Goal: Task Accomplishment & Management: Manage account settings

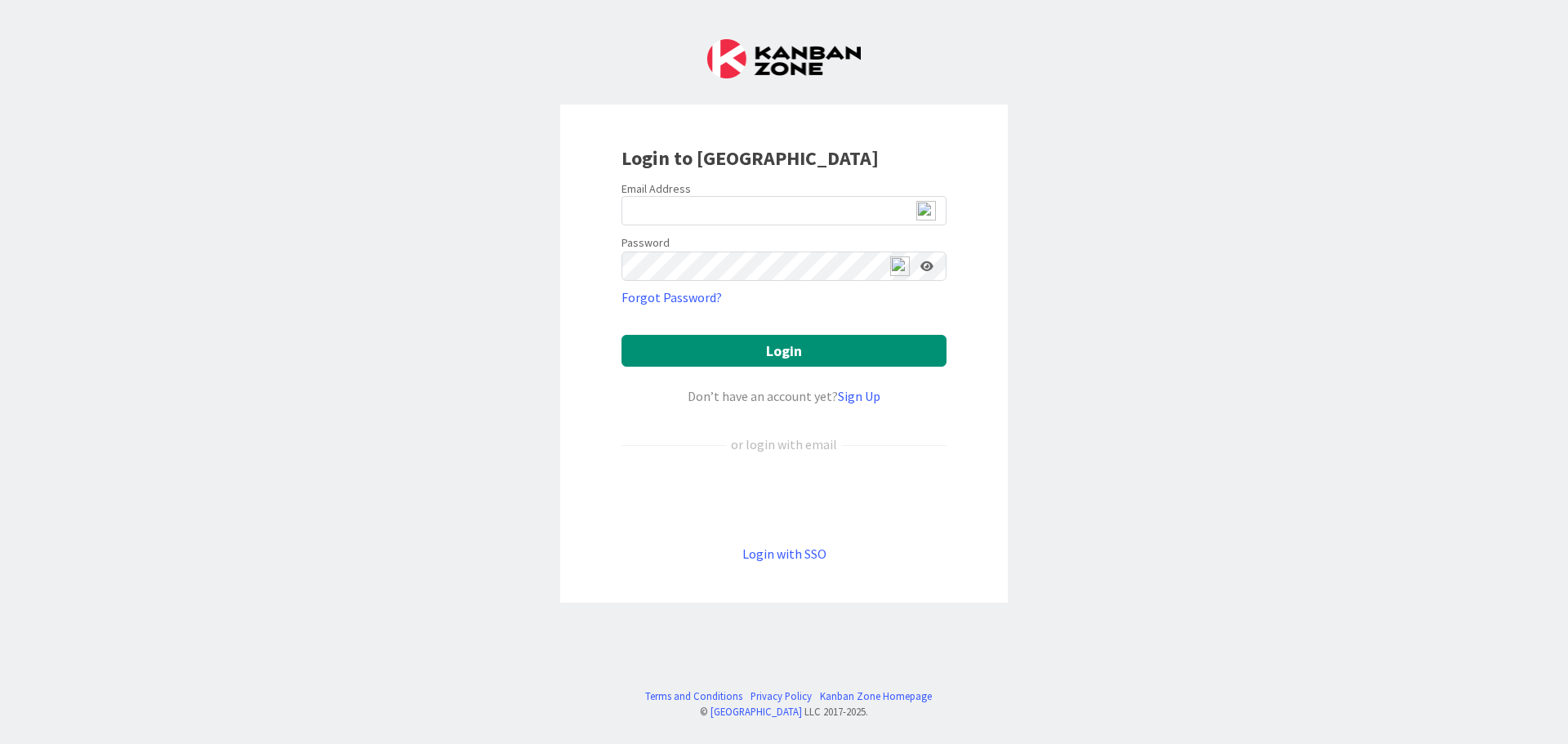
click at [925, 211] on img at bounding box center [926, 210] width 19 height 19
click at [927, 218] on span "2" at bounding box center [933, 218] width 12 height 14
type input "ewojtowicz@citizenshighschool.com"
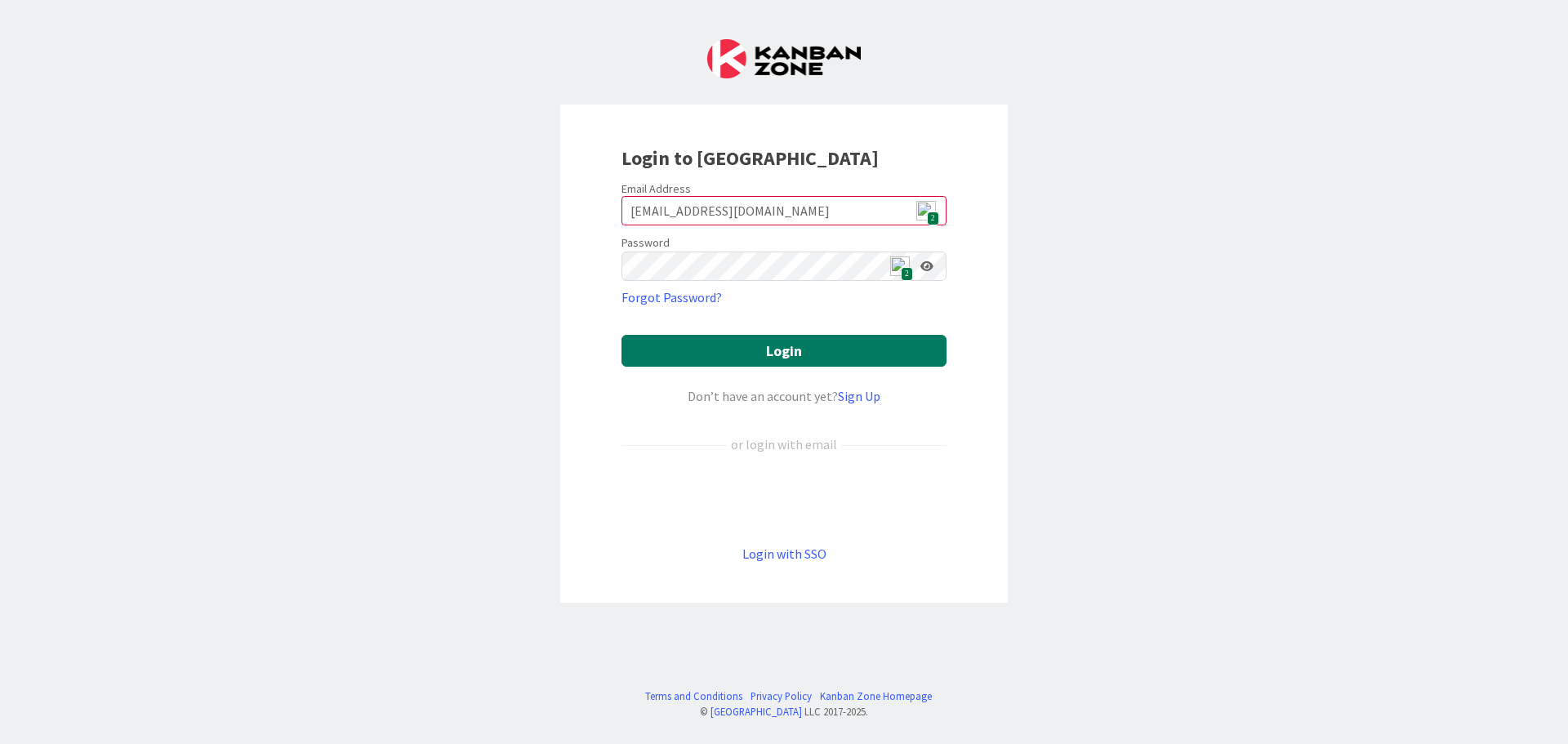
click at [824, 344] on button "Login" at bounding box center [784, 351] width 325 height 32
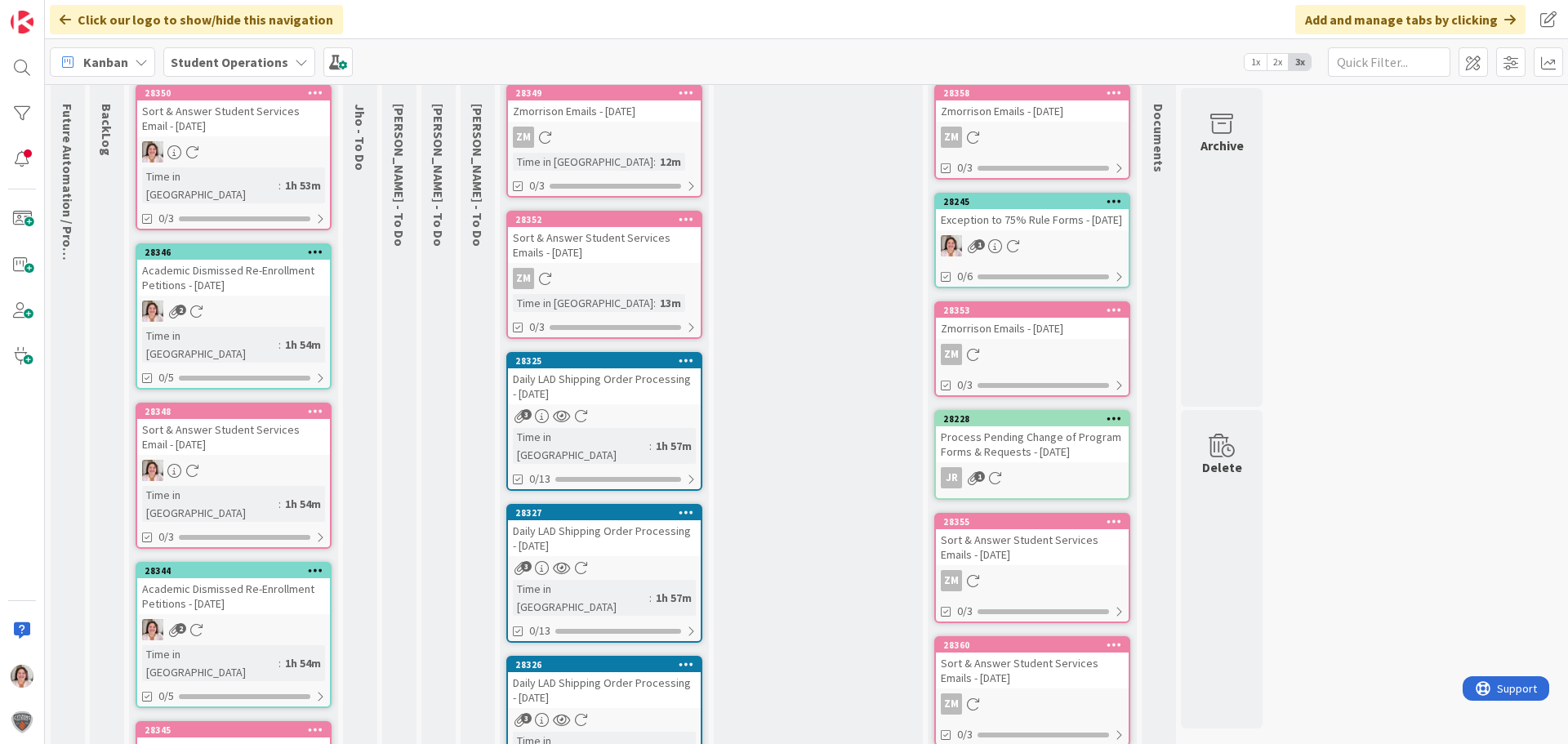
scroll to position [327, 0]
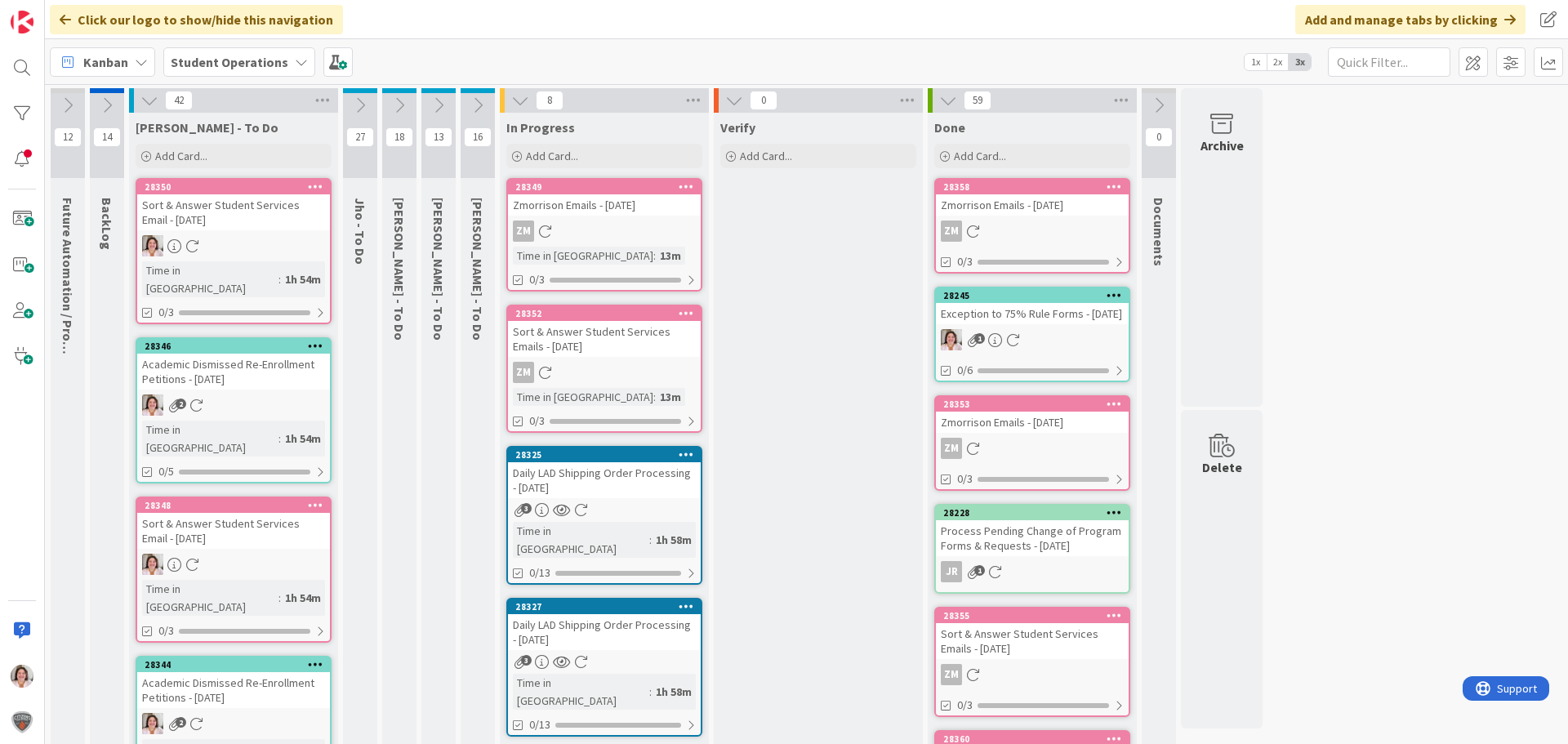
click at [437, 107] on icon at bounding box center [438, 105] width 18 height 18
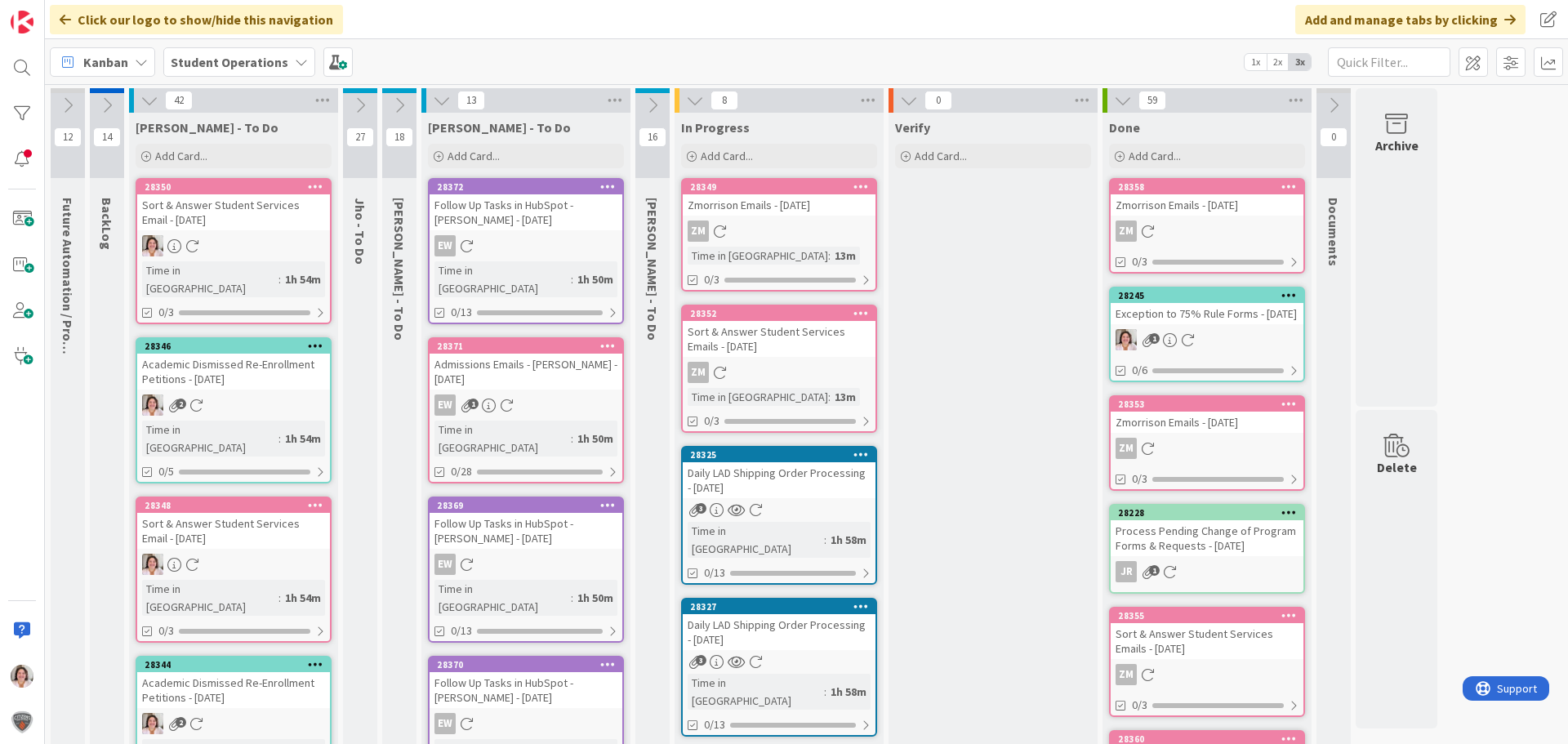
click at [437, 107] on icon at bounding box center [441, 100] width 18 height 18
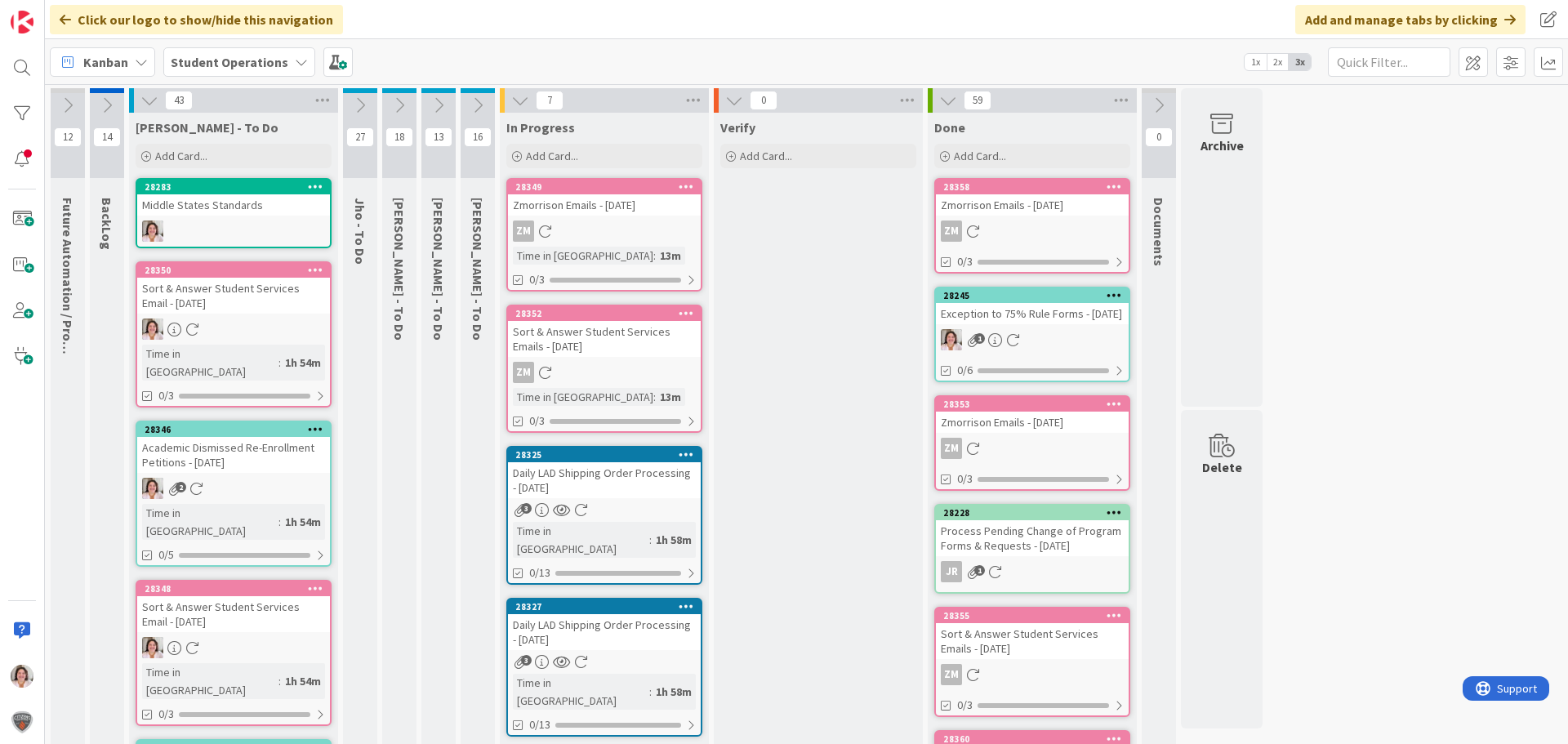
click at [209, 62] on b "Student Operations" at bounding box center [229, 62] width 118 height 16
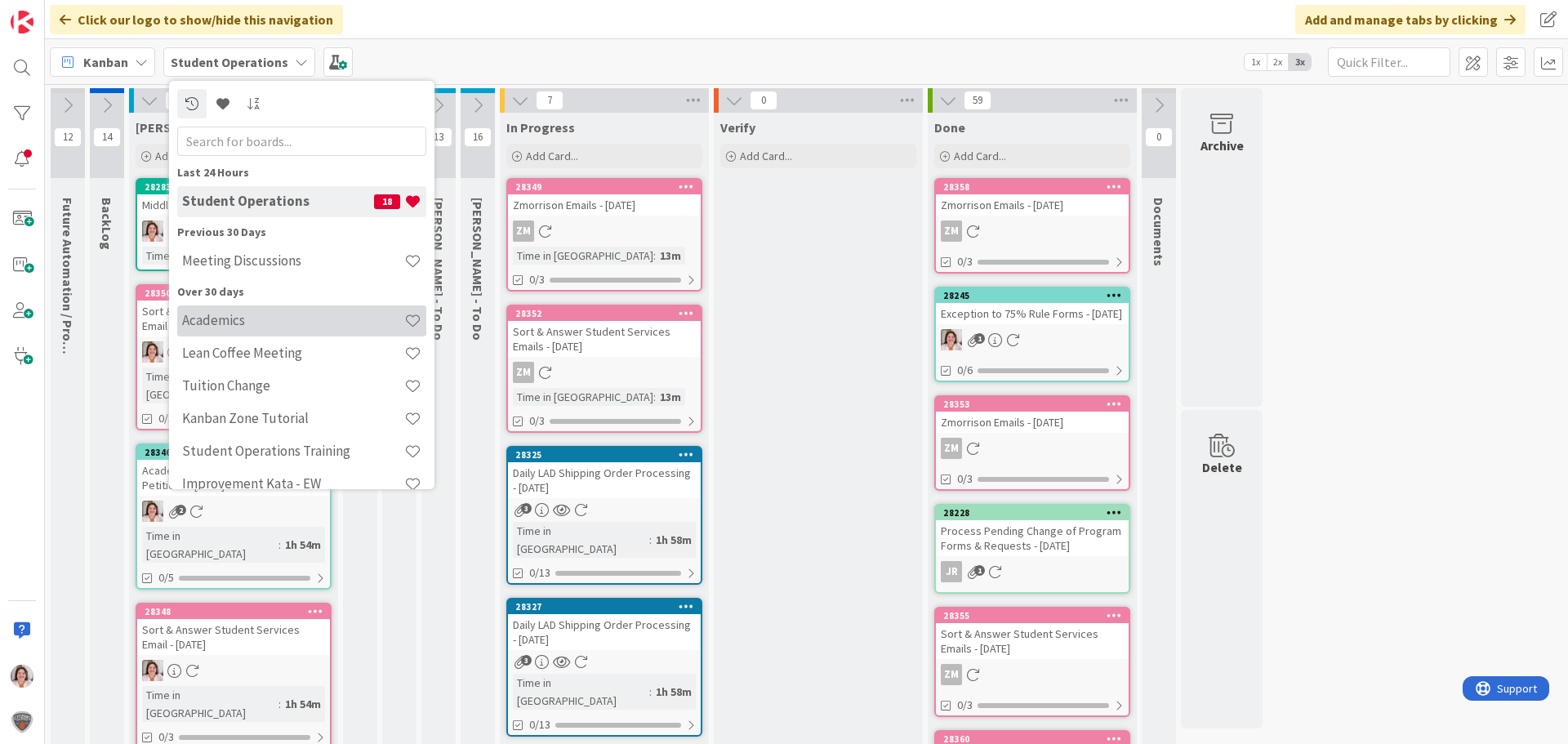
click at [257, 326] on h4 "Academics" at bounding box center [293, 320] width 222 height 16
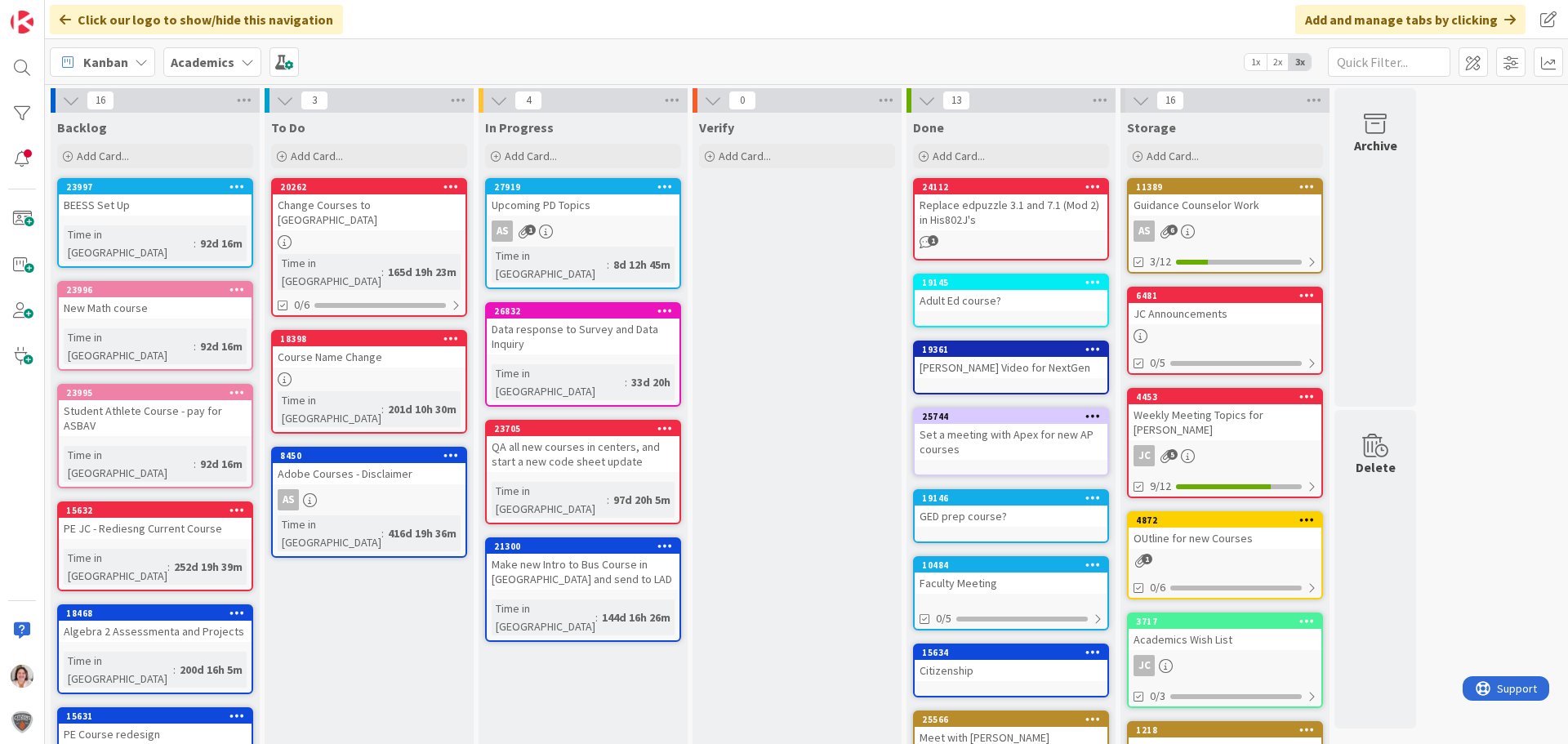
click at [217, 62] on b "Academics" at bounding box center [202, 62] width 63 height 16
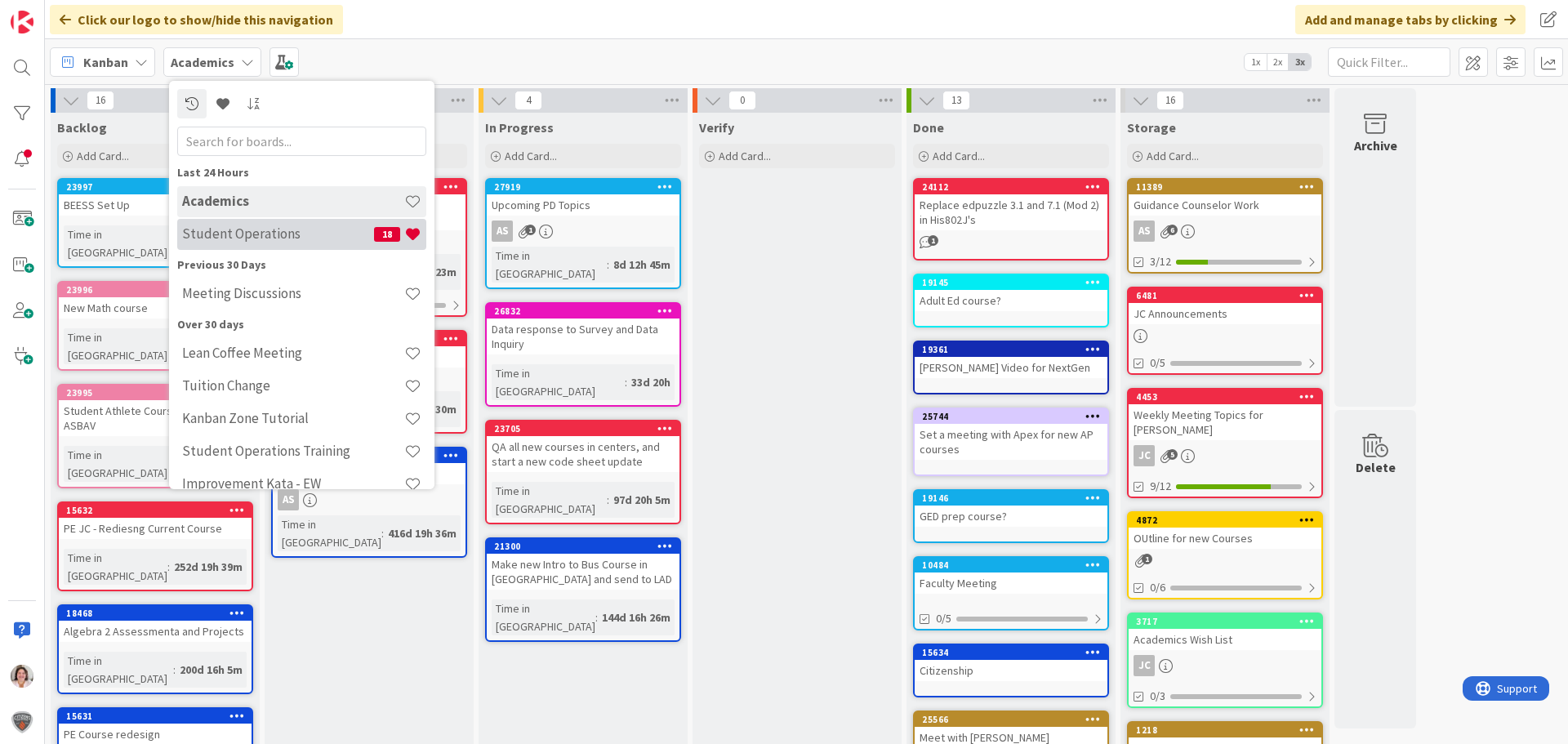
click at [239, 227] on h4 "Student Operations" at bounding box center [278, 233] width 192 height 16
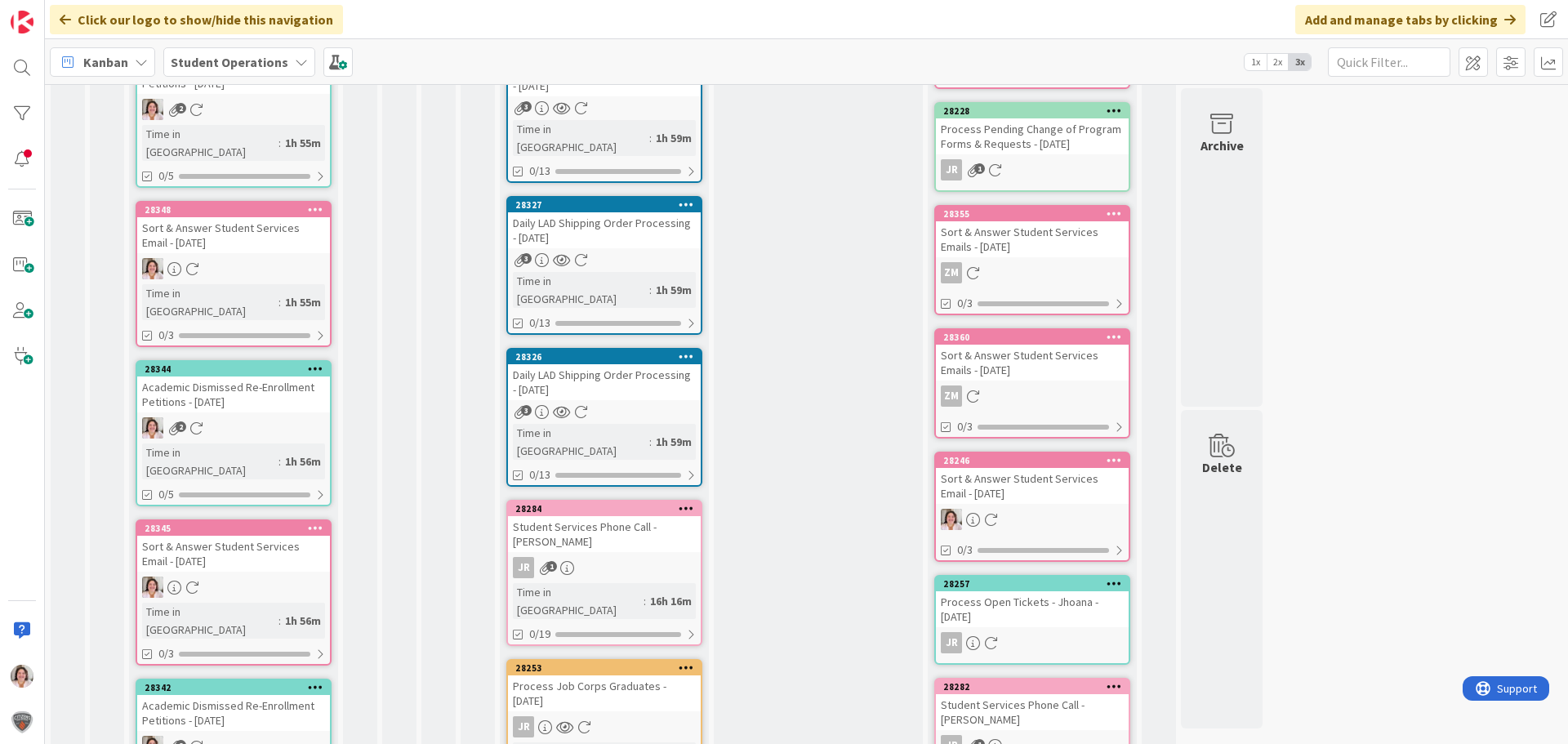
scroll to position [408, 0]
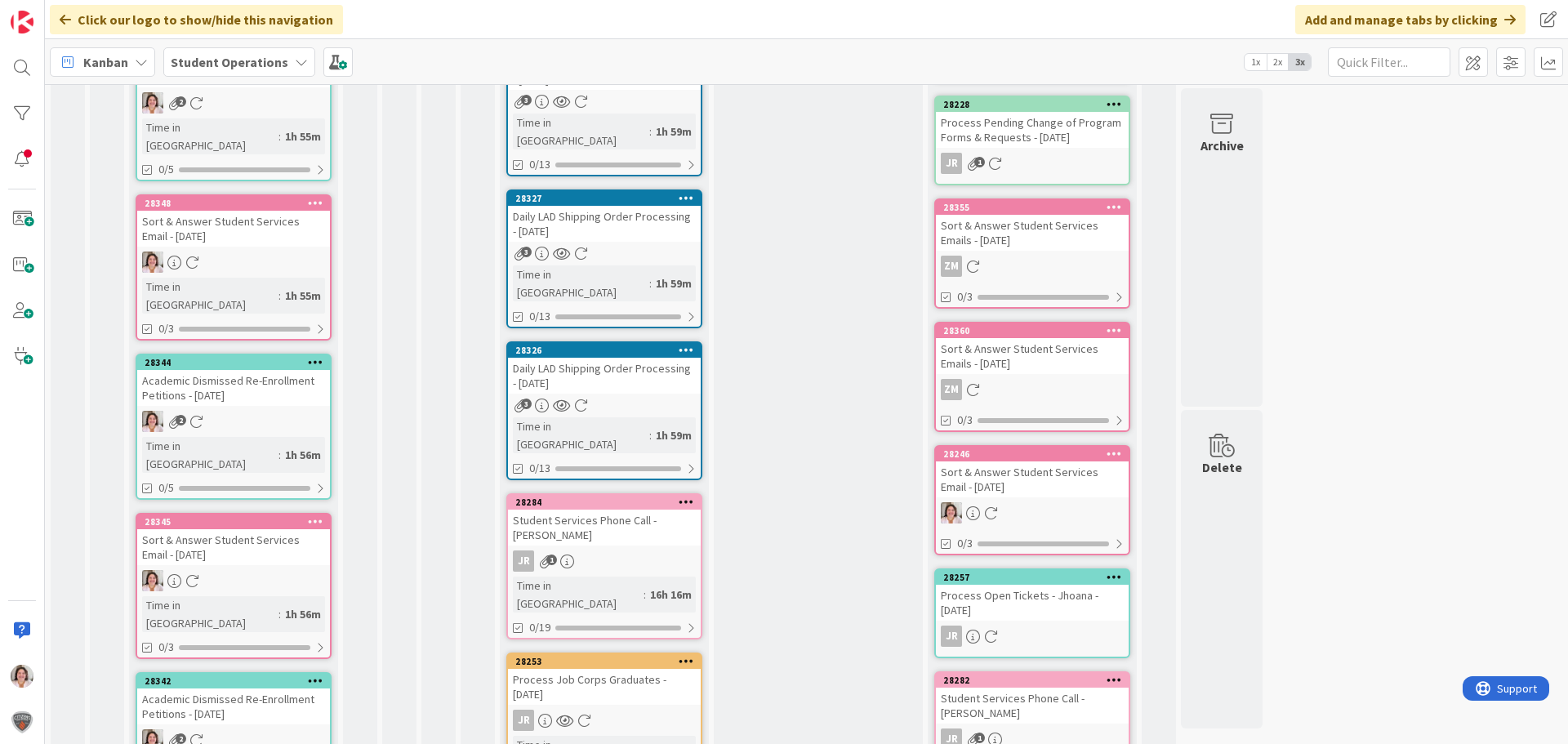
click at [685, 344] on icon at bounding box center [687, 350] width 15 height 12
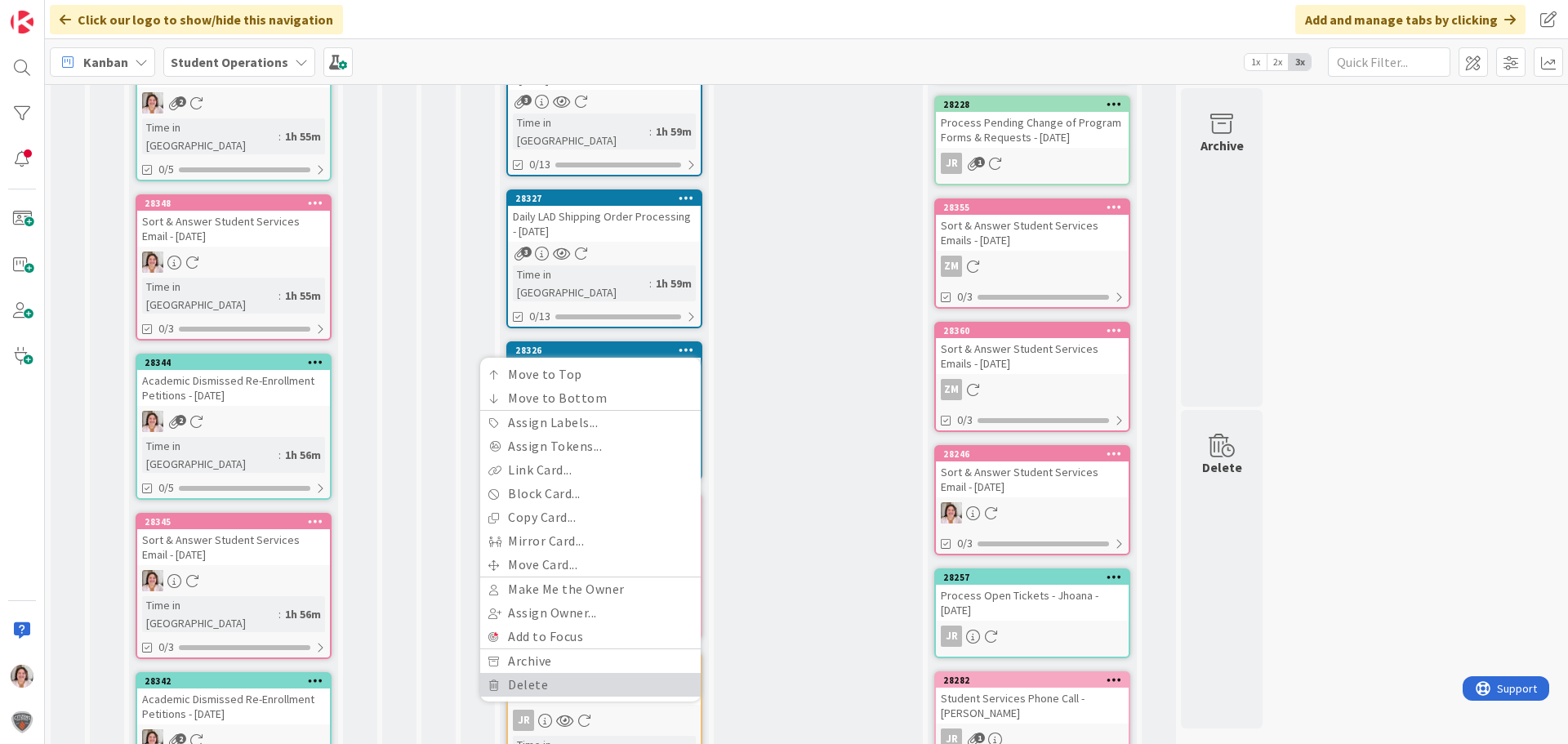
click at [548, 673] on link "Delete" at bounding box center [590, 685] width 220 height 24
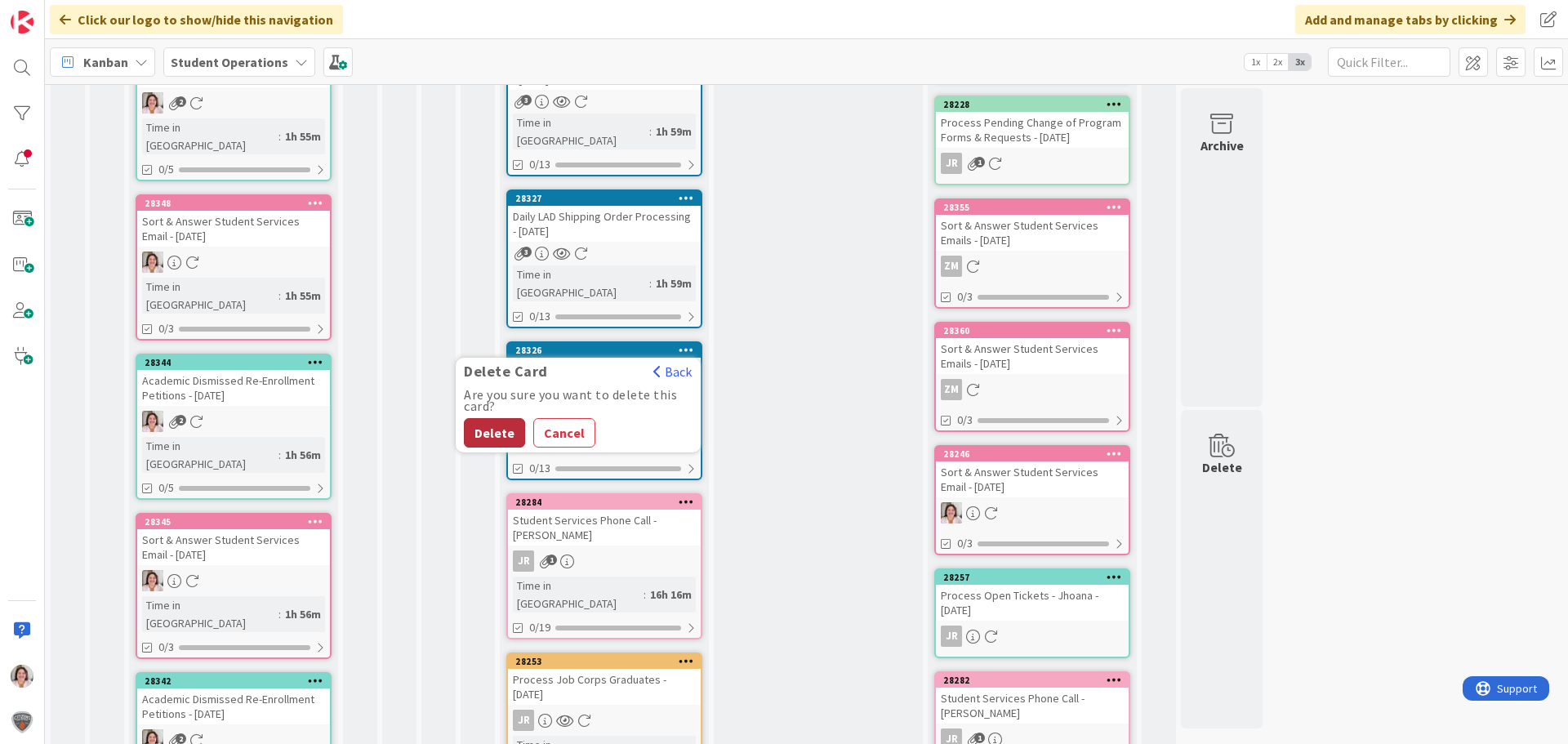
click at [505, 418] on button "Delete" at bounding box center [494, 433] width 61 height 30
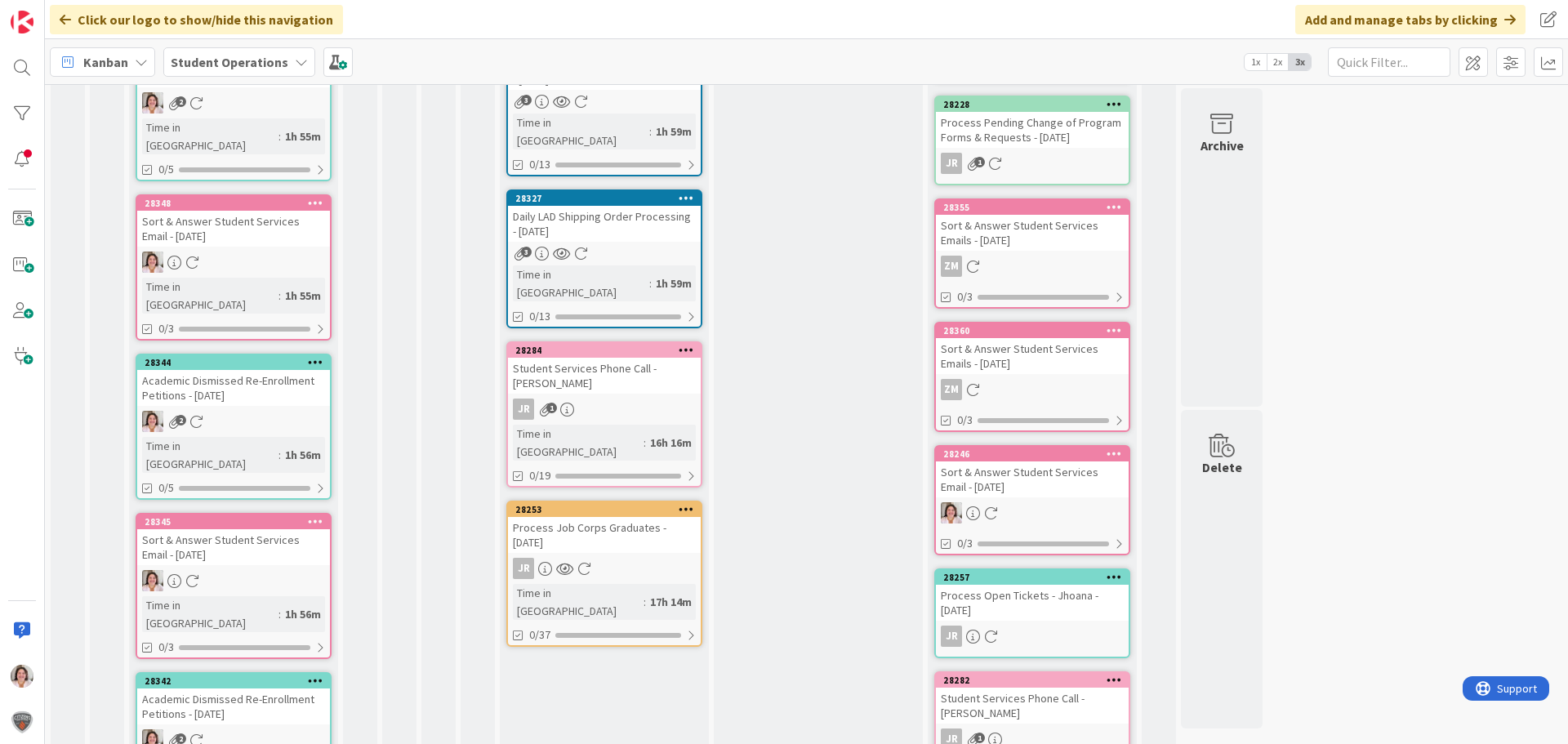
click at [691, 192] on icon at bounding box center [687, 198] width 15 height 12
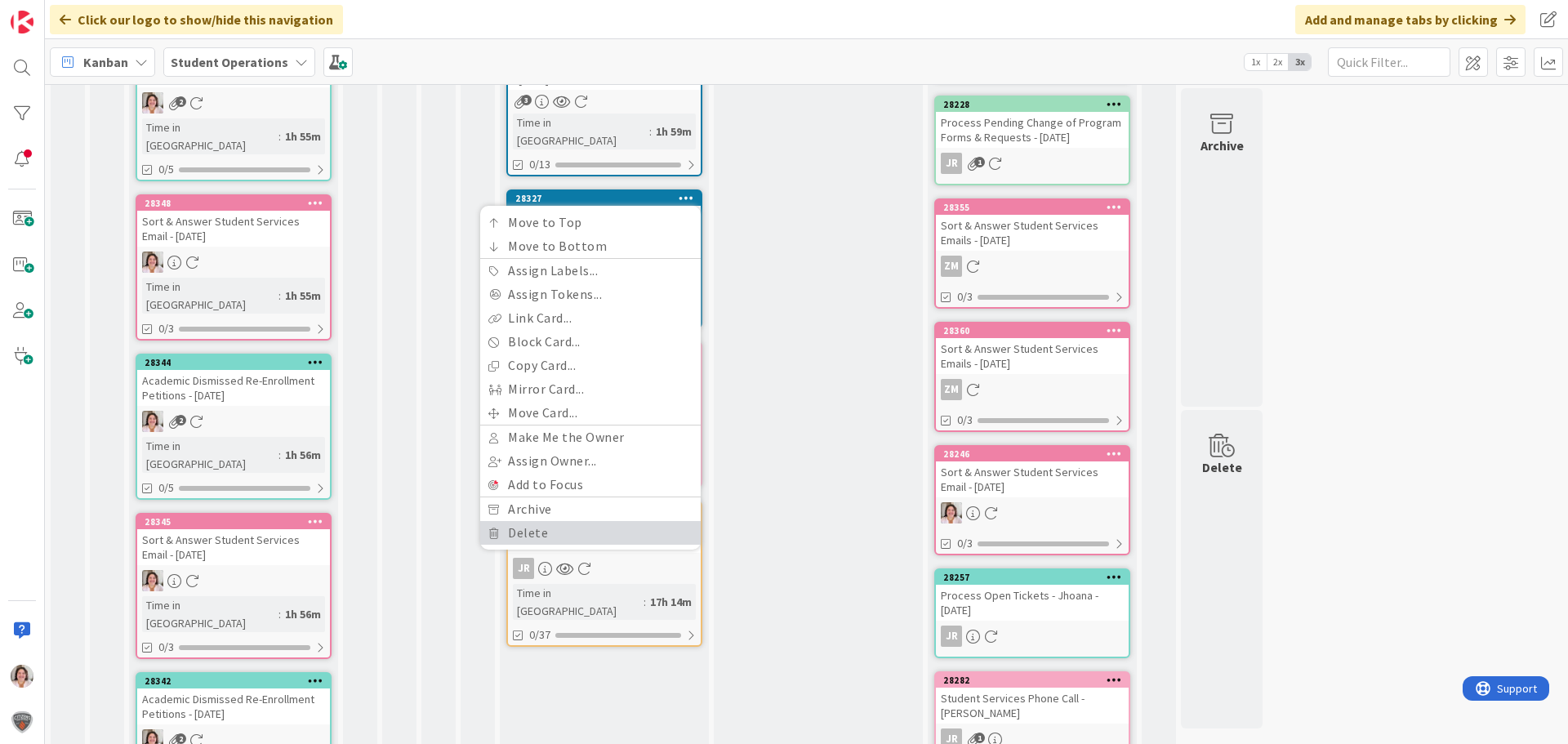
click at [546, 521] on link "Delete" at bounding box center [590, 533] width 220 height 24
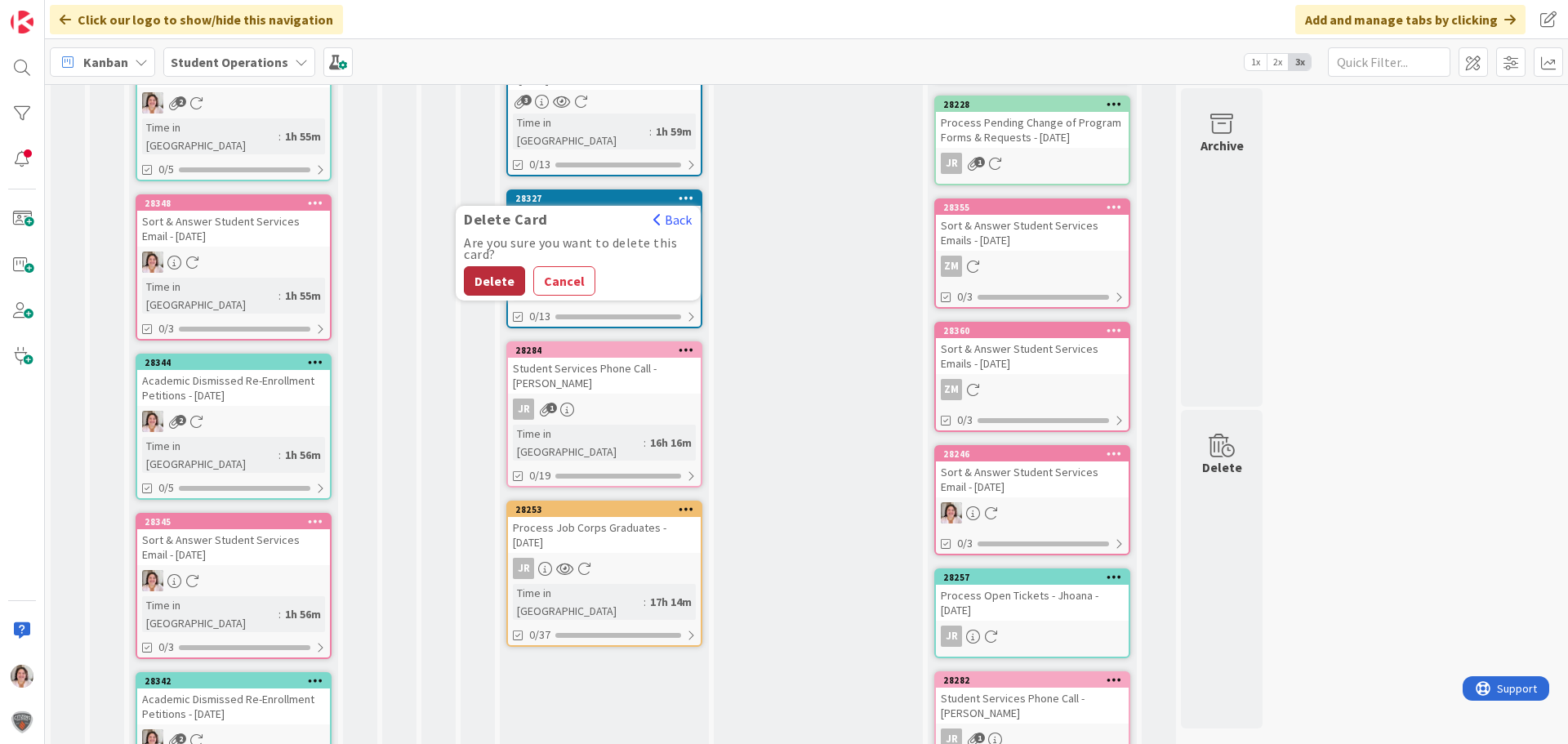
click at [493, 267] on button "Delete" at bounding box center [494, 281] width 61 height 30
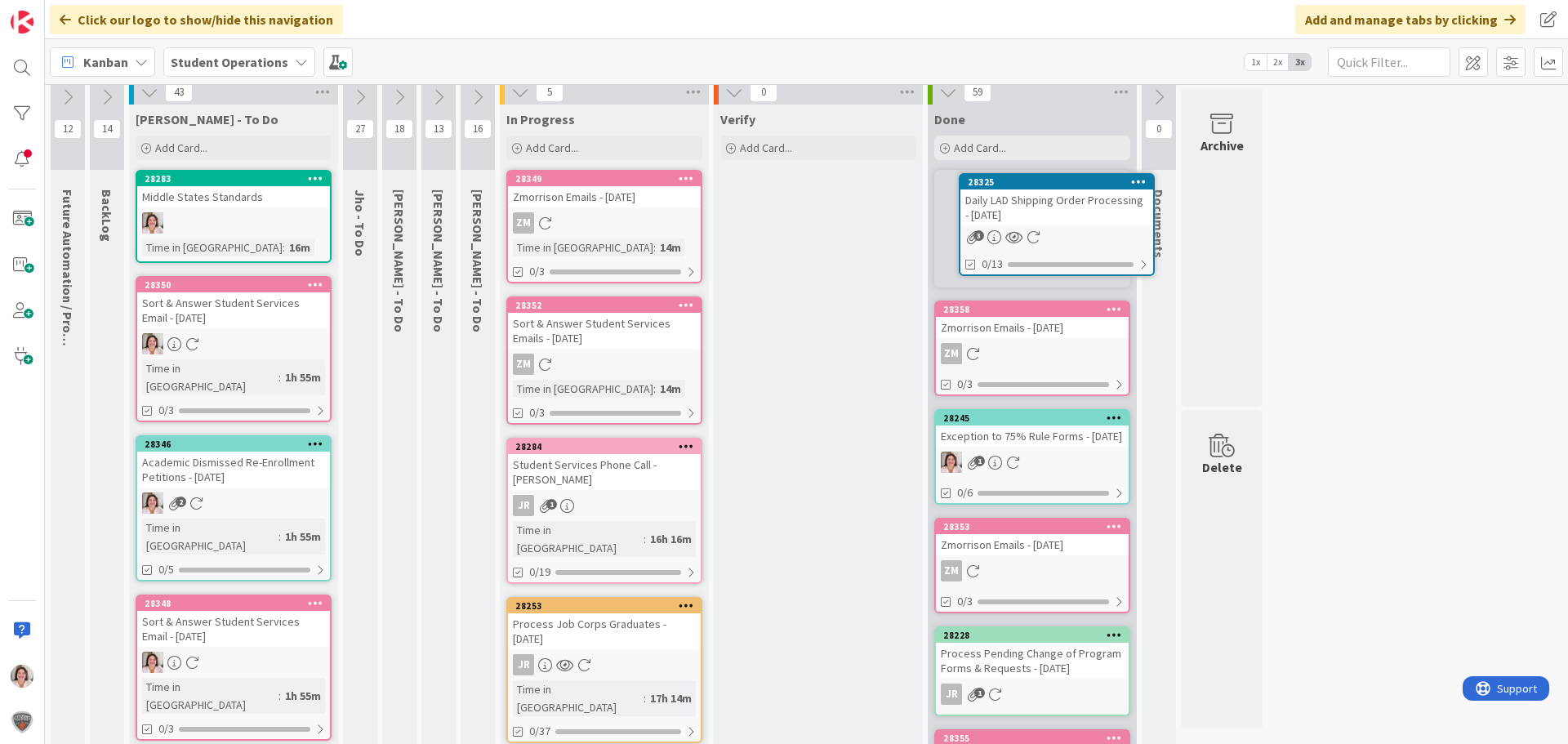
scroll to position [0, 0]
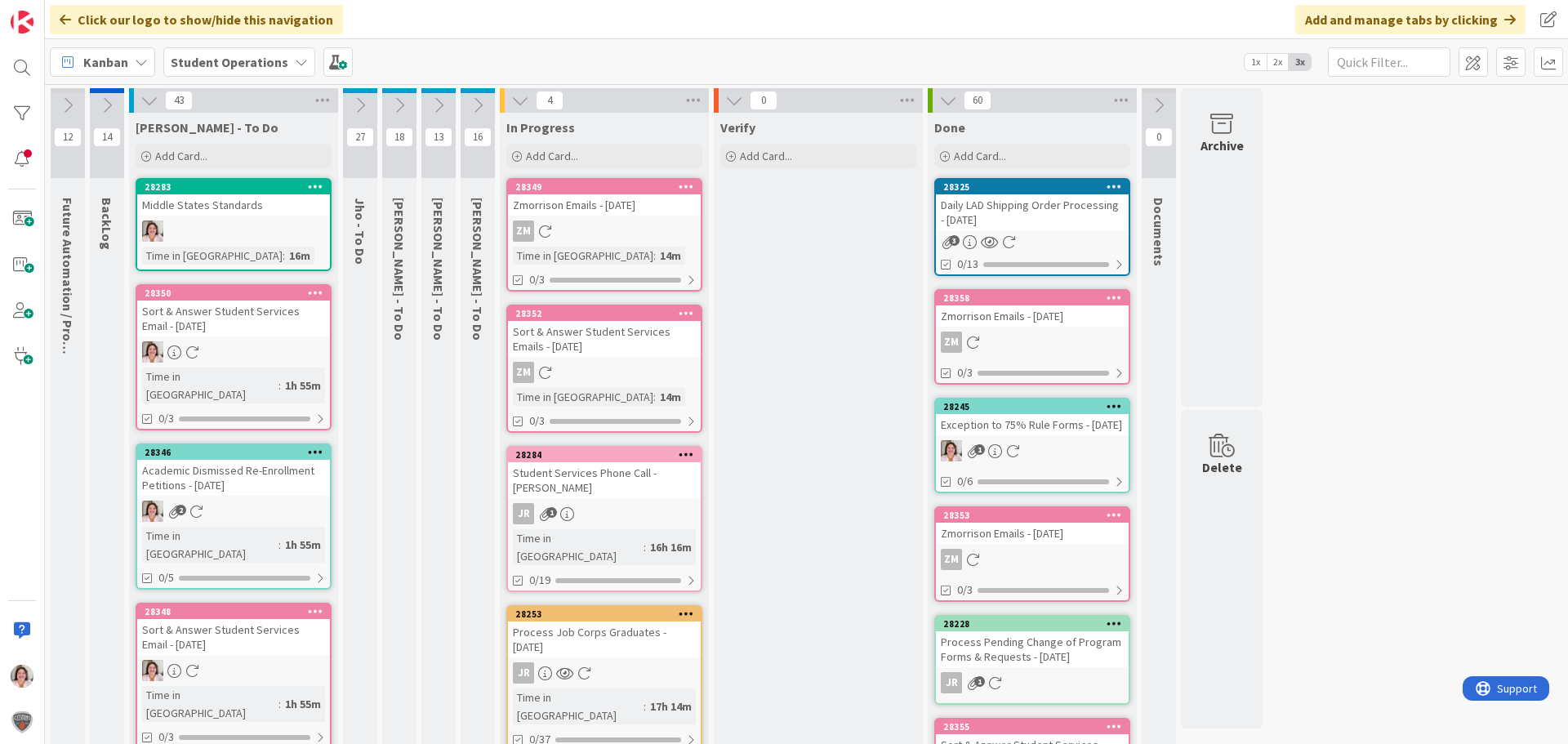
click at [401, 102] on icon at bounding box center [399, 105] width 18 height 18
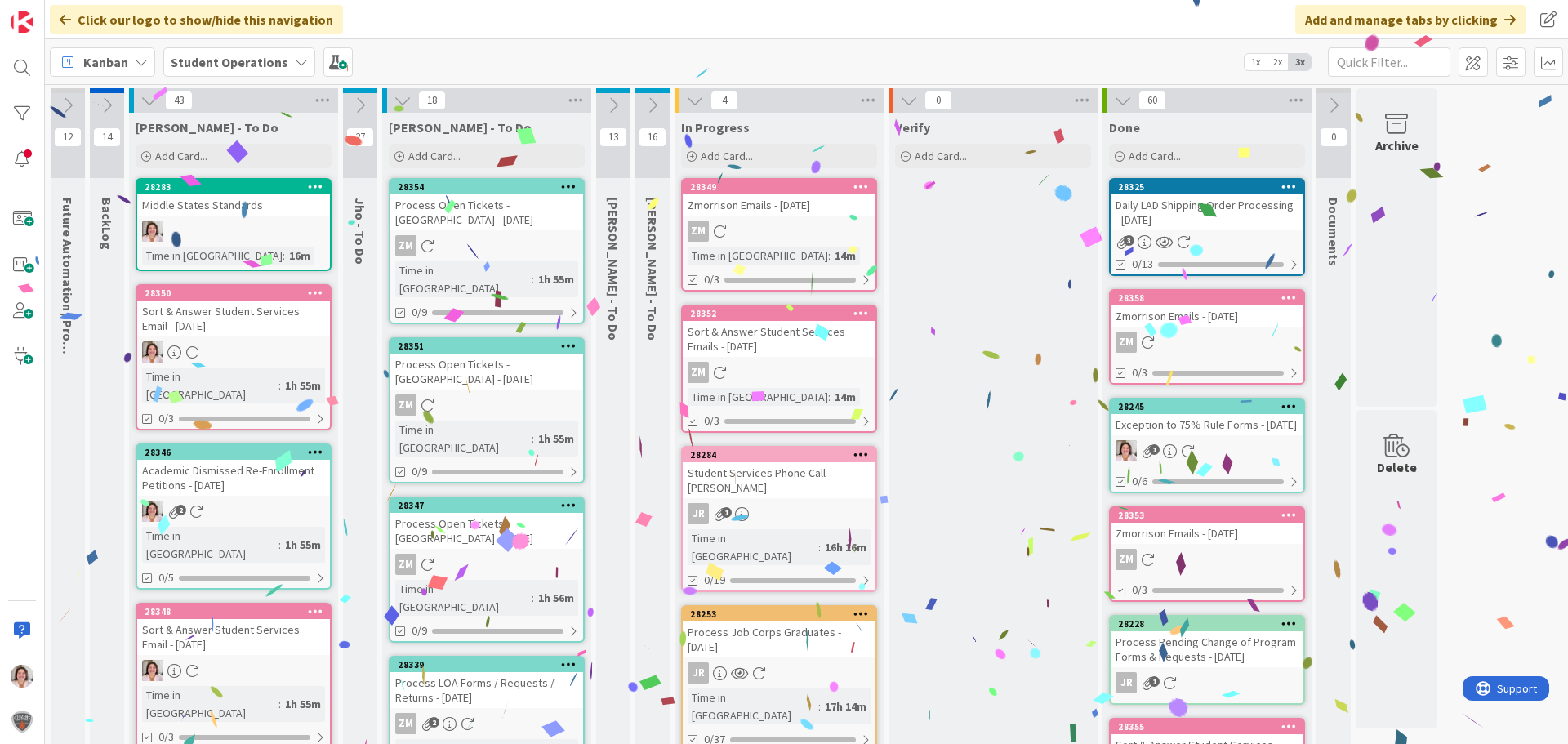
click at [569, 186] on icon at bounding box center [569, 186] width 15 height 12
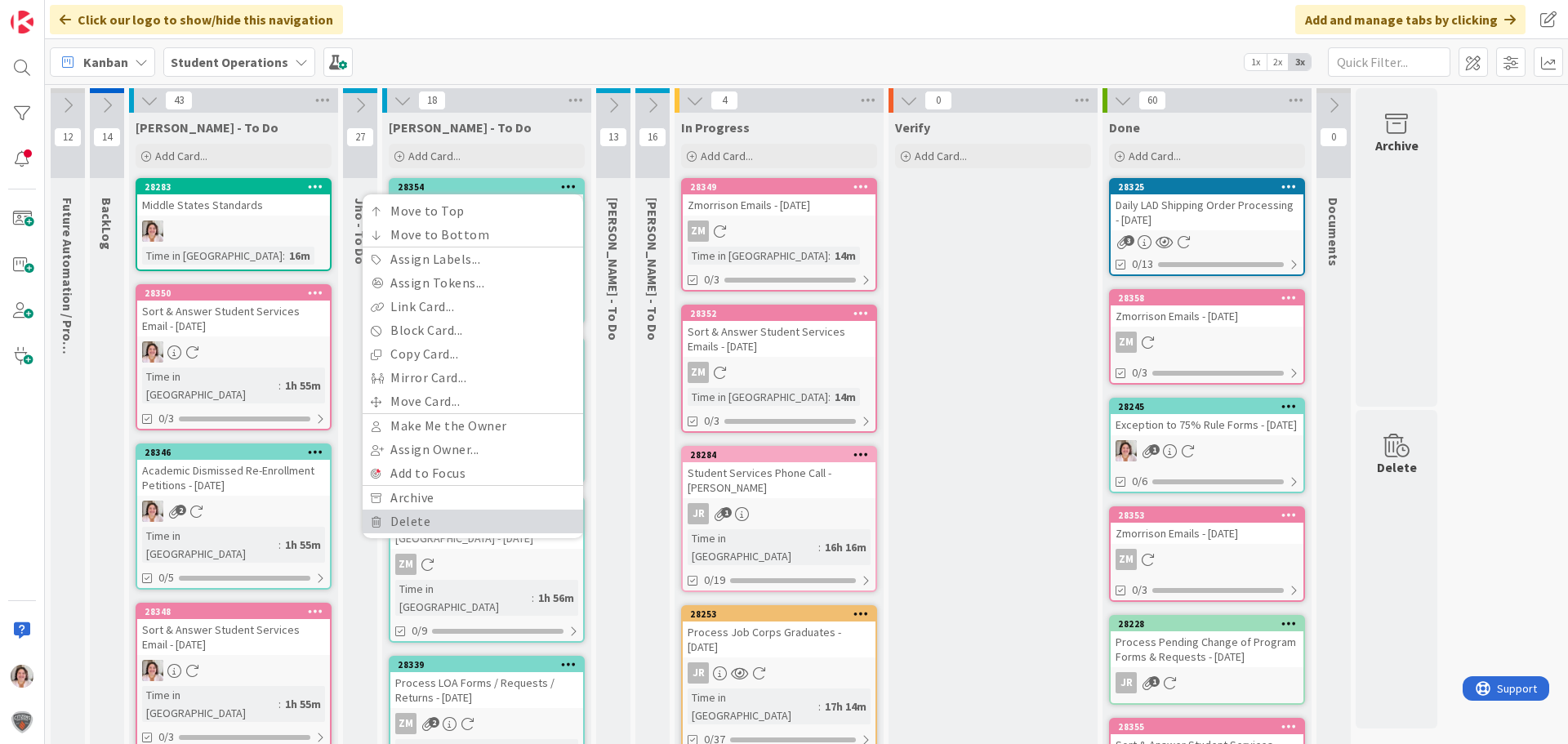
click at [435, 526] on link "Delete" at bounding box center [472, 521] width 220 height 24
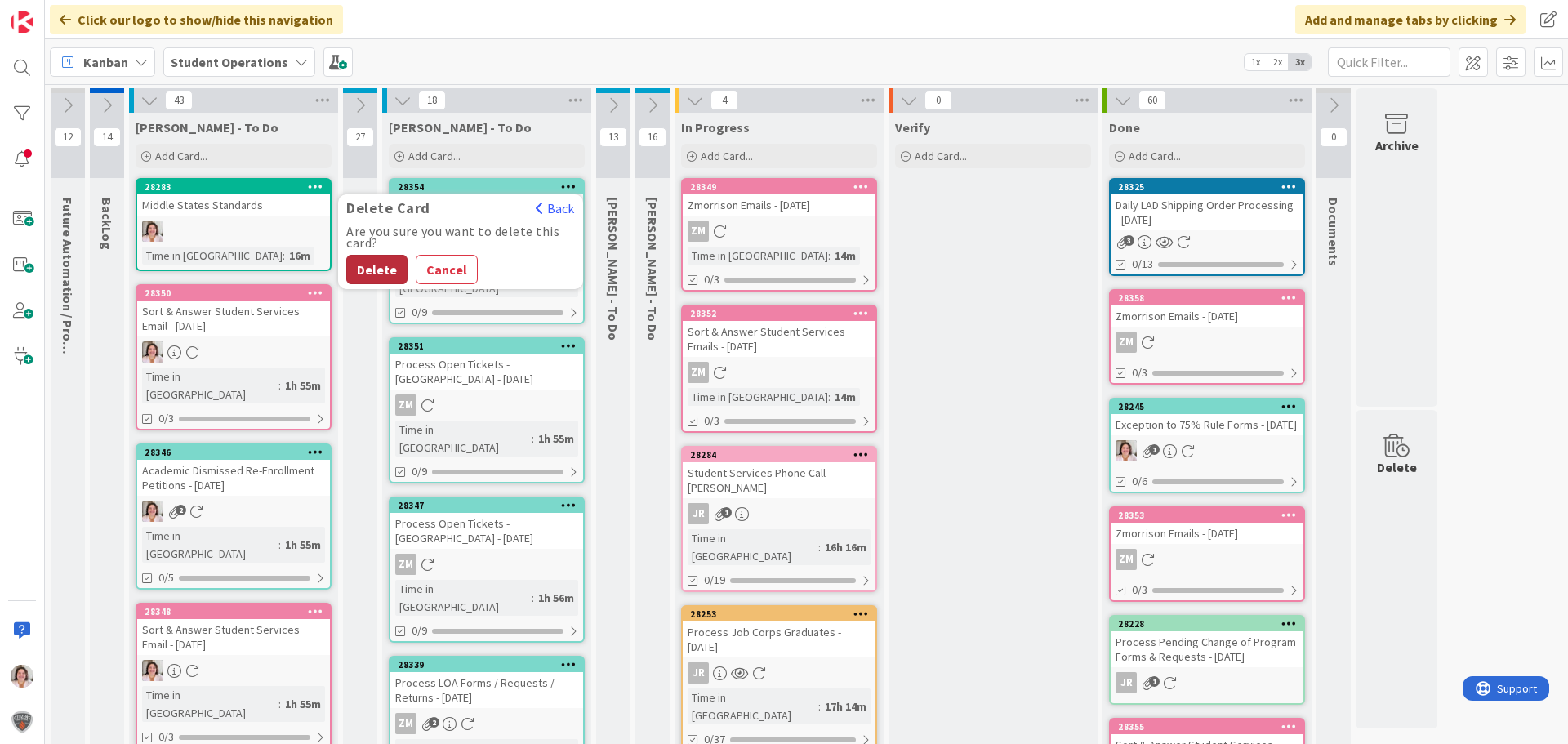
click at [373, 266] on button "Delete" at bounding box center [377, 269] width 61 height 30
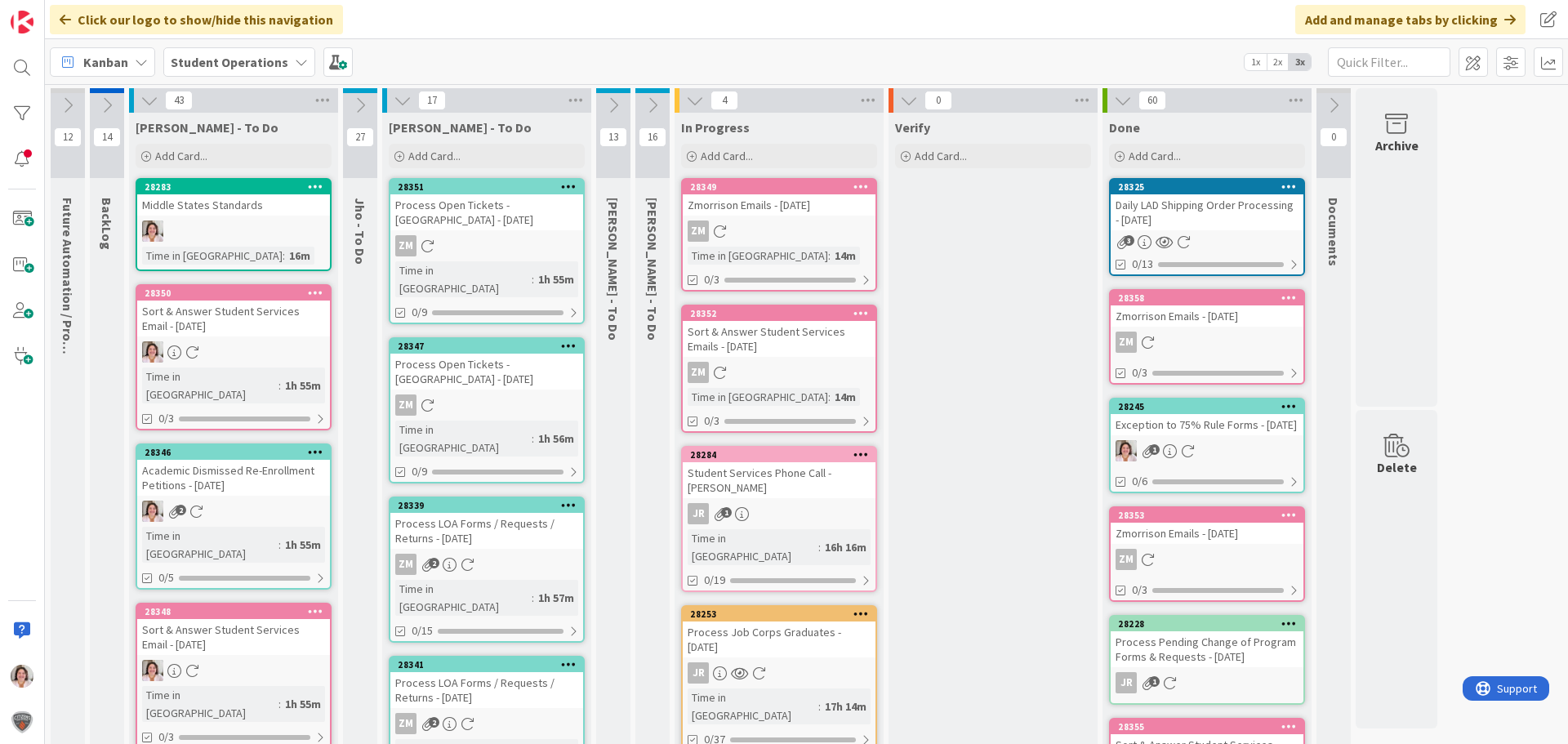
click at [573, 190] on icon at bounding box center [569, 186] width 15 height 12
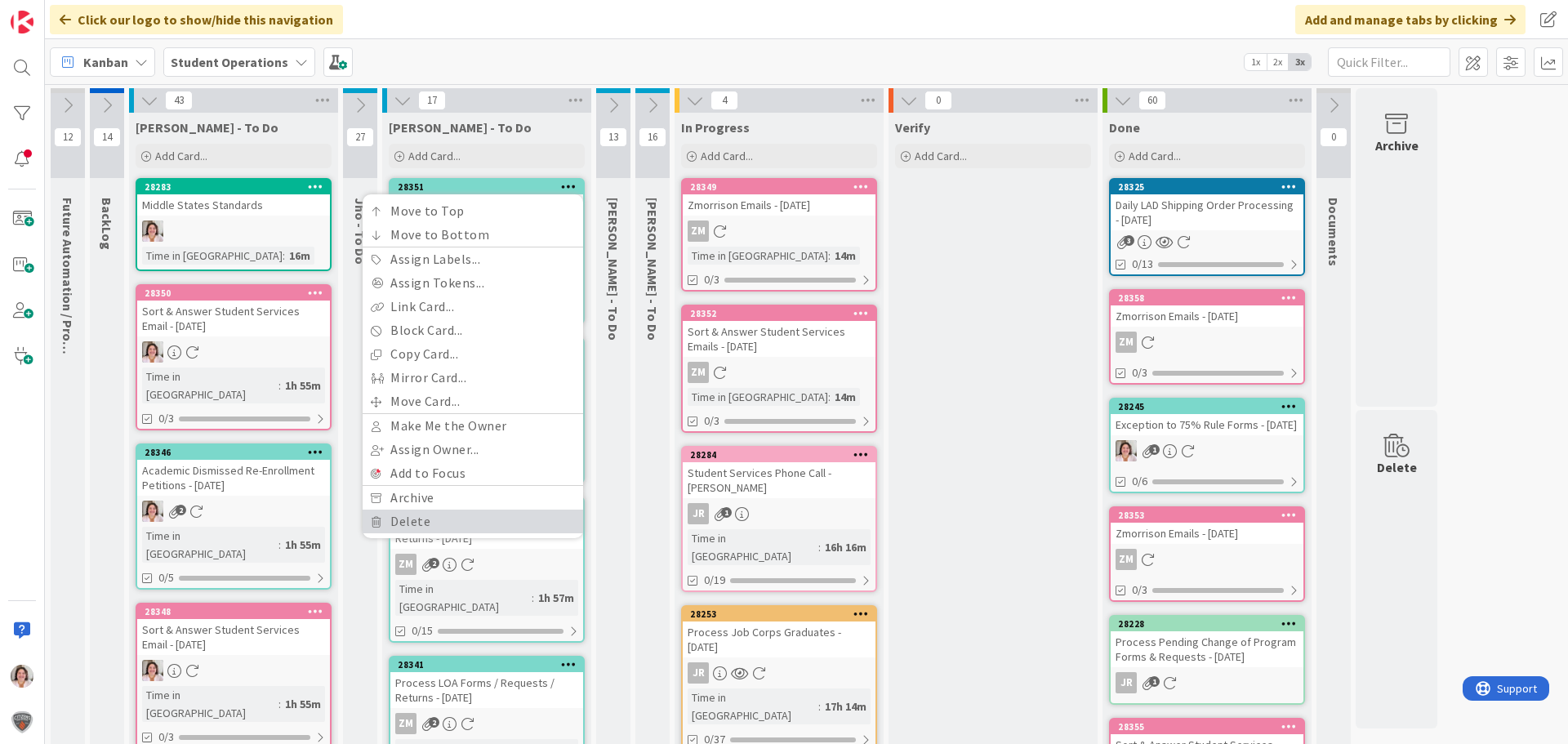
click at [451, 530] on link "Delete" at bounding box center [472, 521] width 220 height 24
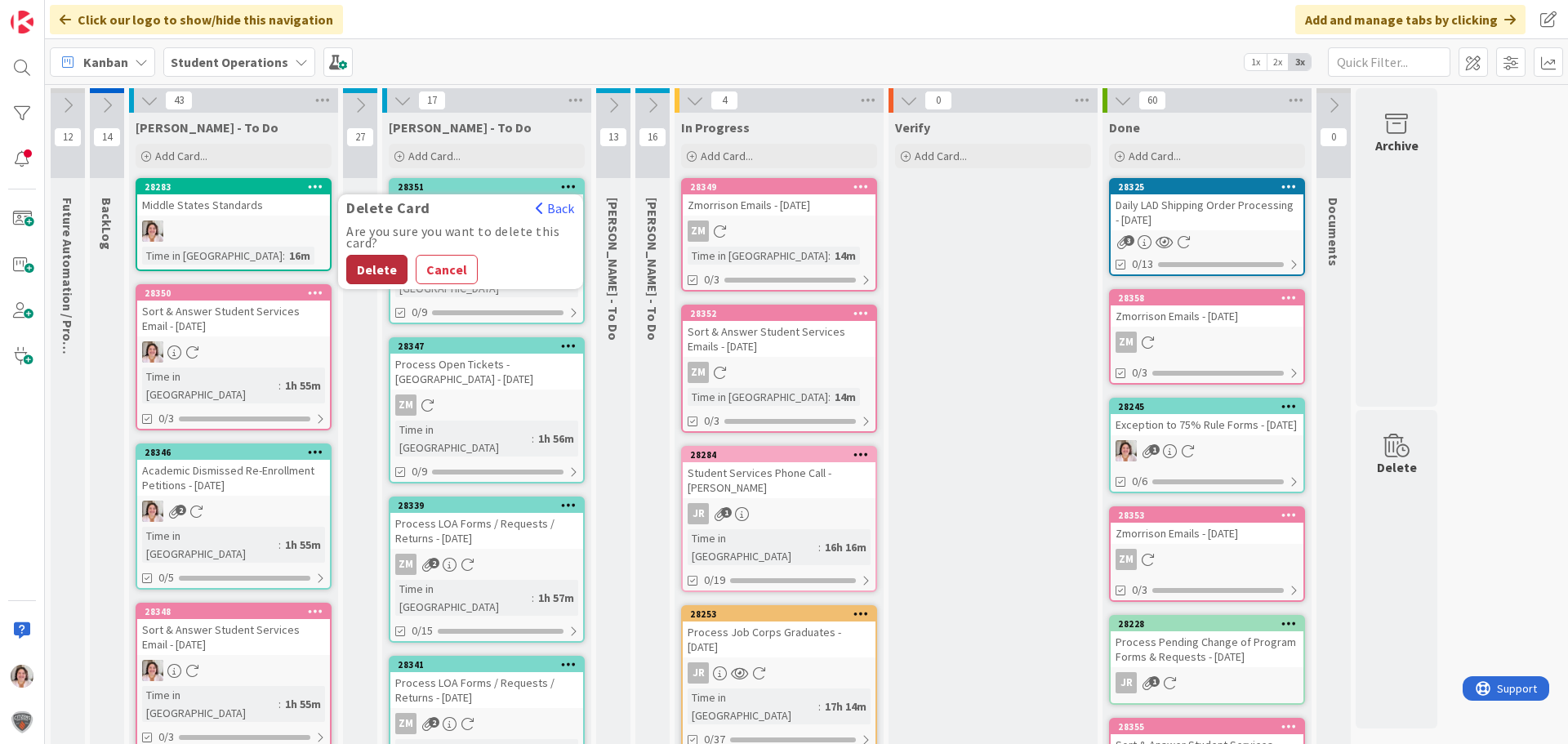
click at [379, 269] on button "Delete" at bounding box center [377, 269] width 61 height 30
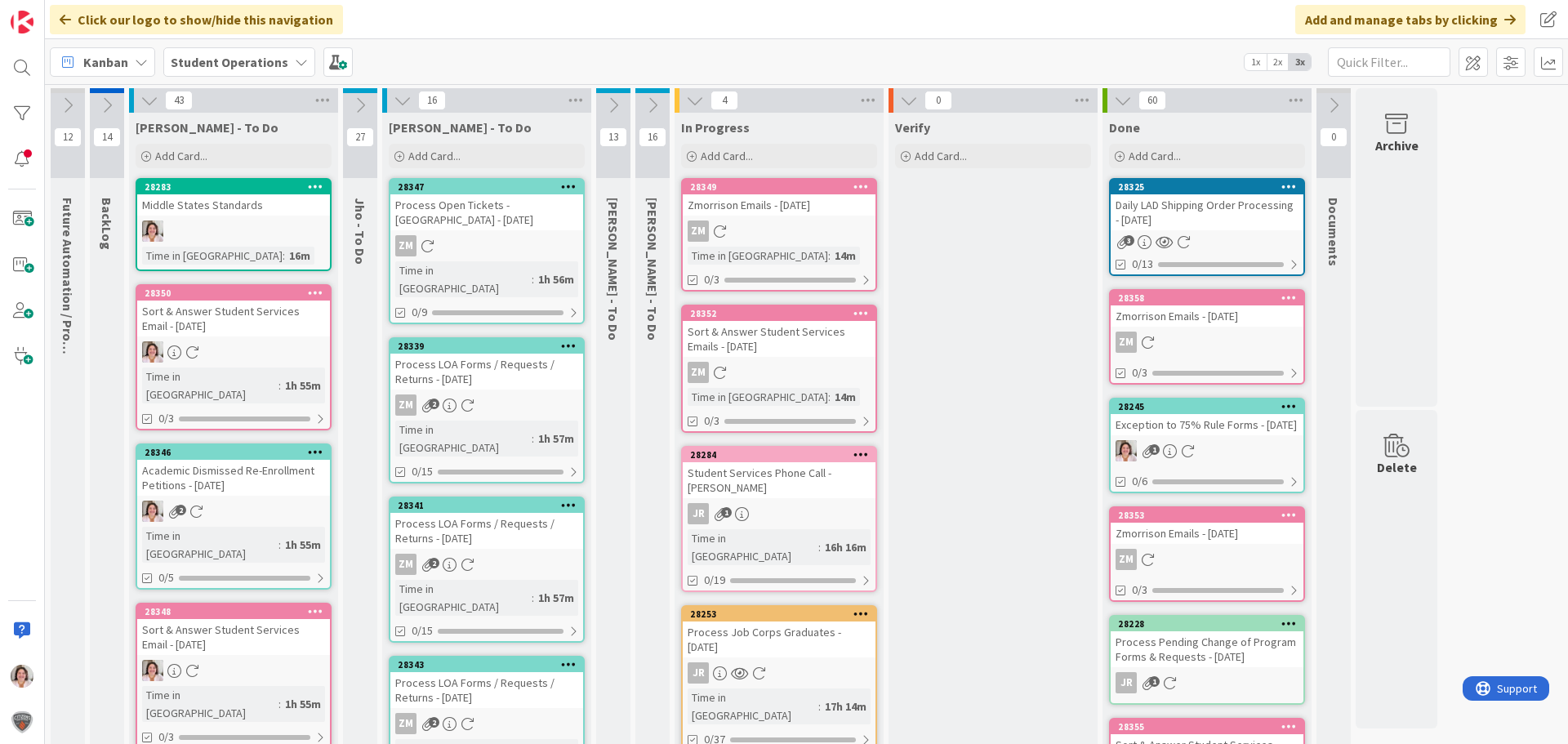
click at [571, 339] on icon at bounding box center [569, 345] width 15 height 12
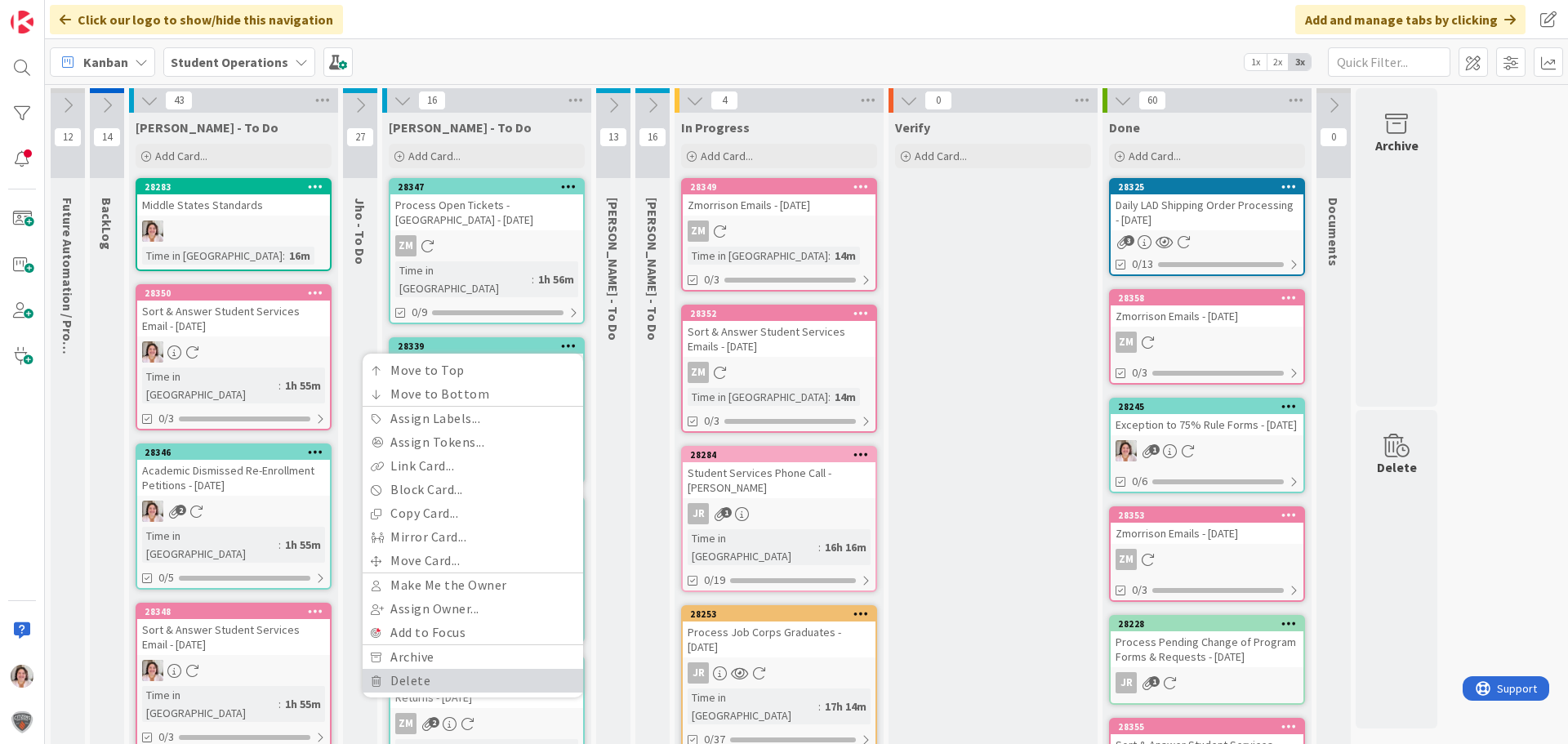
click at [424, 669] on link "Delete" at bounding box center [472, 681] width 220 height 24
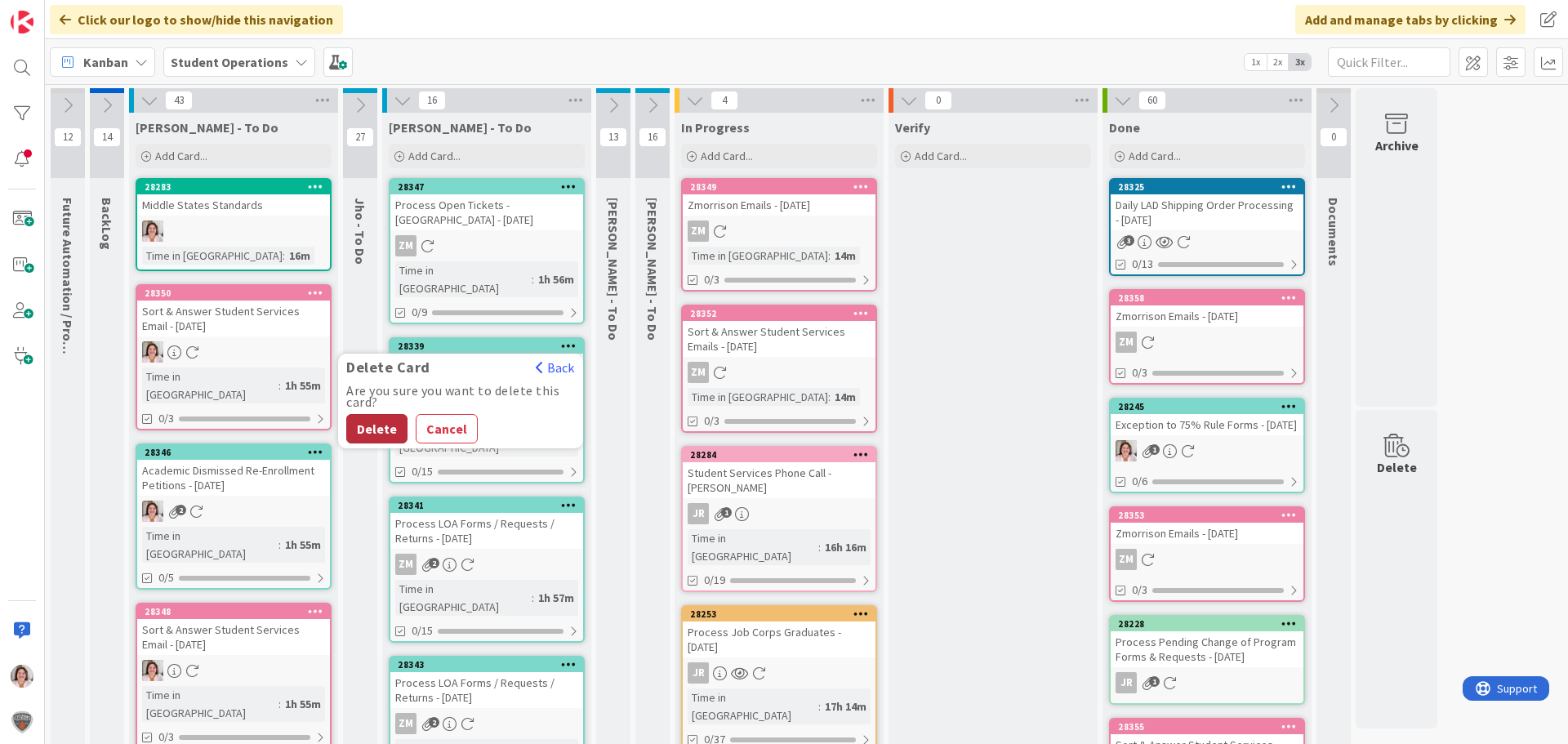
click at [370, 414] on button "Delete" at bounding box center [377, 428] width 61 height 30
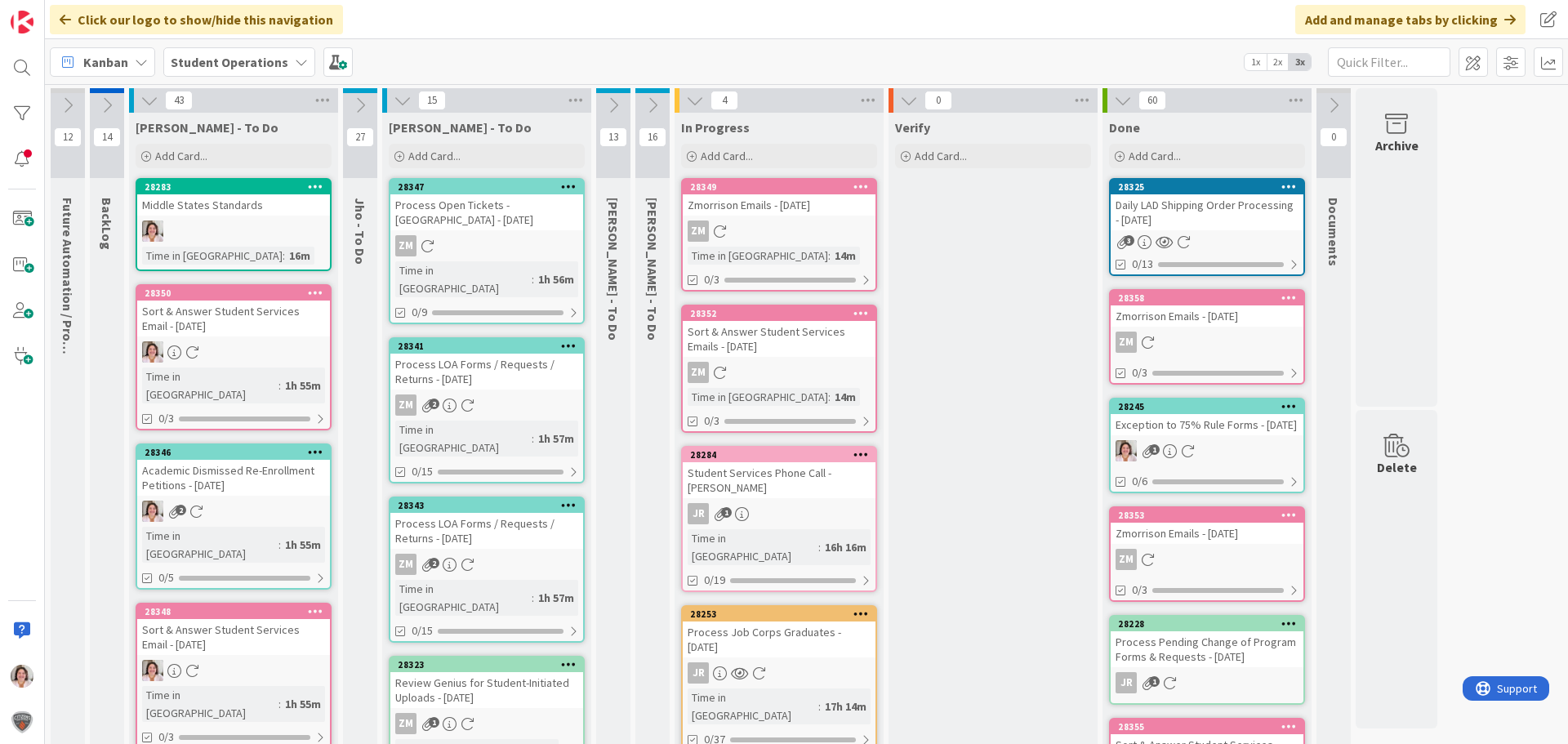
click at [570, 339] on icon at bounding box center [569, 345] width 15 height 12
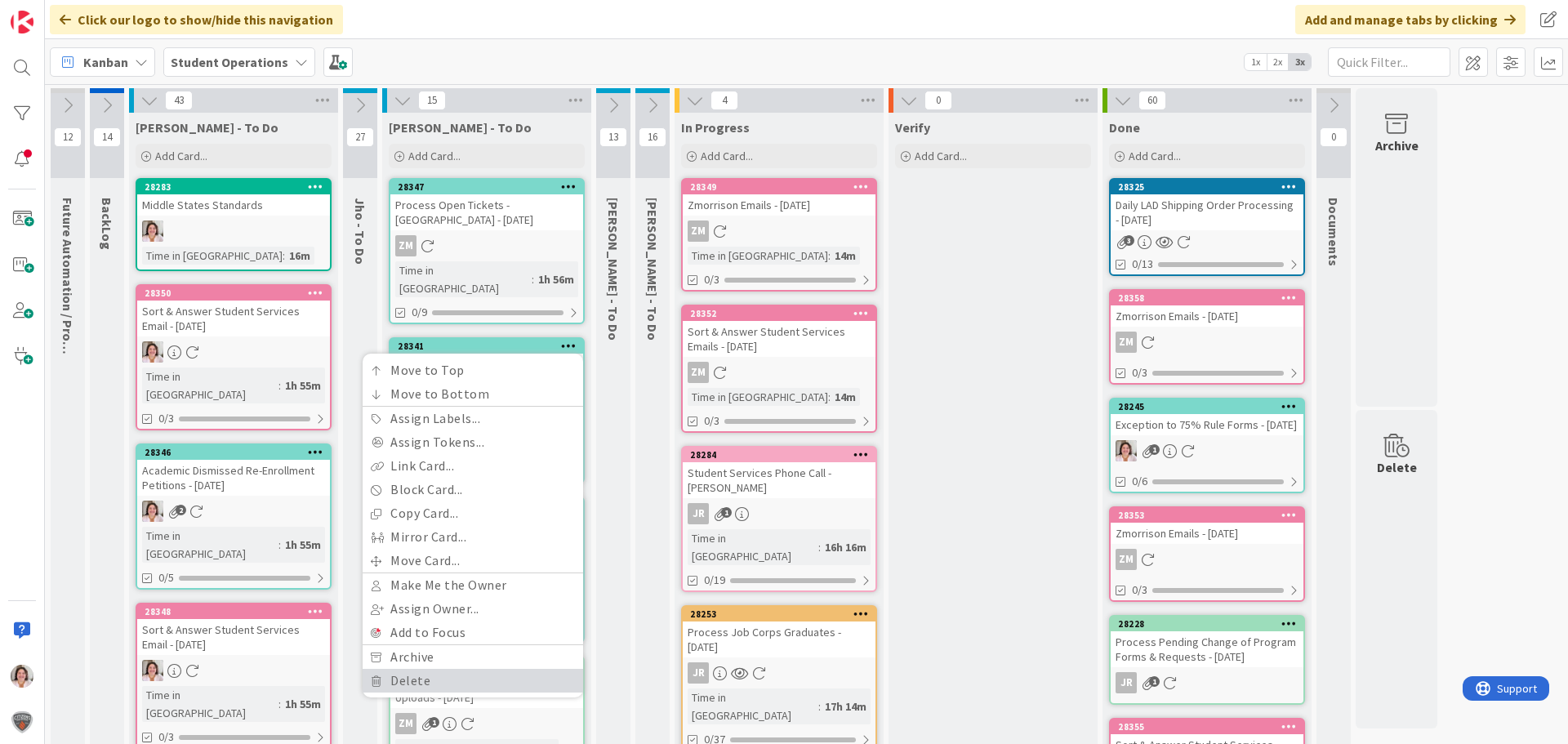
click at [444, 669] on link "Delete" at bounding box center [472, 681] width 220 height 24
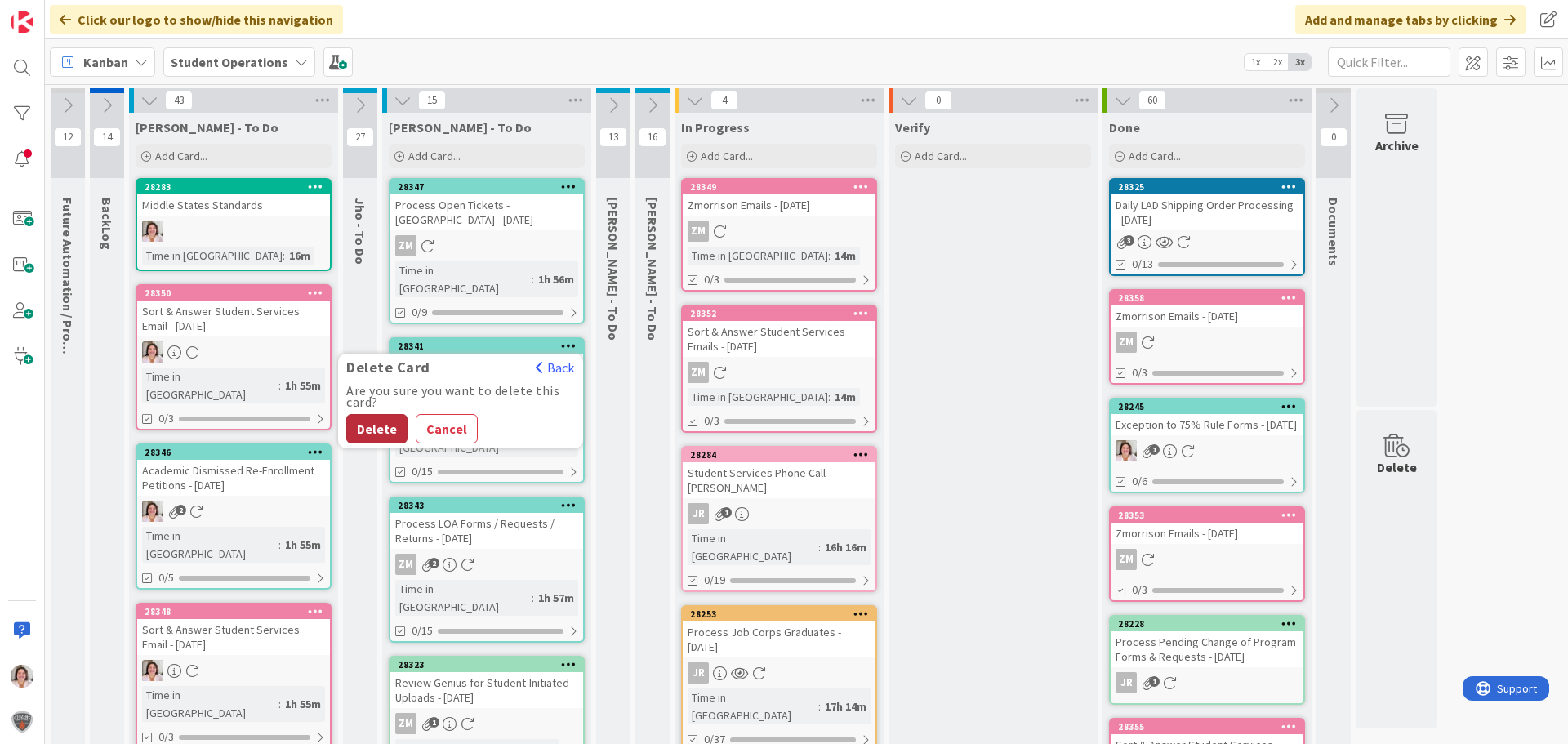
click at [368, 414] on button "Delete" at bounding box center [377, 428] width 61 height 30
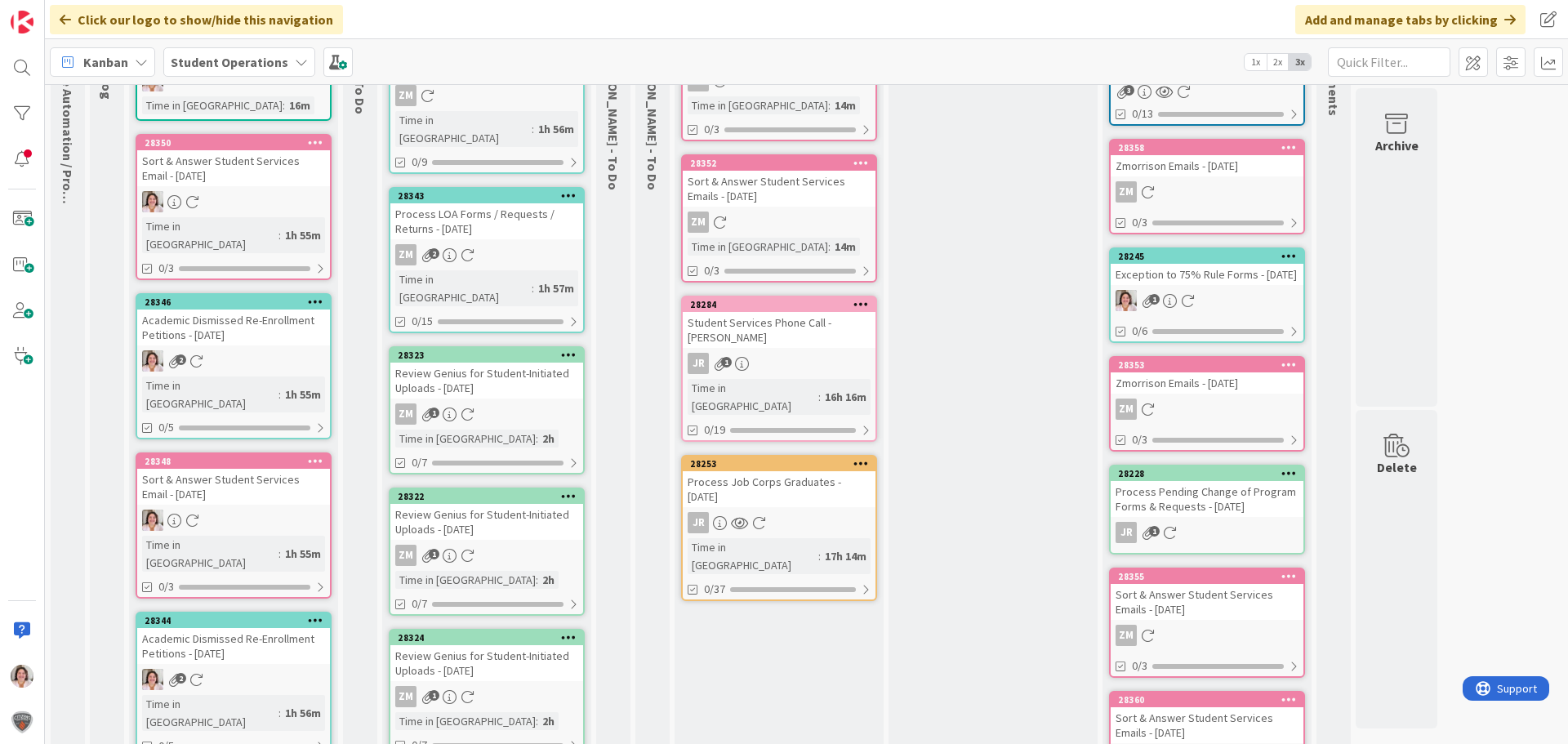
scroll to position [163, 0]
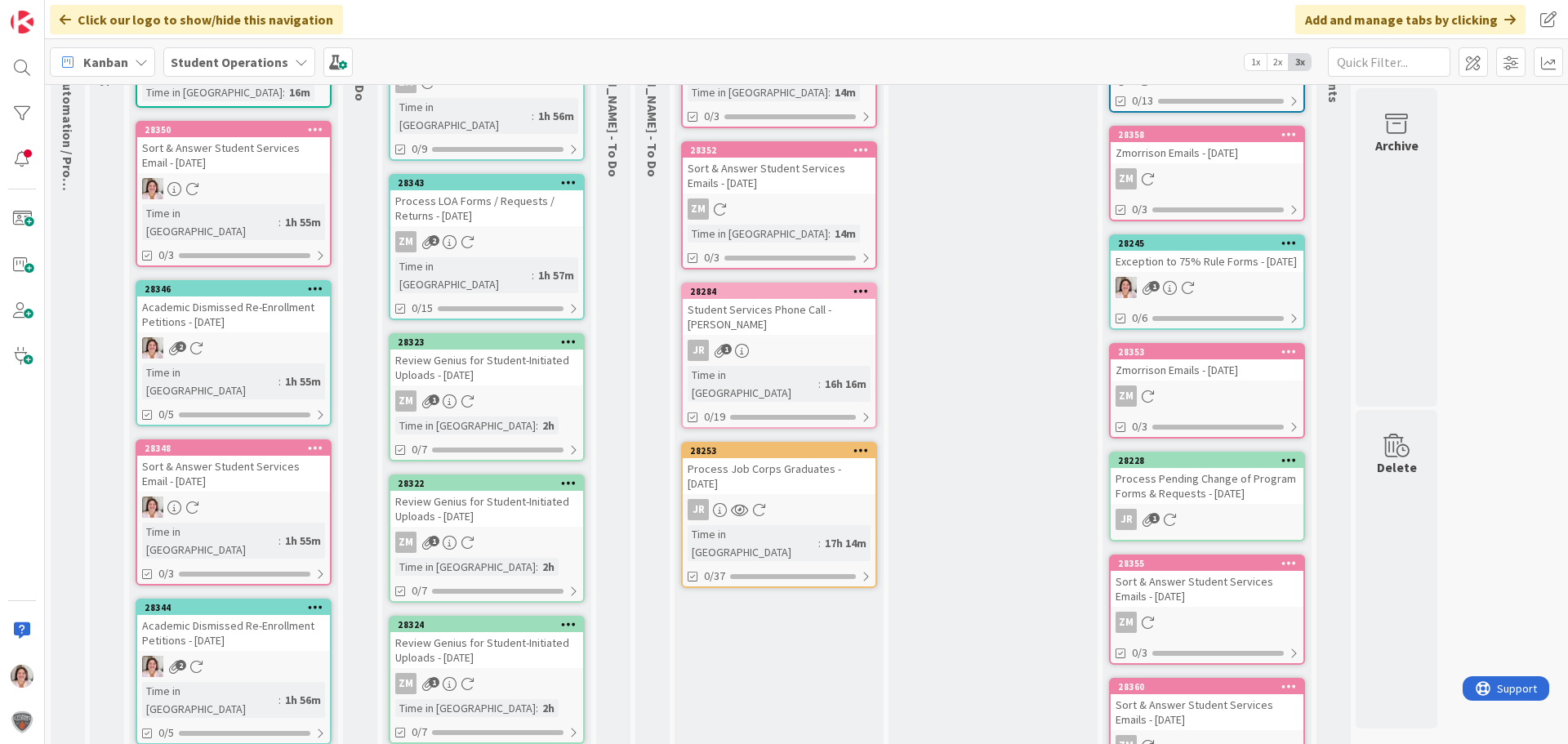
click at [566, 336] on icon at bounding box center [569, 342] width 15 height 12
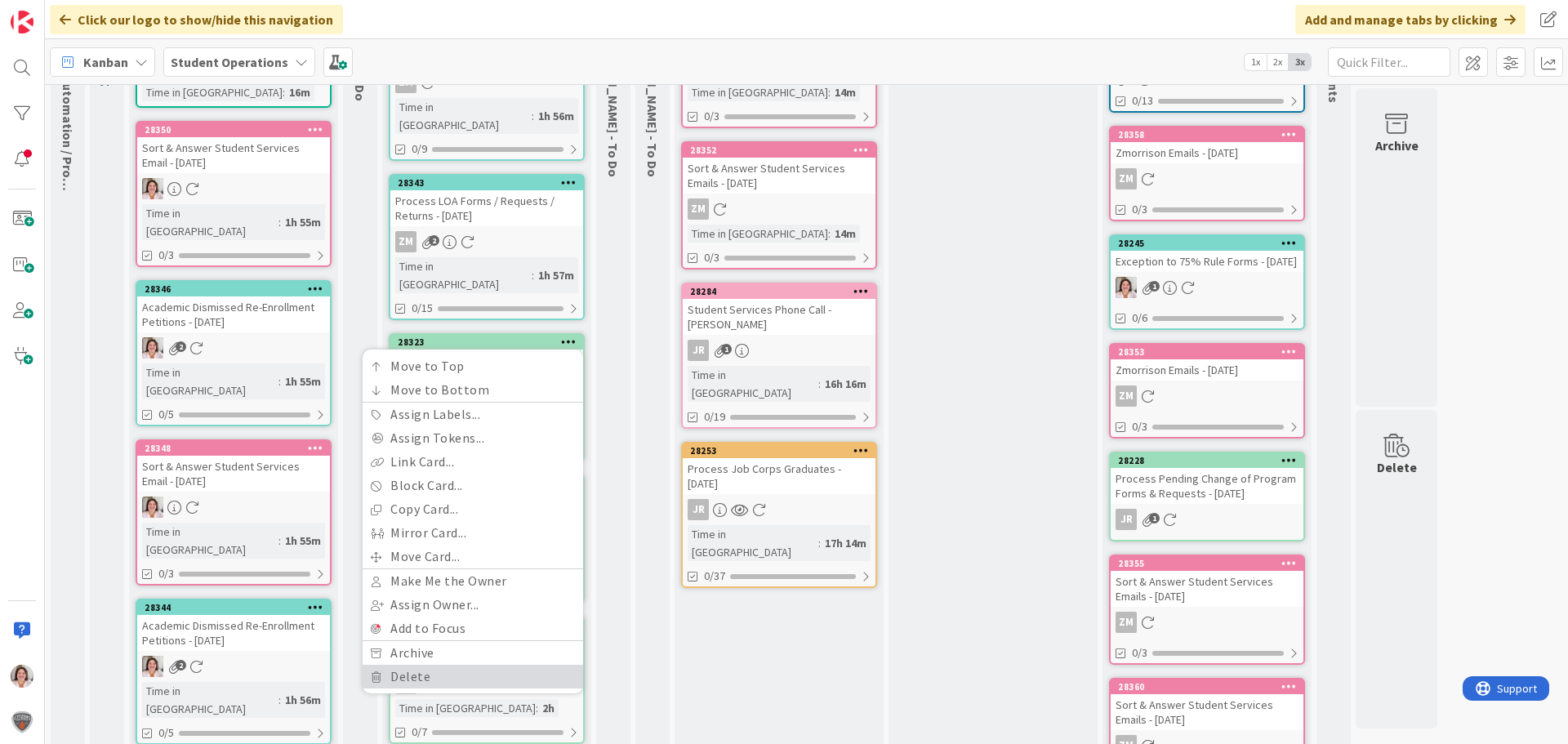
click at [436, 664] on link "Delete" at bounding box center [472, 676] width 220 height 24
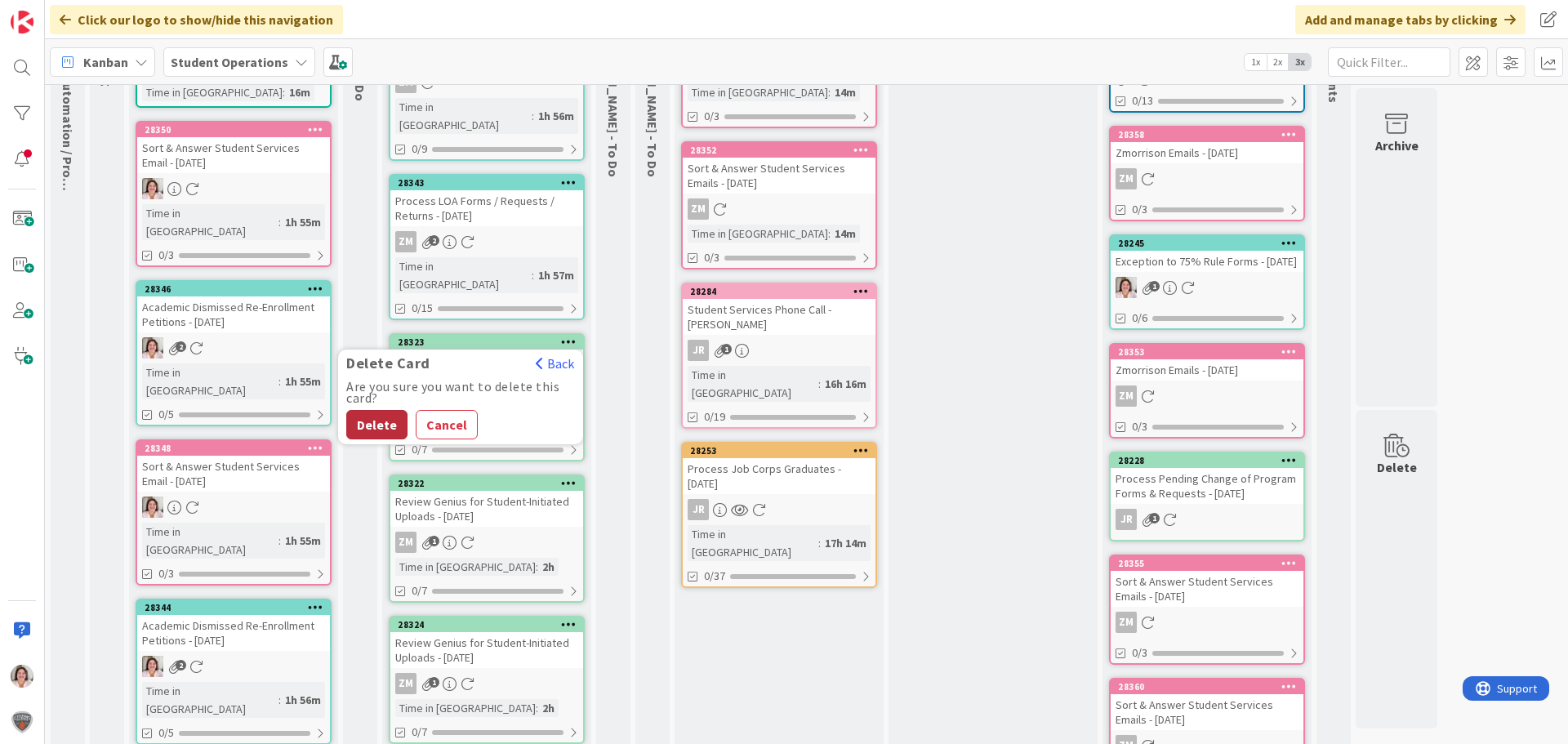
click at [379, 410] on button "Delete" at bounding box center [377, 424] width 61 height 30
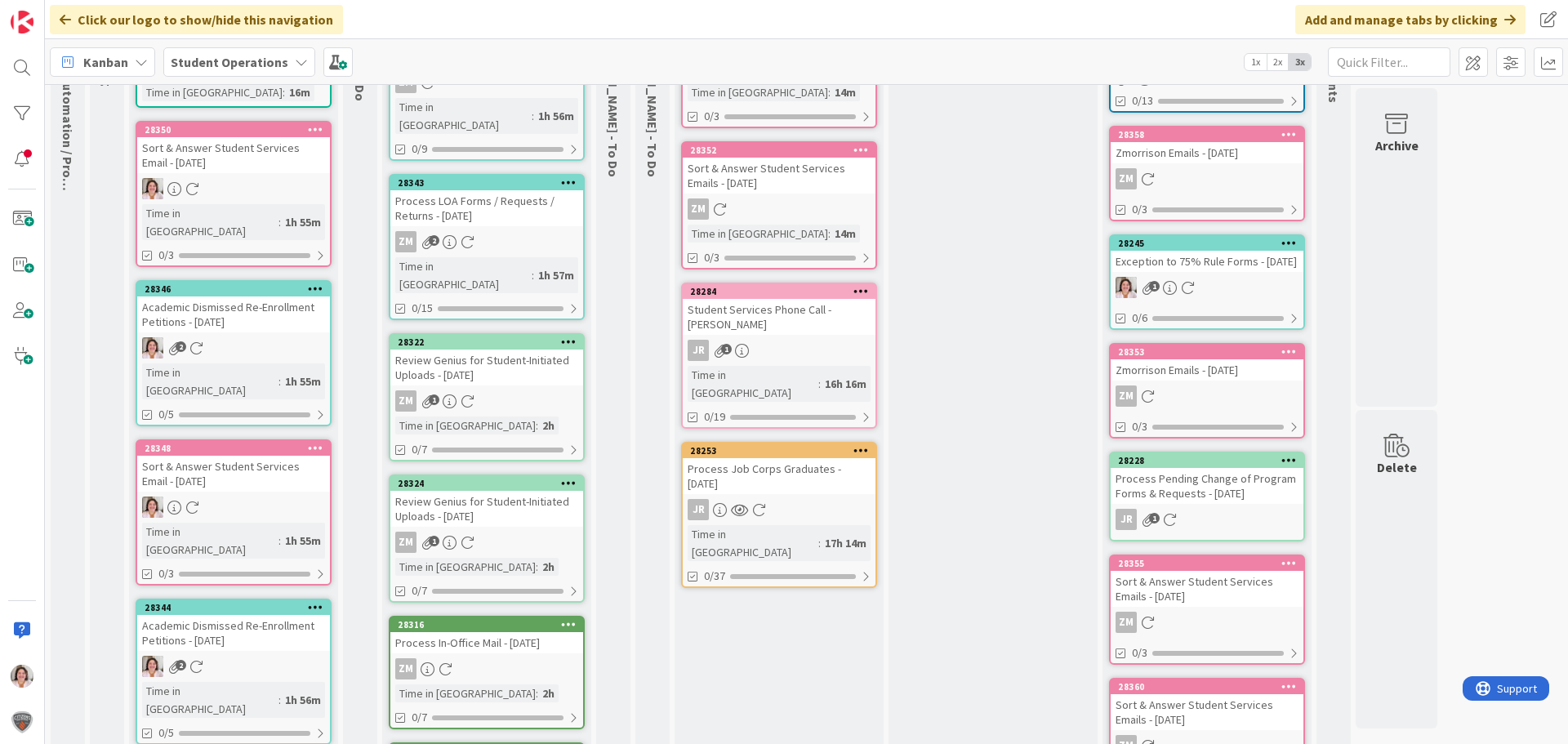
click at [577, 337] on div at bounding box center [568, 343] width 30 height 12
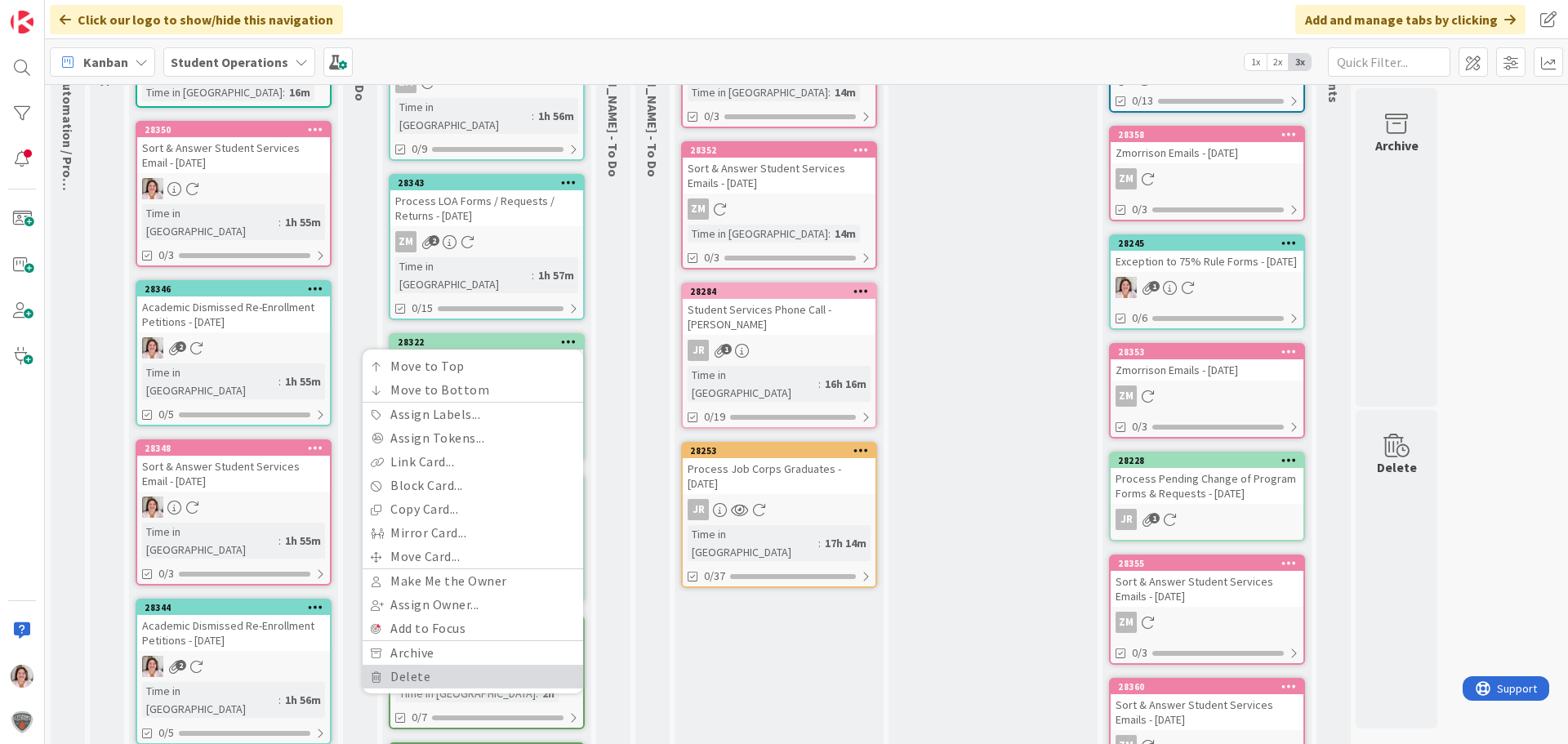
click at [426, 664] on link "Delete" at bounding box center [472, 676] width 220 height 24
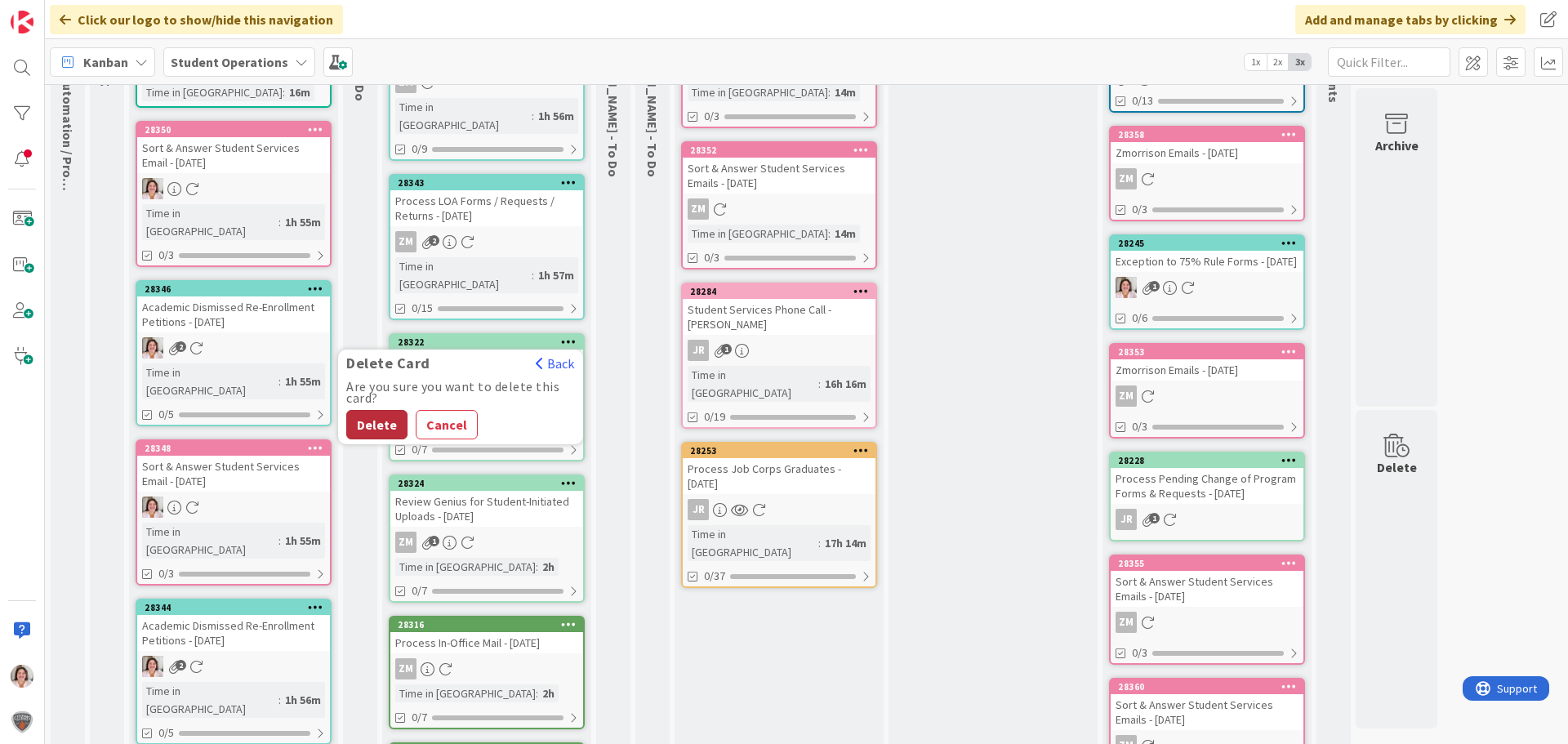
click at [373, 410] on button "Delete" at bounding box center [377, 424] width 61 height 30
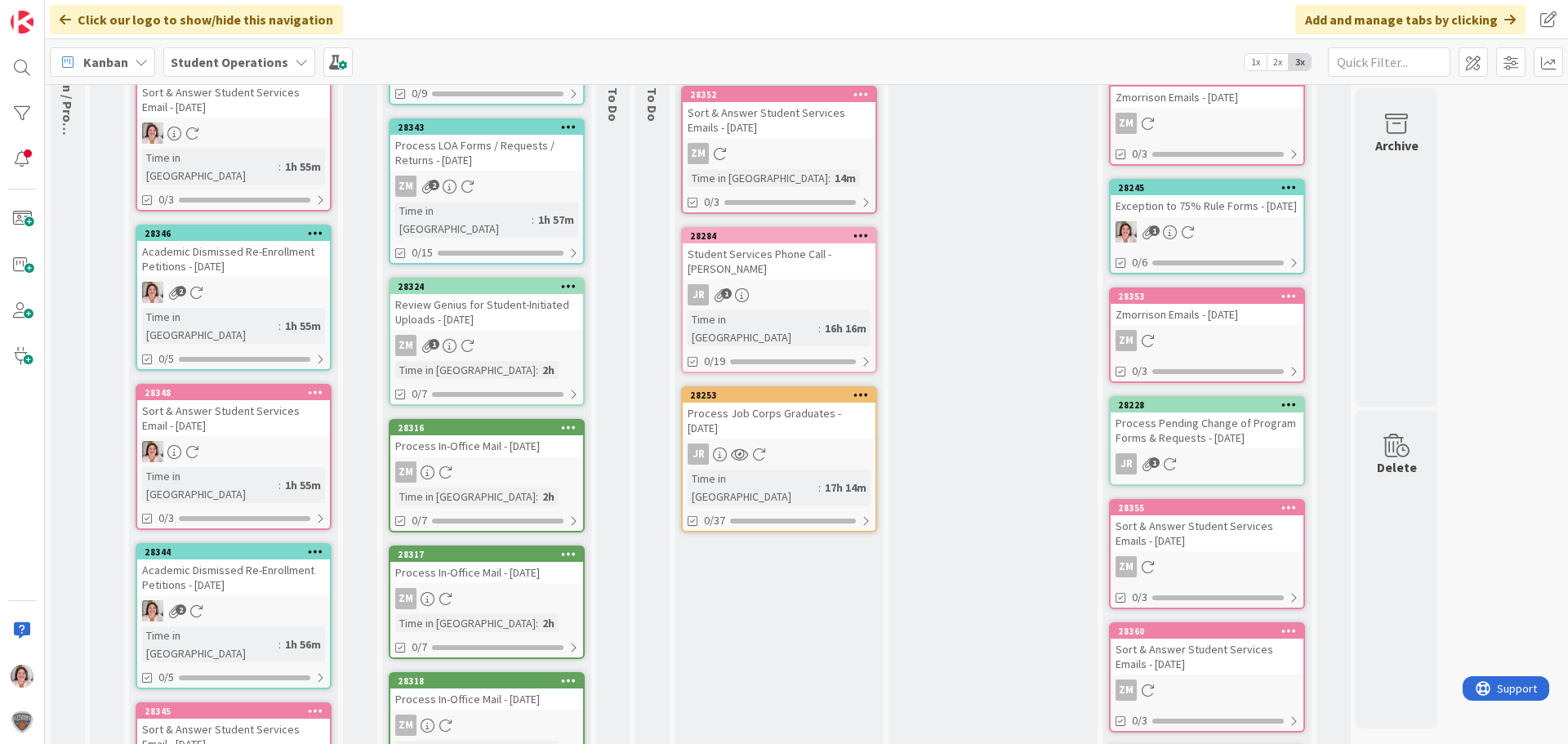
scroll to position [245, 0]
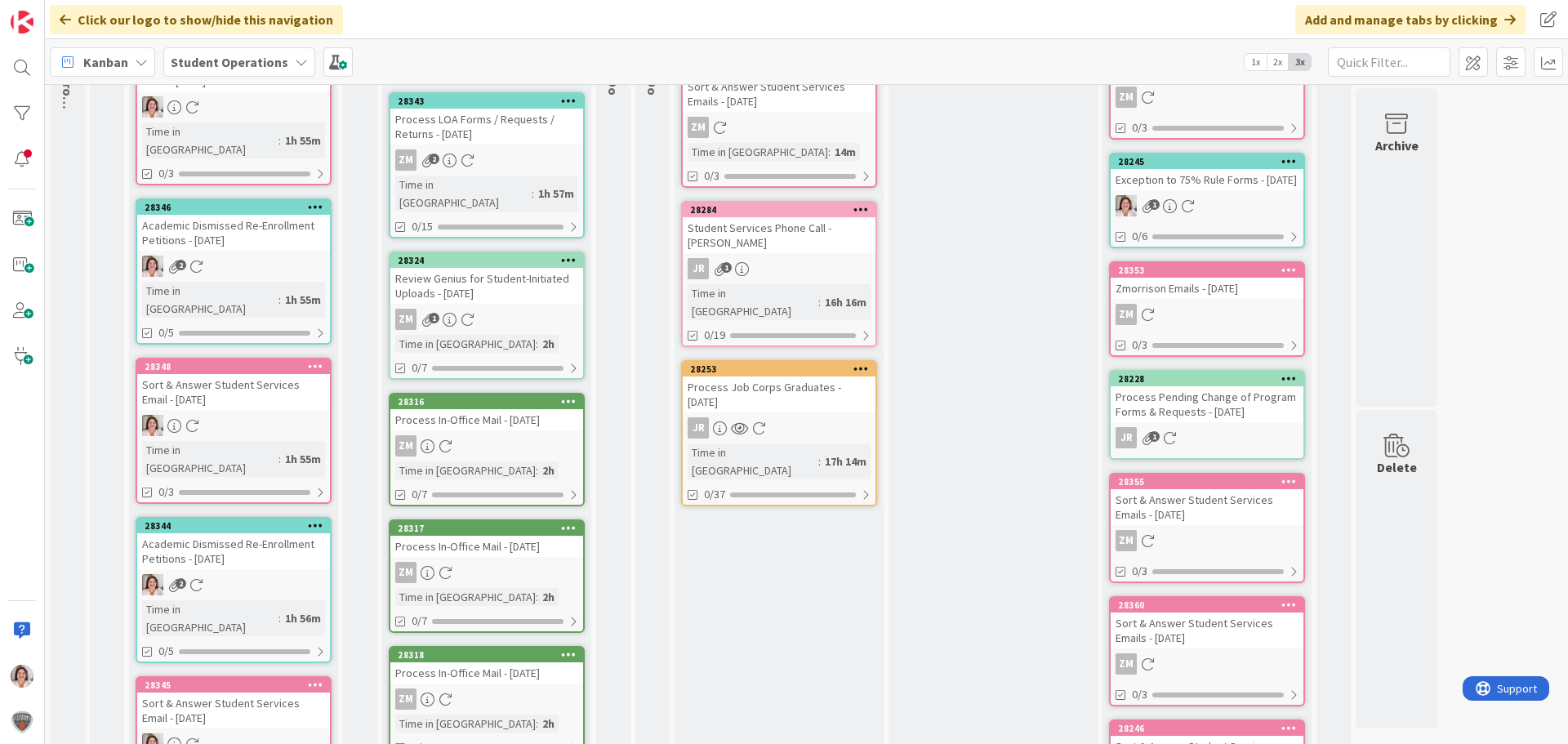
click at [572, 395] on icon at bounding box center [569, 401] width 15 height 12
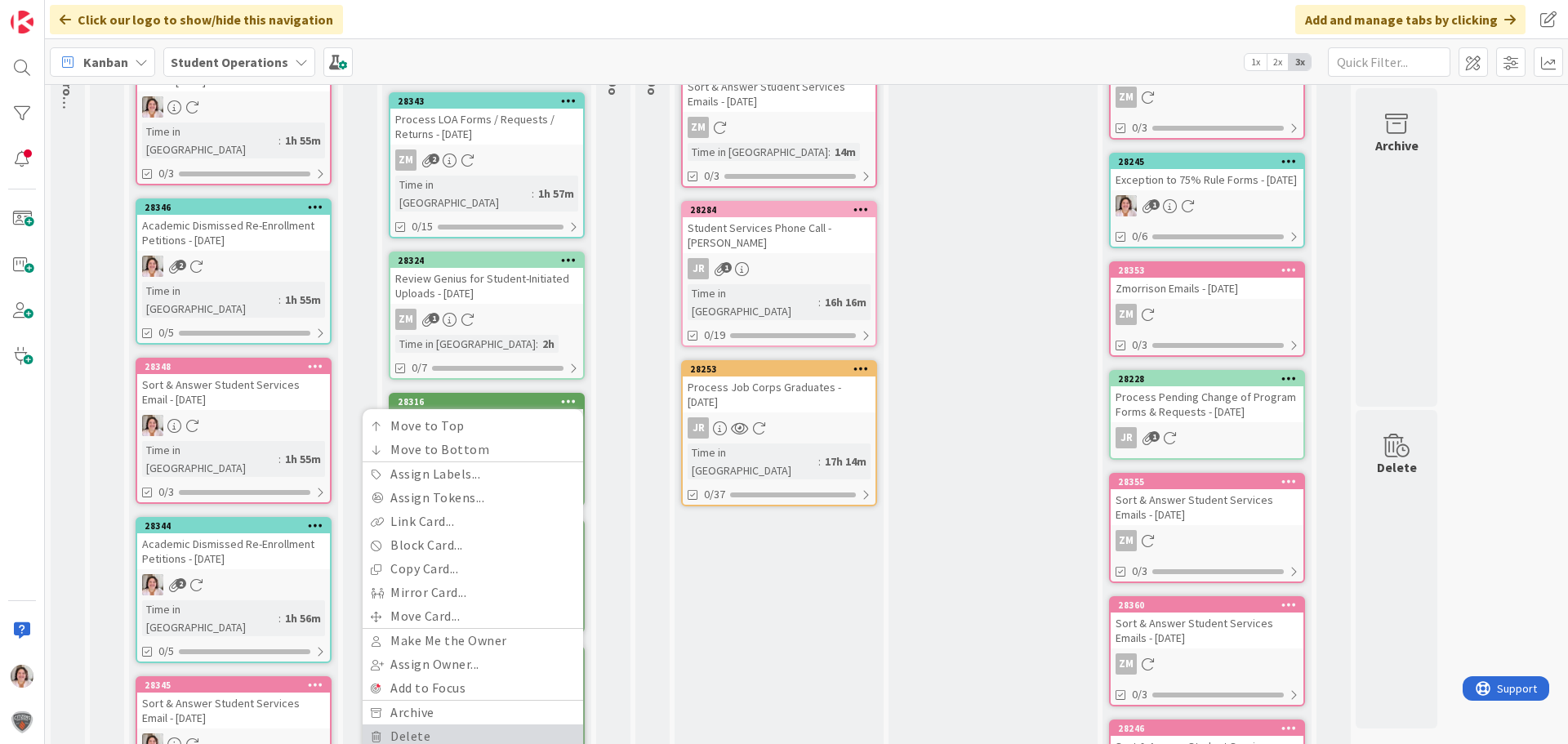
click at [433, 725] on link "Delete" at bounding box center [472, 736] width 220 height 24
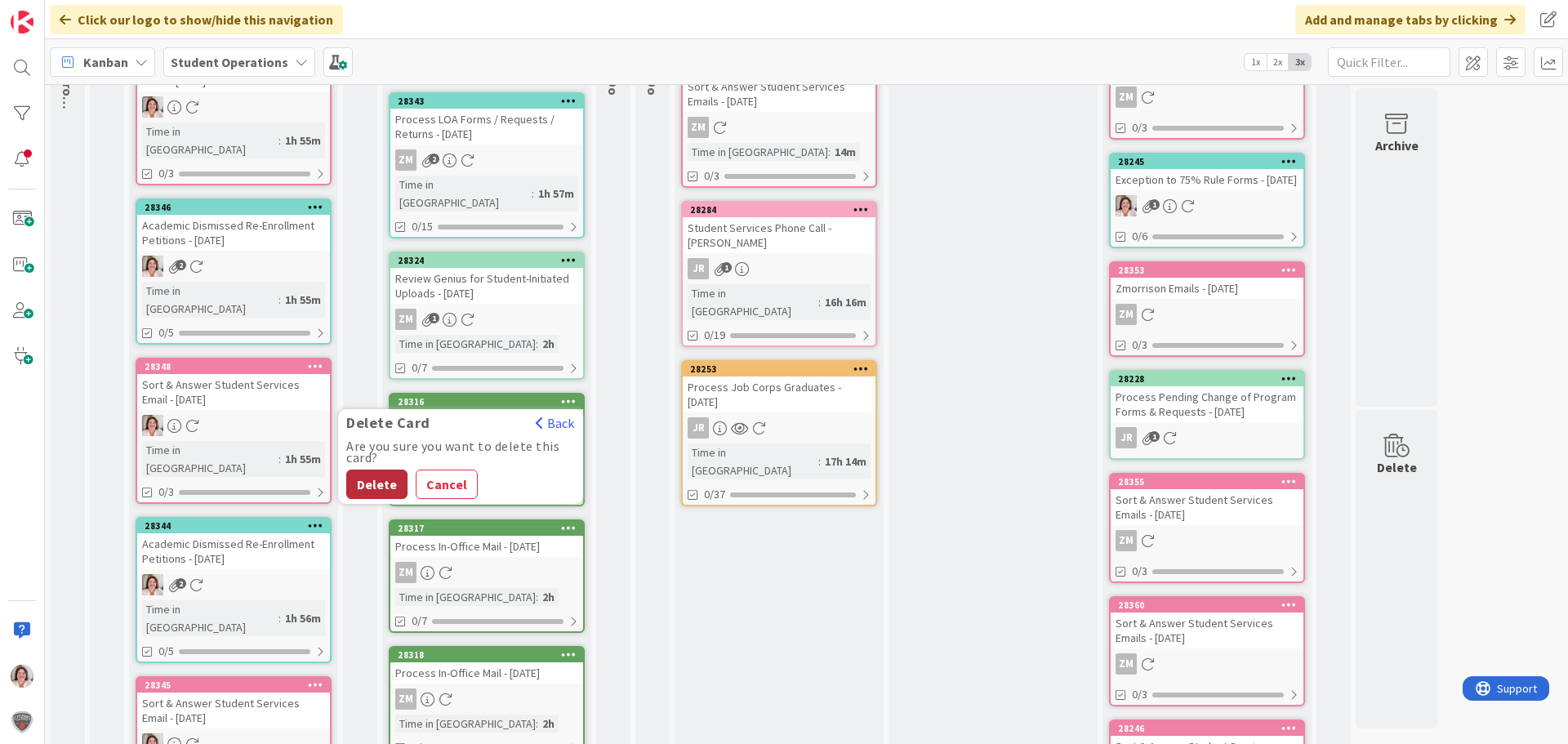
click at [379, 470] on button "Delete" at bounding box center [377, 484] width 61 height 30
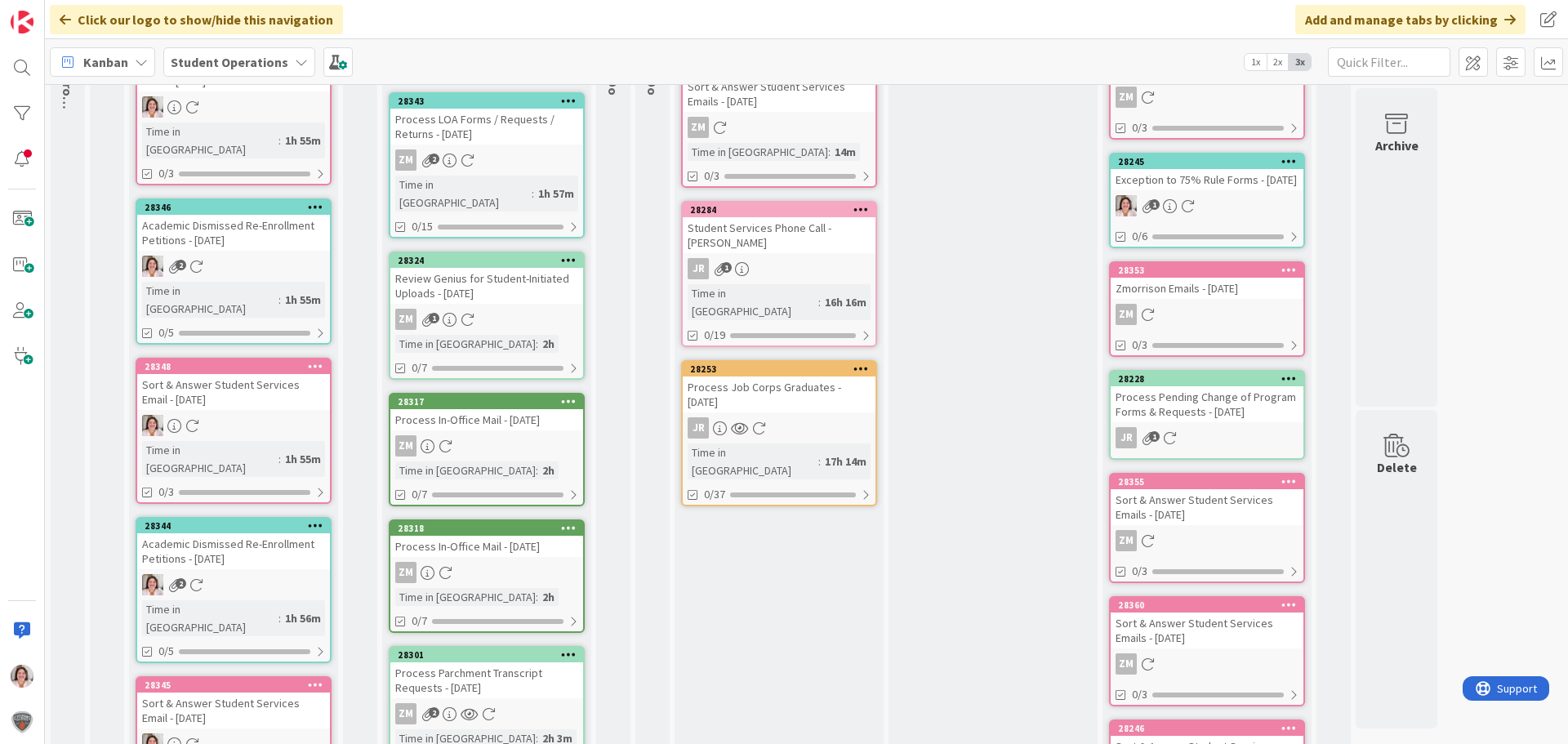
click at [571, 395] on icon at bounding box center [569, 401] width 15 height 12
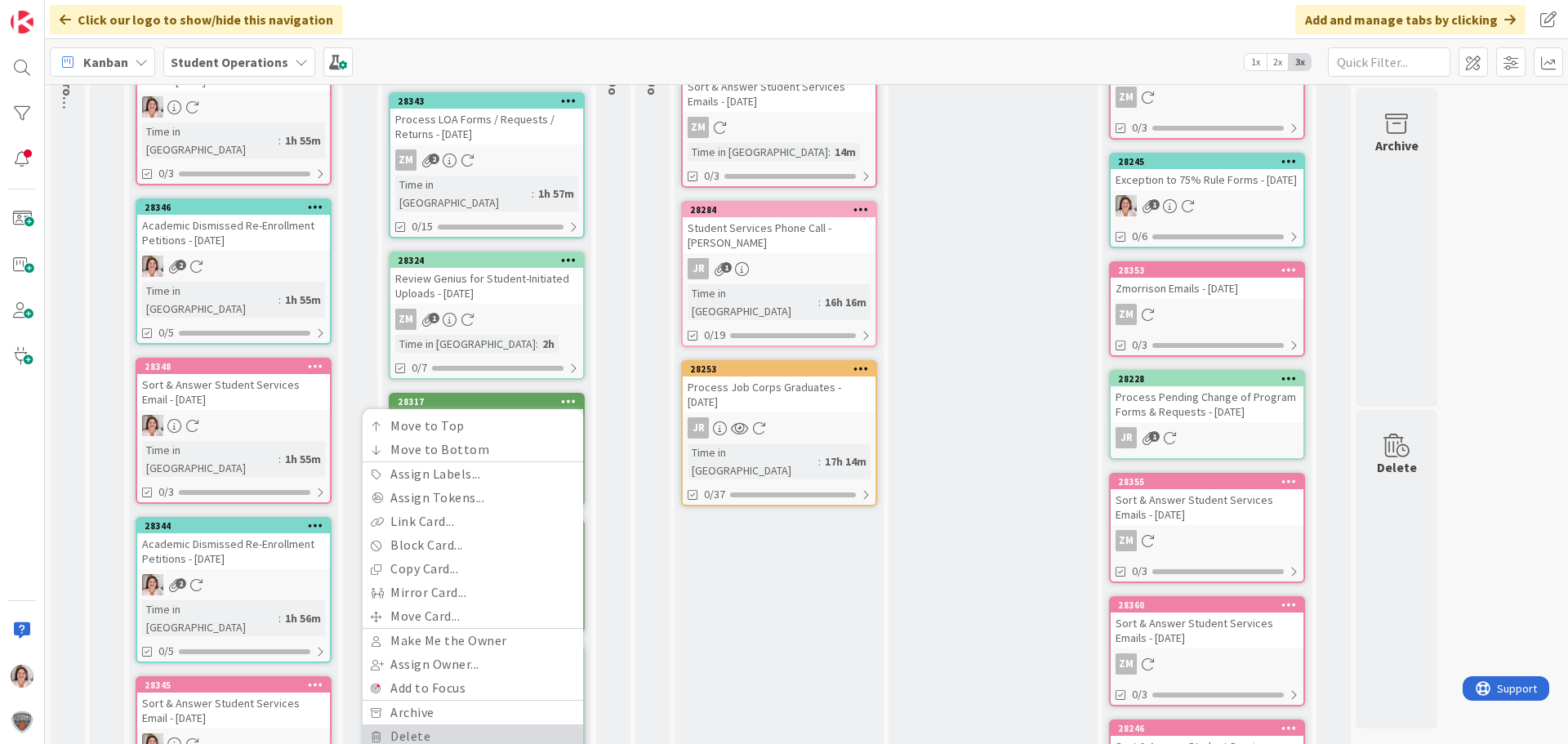
click at [419, 725] on link "Delete" at bounding box center [472, 736] width 220 height 24
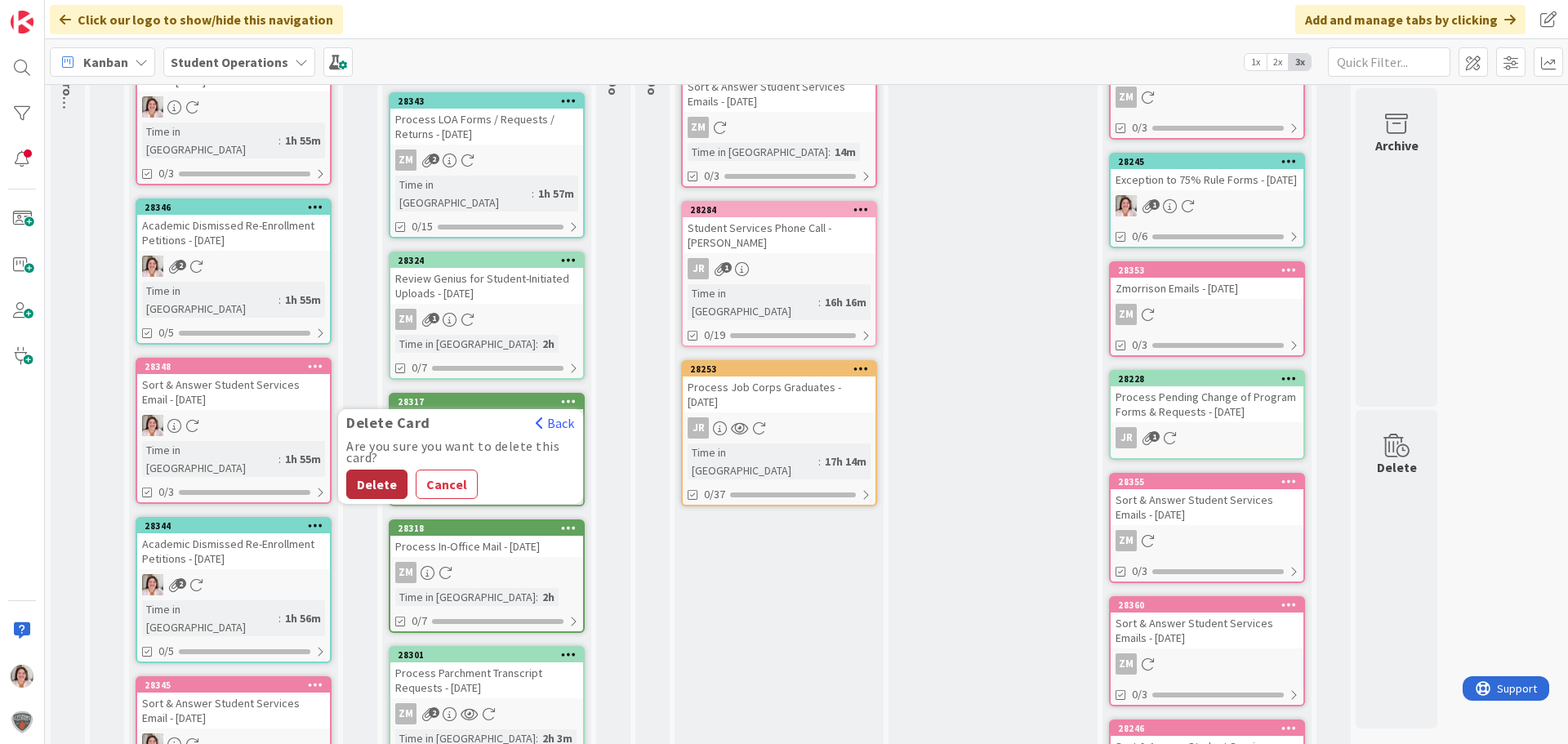
click at [380, 470] on button "Delete" at bounding box center [377, 484] width 61 height 30
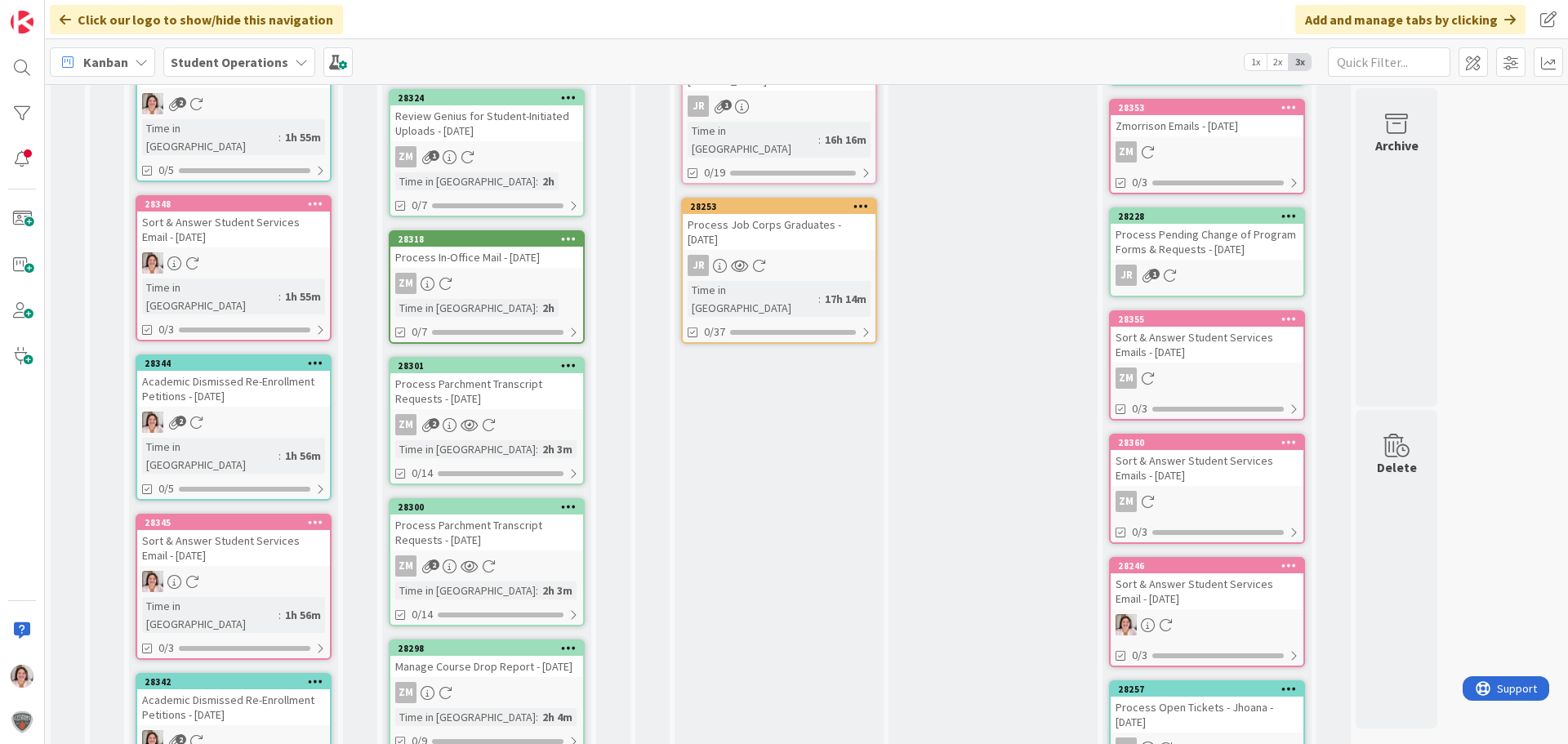
scroll to position [408, 0]
click at [568, 359] on icon at bounding box center [569, 365] width 15 height 12
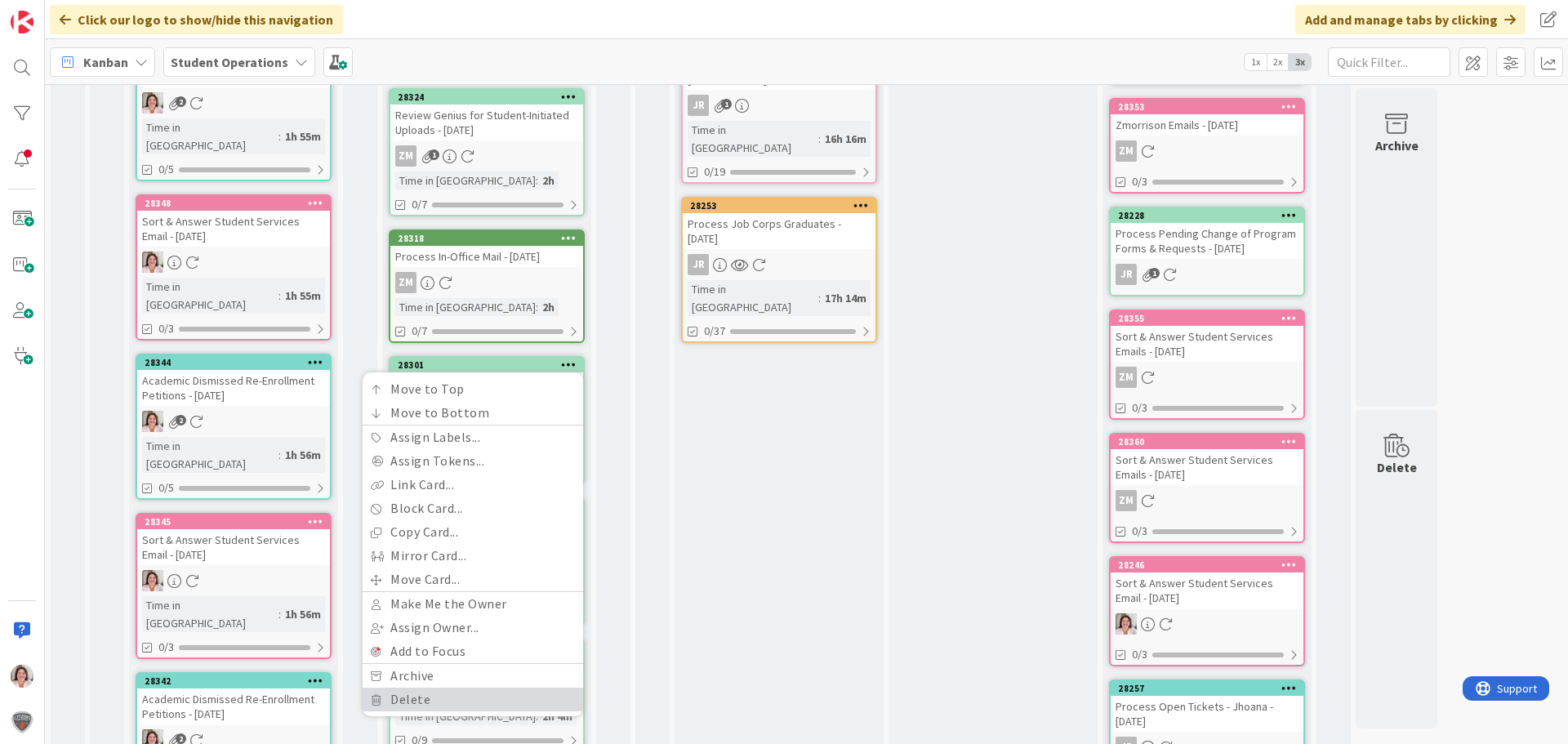
click at [429, 687] on link "Delete" at bounding box center [472, 699] width 220 height 24
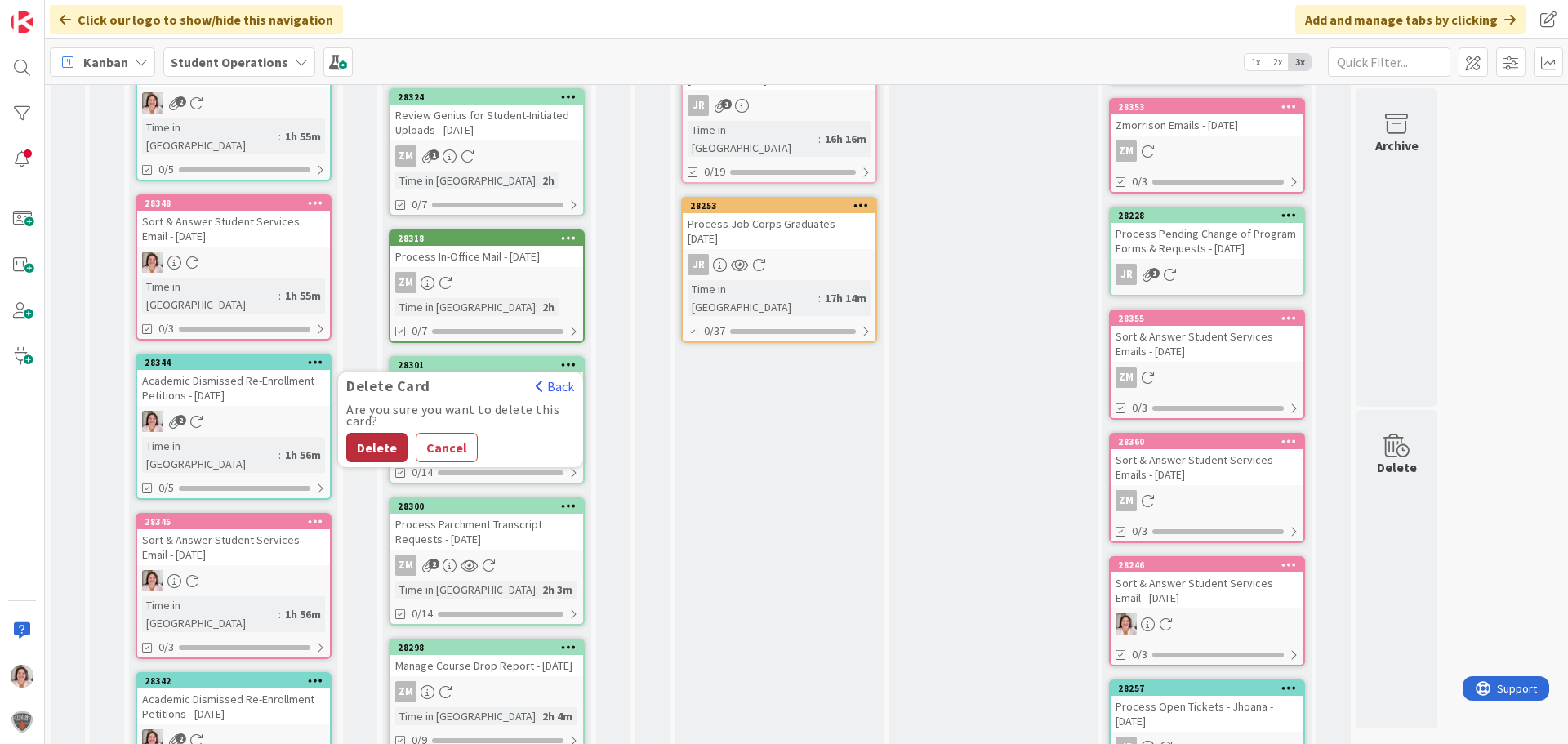
click at [373, 433] on button "Delete" at bounding box center [377, 447] width 61 height 30
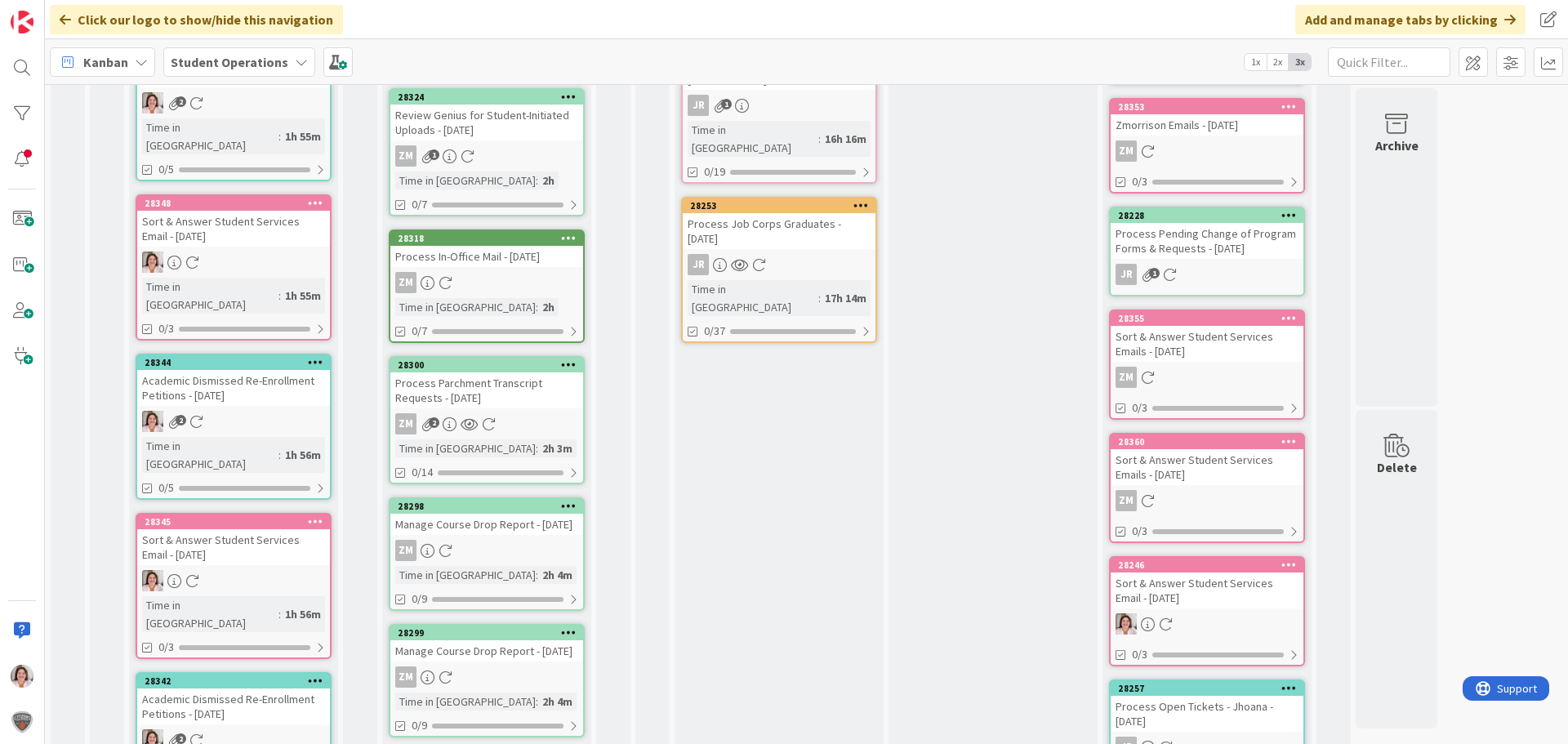
click at [573, 359] on icon at bounding box center [569, 365] width 15 height 12
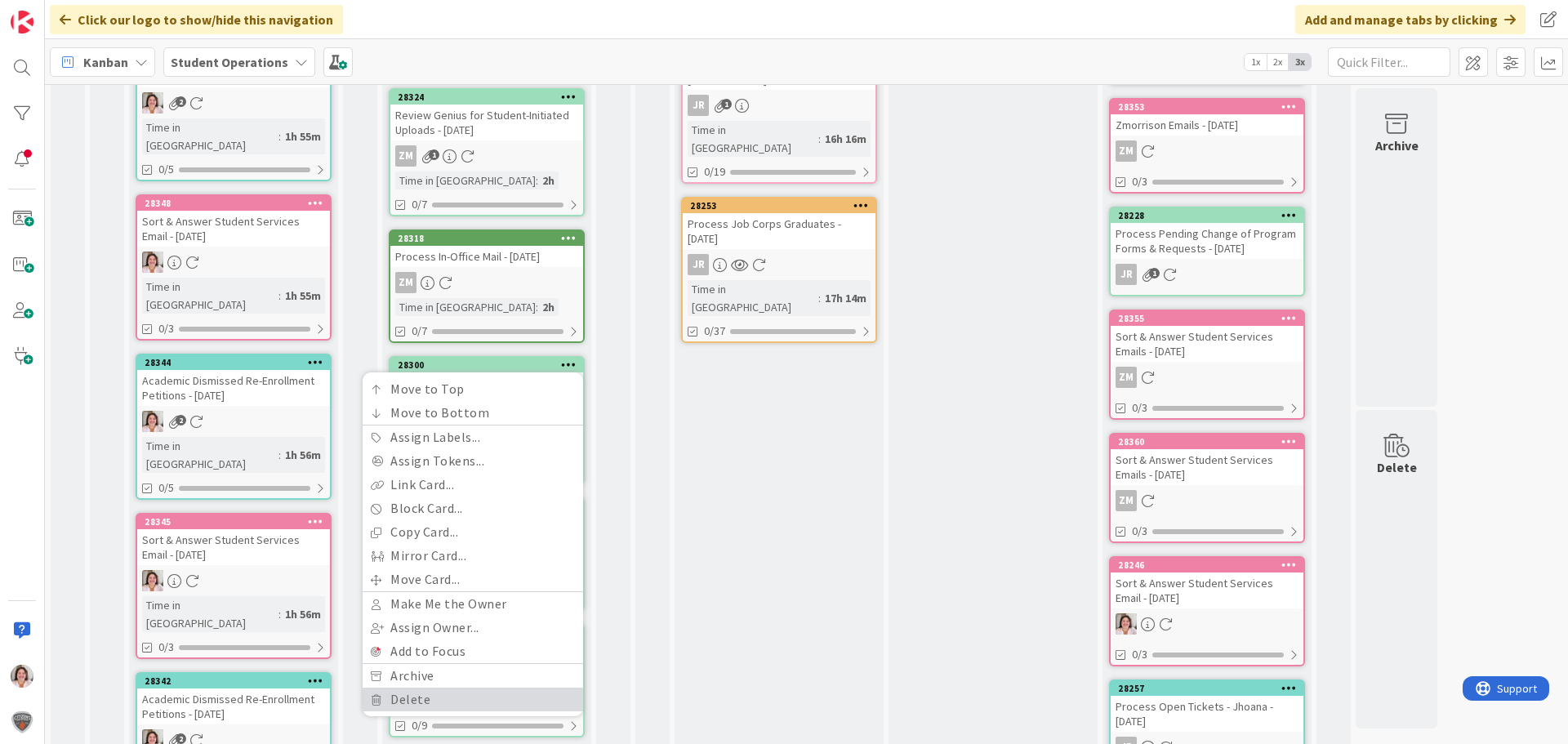
click at [398, 687] on link "Delete" at bounding box center [472, 699] width 220 height 24
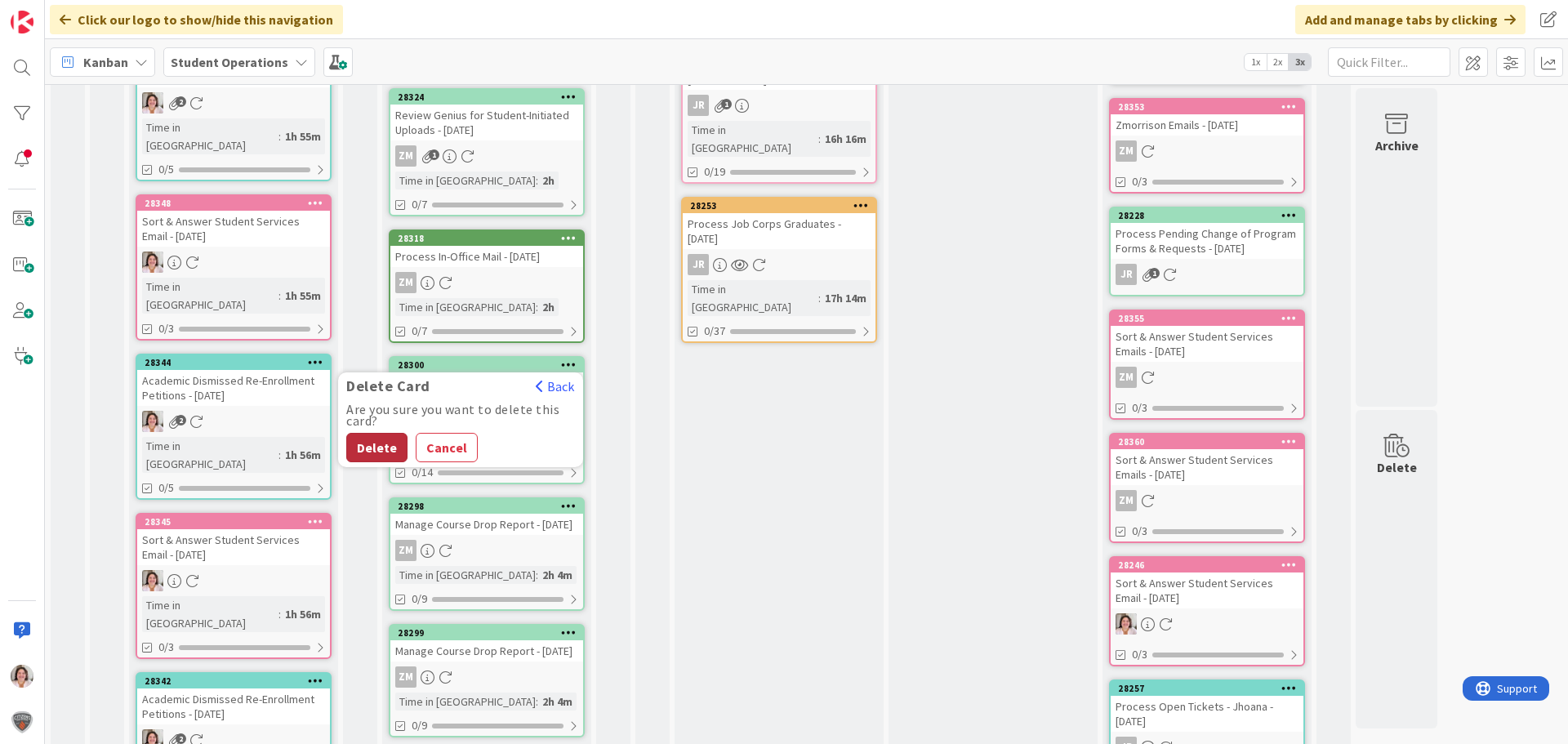
click at [383, 433] on button "Delete" at bounding box center [377, 447] width 61 height 30
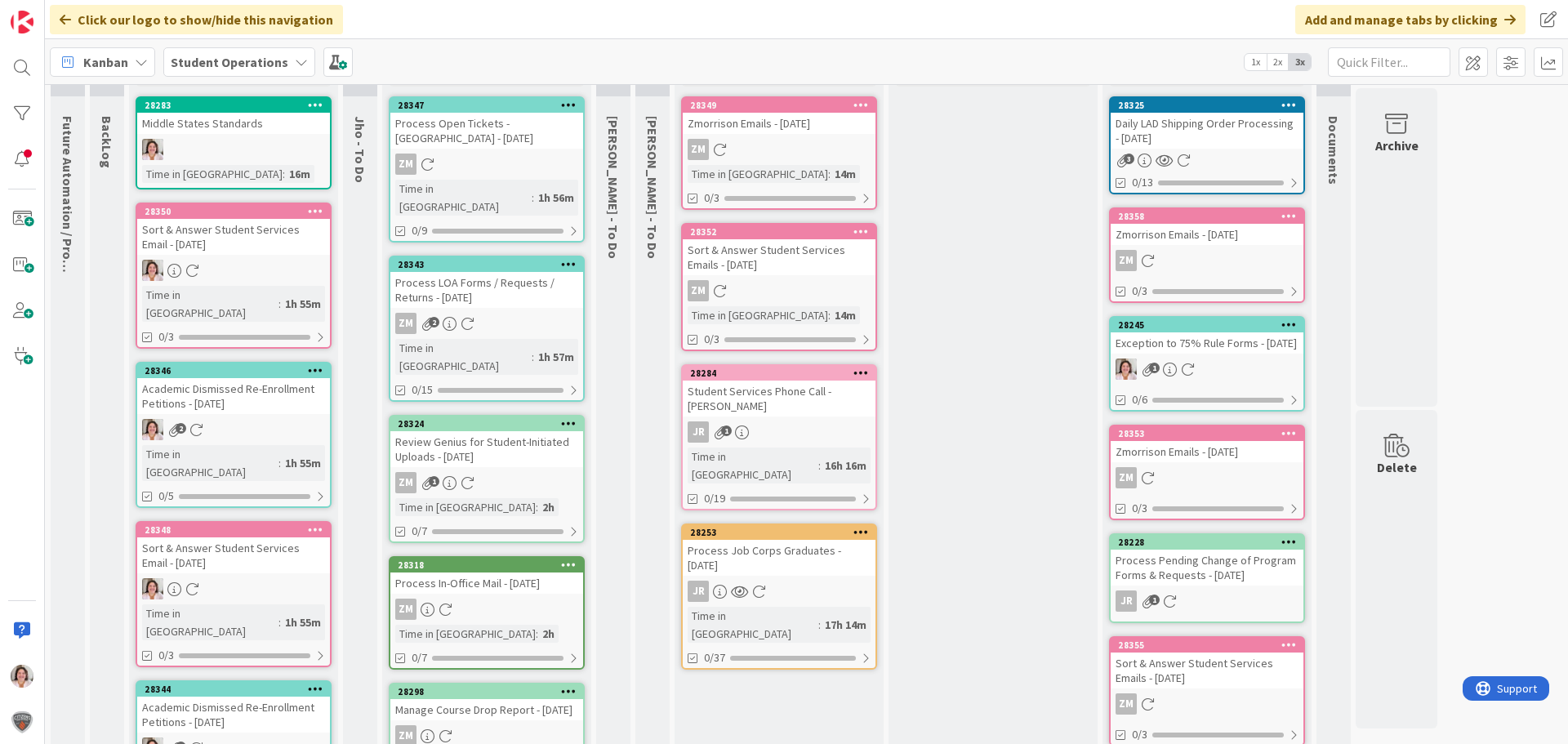
scroll to position [0, 0]
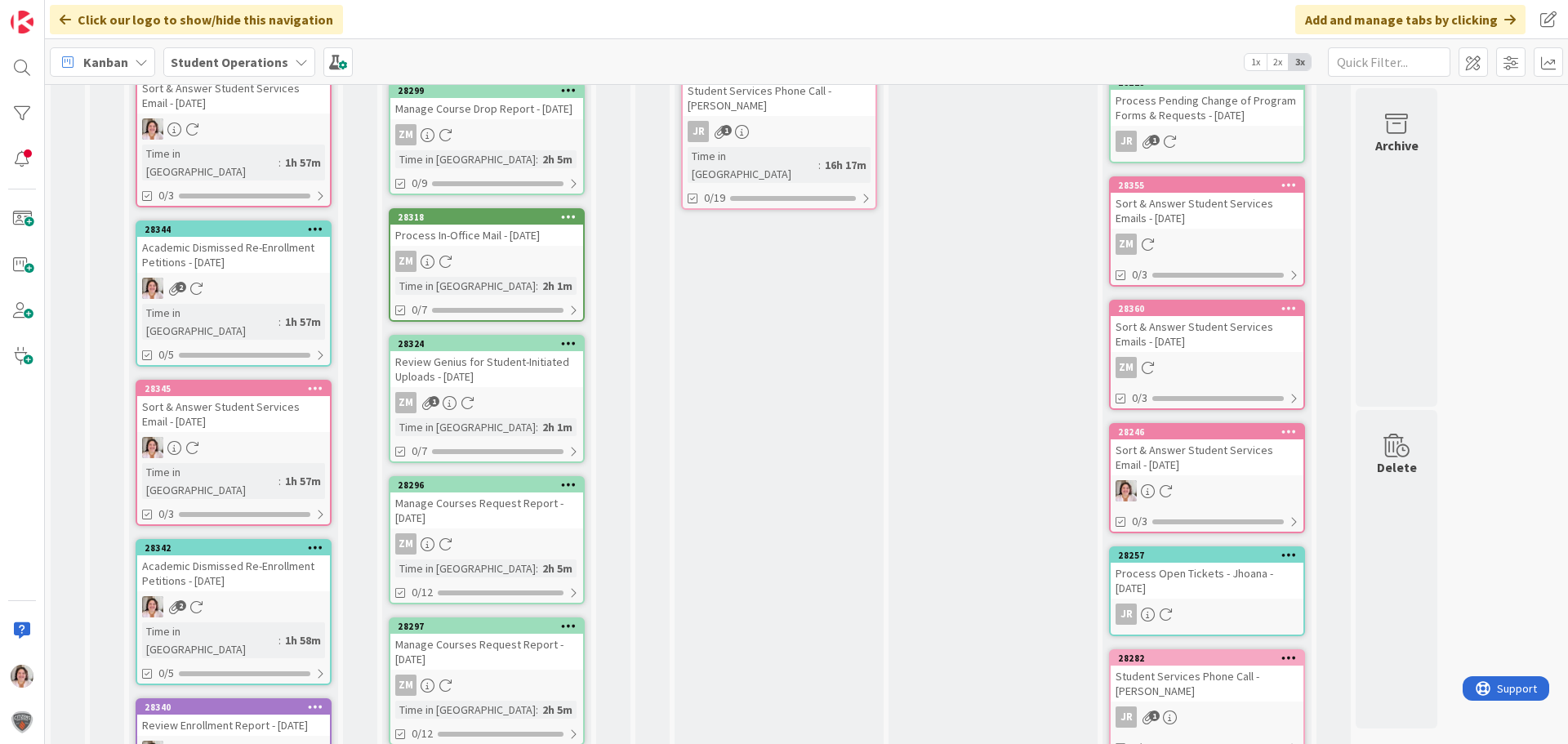
scroll to position [490, 0]
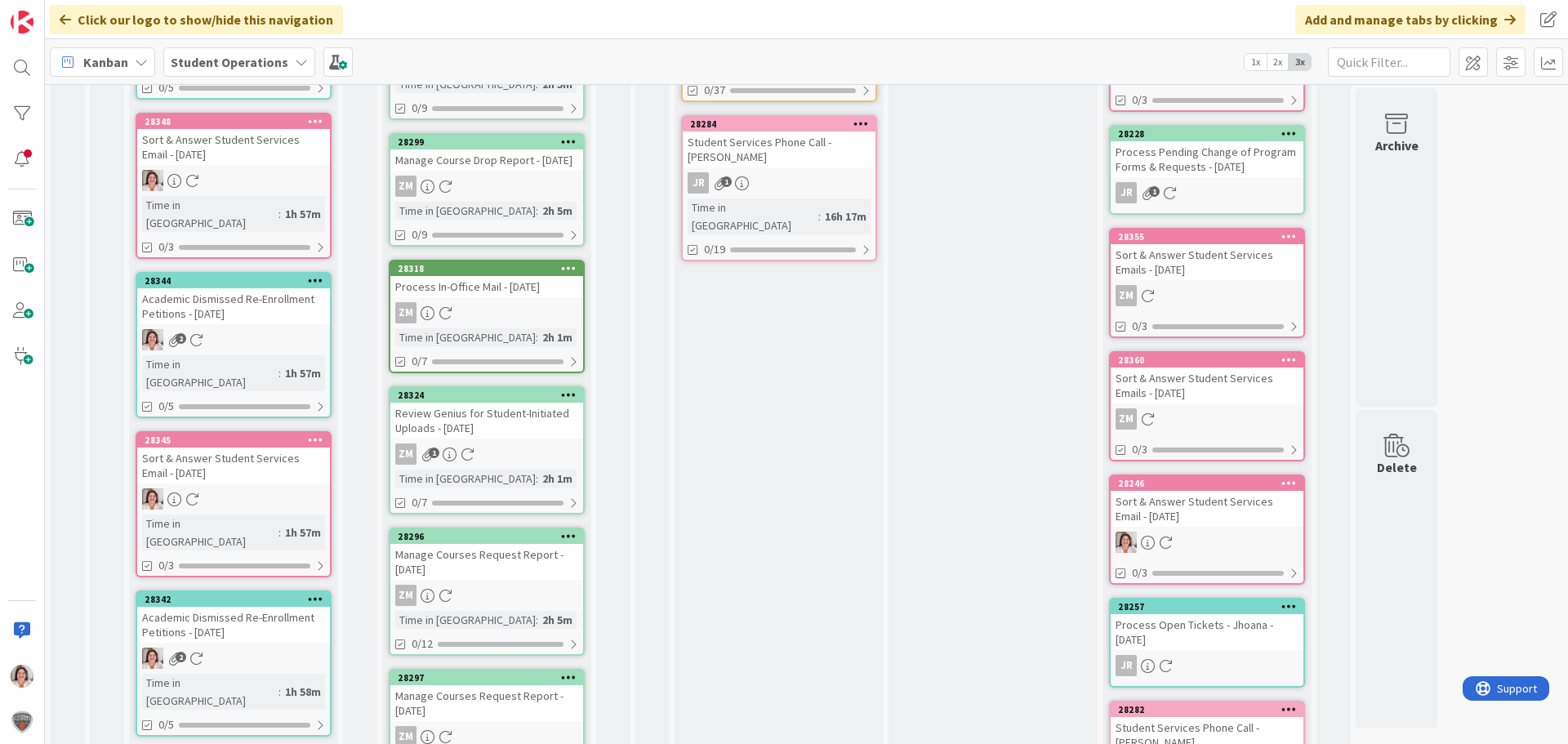
click at [571, 530] on icon at bounding box center [569, 536] width 15 height 12
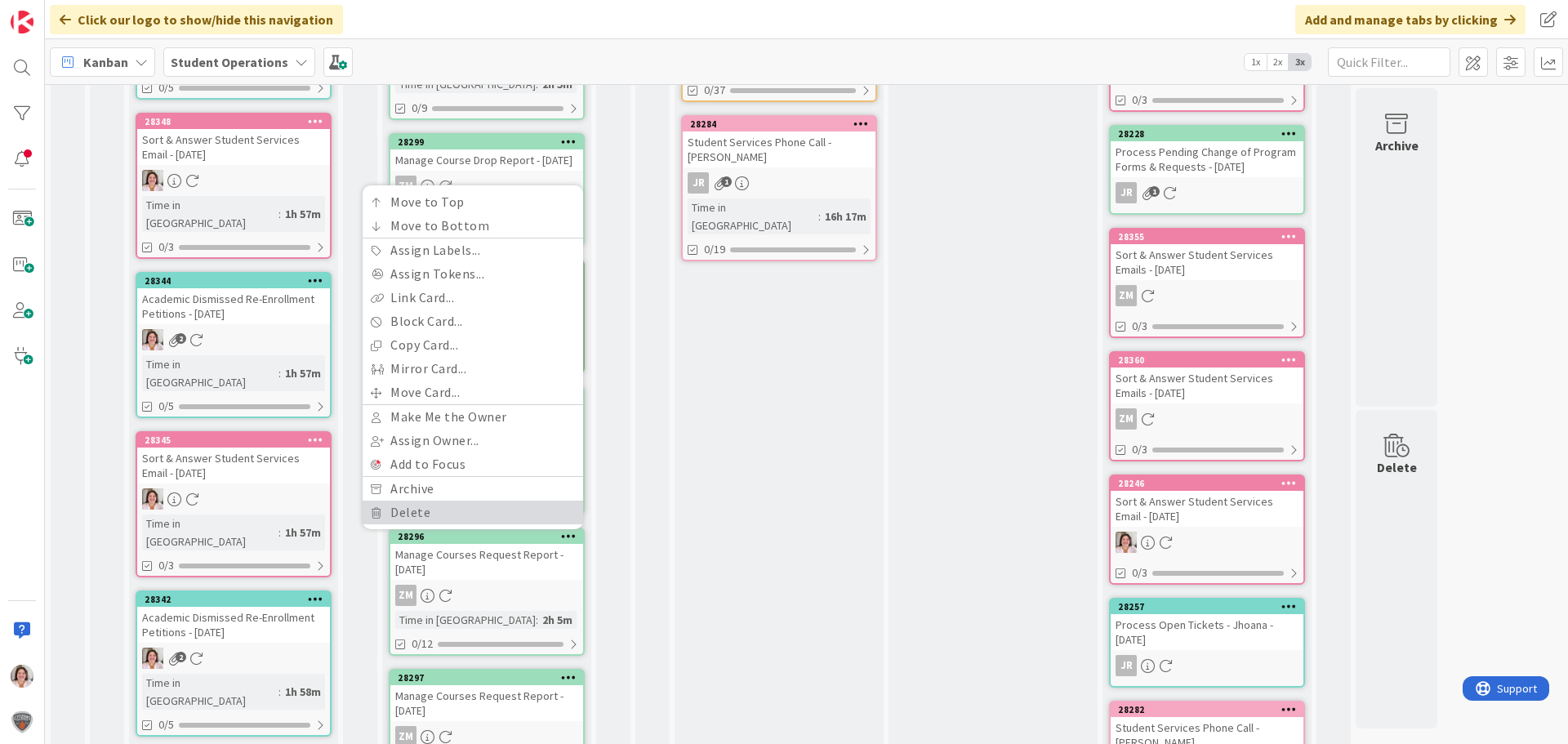
click at [436, 502] on link "Delete" at bounding box center [472, 512] width 220 height 24
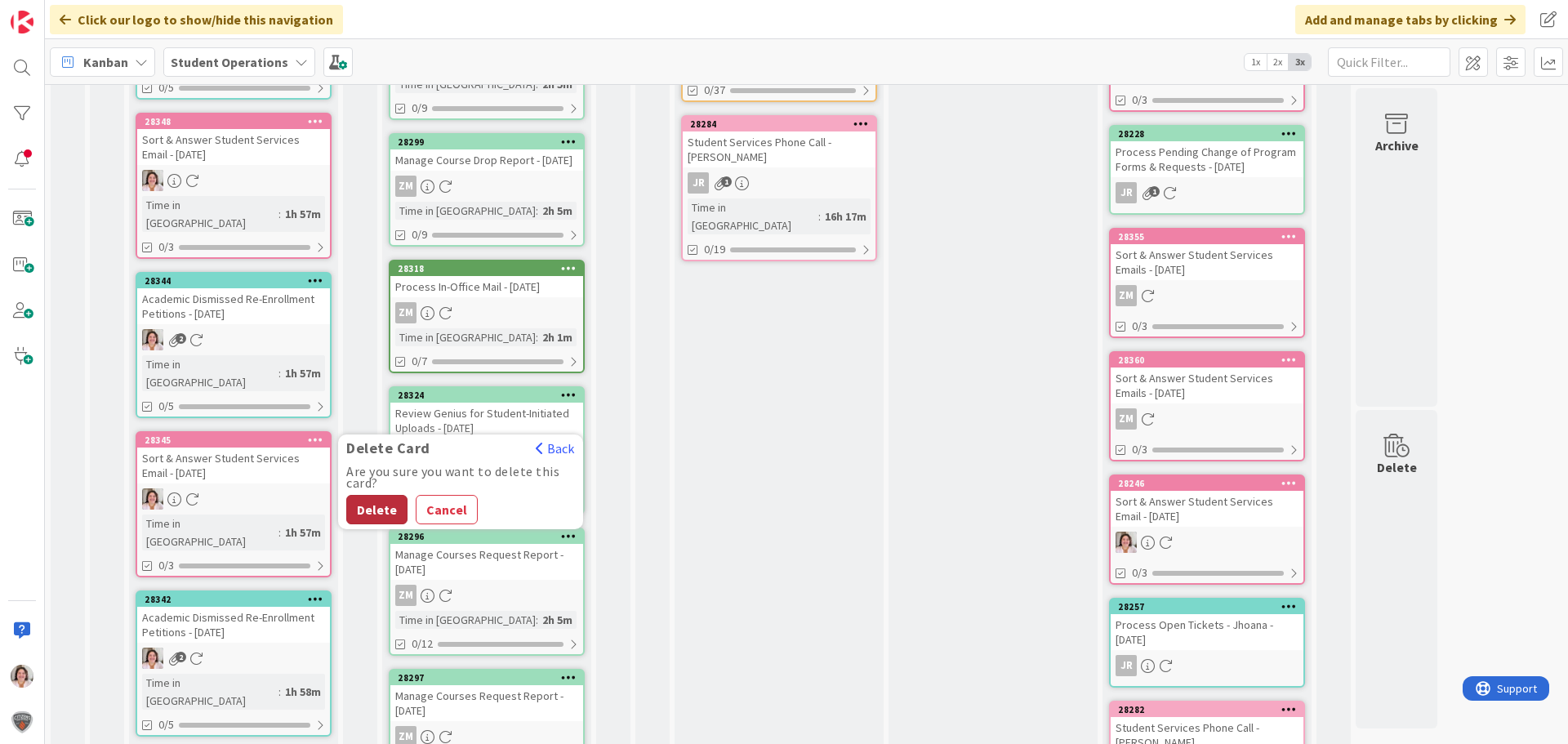
click at [365, 507] on button "Delete" at bounding box center [377, 510] width 61 height 30
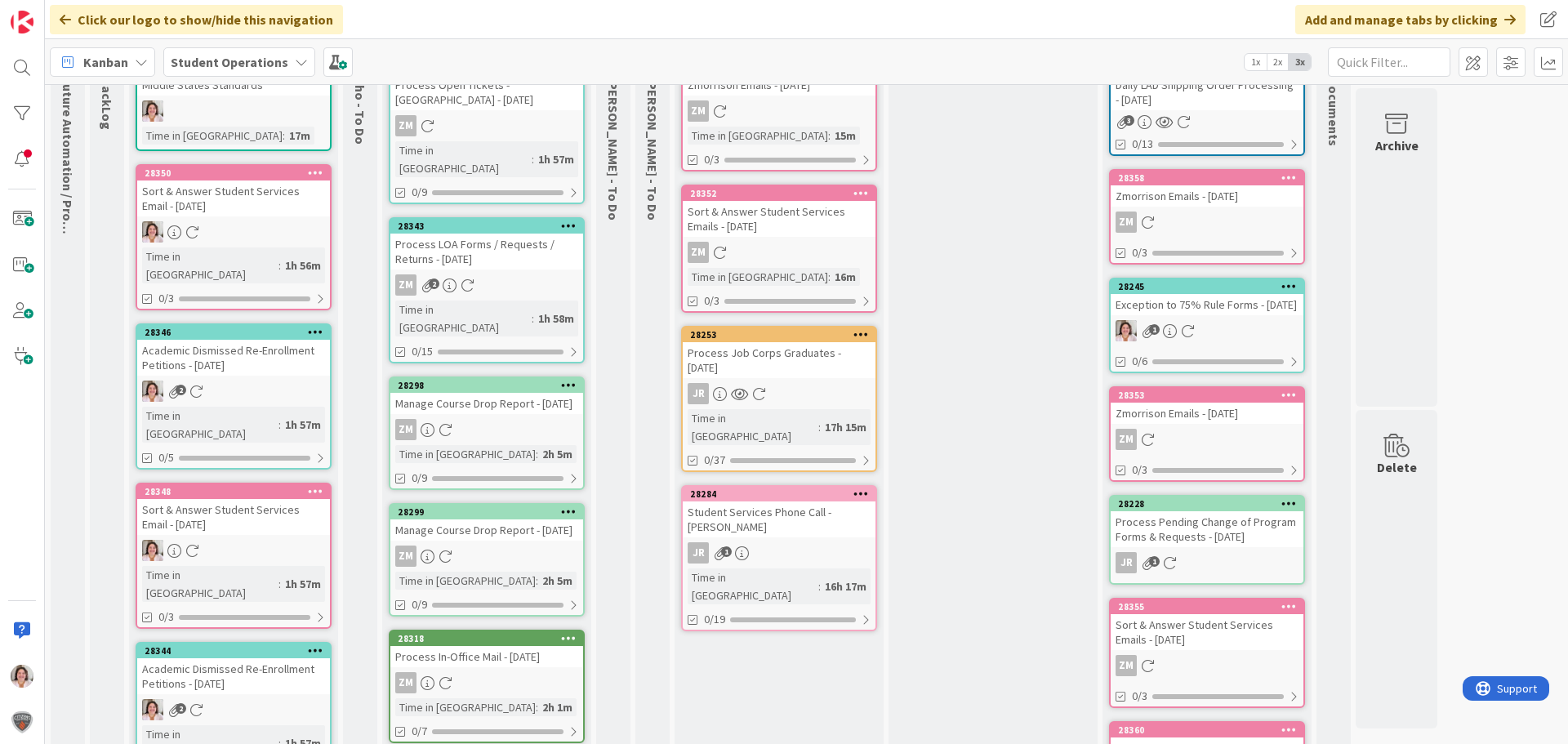
scroll to position [163, 0]
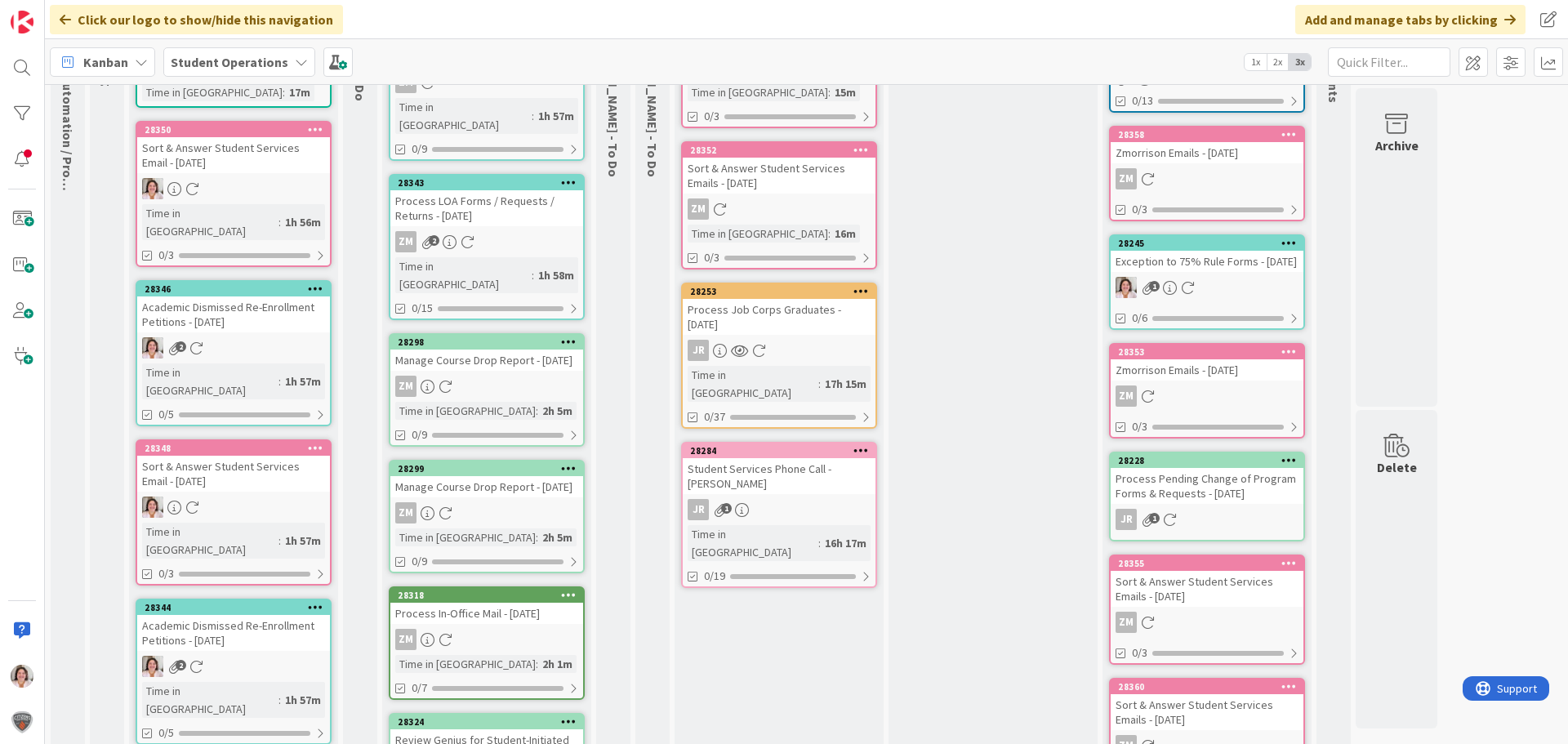
click at [576, 463] on div at bounding box center [568, 469] width 30 height 12
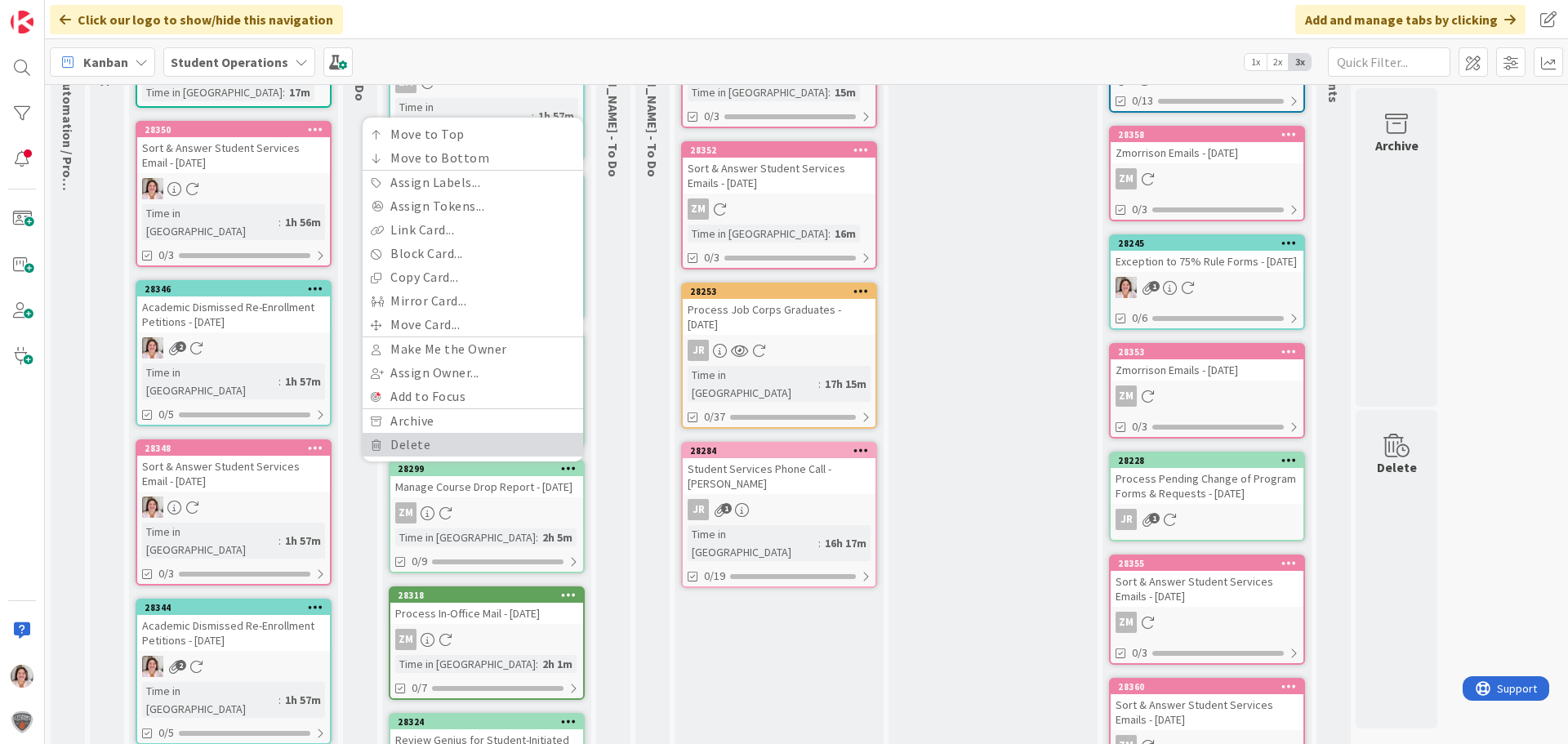
click at [406, 433] on link "Delete" at bounding box center [472, 444] width 220 height 24
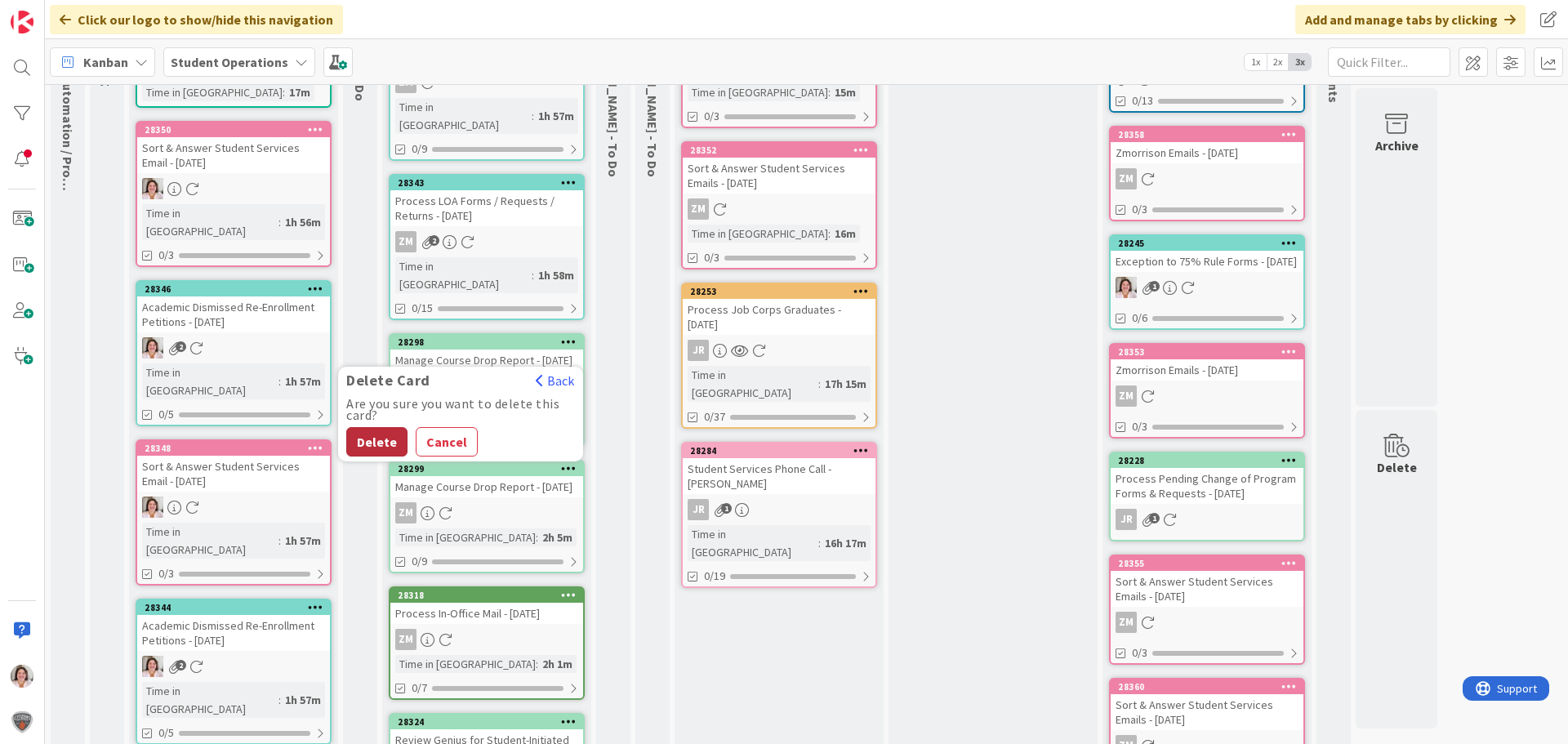
click at [382, 427] on button "Delete" at bounding box center [377, 442] width 61 height 30
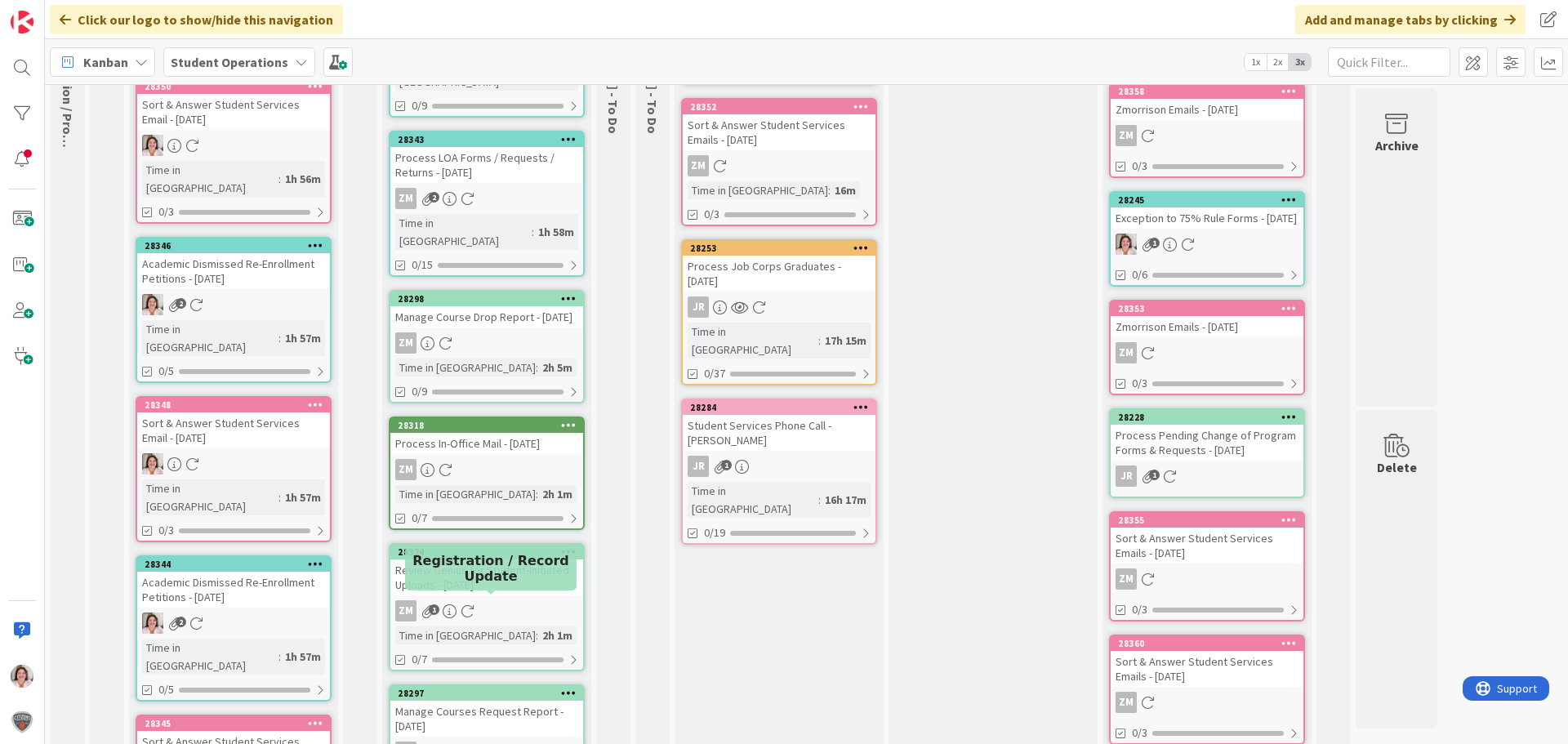
scroll to position [0, 0]
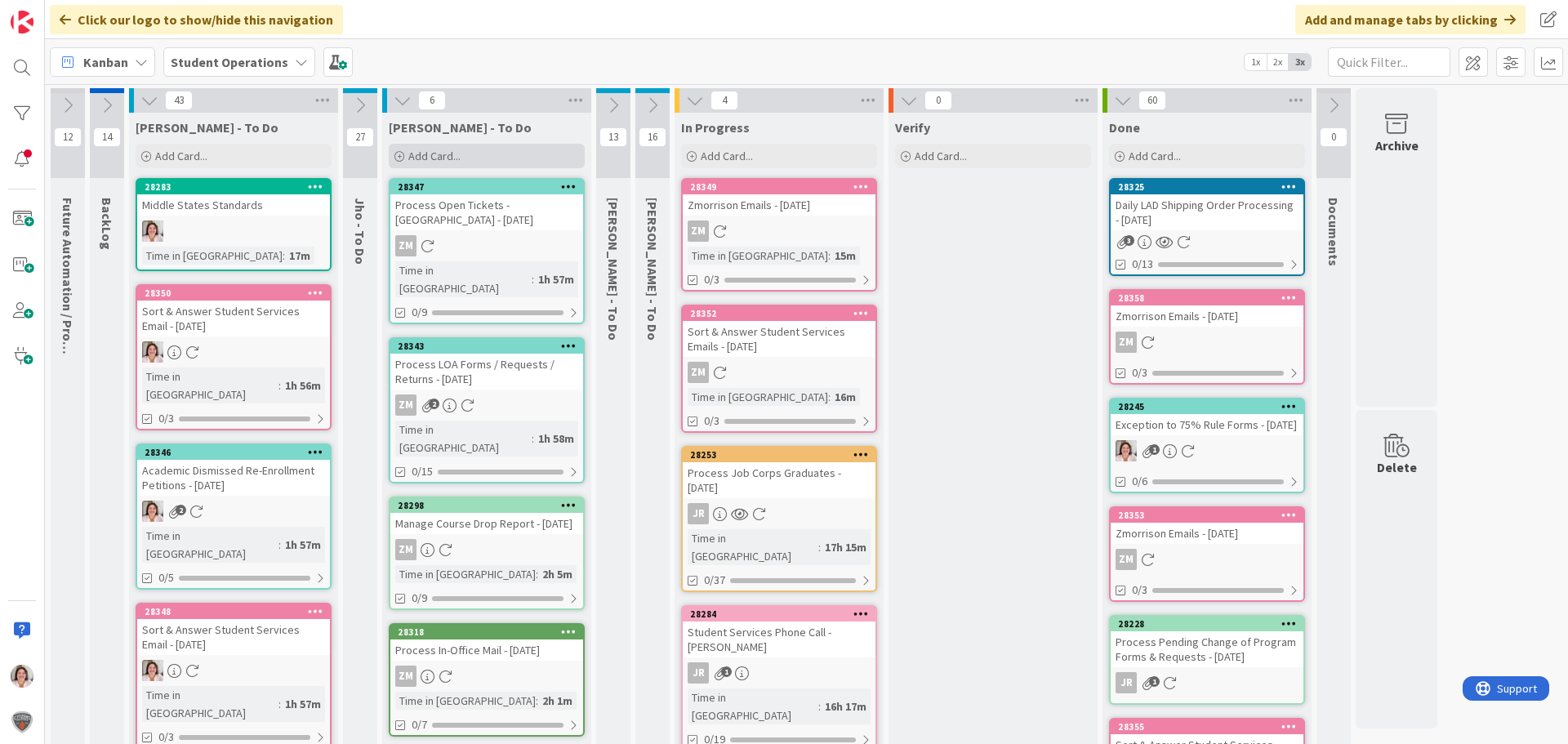
click at [410, 152] on span "Add Card..." at bounding box center [434, 156] width 52 height 14
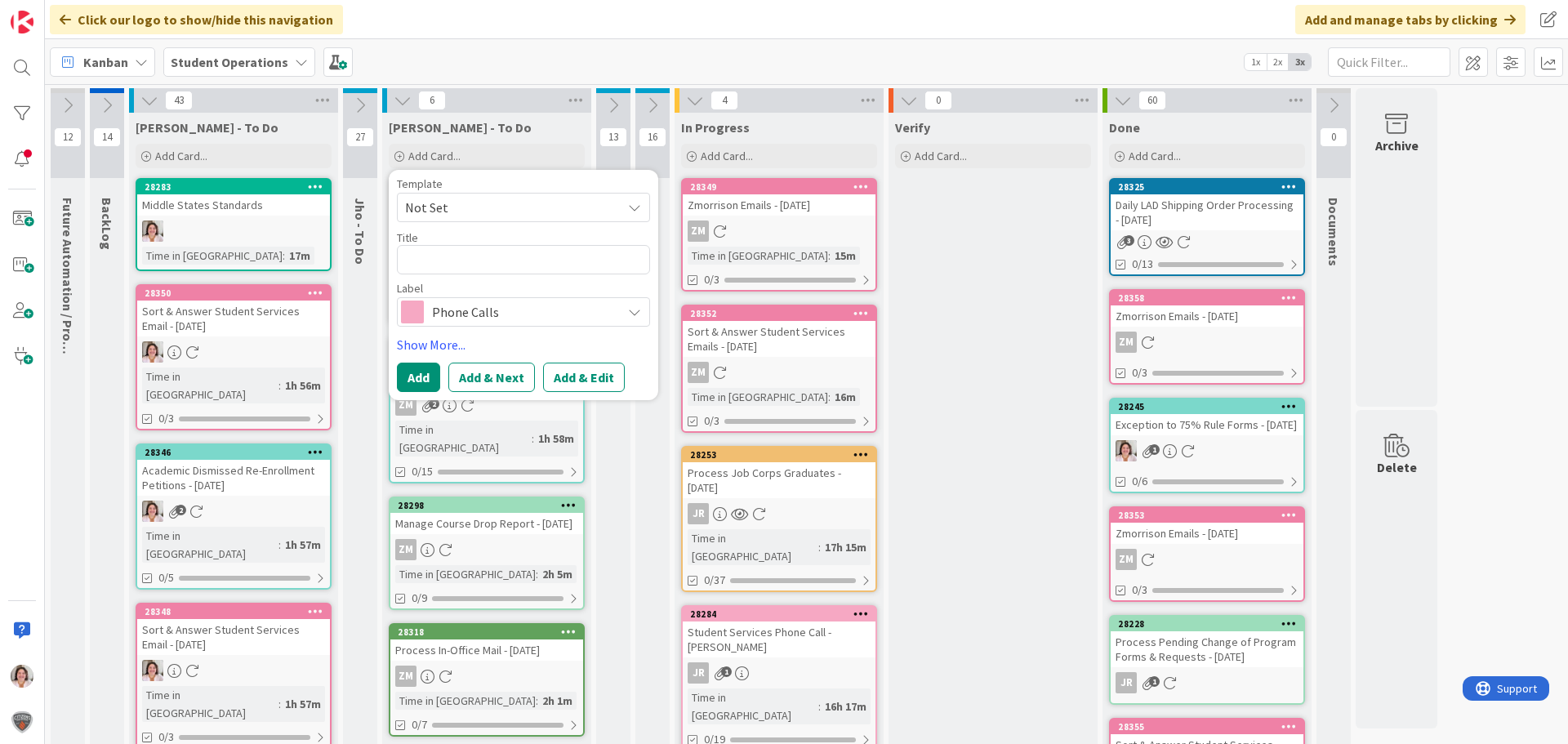
click at [476, 205] on span "Not Set" at bounding box center [507, 207] width 204 height 21
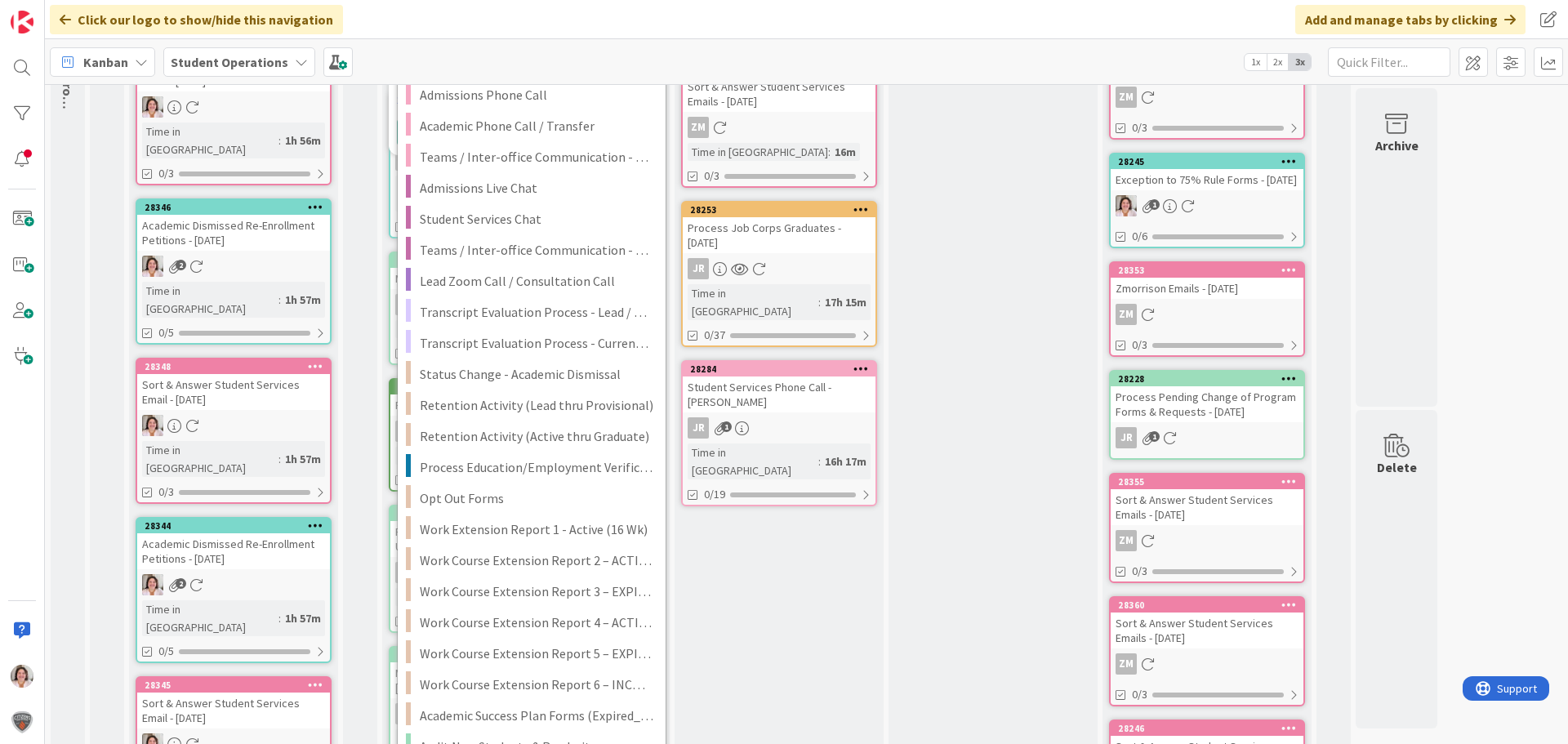
scroll to position [888, 0]
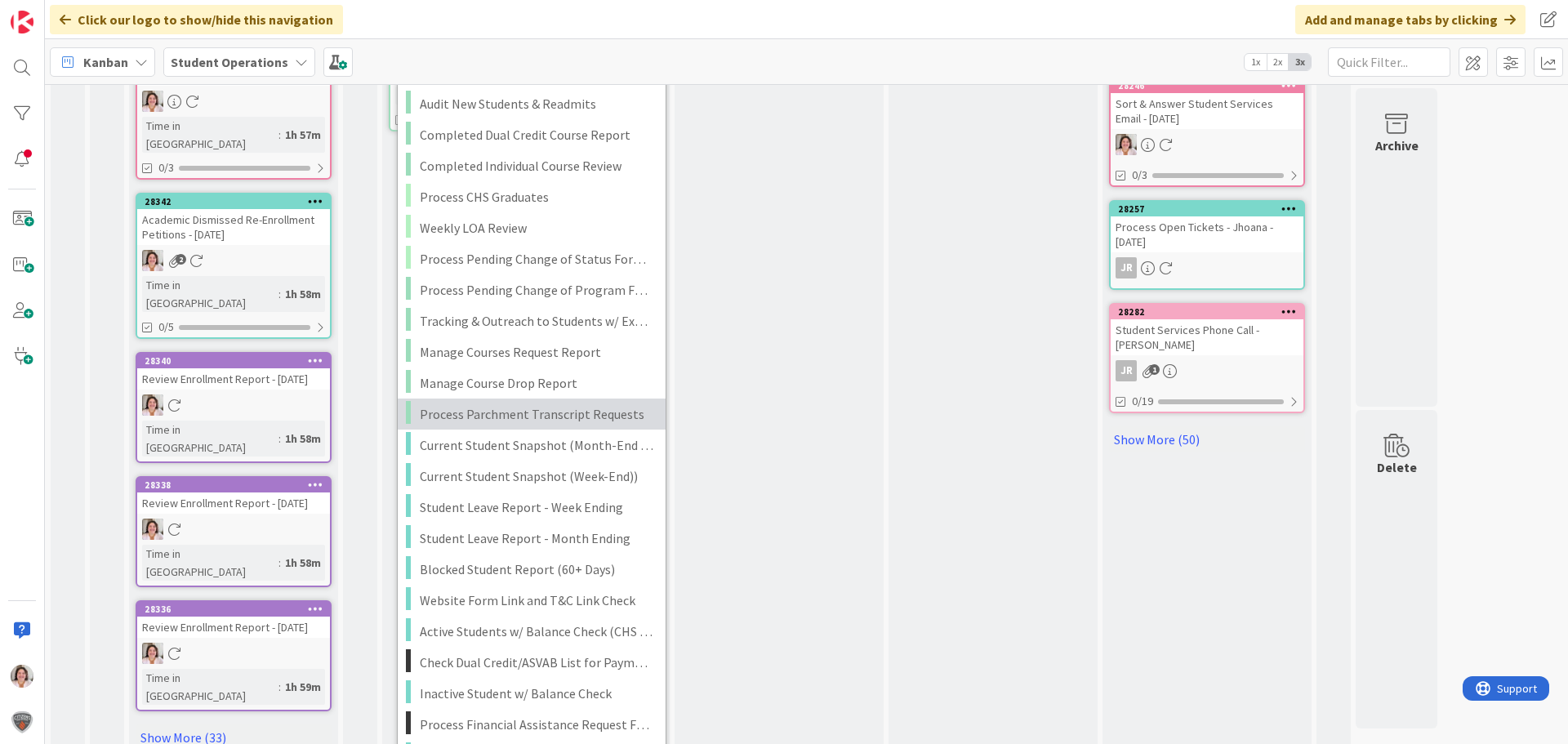
click at [473, 409] on span "Process Parchment Transcript Requests" at bounding box center [537, 414] width 234 height 21
type textarea "x"
type textarea "Process Parchment Transcript Requests"
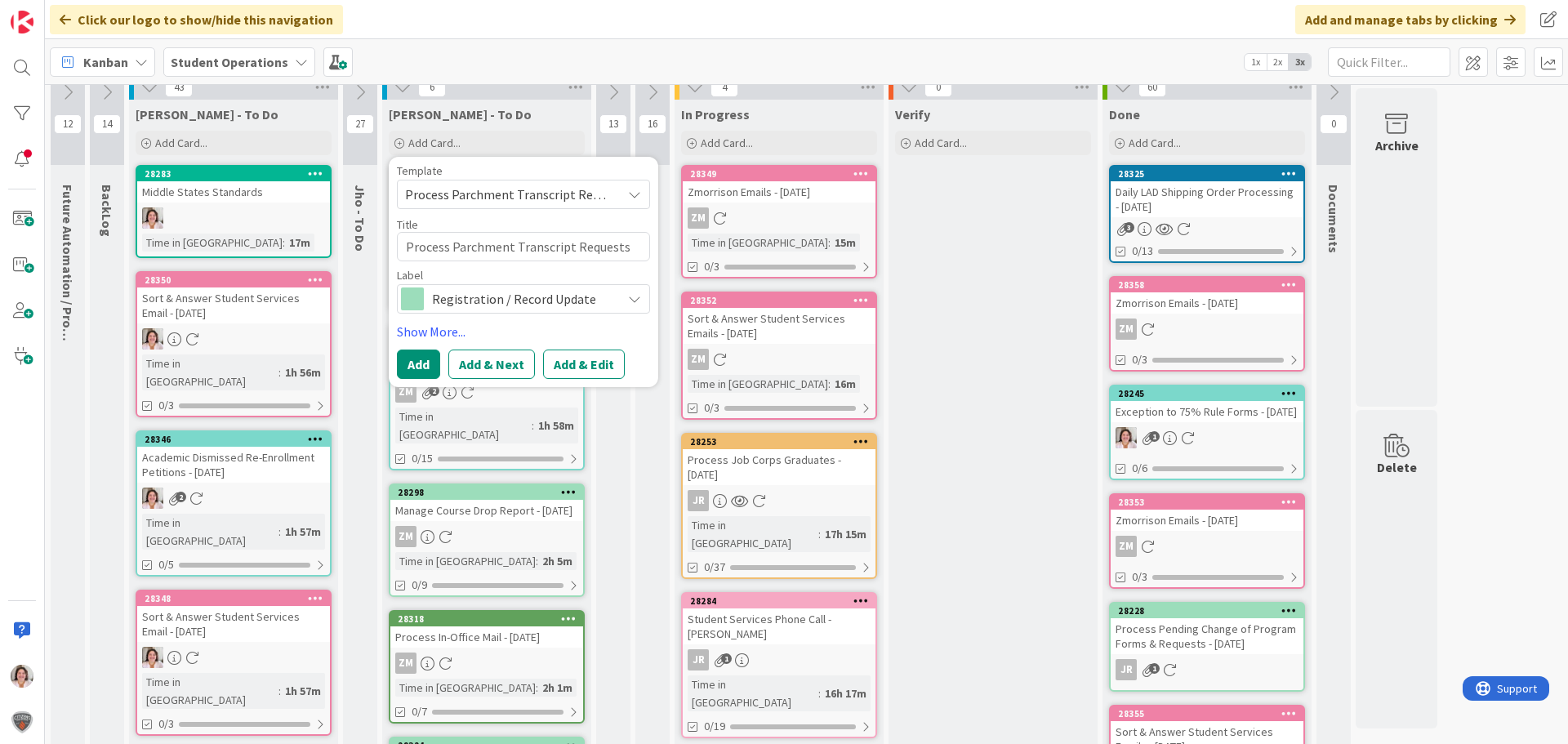
scroll to position [0, 0]
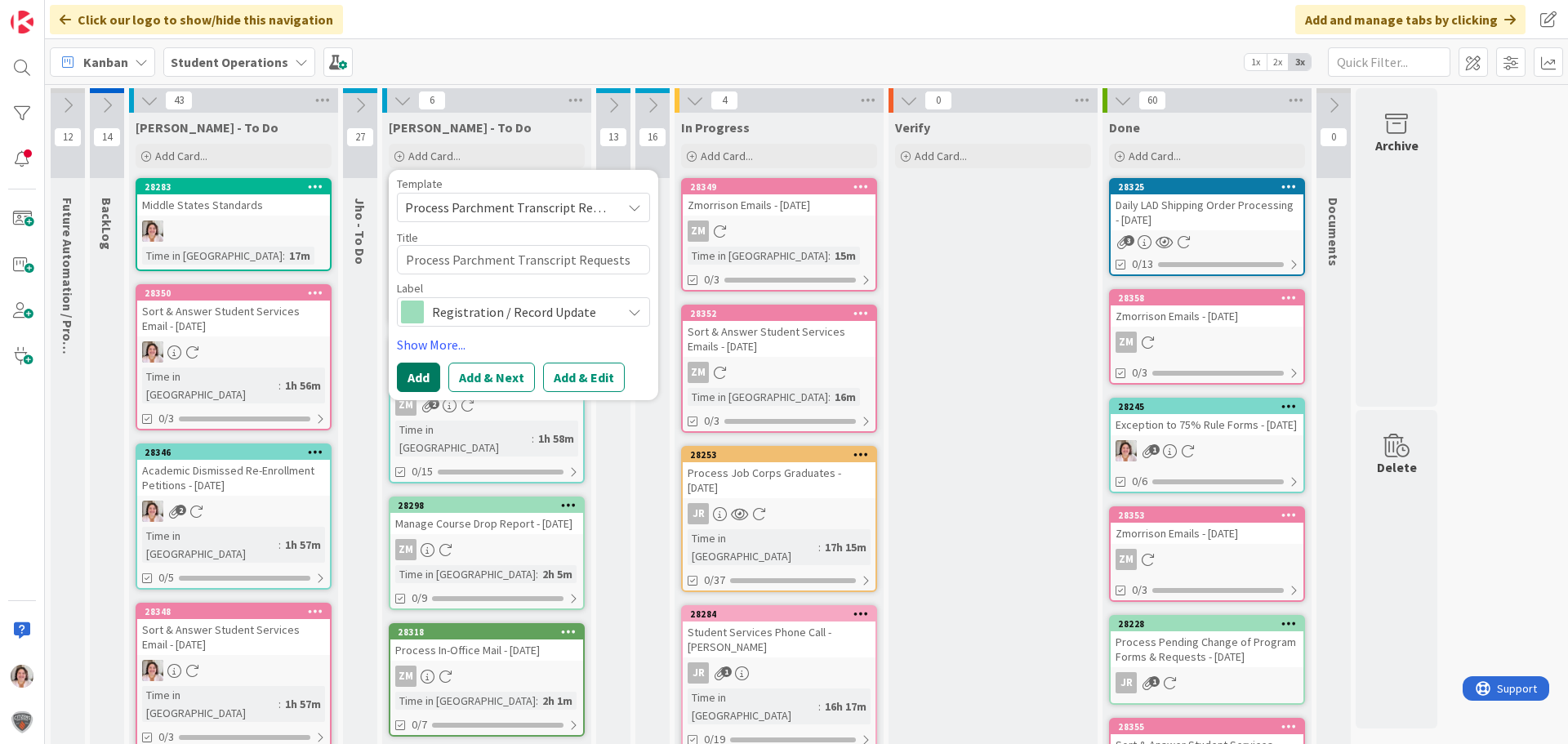
click at [407, 377] on button "Add" at bounding box center [418, 377] width 43 height 30
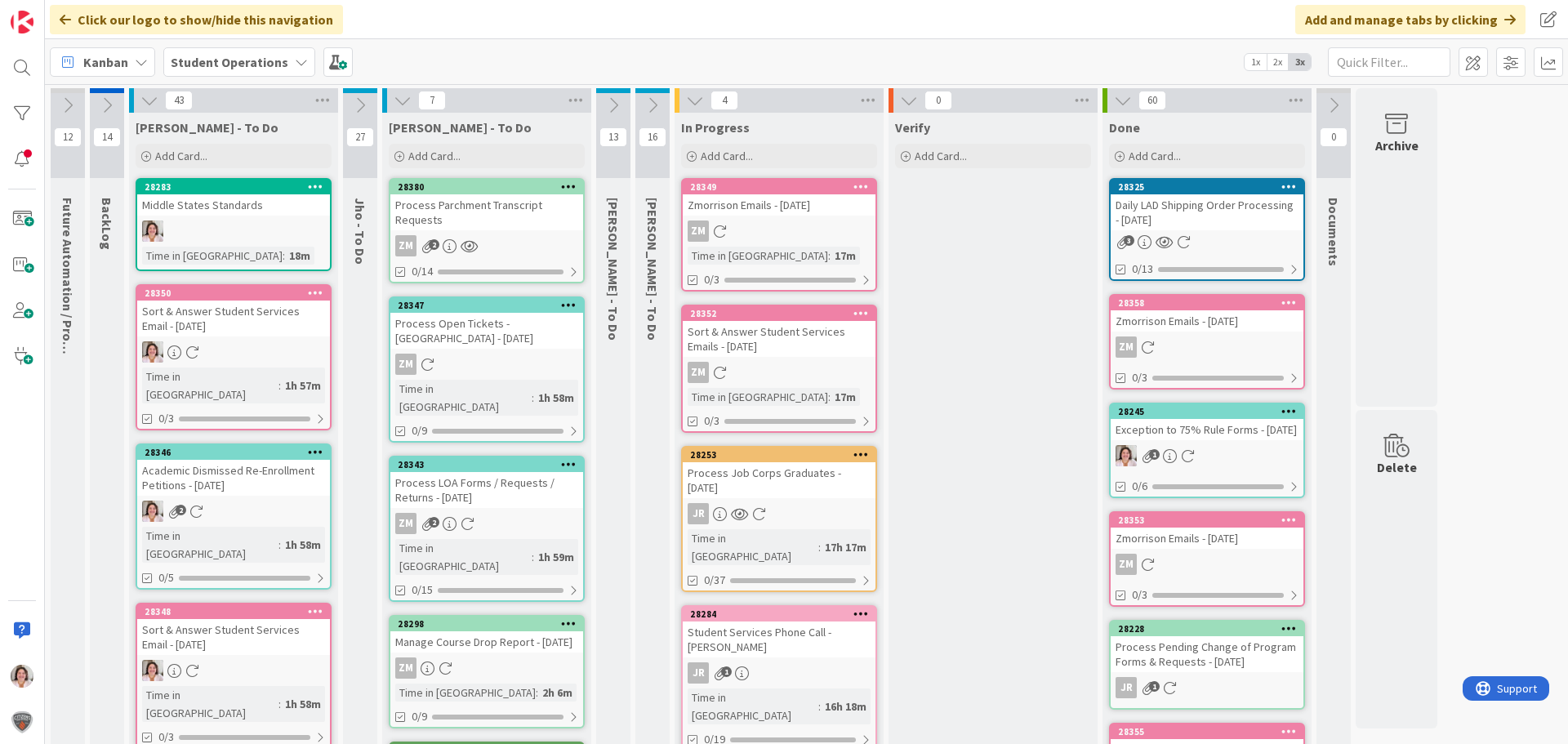
click at [406, 107] on icon at bounding box center [402, 100] width 18 height 18
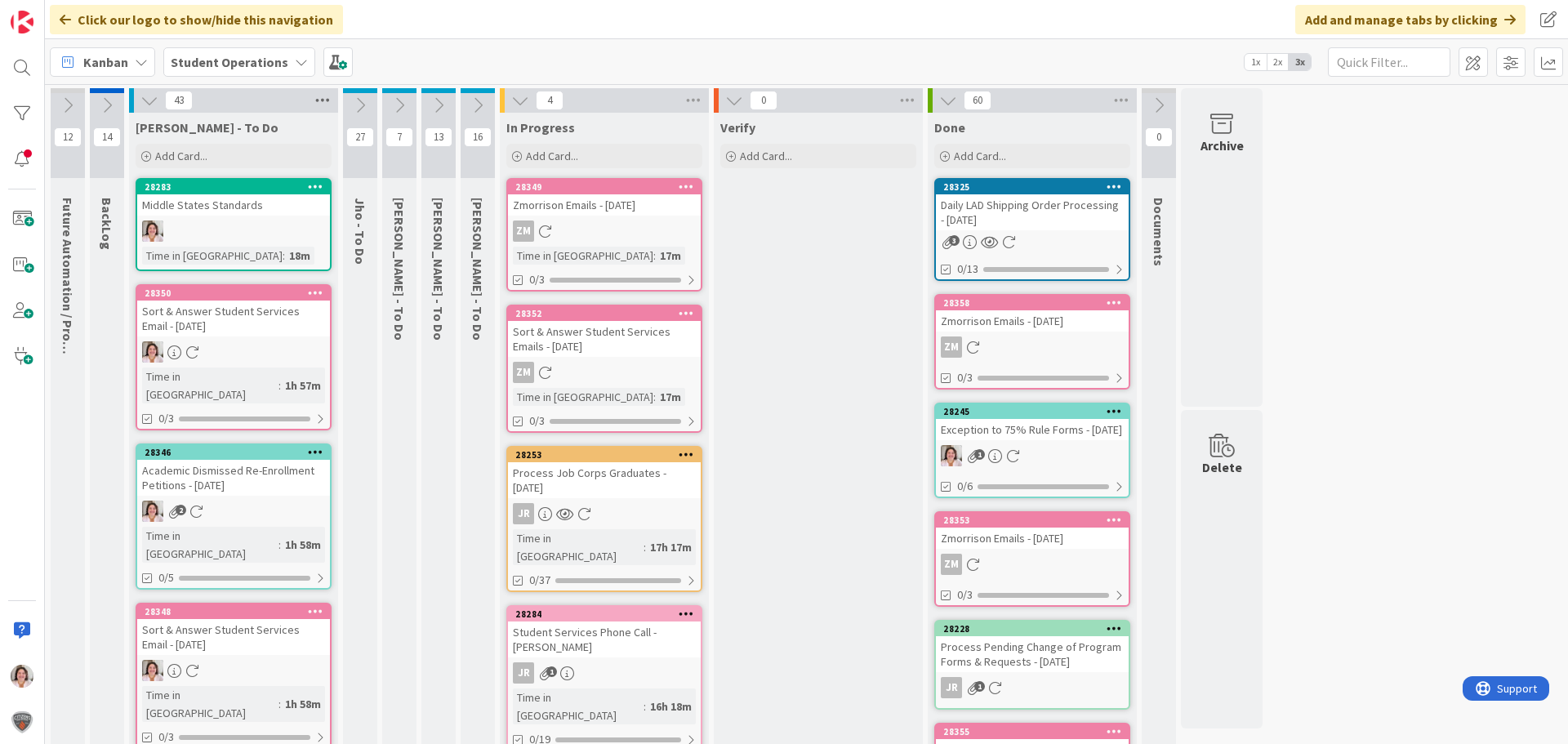
click at [322, 104] on icon at bounding box center [323, 100] width 21 height 25
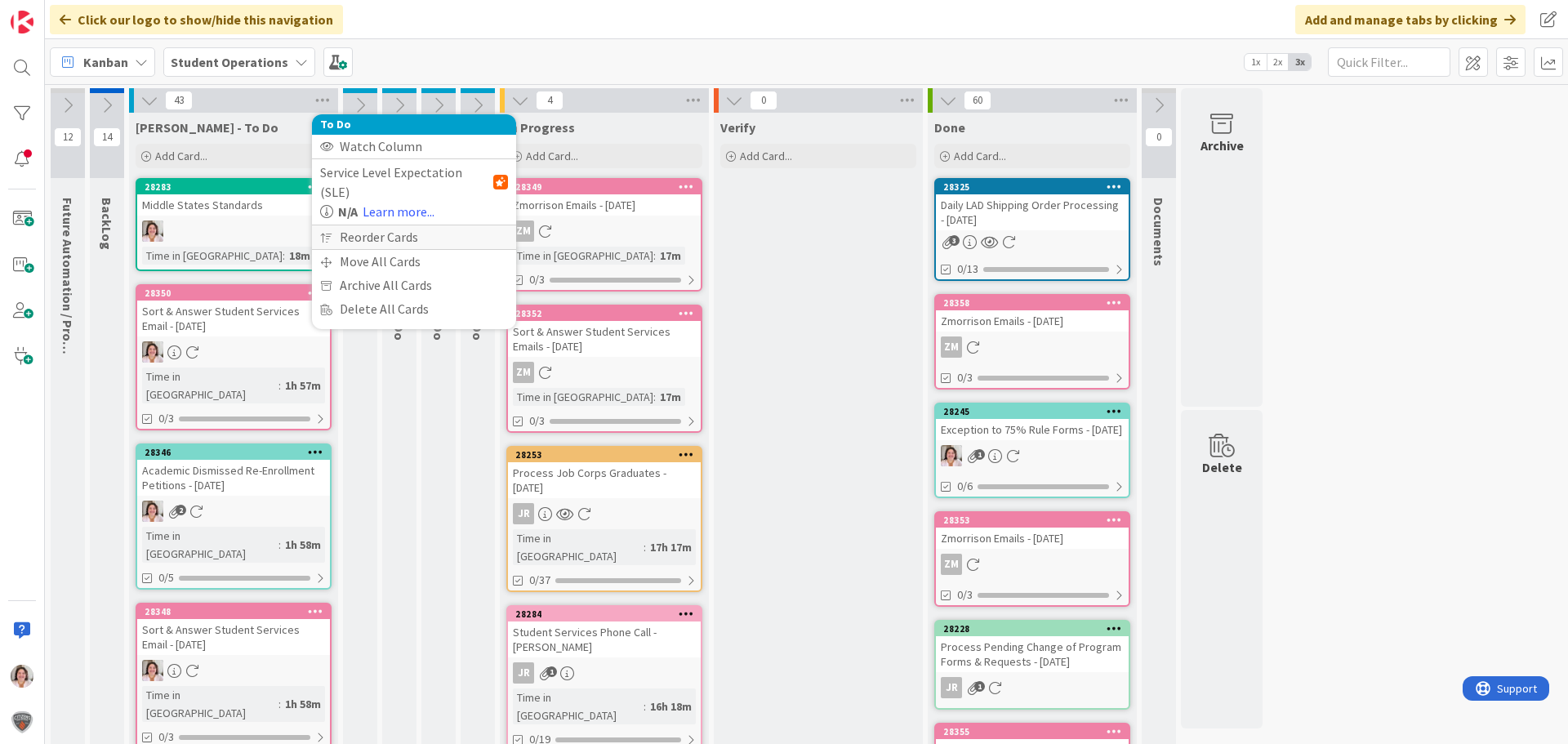
click at [352, 225] on div "Reorder Cards" at bounding box center [414, 237] width 204 height 24
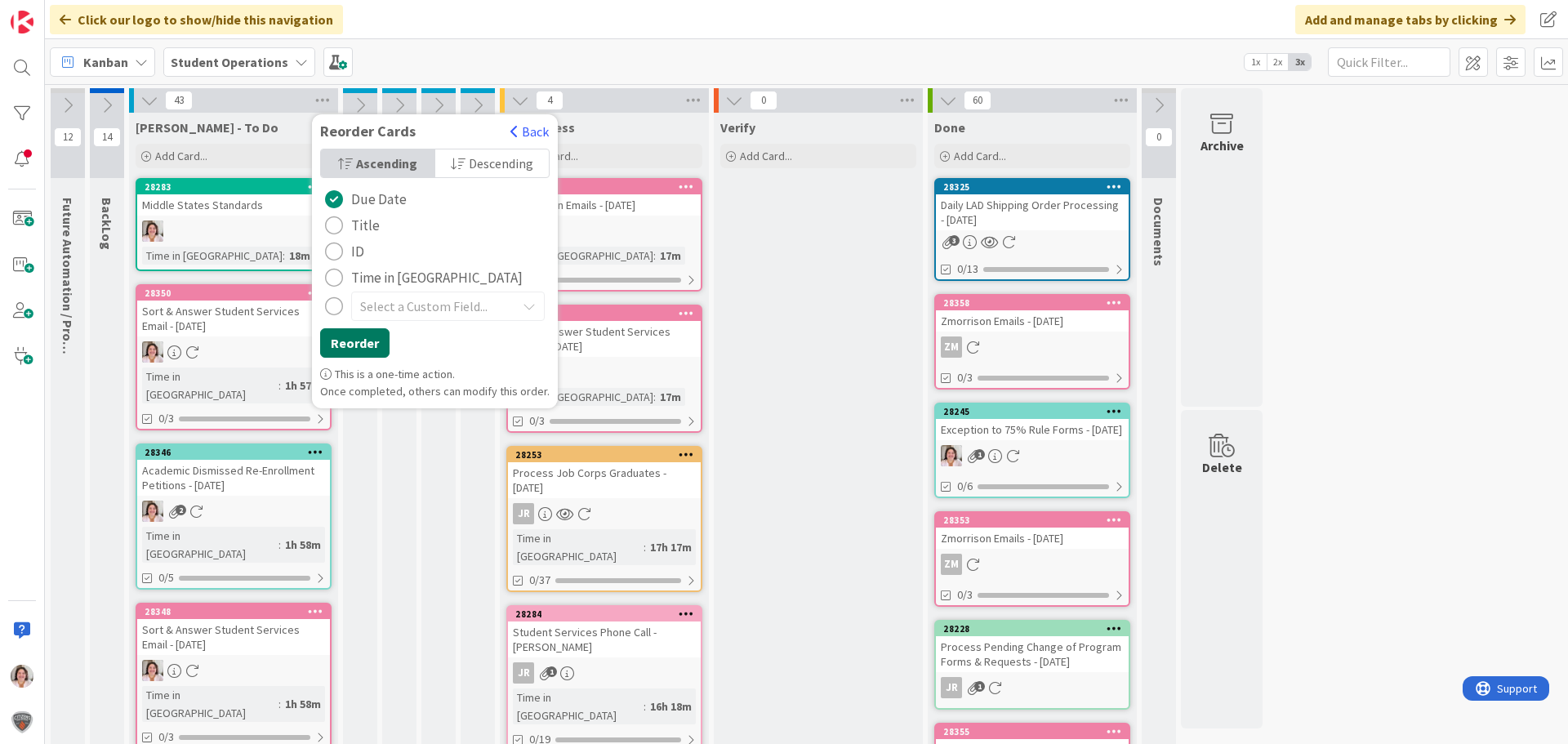
click at [346, 345] on button "Reorder" at bounding box center [355, 343] width 69 height 30
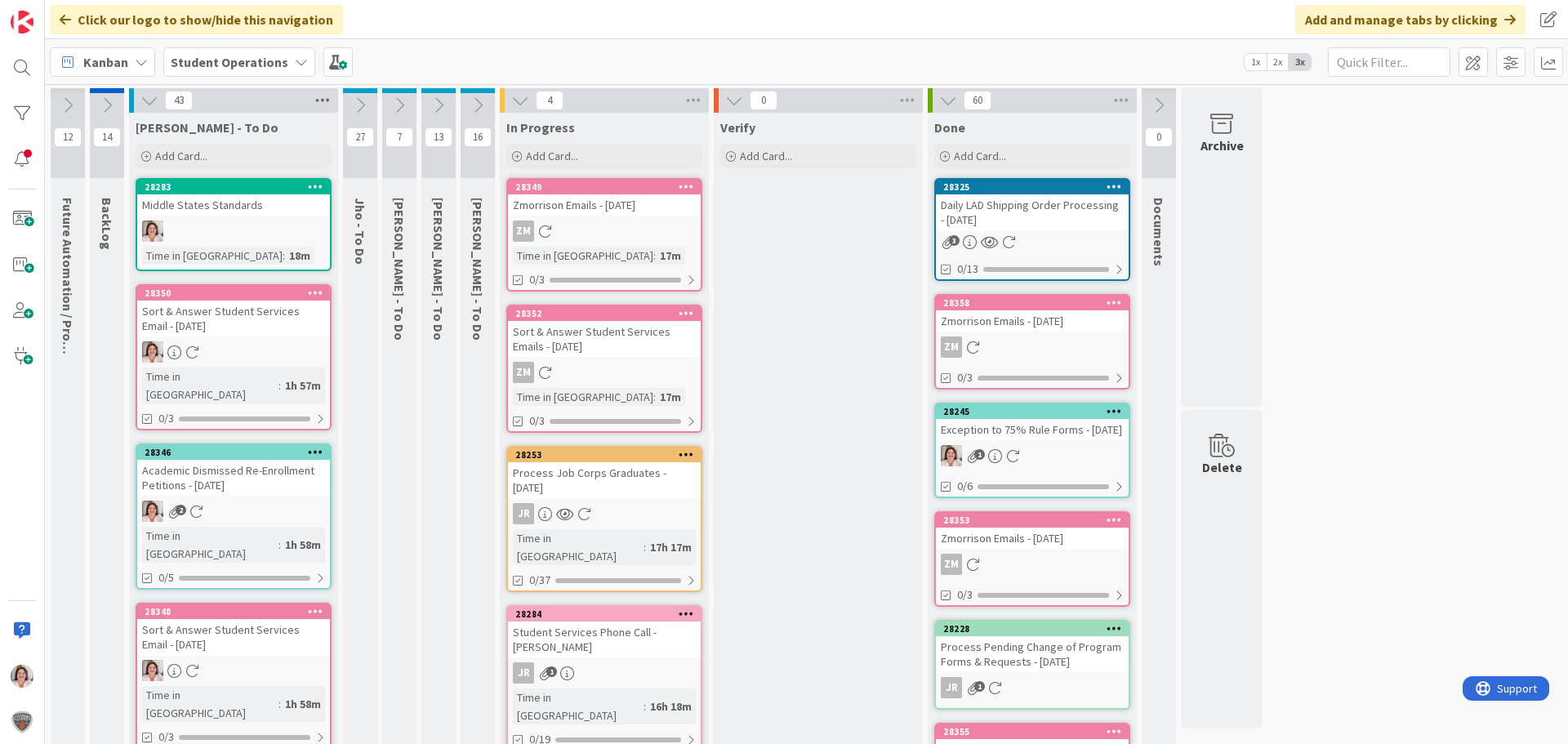
click at [316, 104] on icon at bounding box center [323, 100] width 21 height 25
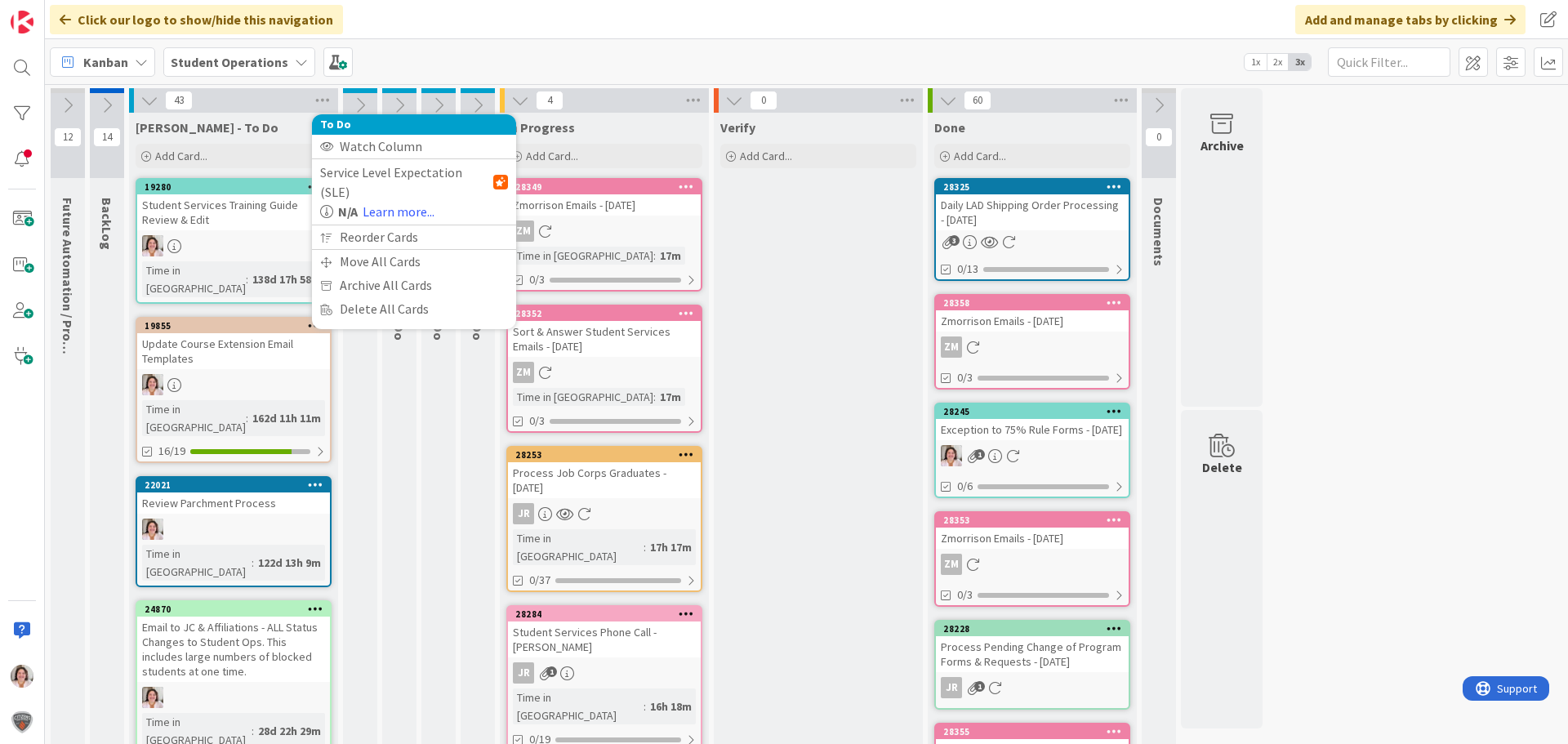
click at [532, 20] on div "Click our logo to show/hide this navigation Add and manage tabs by clicking" at bounding box center [806, 19] width 1523 height 39
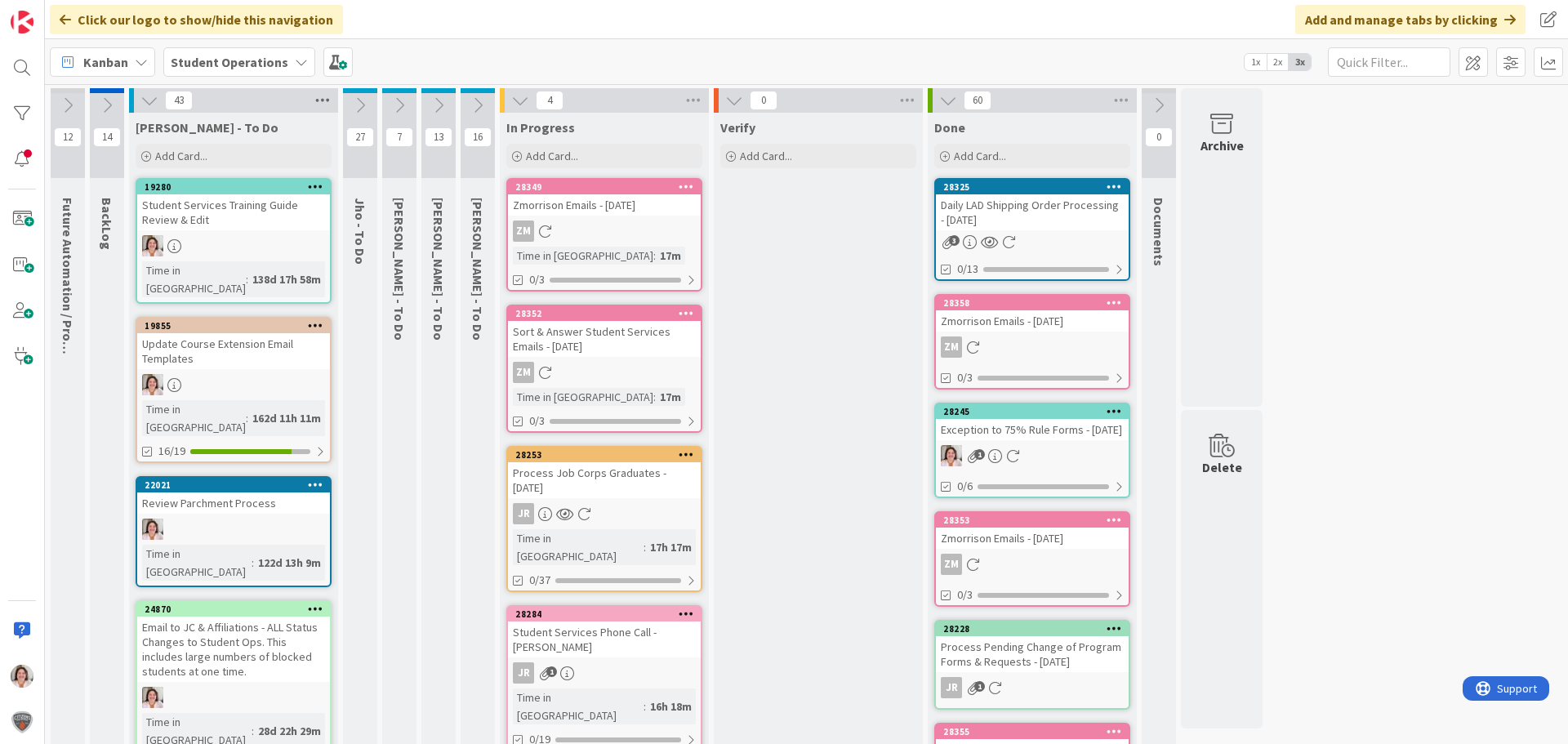
click at [322, 103] on icon at bounding box center [323, 100] width 21 height 25
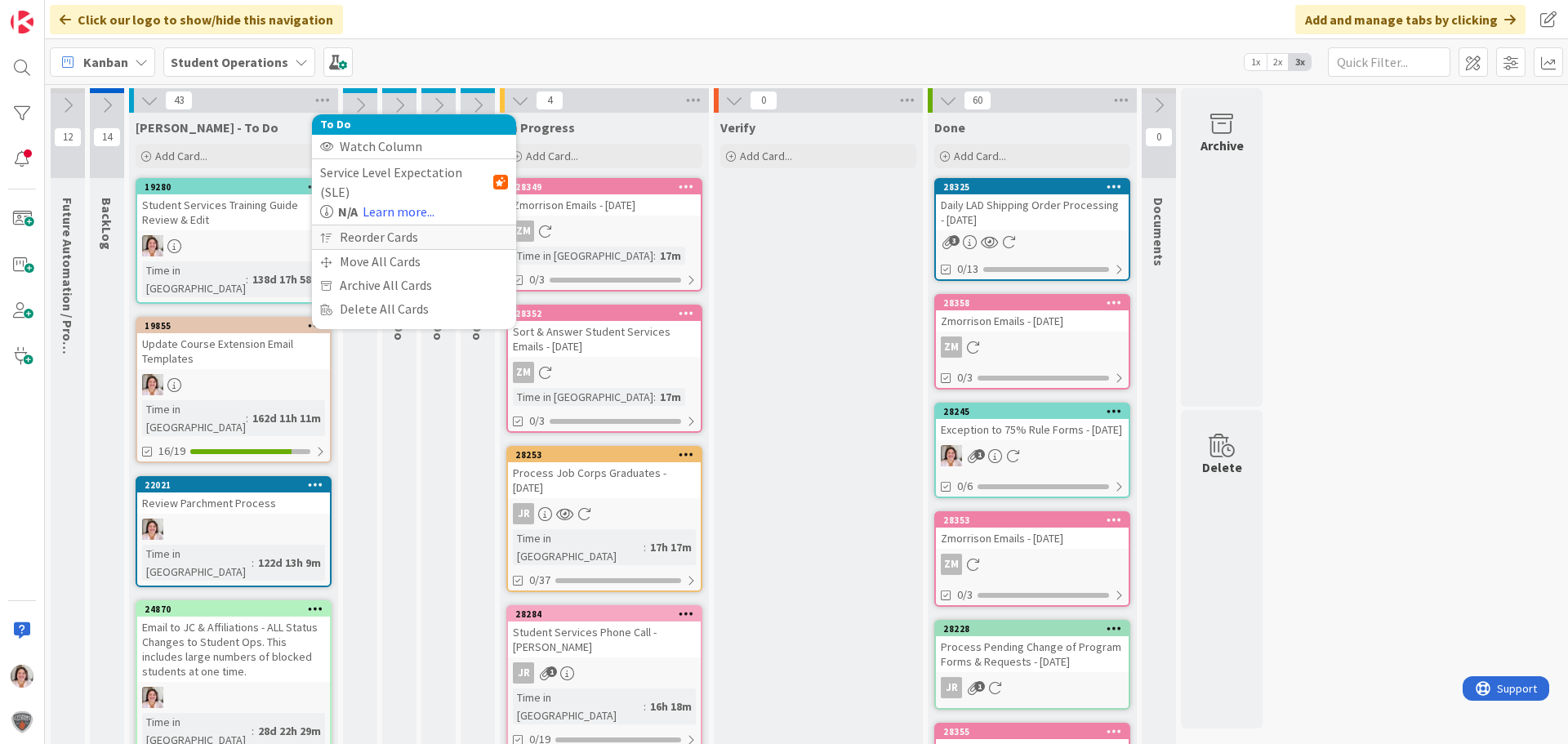
click at [361, 225] on div "Reorder Cards" at bounding box center [414, 237] width 204 height 24
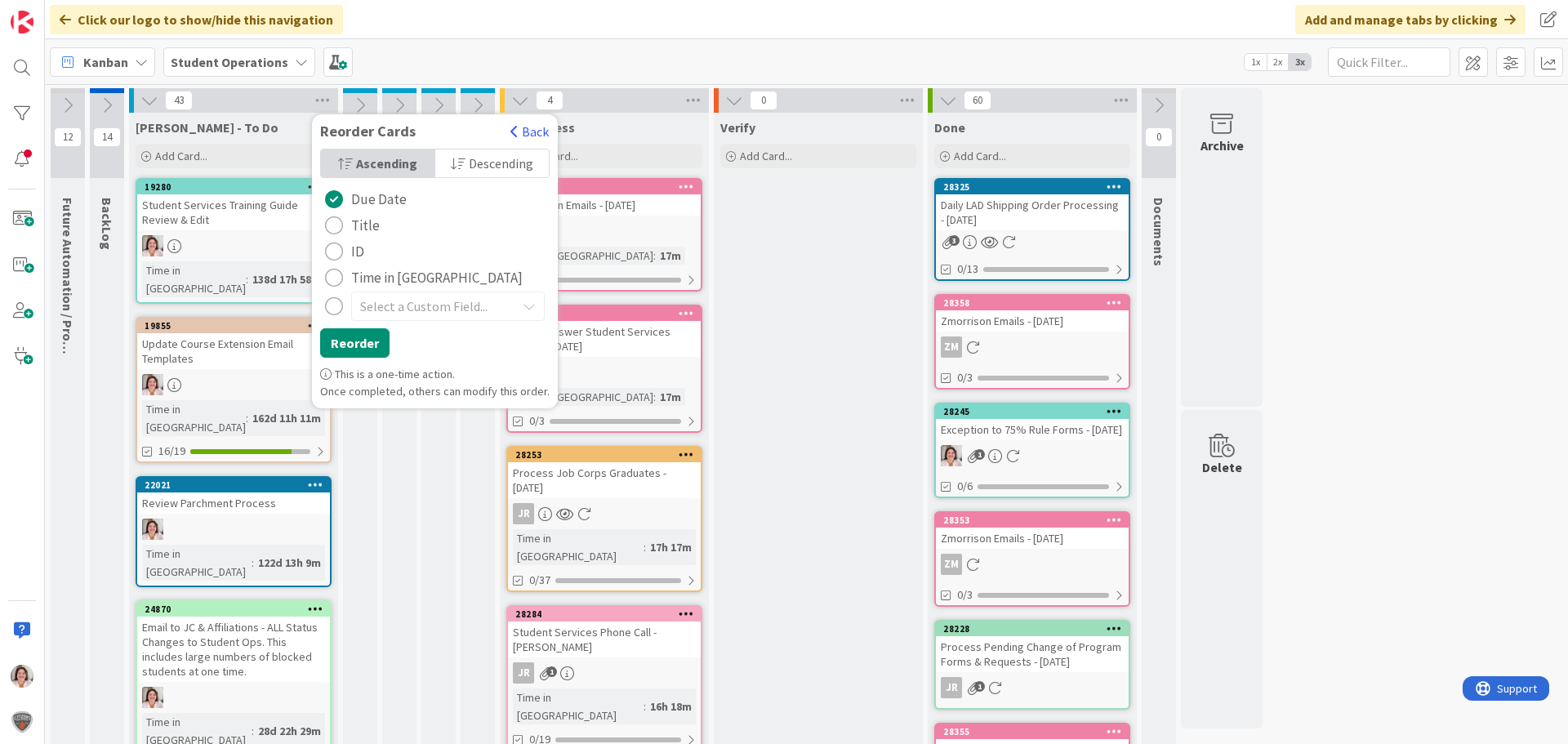
click at [360, 224] on span "Title" at bounding box center [366, 225] width 29 height 25
click at [349, 344] on button "Reorder" at bounding box center [355, 343] width 69 height 30
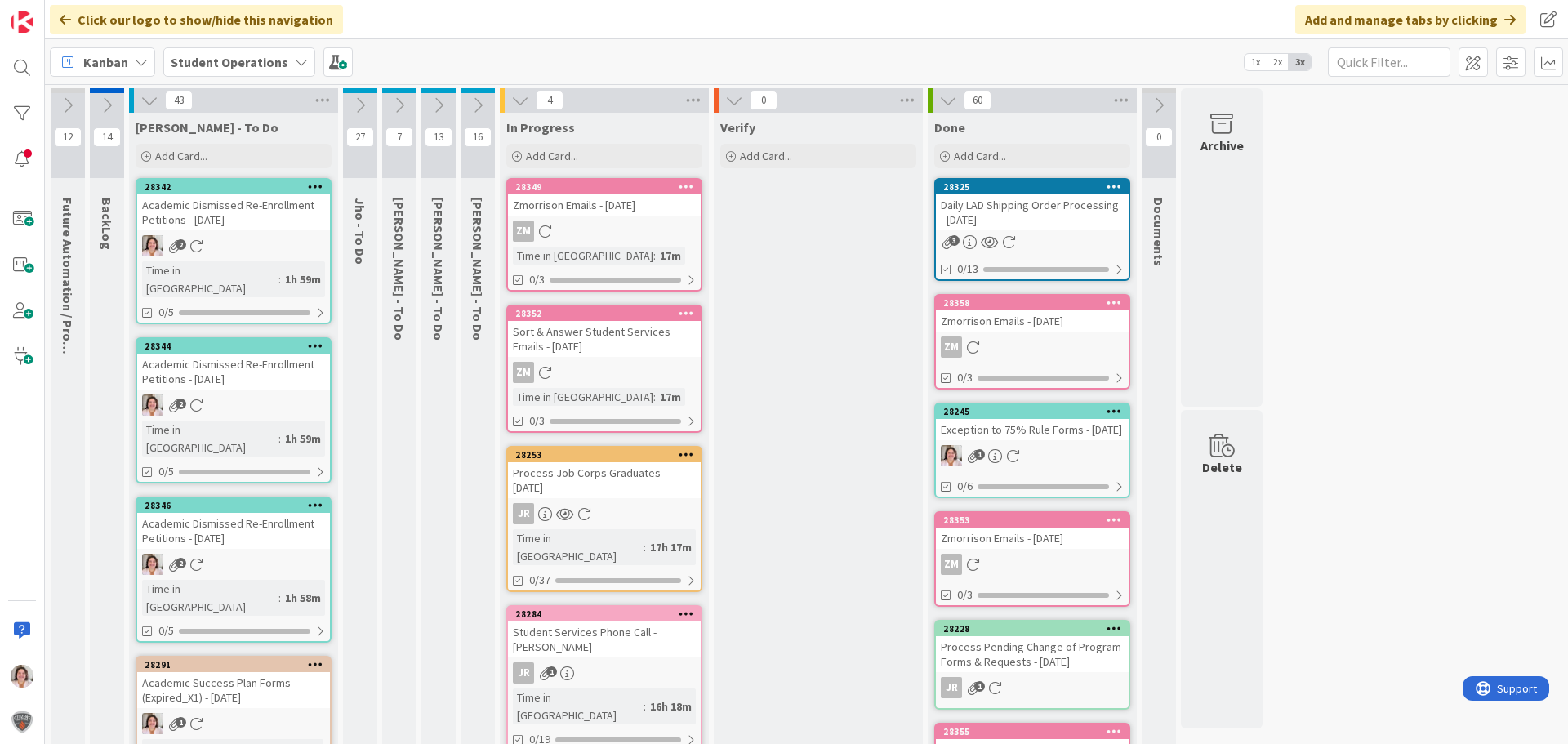
click at [319, 186] on icon at bounding box center [316, 186] width 15 height 12
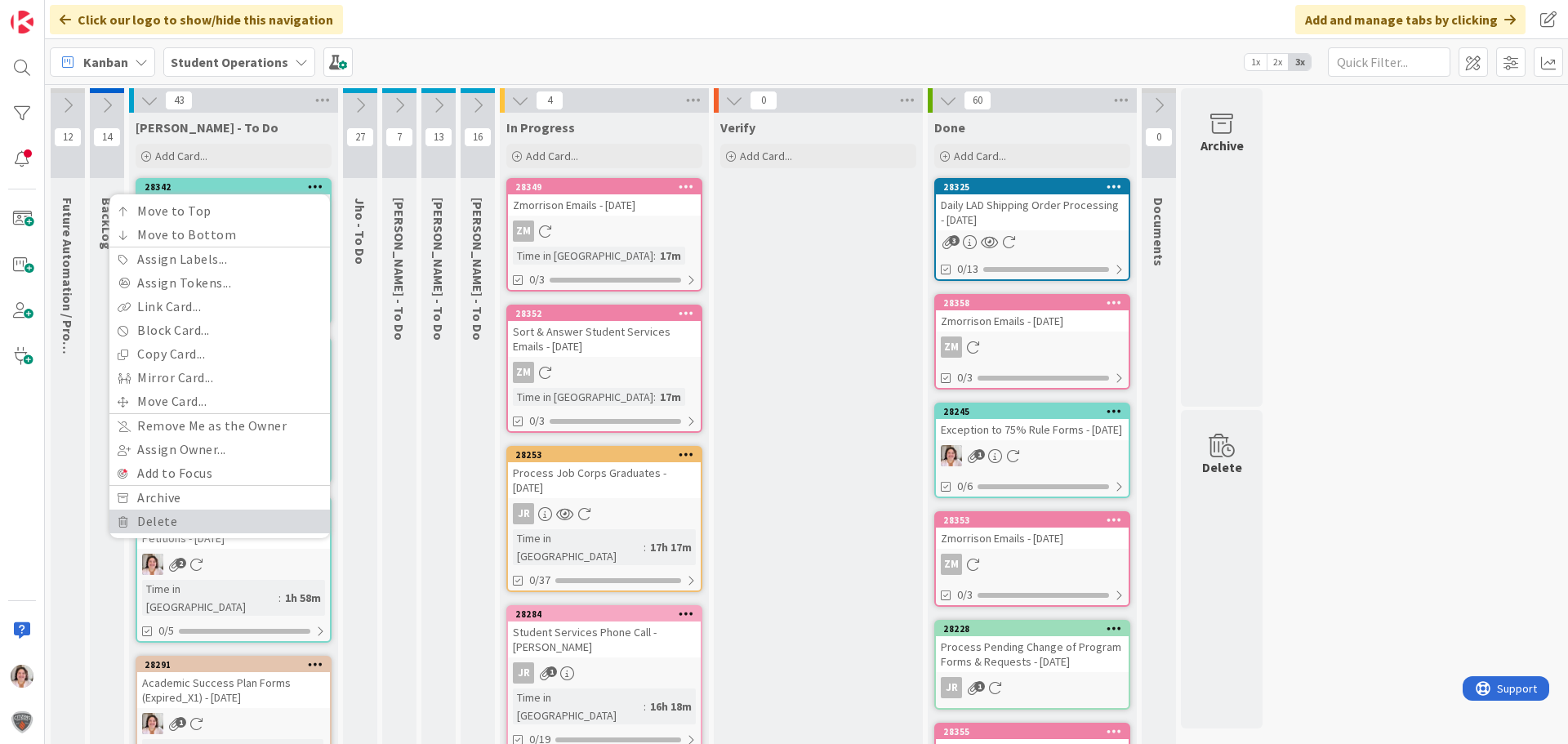
click at [186, 522] on link "Delete" at bounding box center [219, 521] width 220 height 24
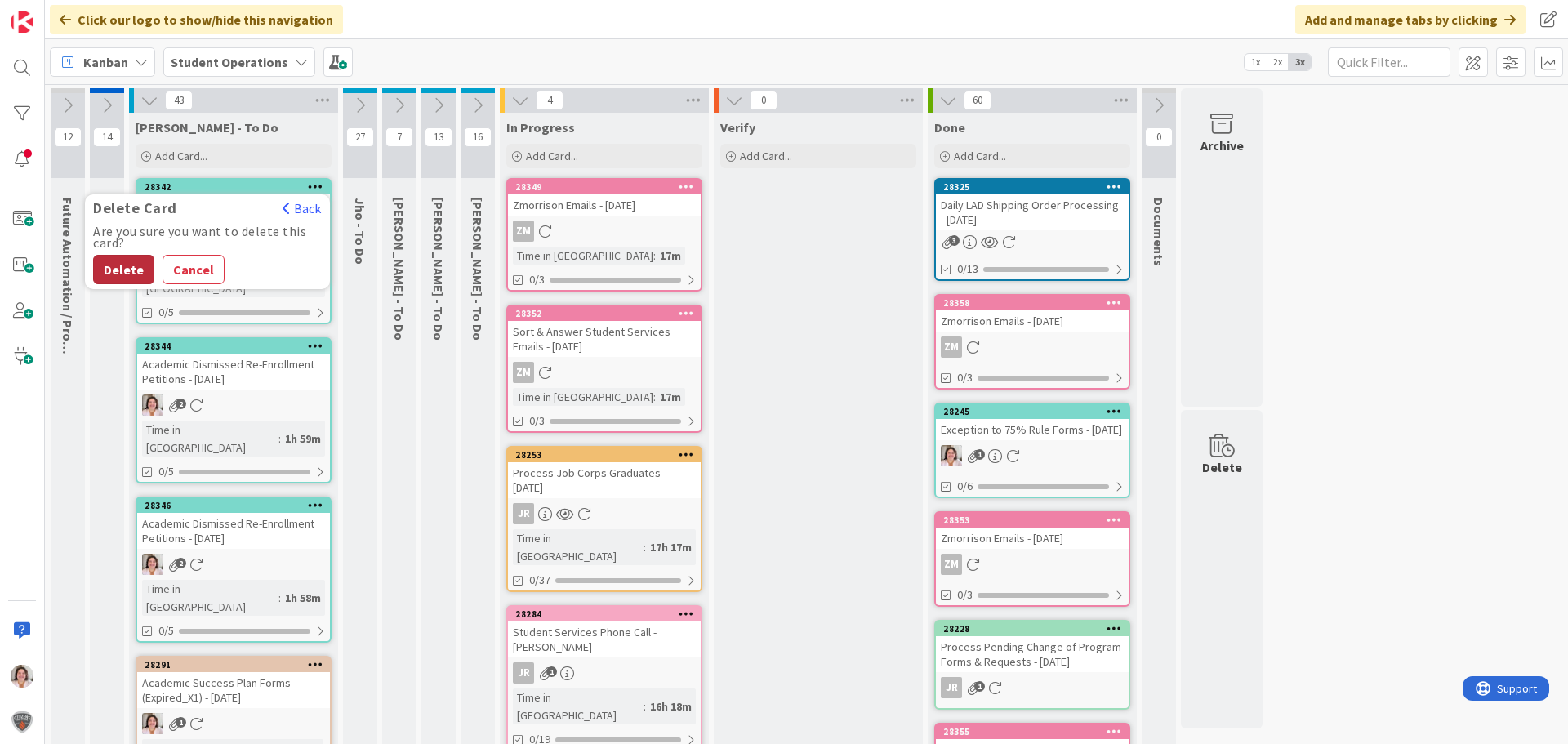
click at [121, 270] on button "Delete" at bounding box center [124, 269] width 61 height 30
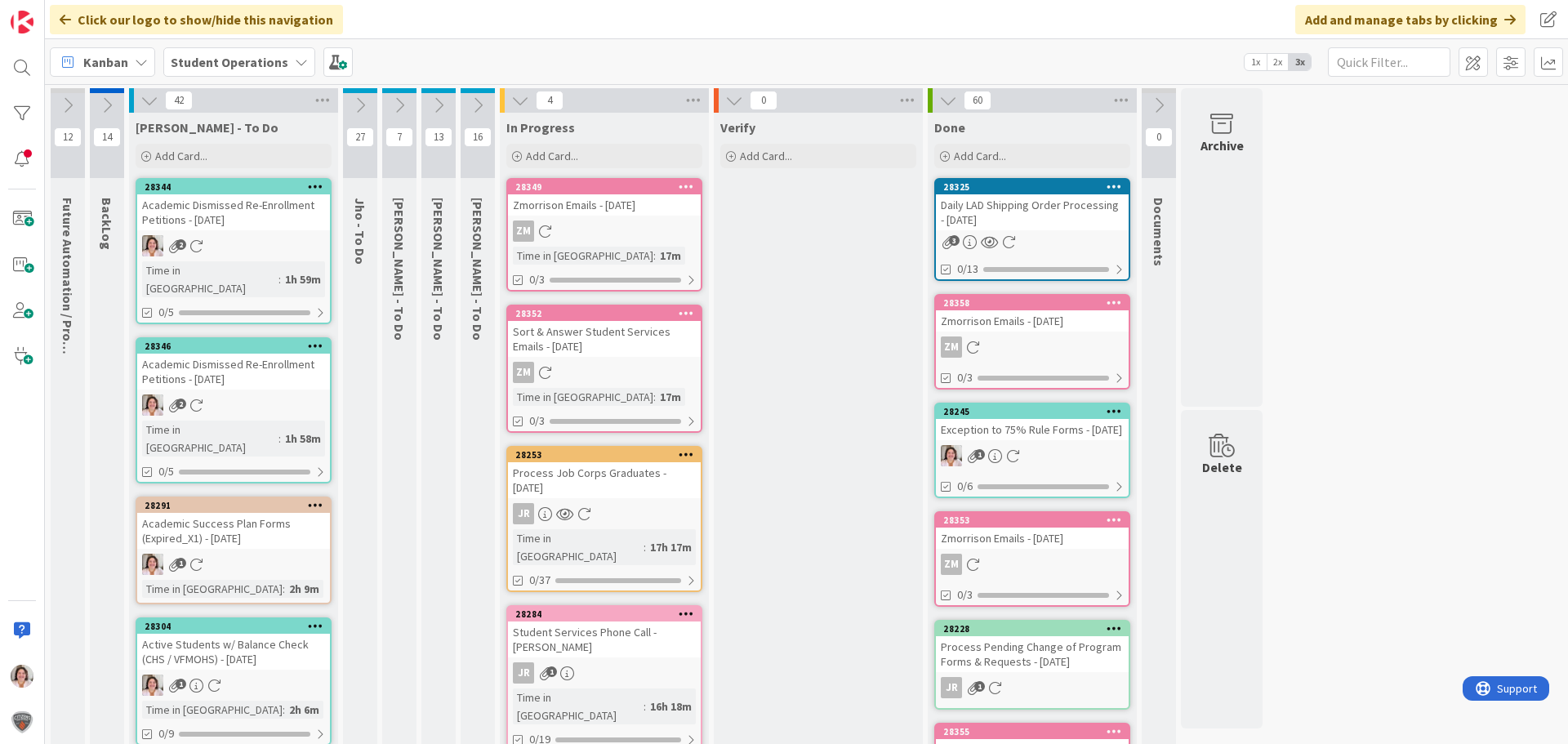
click at [314, 190] on icon at bounding box center [316, 186] width 15 height 12
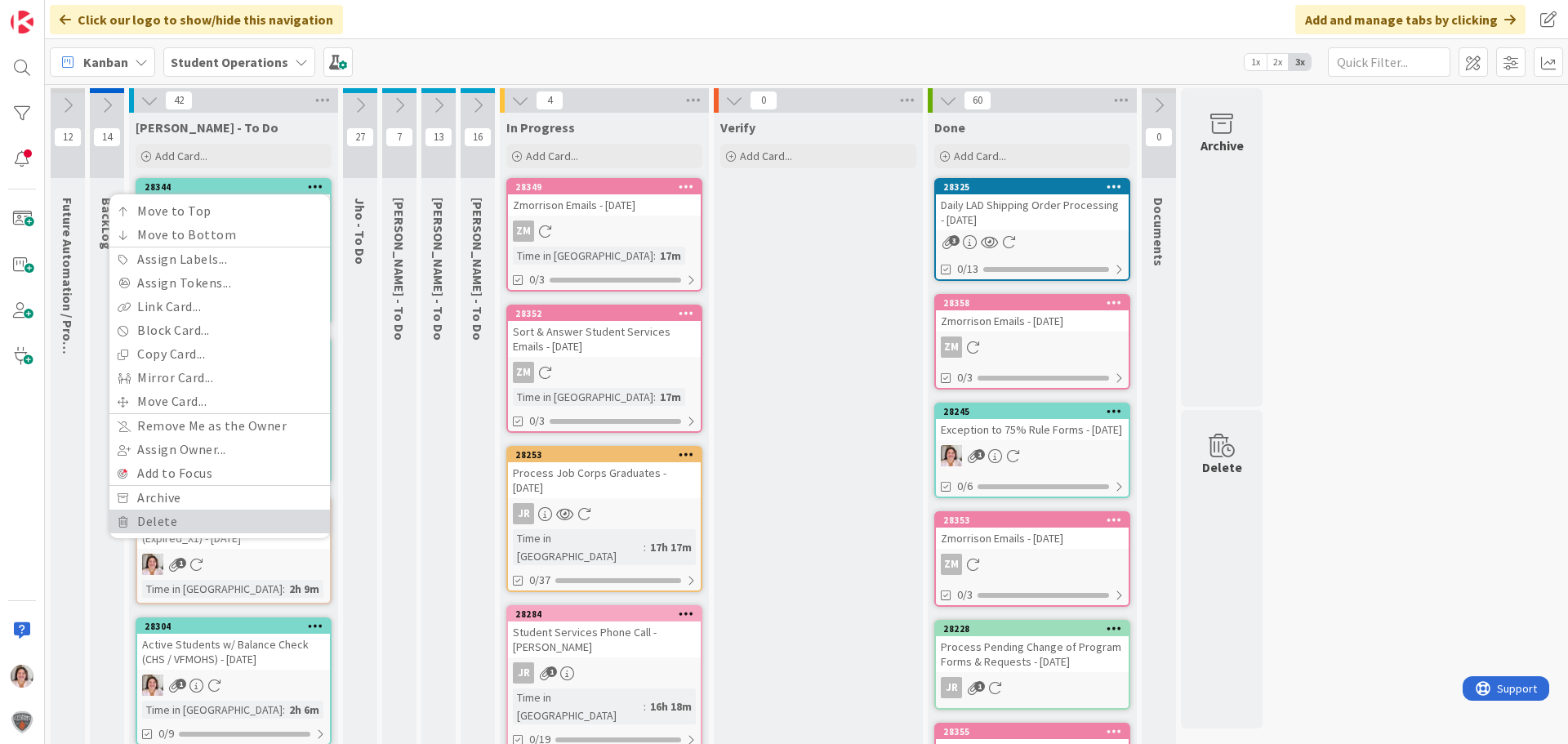
click at [174, 523] on link "Delete" at bounding box center [219, 521] width 220 height 24
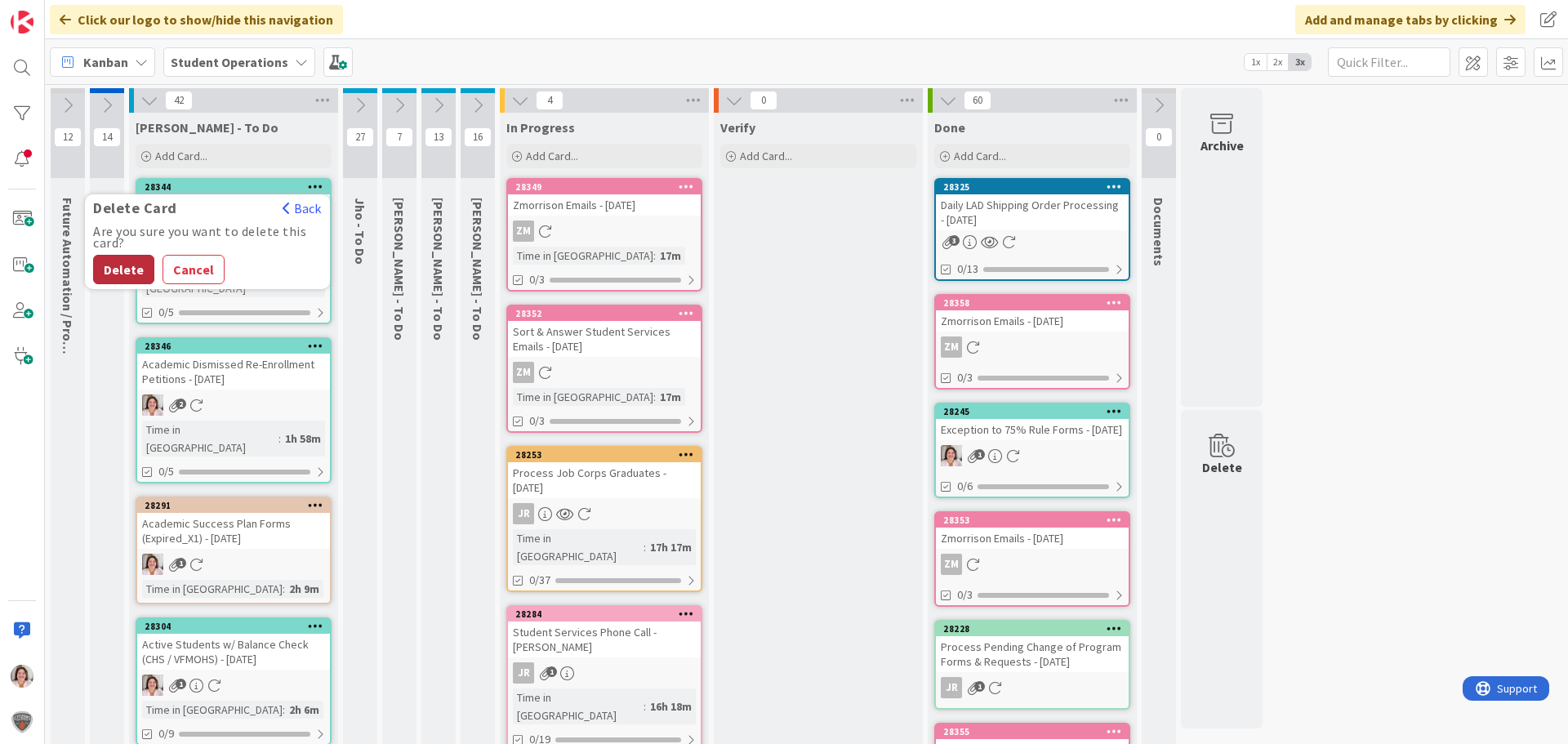
click at [124, 267] on button "Delete" at bounding box center [124, 269] width 61 height 30
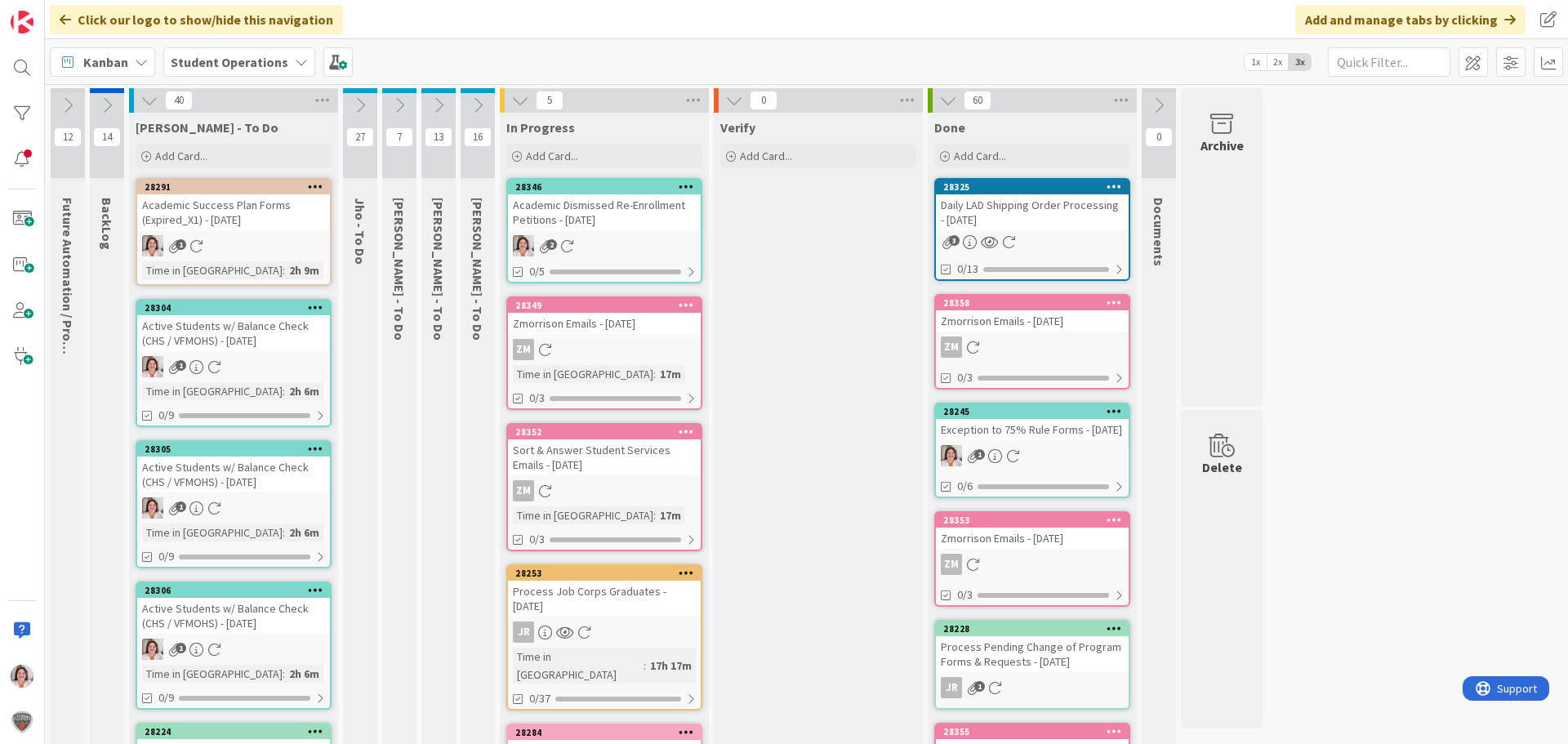
click at [610, 232] on link "28346 Academic Dismissed Re-Enrollment Petitions - [DATE] 2 0/5" at bounding box center [605, 230] width 196 height 105
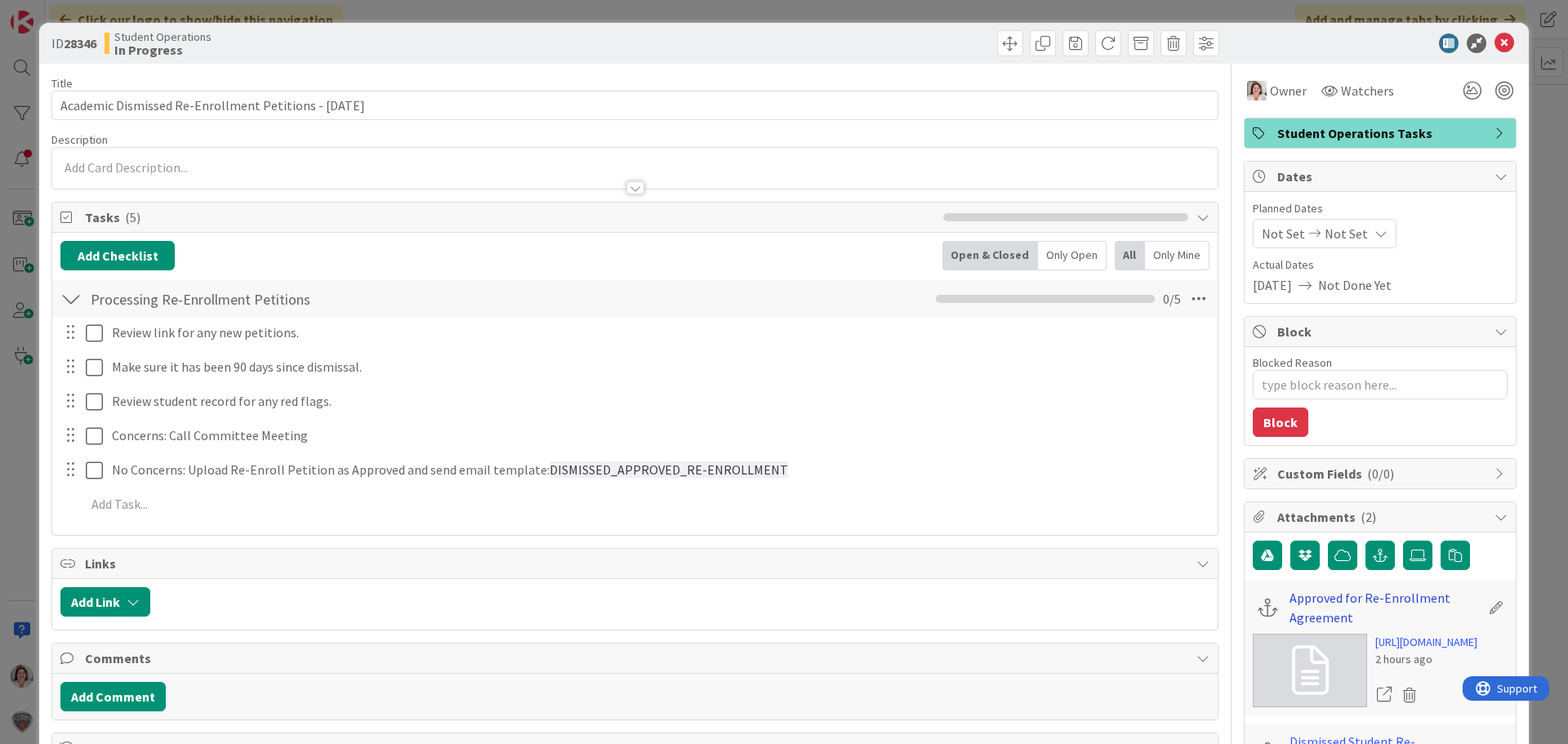
click at [1306, 597] on link "Approved for Re-Enrollment Agreement" at bounding box center [1384, 608] width 190 height 39
click at [1495, 40] on icon at bounding box center [1505, 43] width 19 height 19
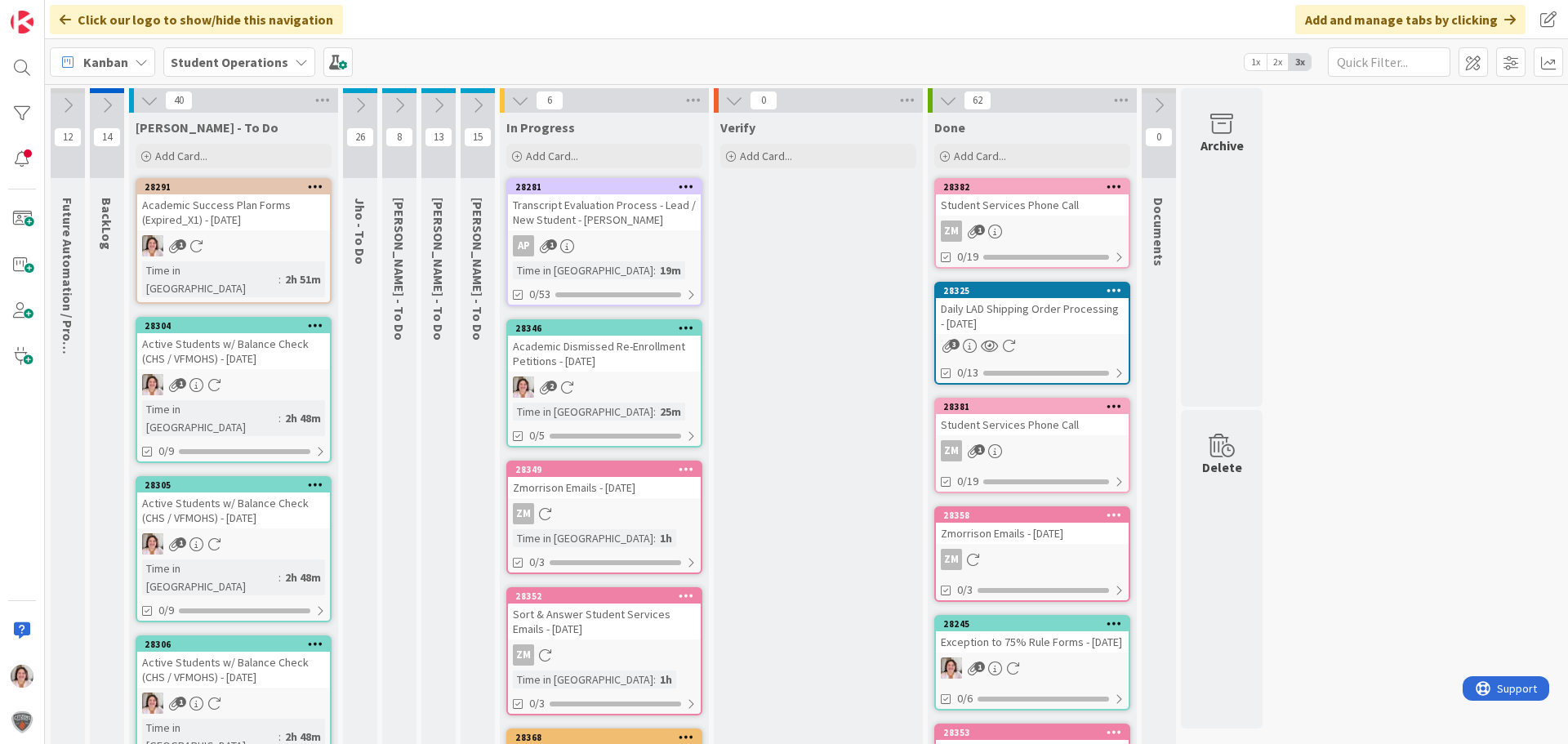
click at [644, 375] on link "28346 Academic Dismissed Re-Enrollment Petitions - [DATE] 2 Time in [GEOGRAPHIC…" at bounding box center [605, 383] width 196 height 128
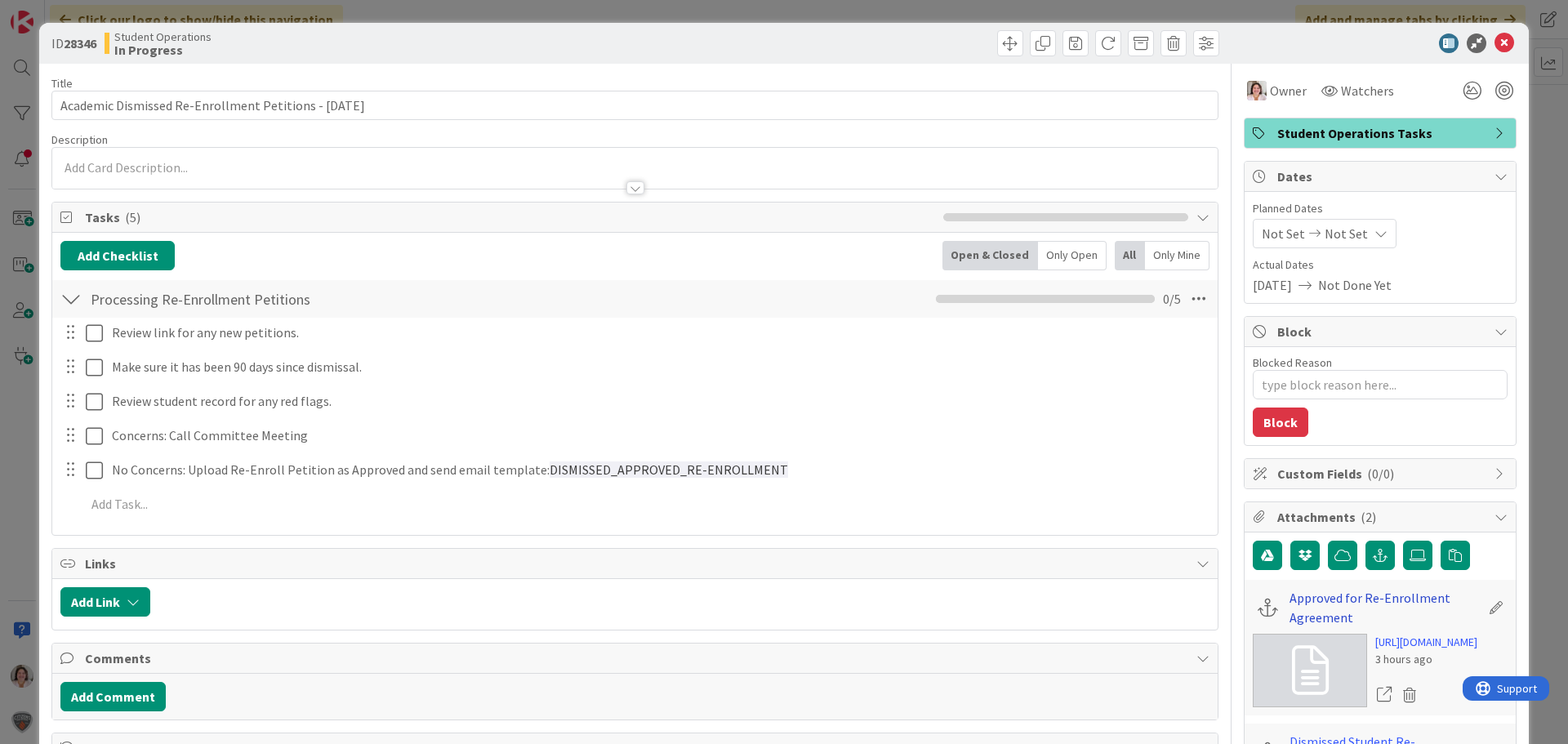
click at [1333, 603] on link "Approved for Re-Enrollment Agreement" at bounding box center [1384, 608] width 190 height 39
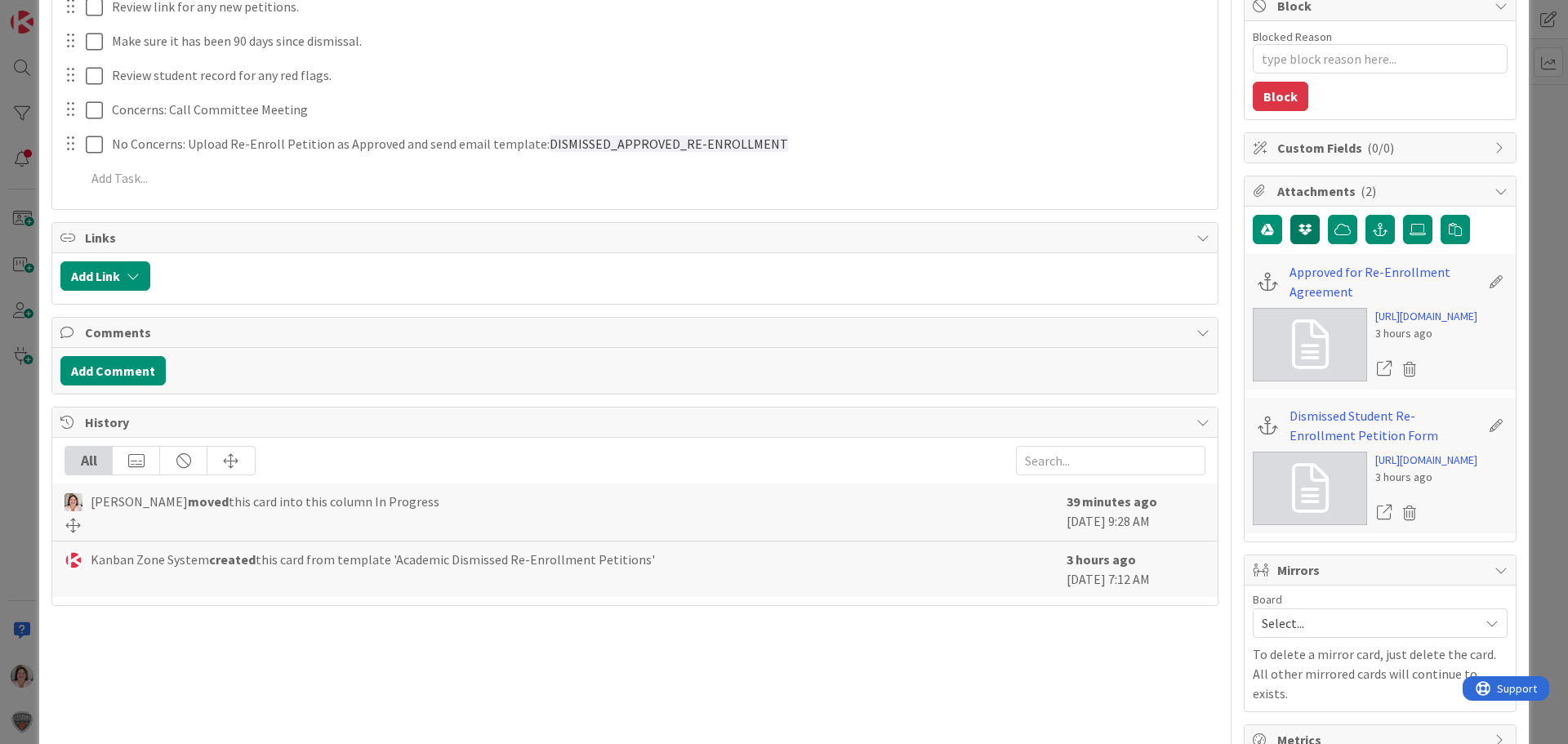
scroll to position [327, 0]
click at [1306, 444] on link "Dismissed Student Re-Enrollment Petition Form" at bounding box center [1384, 425] width 190 height 39
type textarea "x"
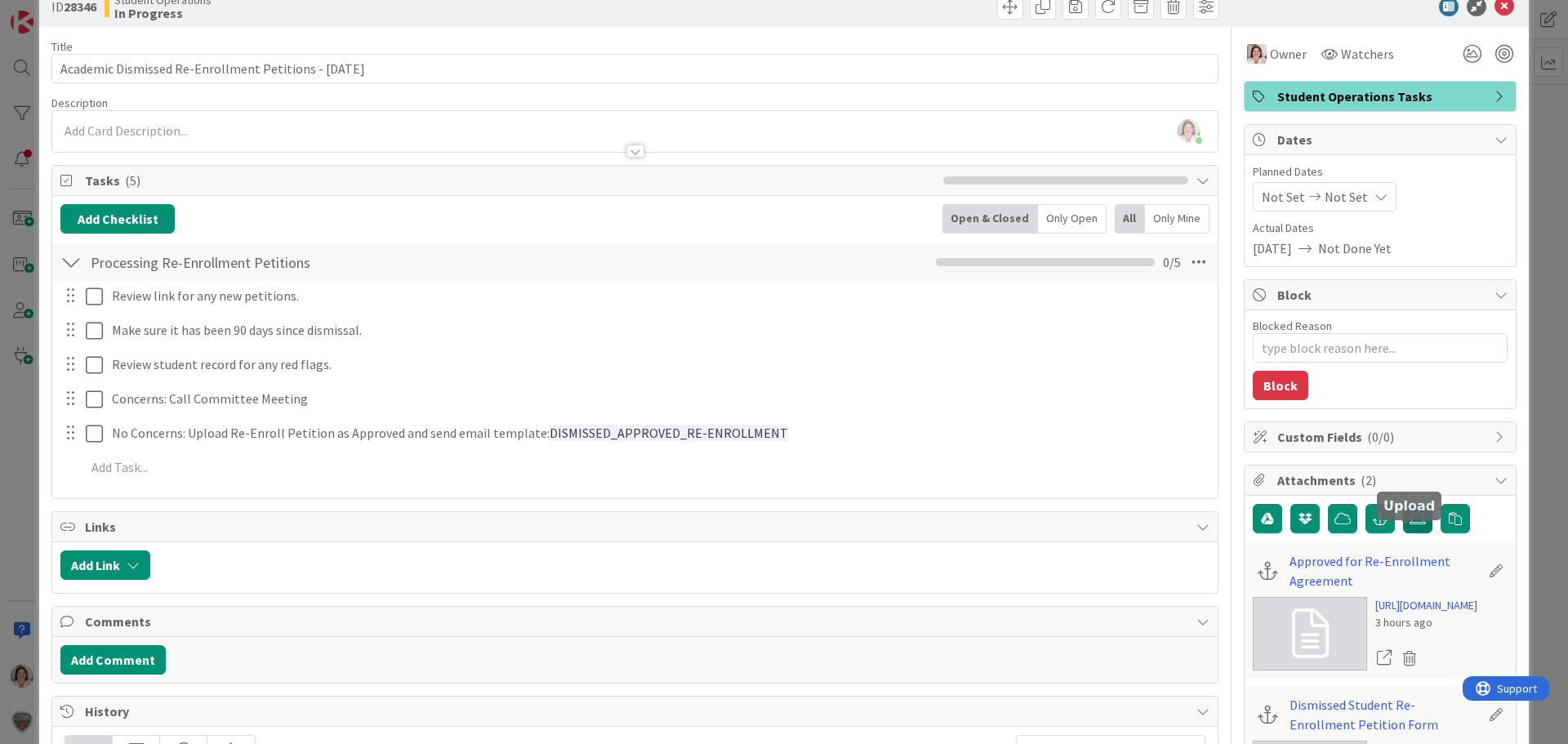
scroll to position [0, 0]
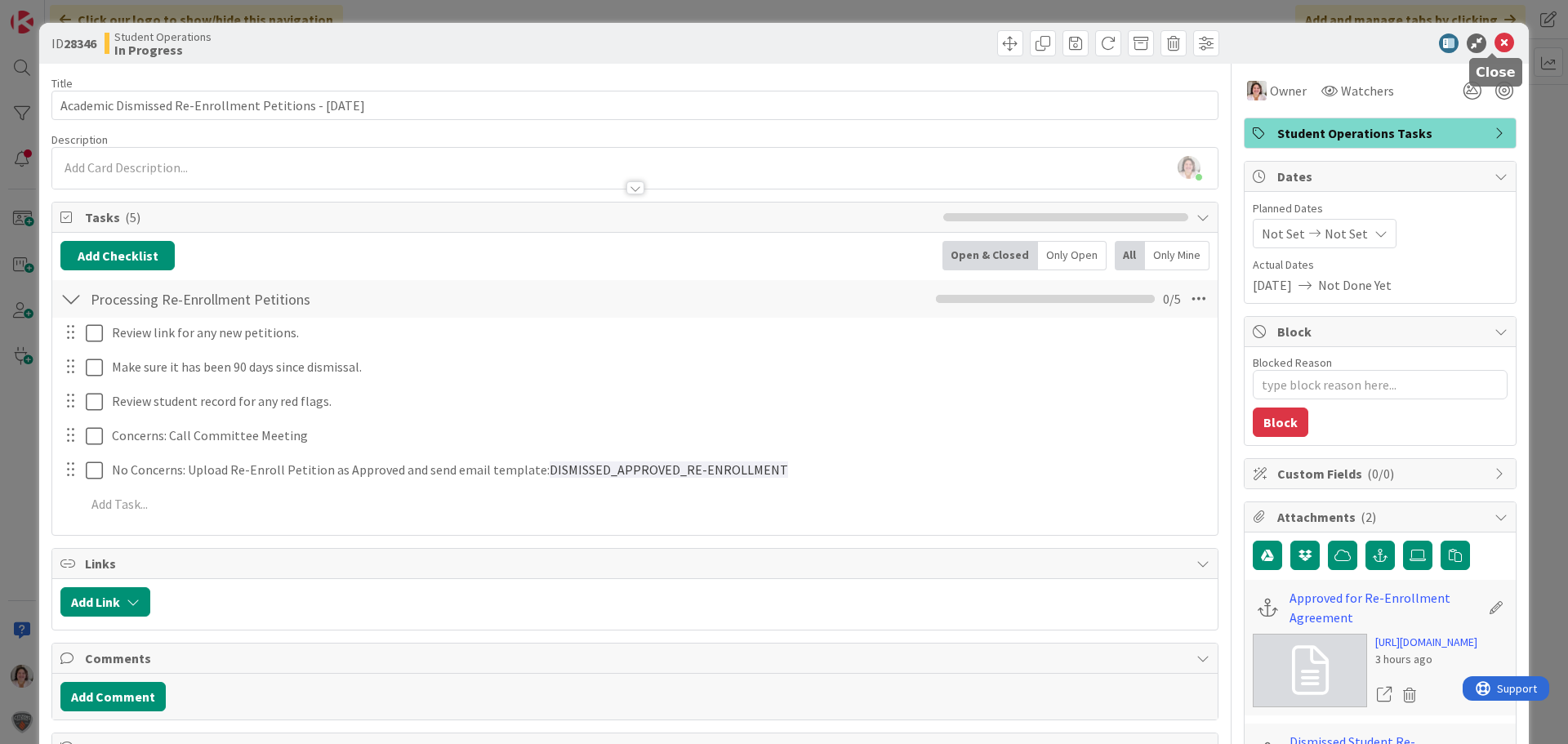
click at [1495, 39] on icon at bounding box center [1505, 43] width 19 height 19
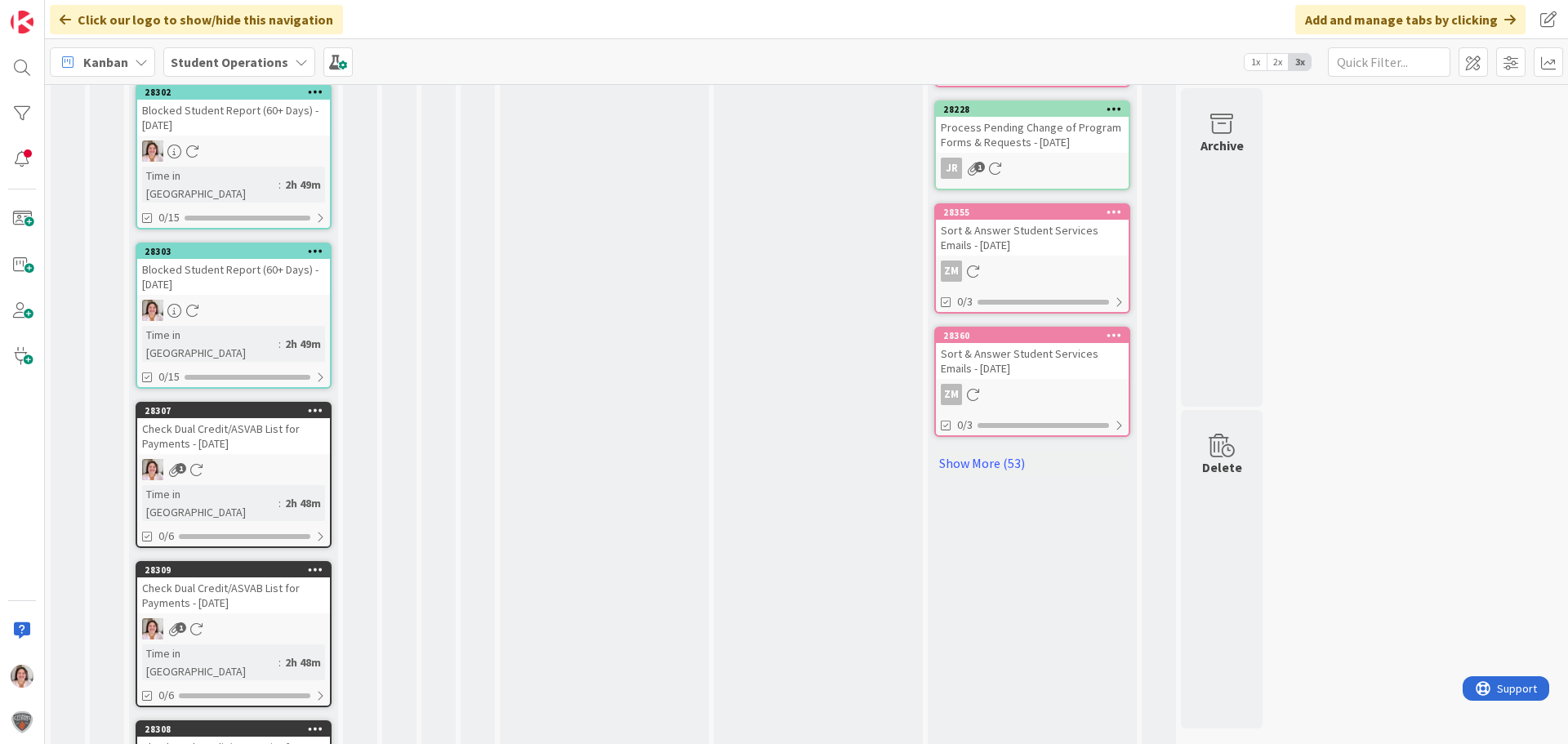
scroll to position [853, 0]
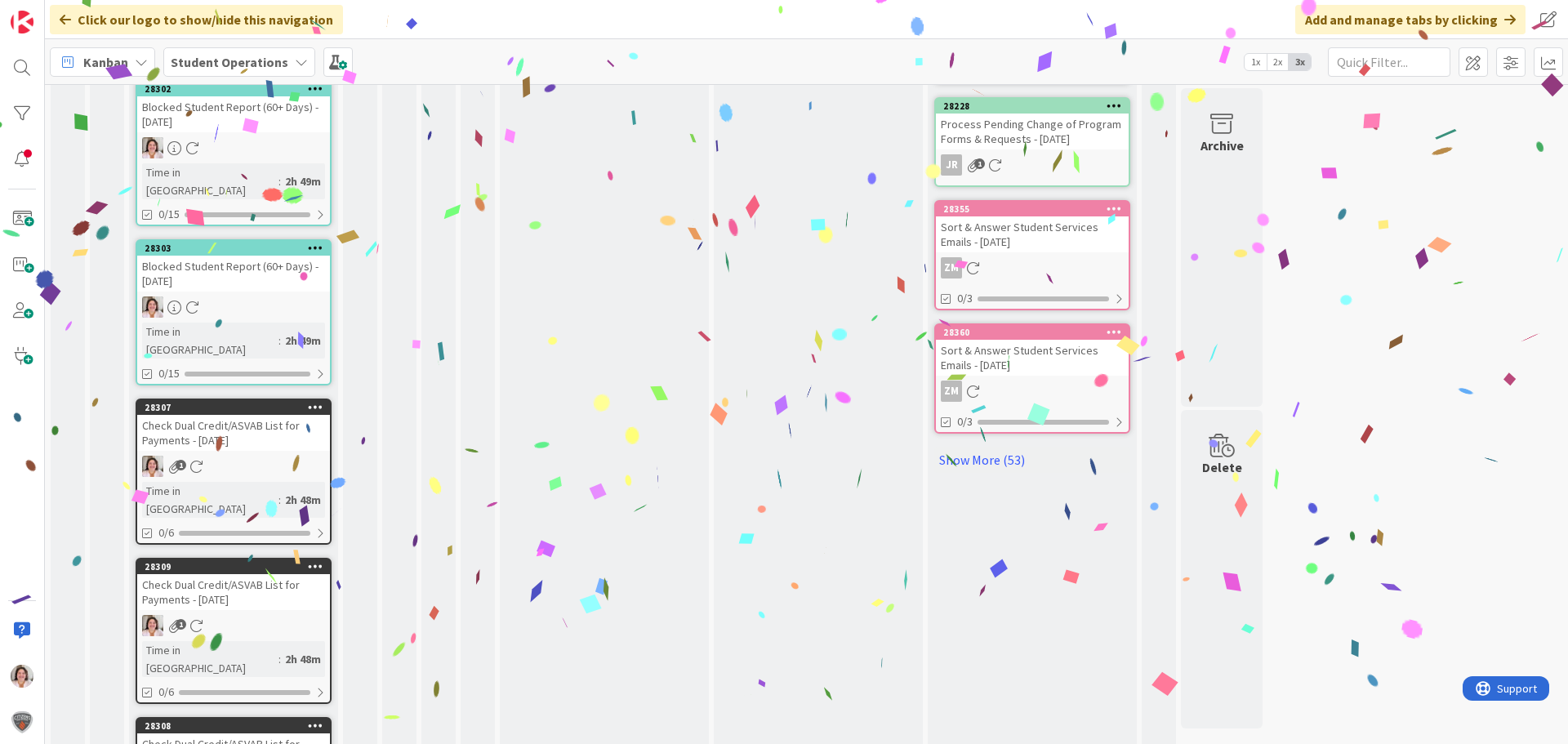
click at [312, 719] on icon at bounding box center [316, 725] width 15 height 12
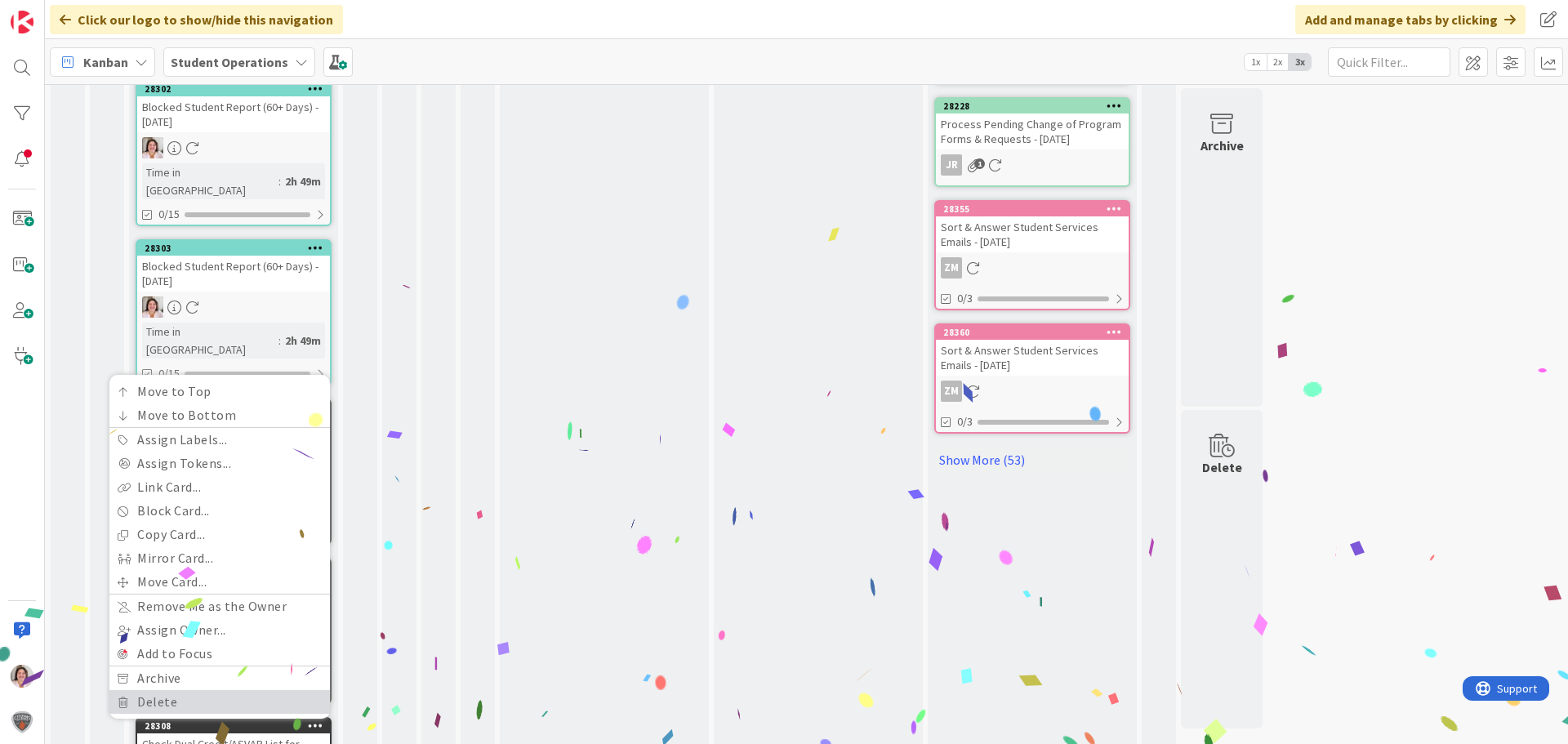
click at [195, 690] on link "Delete" at bounding box center [219, 702] width 220 height 24
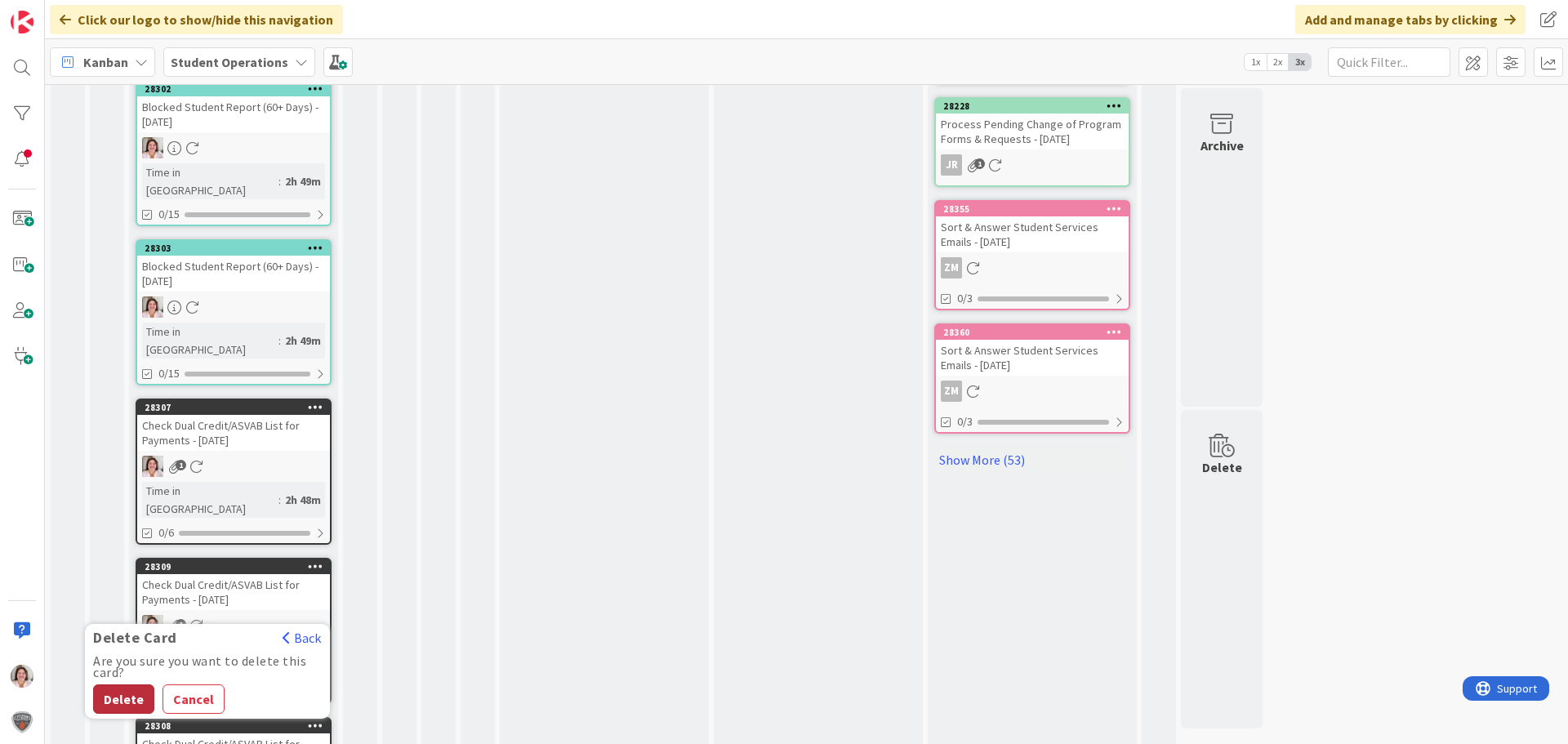
click at [124, 685] on button "Delete" at bounding box center [124, 699] width 61 height 30
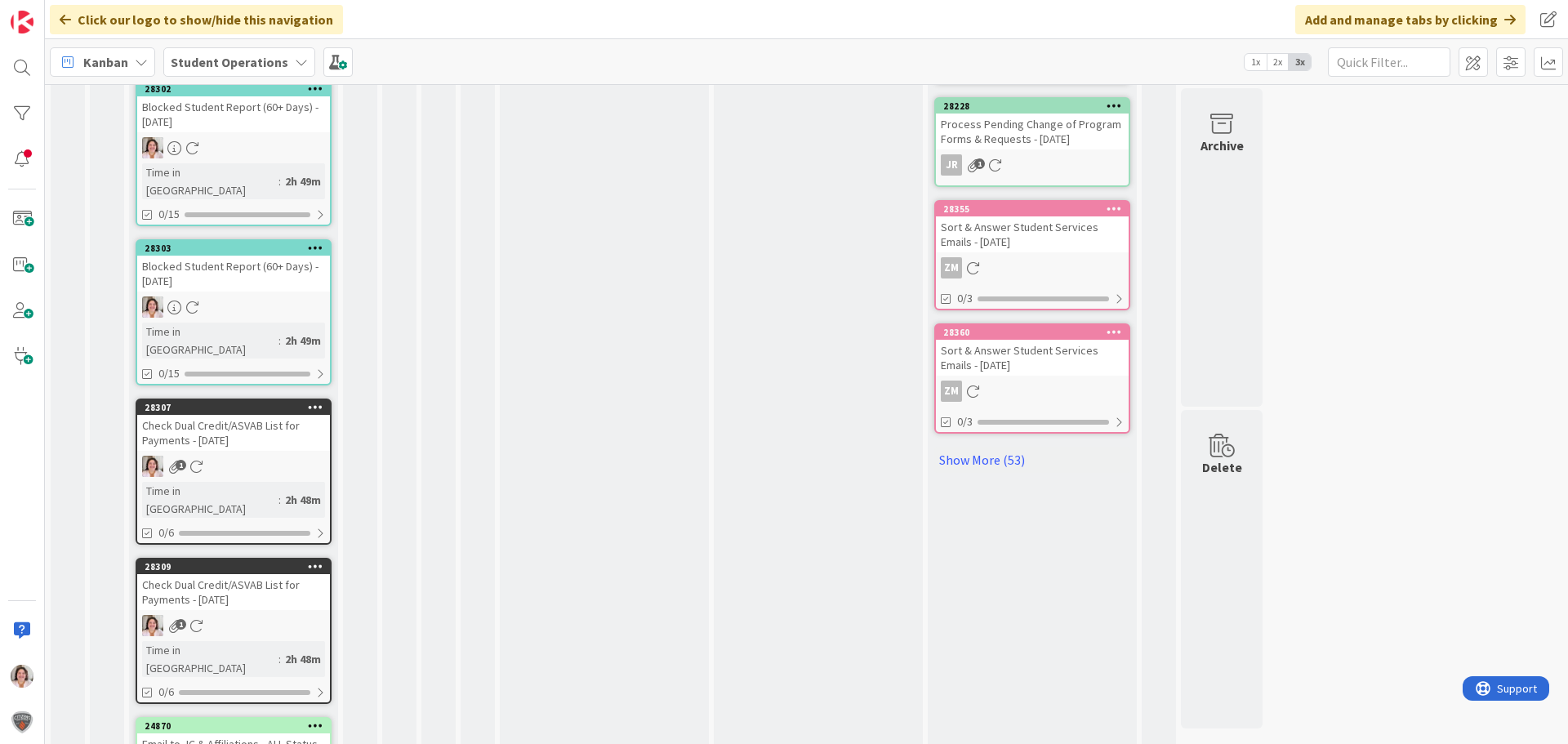
click at [312, 560] on icon at bounding box center [316, 566] width 15 height 12
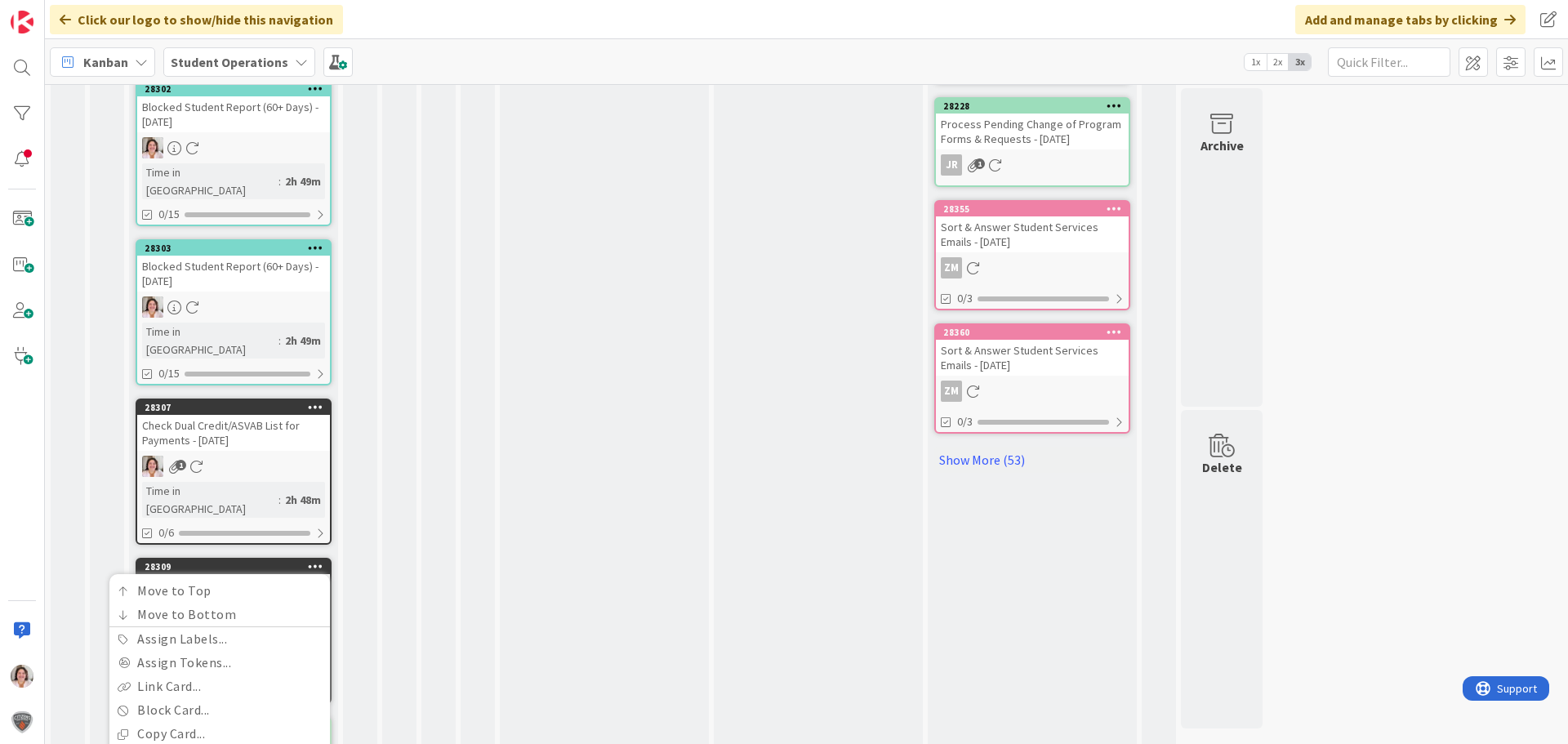
scroll to position [884, 0]
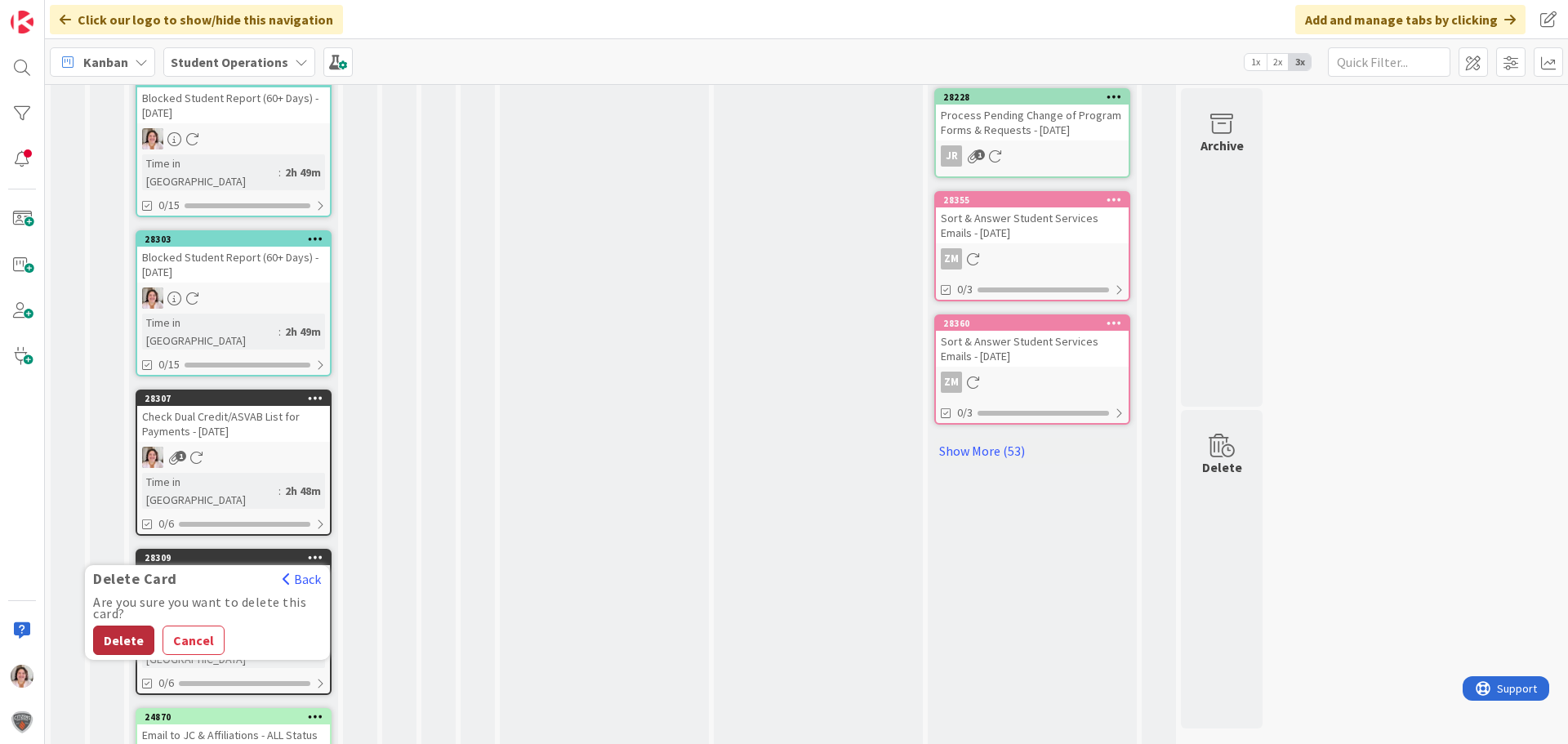
click at [110, 626] on button "Delete" at bounding box center [124, 640] width 61 height 30
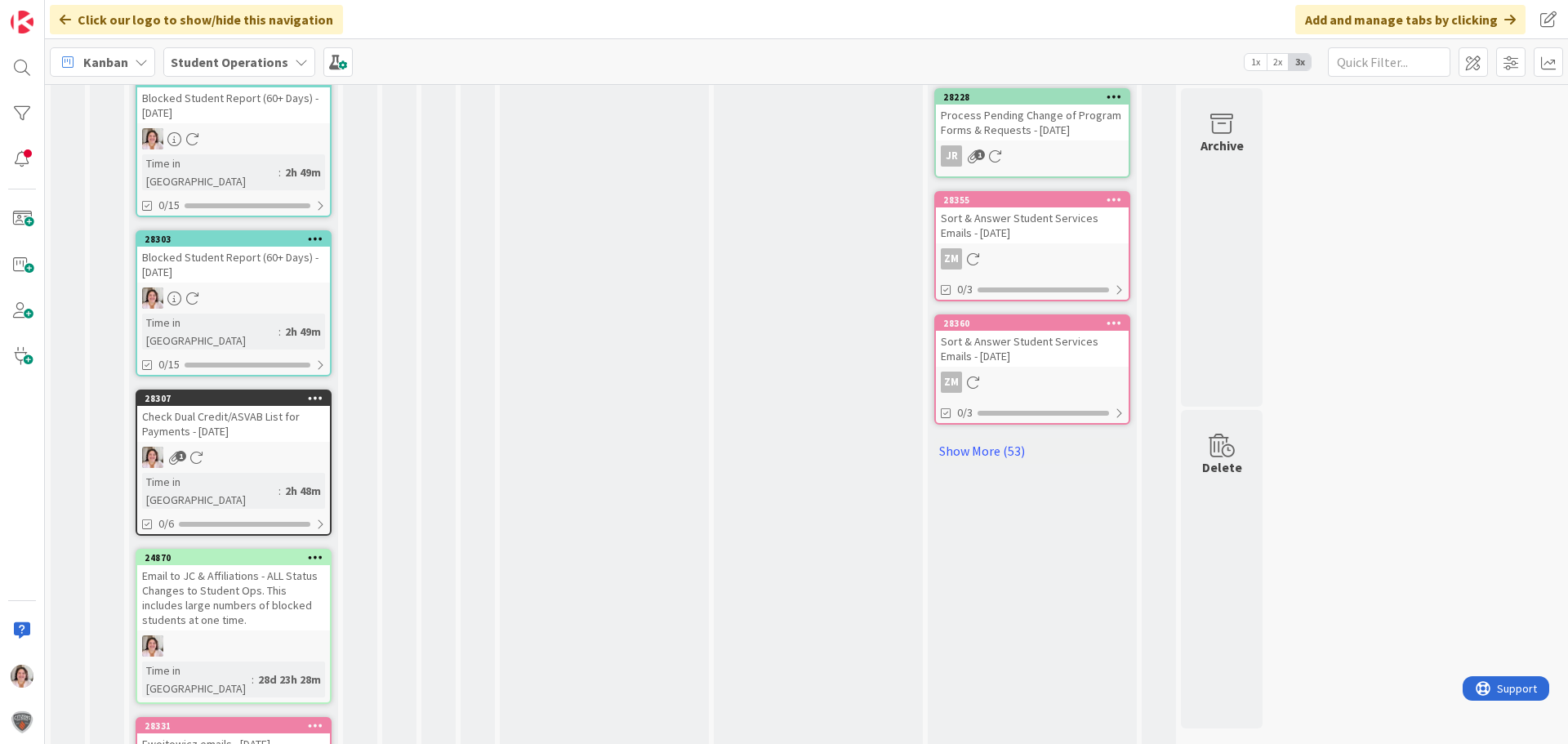
scroll to position [847, 0]
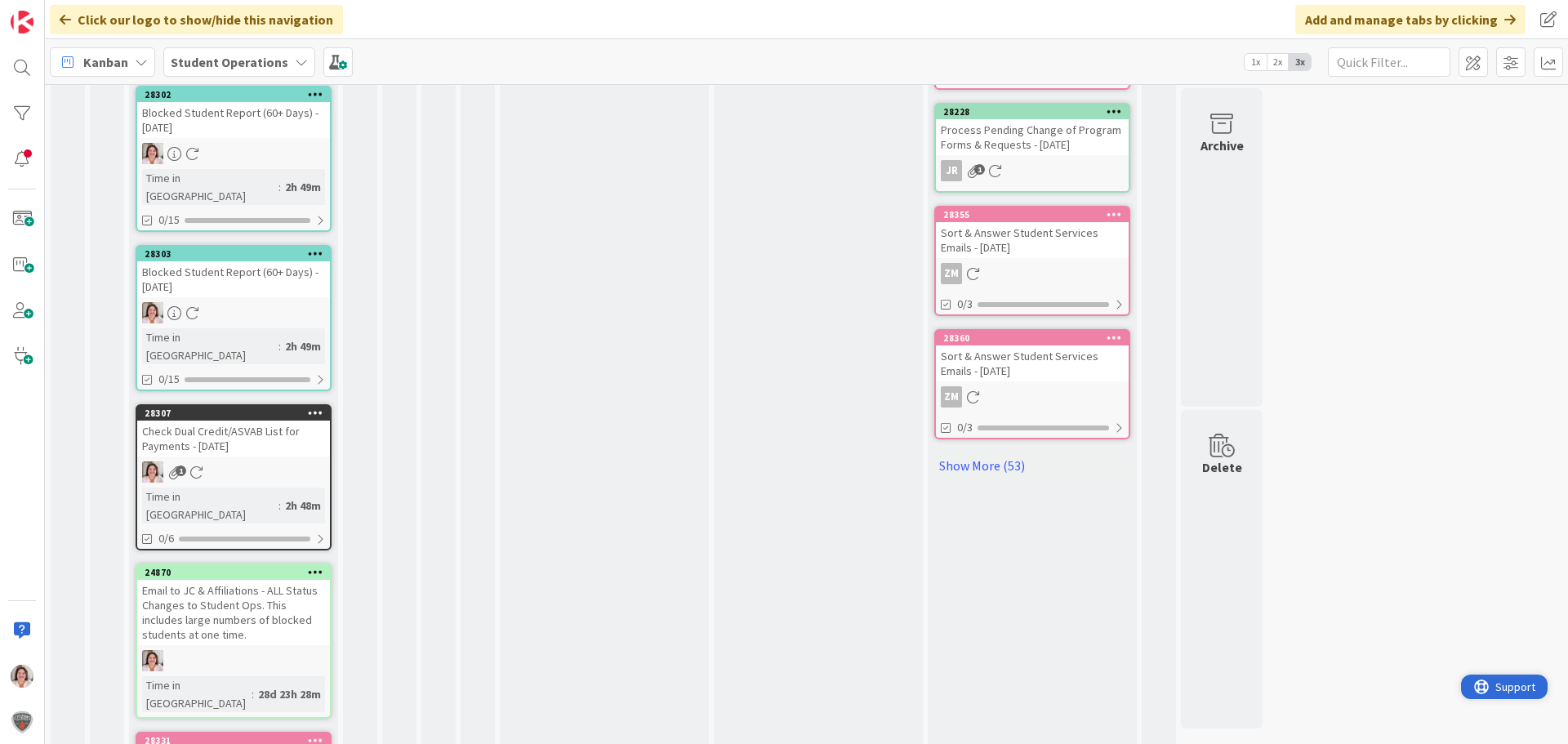
click at [1507, 687] on span "Support" at bounding box center [1516, 686] width 40 height 19
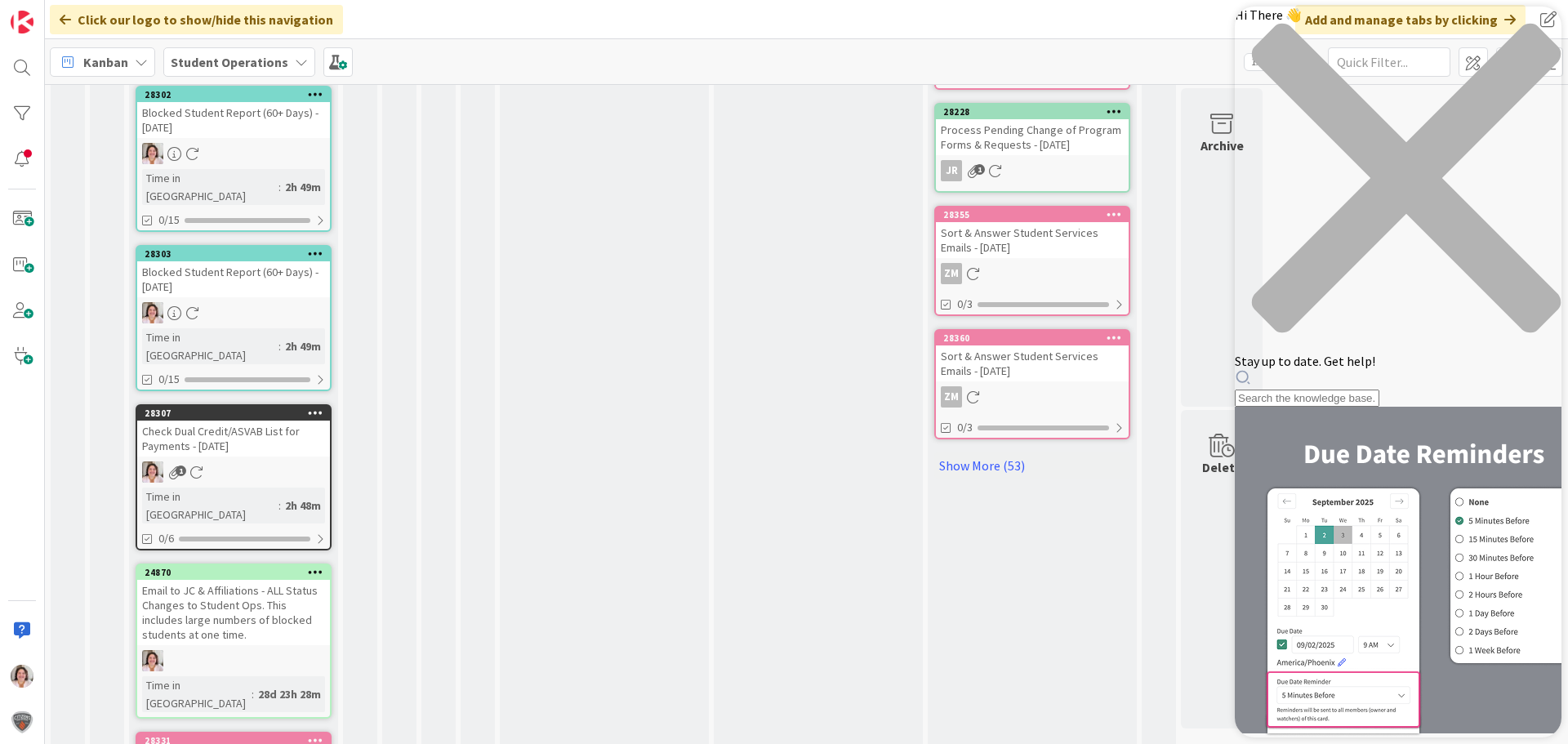
scroll to position [0, 0]
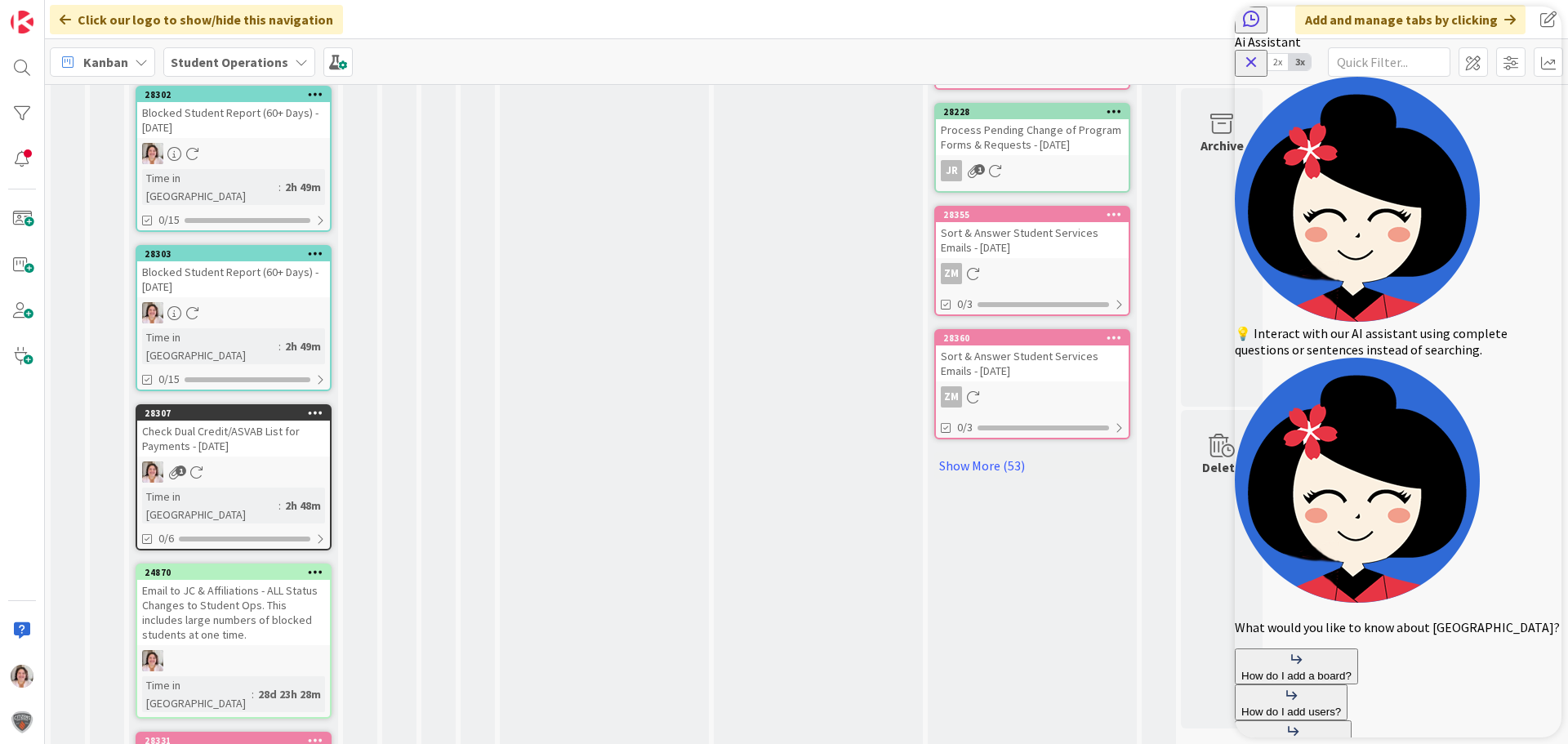
type textarea "Why did 3 of the same card appear on my board this morning?"
type textarea "They are not mirrored."
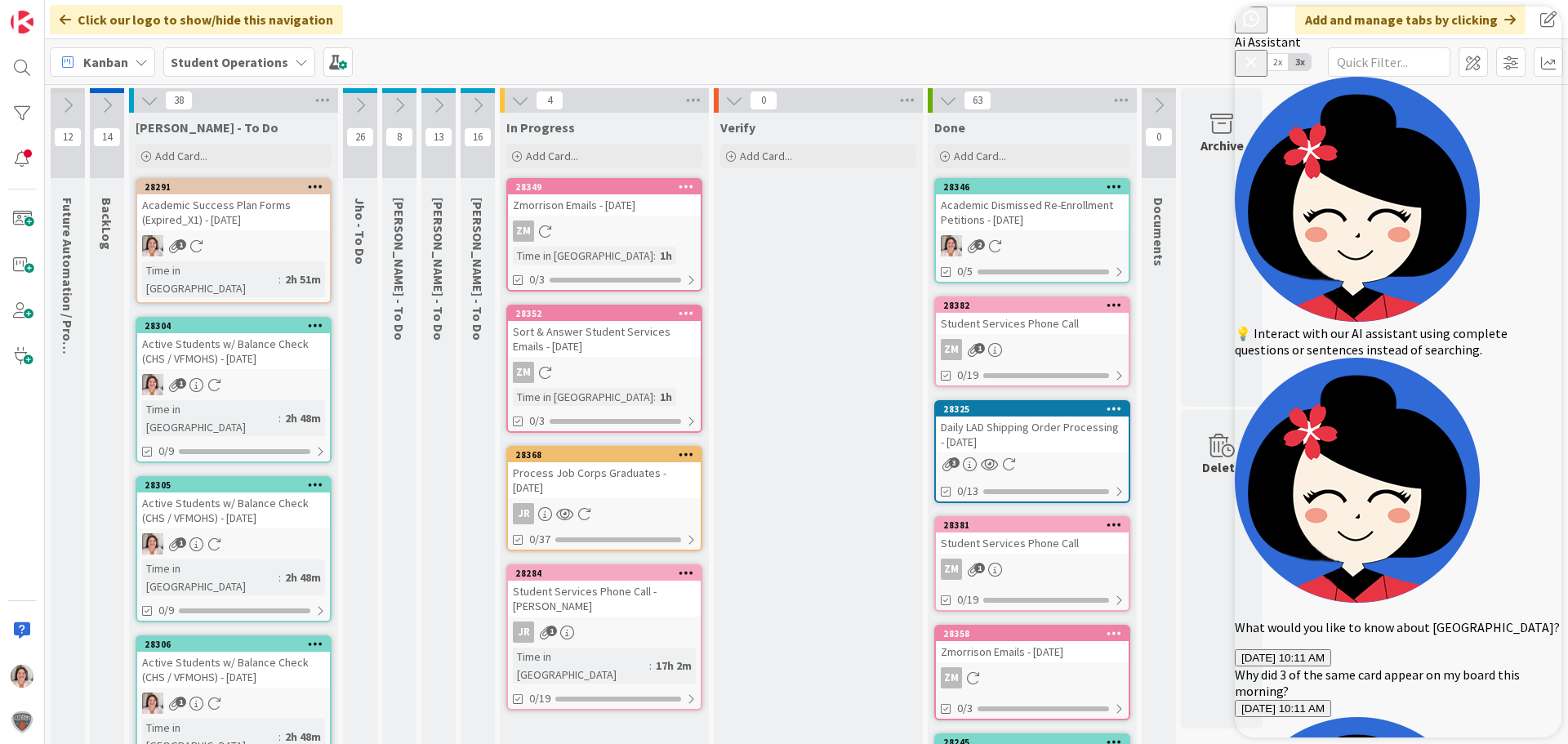
click at [360, 103] on icon at bounding box center [360, 105] width 18 height 18
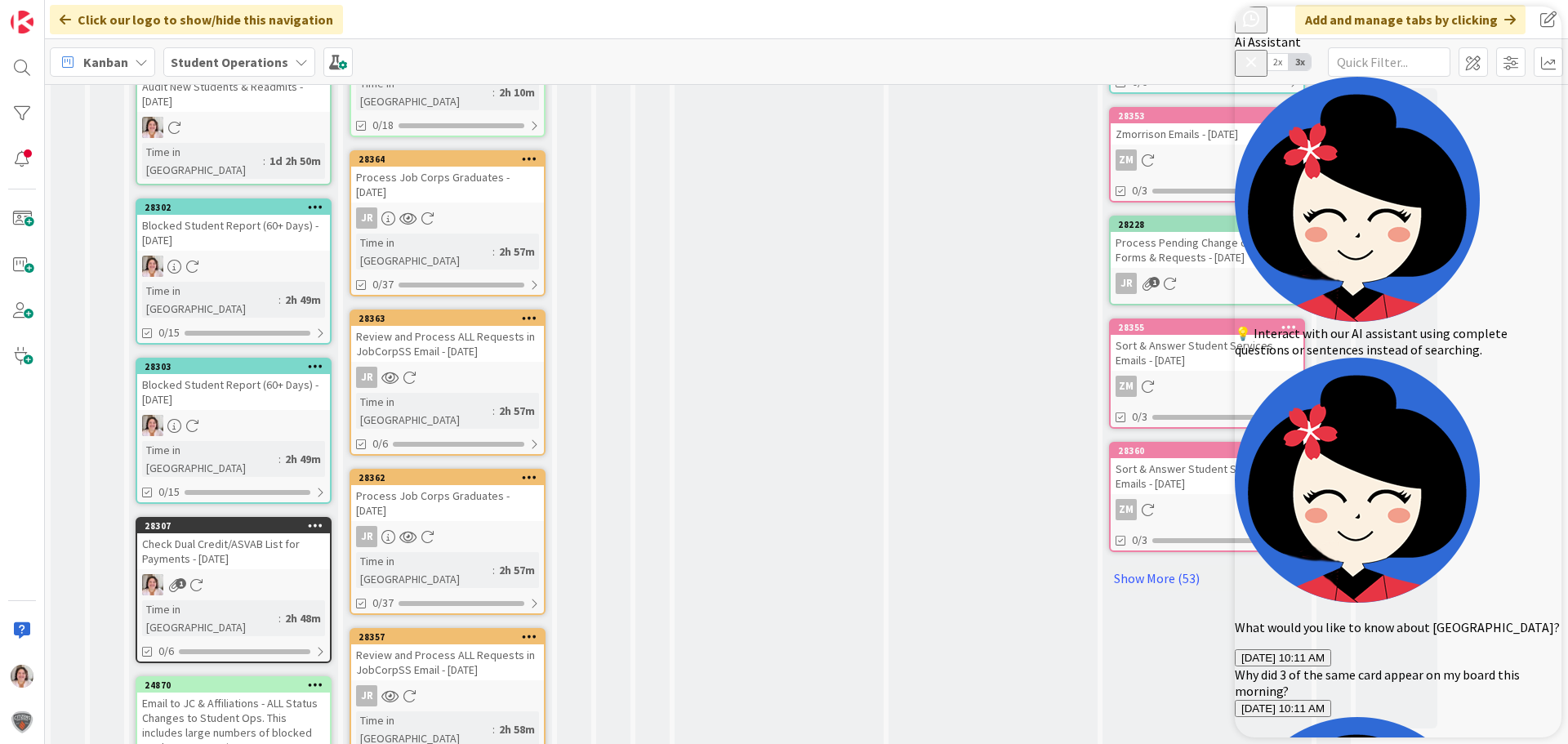
scroll to position [859, 0]
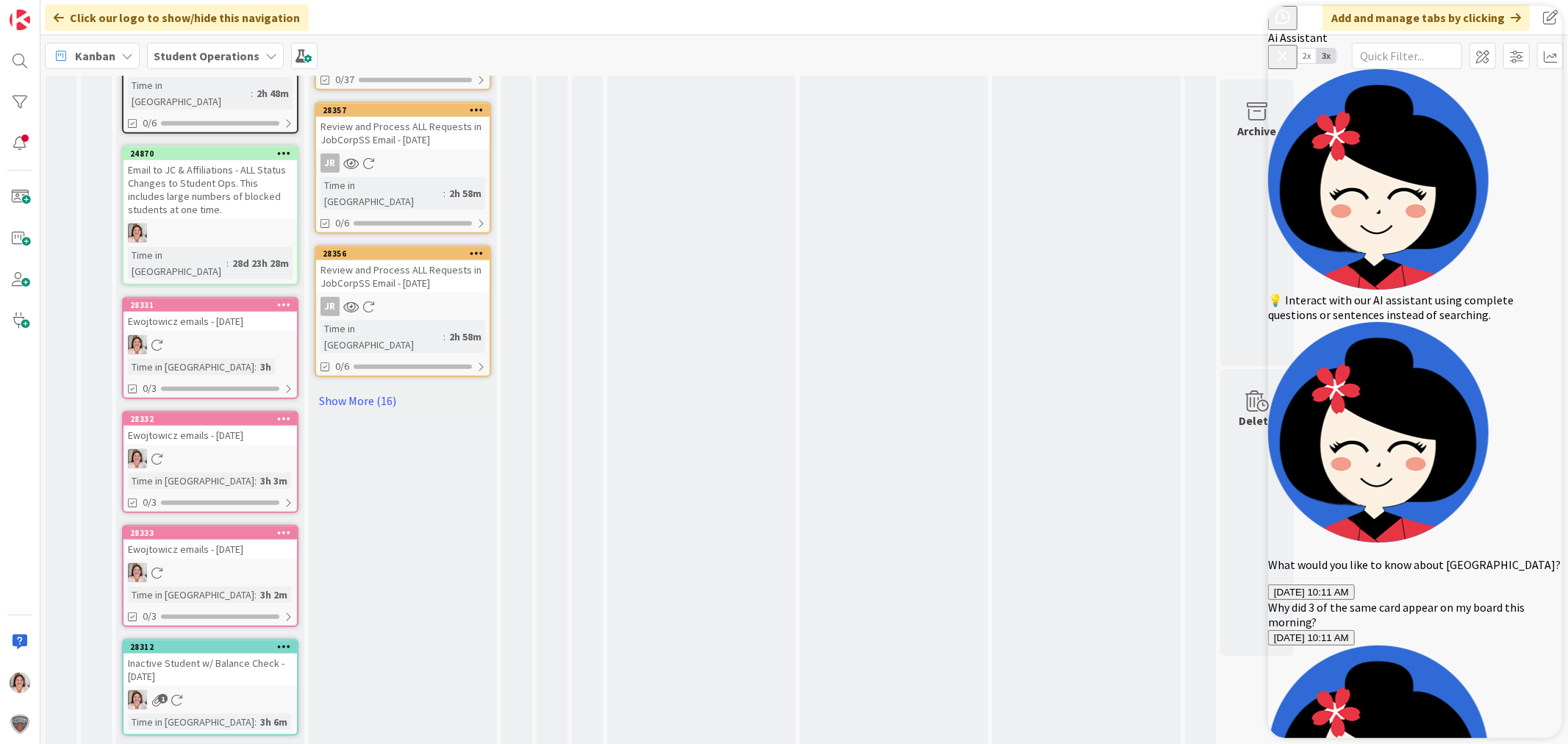
scroll to position [1182, 0]
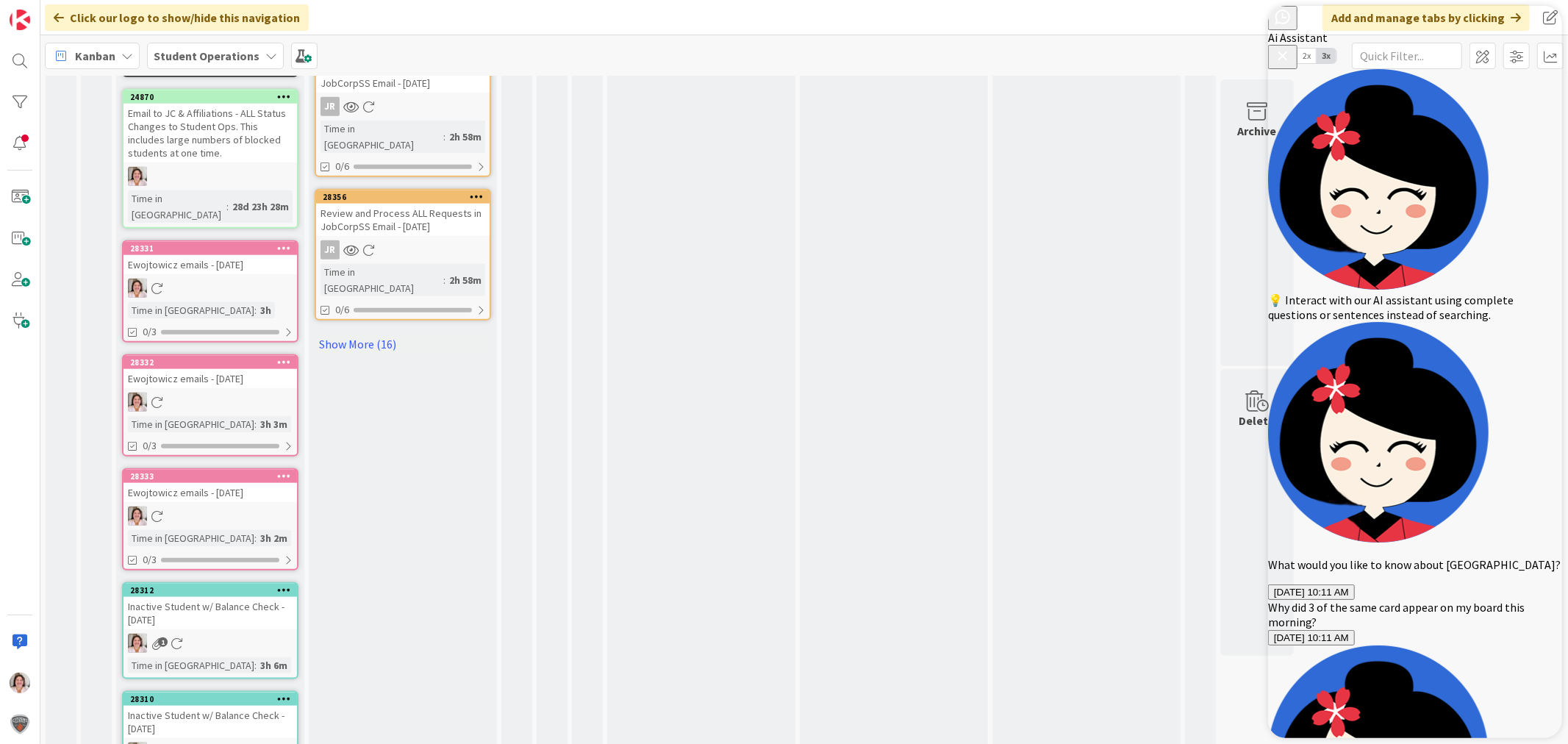
click at [1291, 47] on icon "Close Button" at bounding box center [1282, 56] width 18 height 18
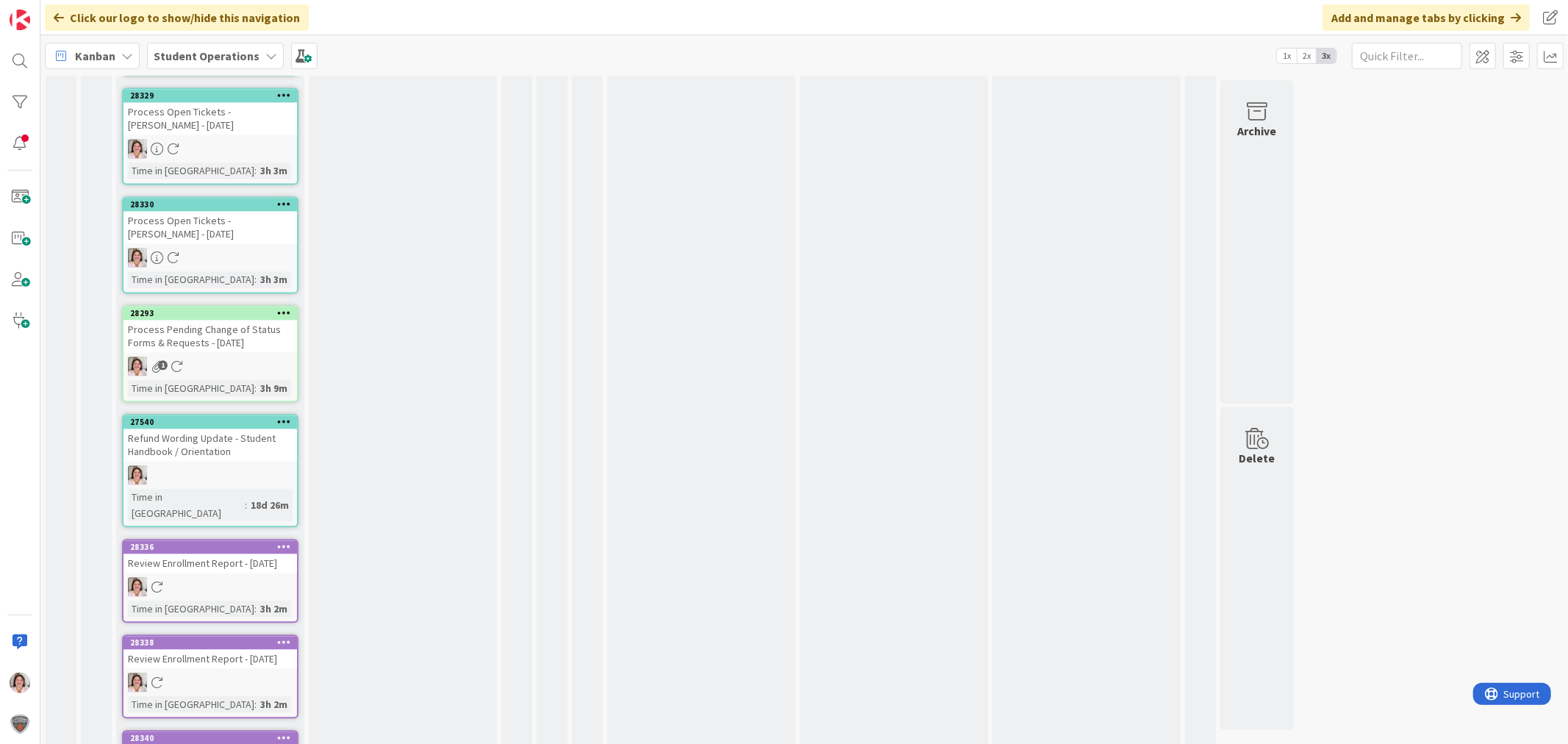
scroll to position [2696, 0]
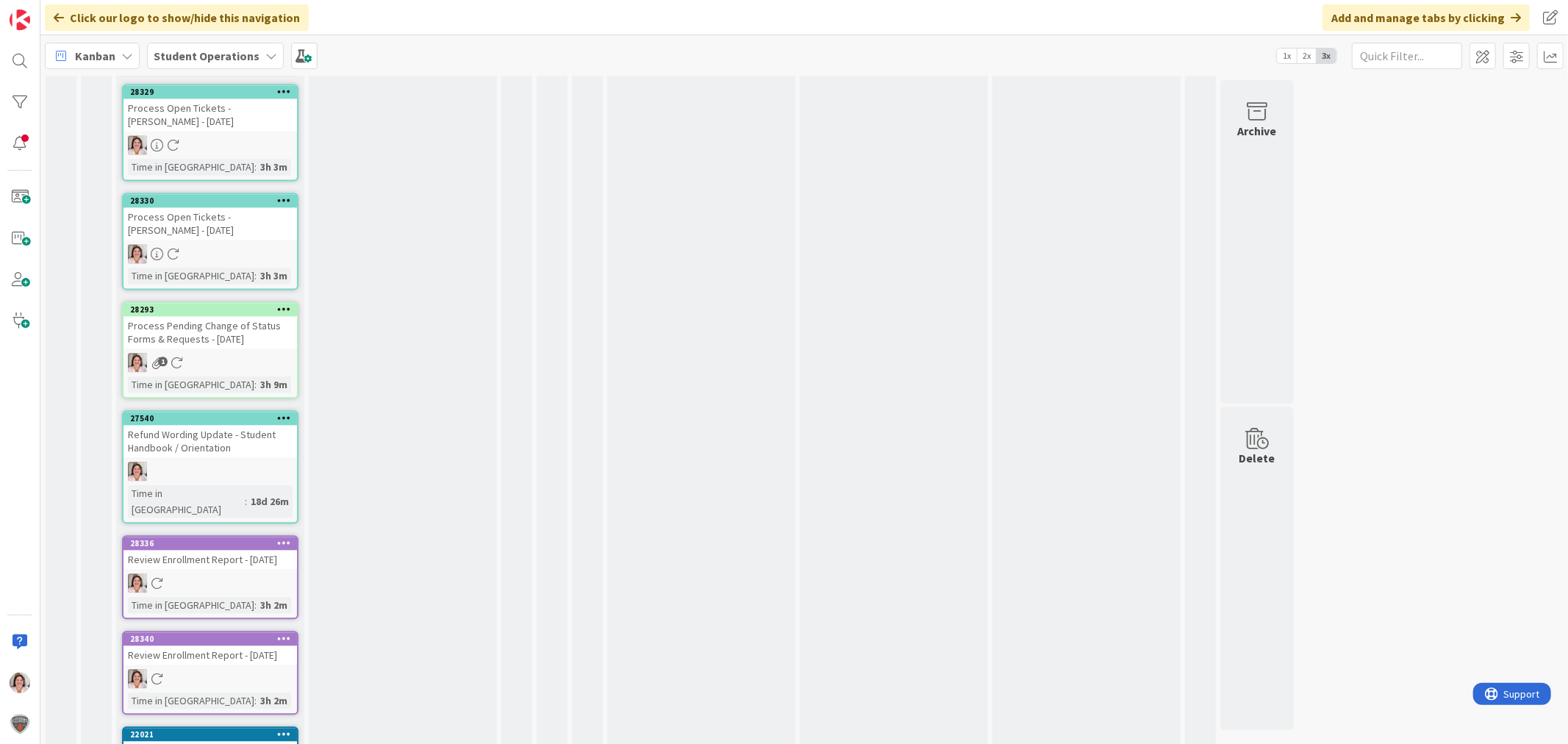
click at [286, 633] on icon at bounding box center [284, 639] width 14 height 11
click at [96, 669] on button "Delete" at bounding box center [111, 714] width 55 height 27
click at [277, 537] on icon at bounding box center [284, 543] width 14 height 11
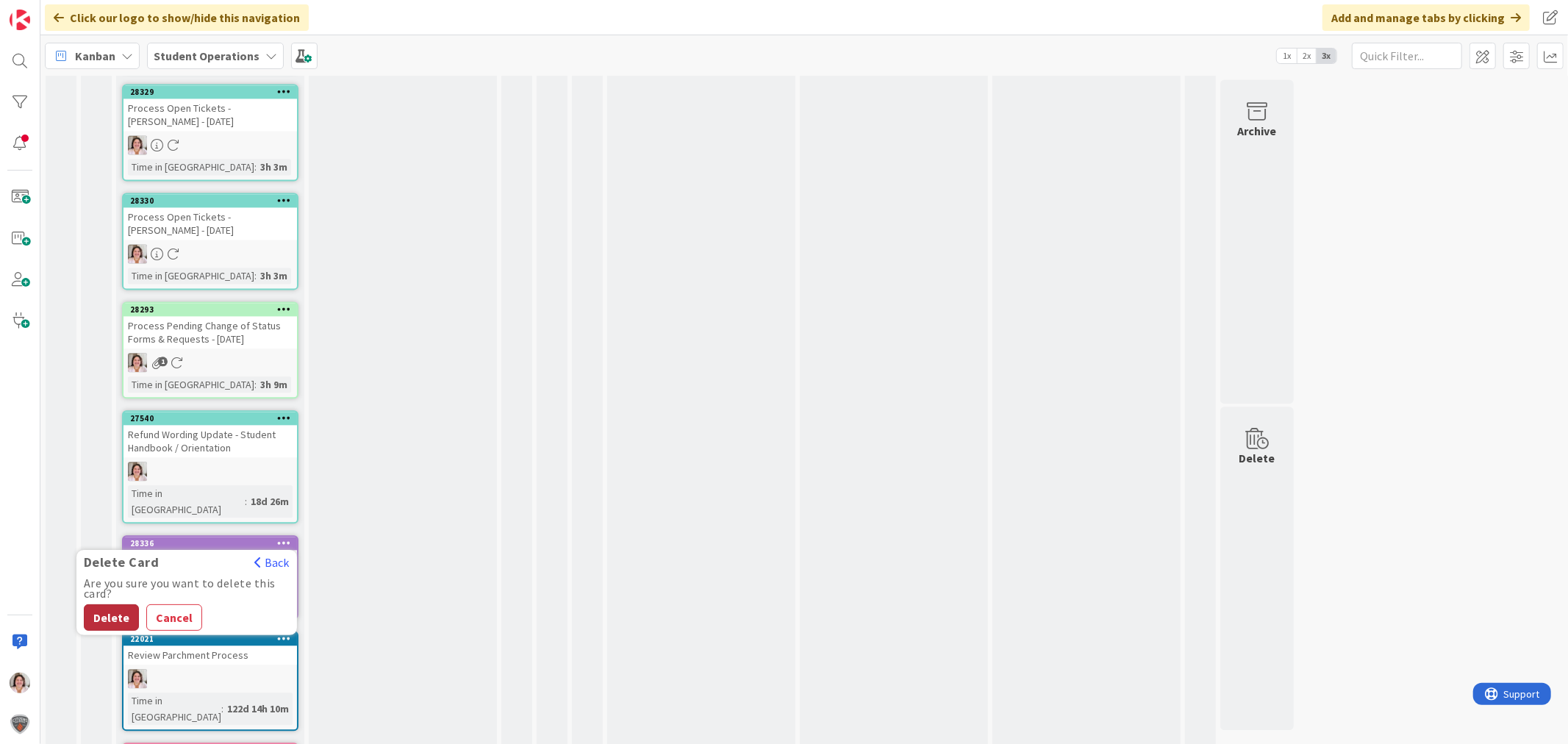
click at [110, 604] on button "Delete" at bounding box center [111, 617] width 55 height 27
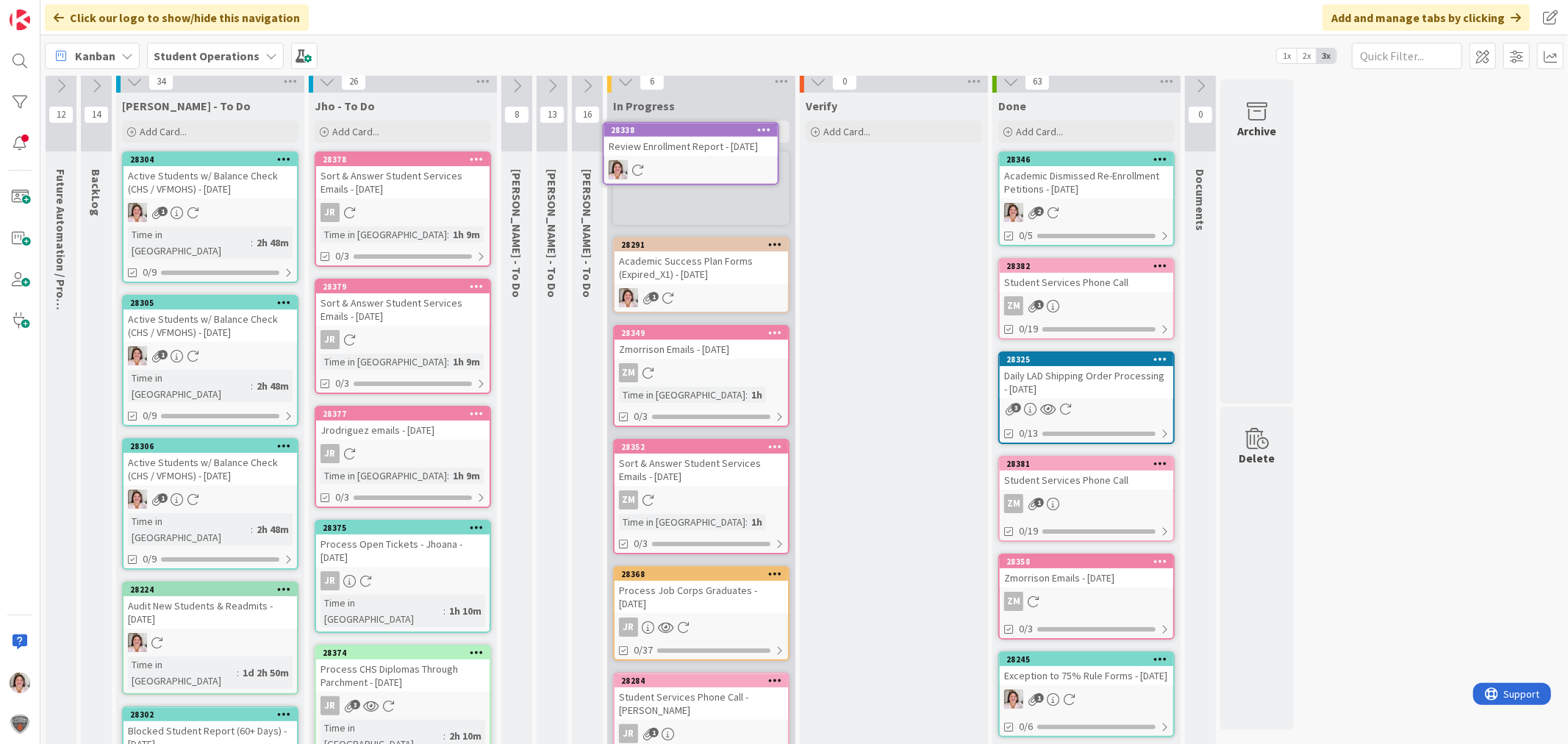
scroll to position [0, 0]
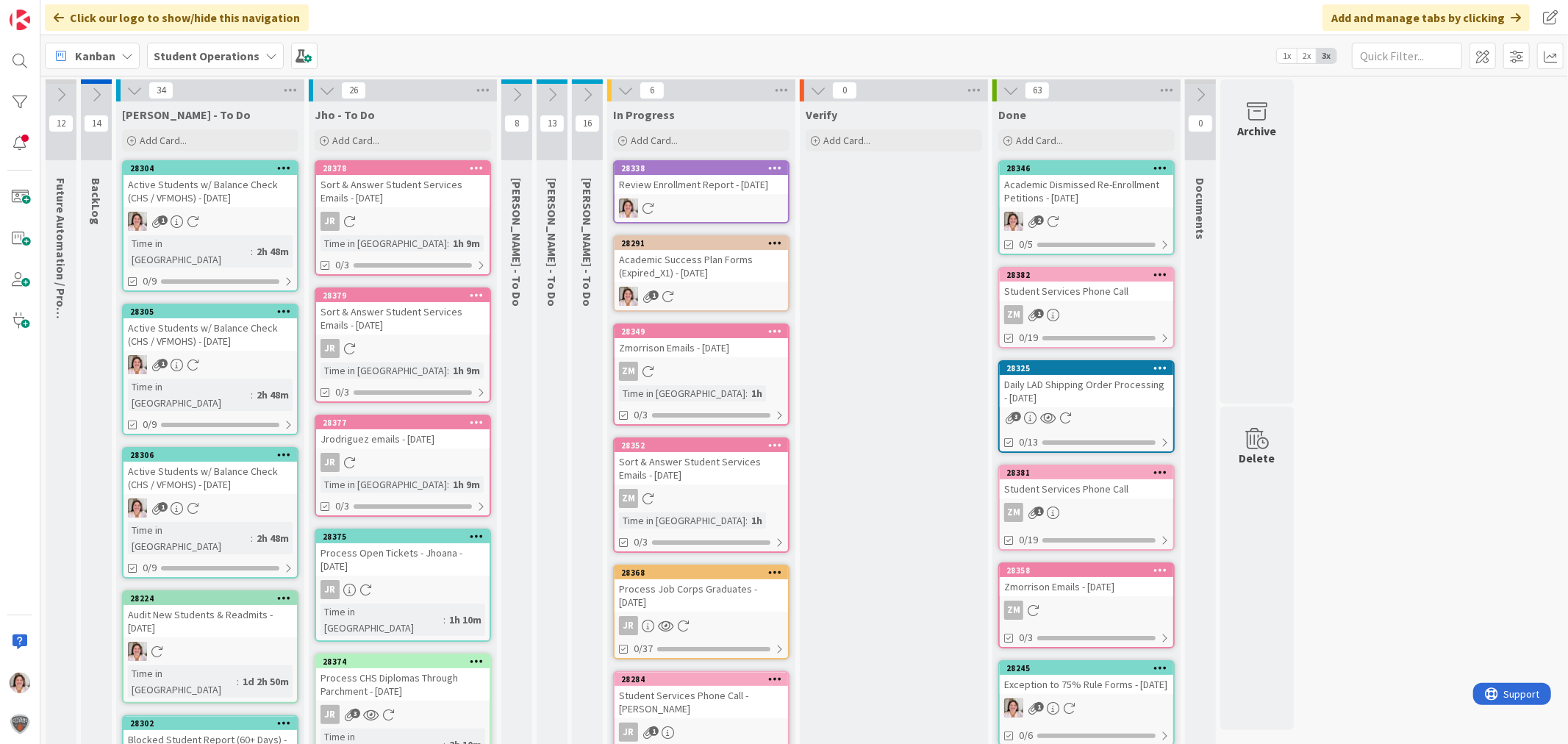
click at [691, 278] on div "Academic Success Plan Forms (Expired_X1) - [DATE]" at bounding box center [702, 266] width 174 height 32
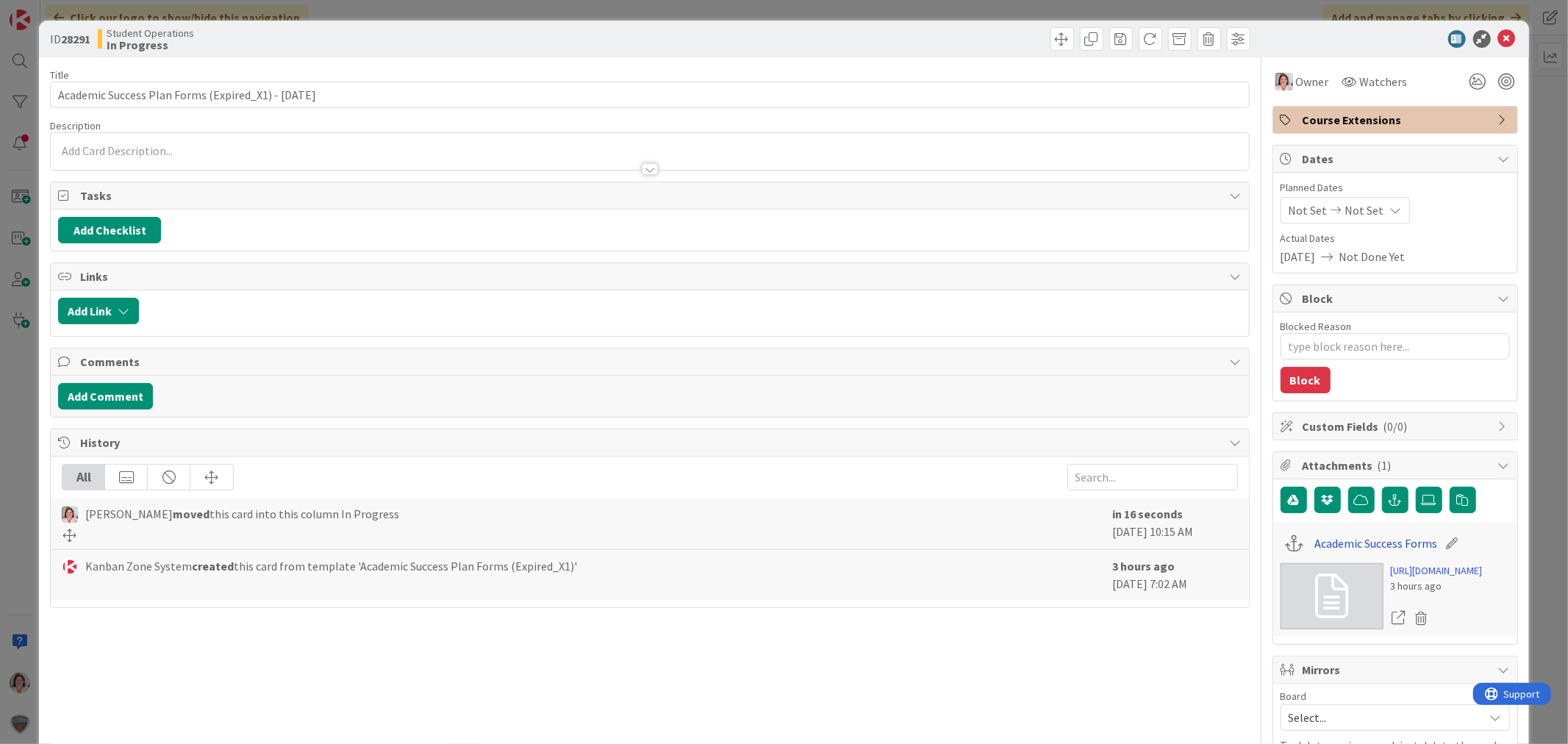
click at [1343, 542] on link "Academic Success Forms" at bounding box center [1375, 543] width 123 height 18
click at [1410, 37] on icon at bounding box center [1506, 39] width 18 height 18
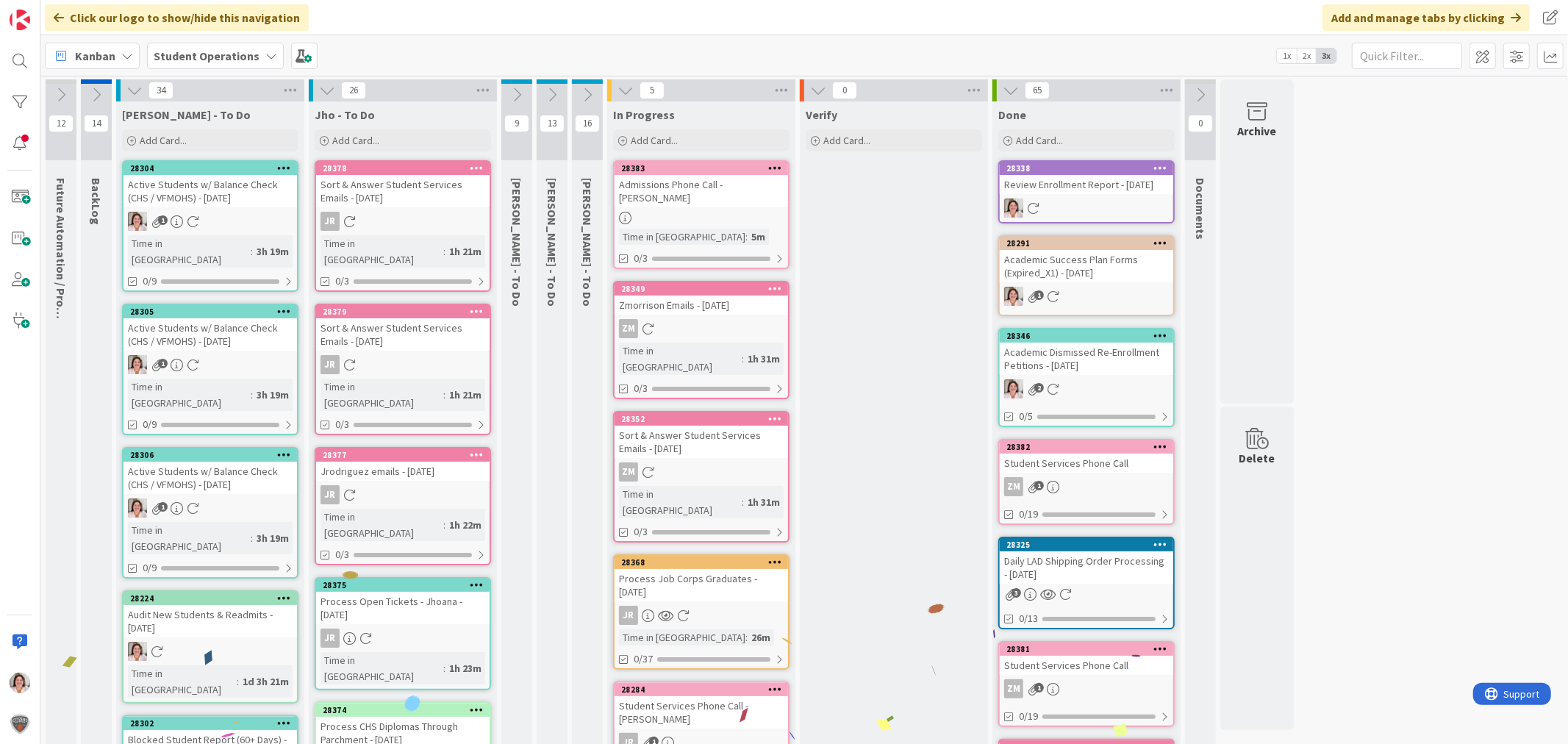
click at [287, 306] on icon at bounding box center [284, 311] width 14 height 11
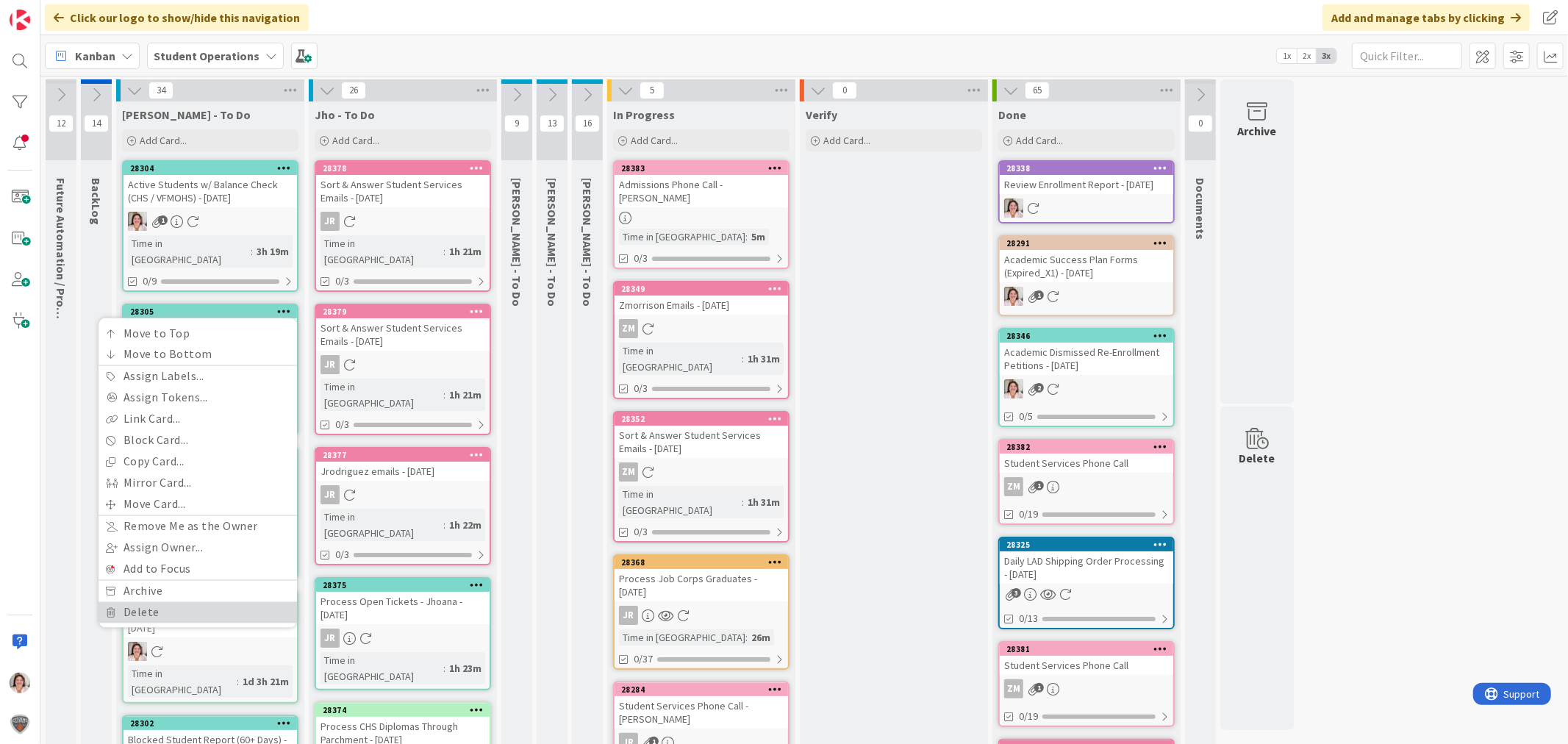
click at [196, 602] on link "Delete" at bounding box center [197, 613] width 198 height 21
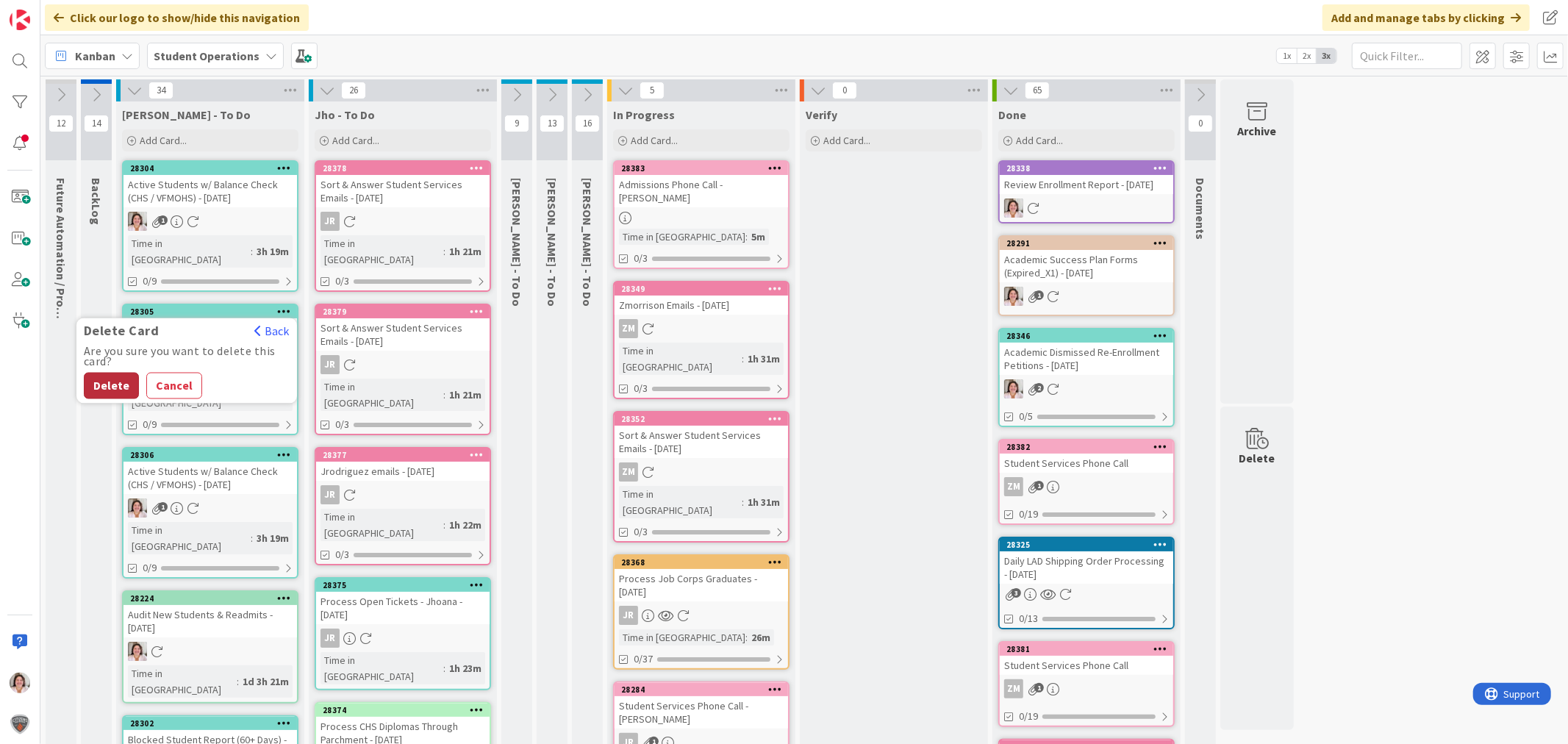
click at [101, 373] on button "Delete" at bounding box center [111, 386] width 55 height 27
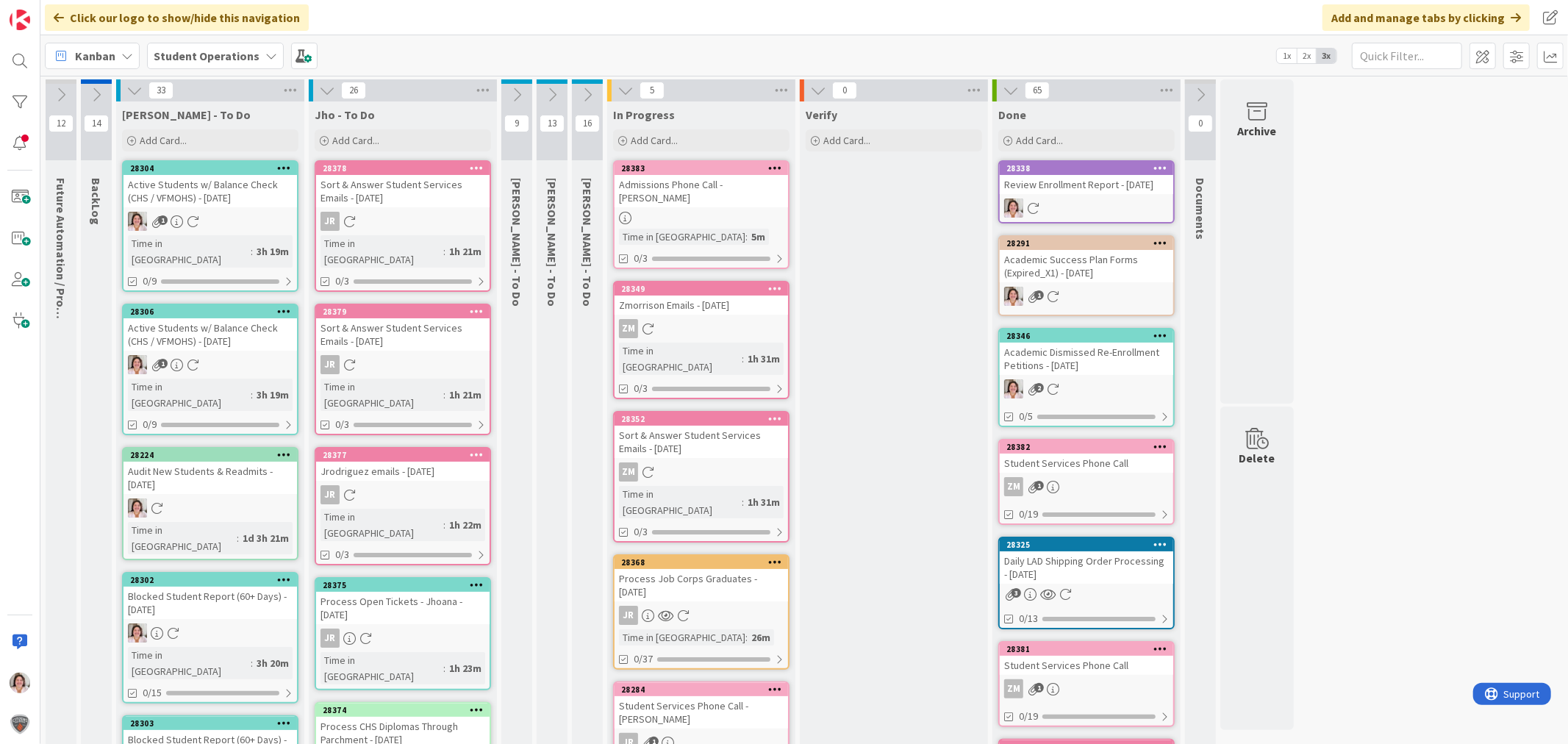
click at [280, 306] on icon at bounding box center [284, 311] width 14 height 11
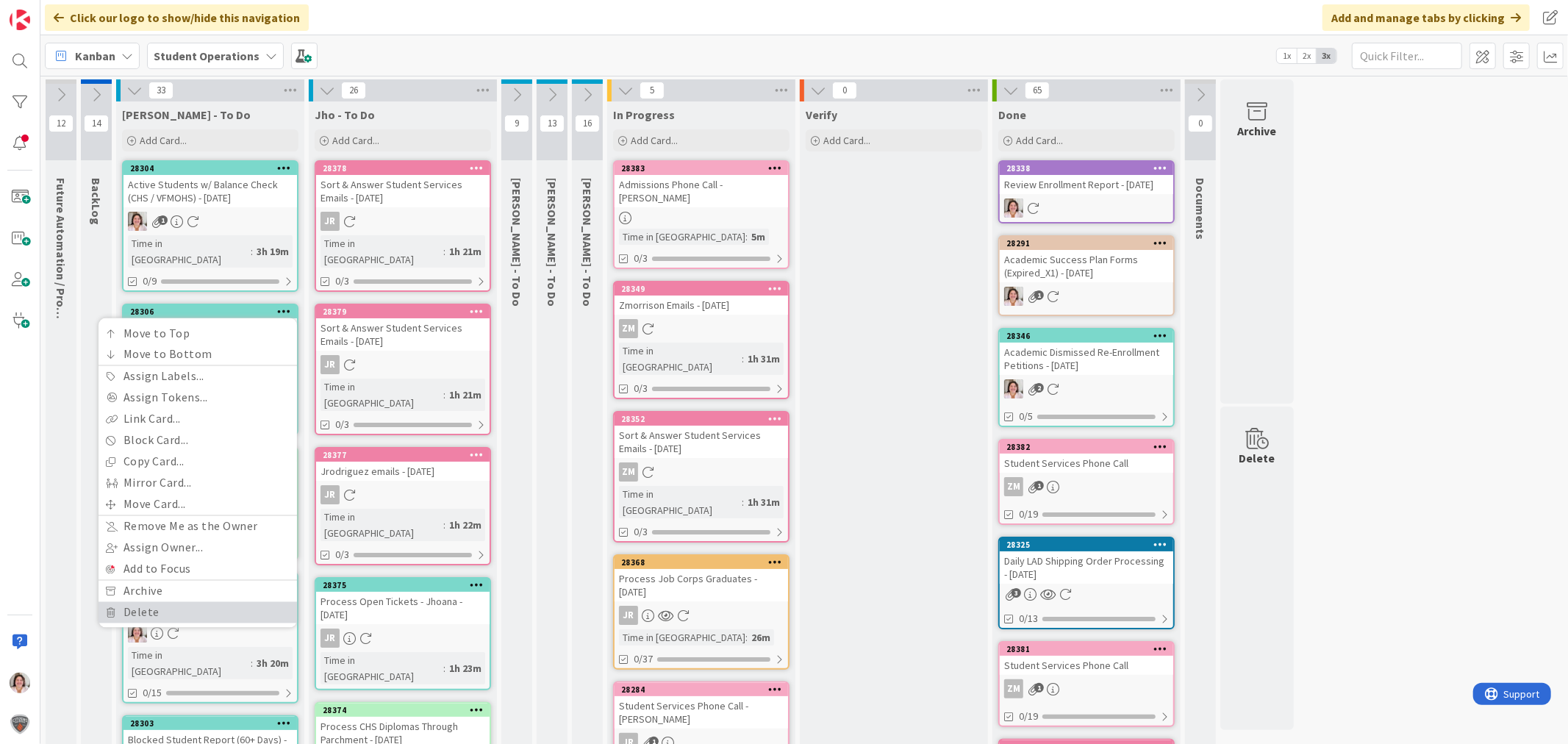
click at [150, 602] on link "Delete" at bounding box center [197, 613] width 198 height 21
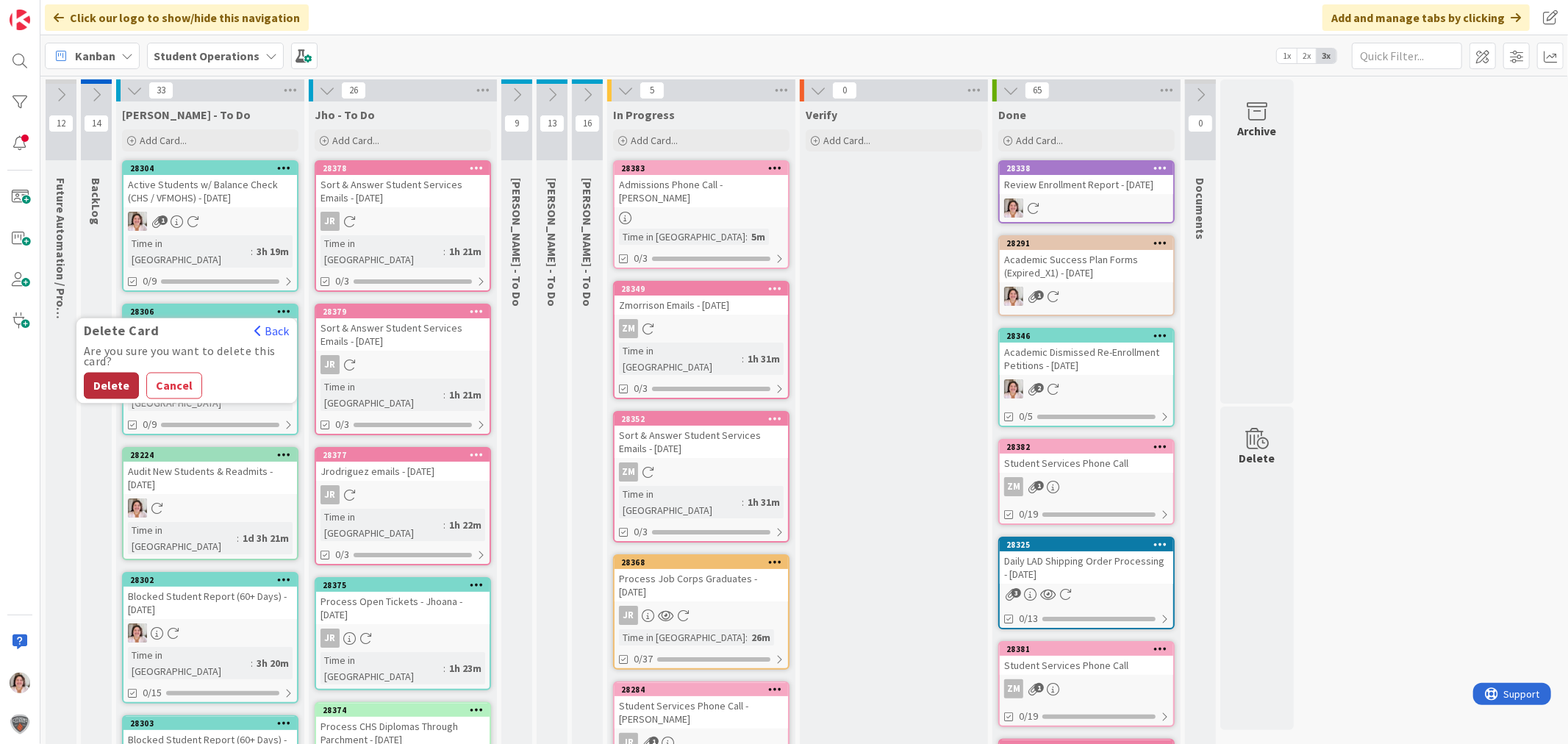
click at [103, 373] on button "Delete" at bounding box center [111, 386] width 55 height 27
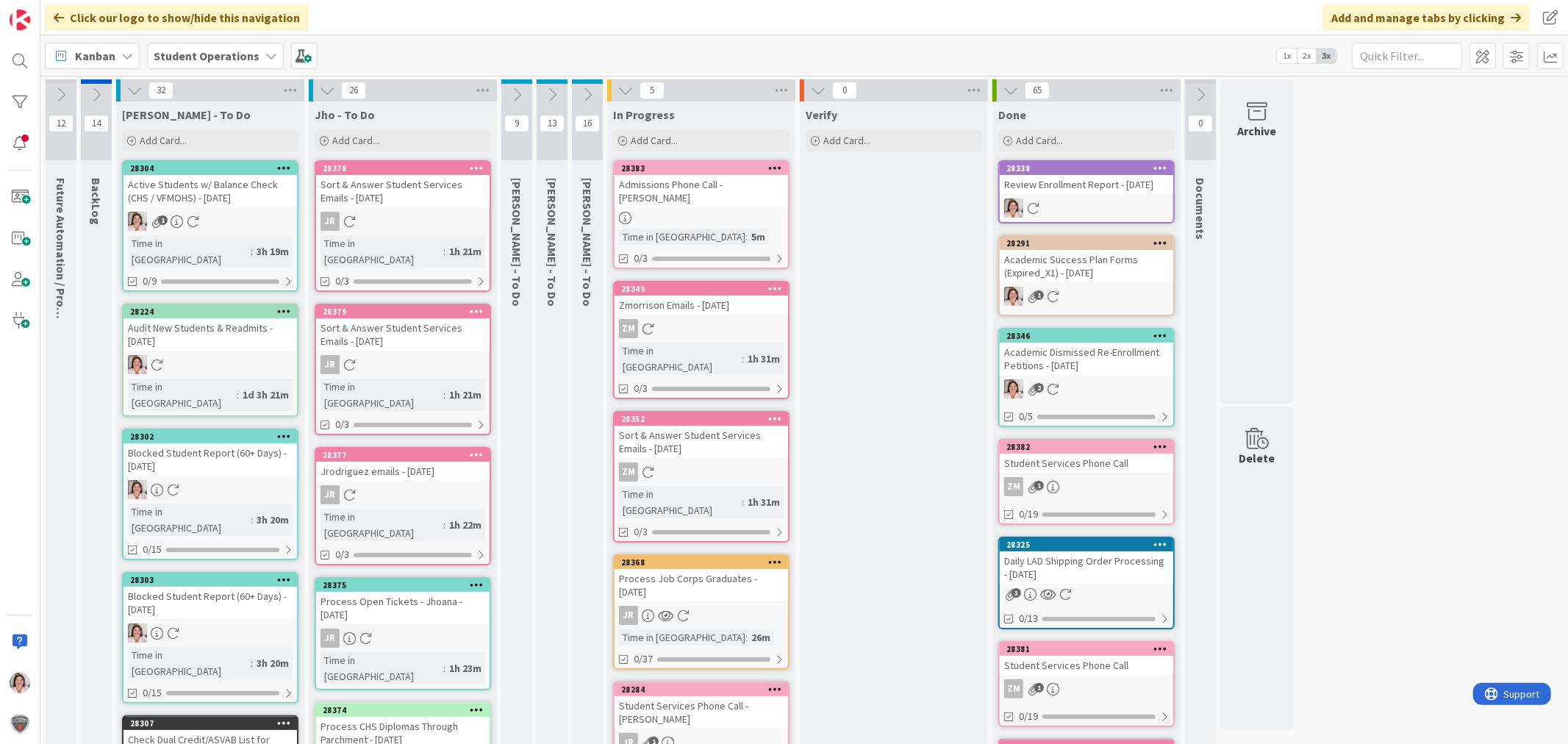
click at [514, 89] on icon at bounding box center [517, 95] width 16 height 16
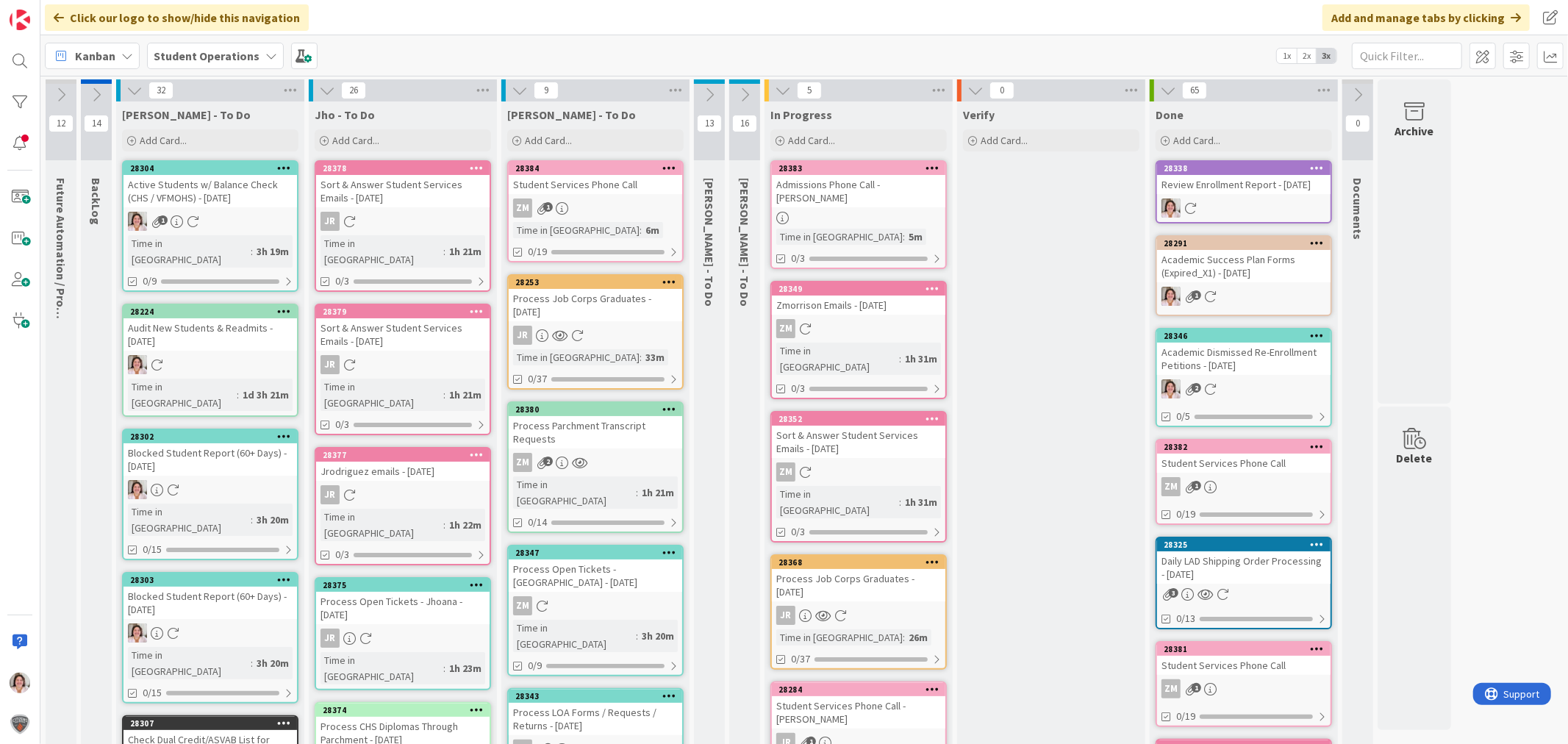
click at [520, 94] on icon at bounding box center [520, 90] width 16 height 16
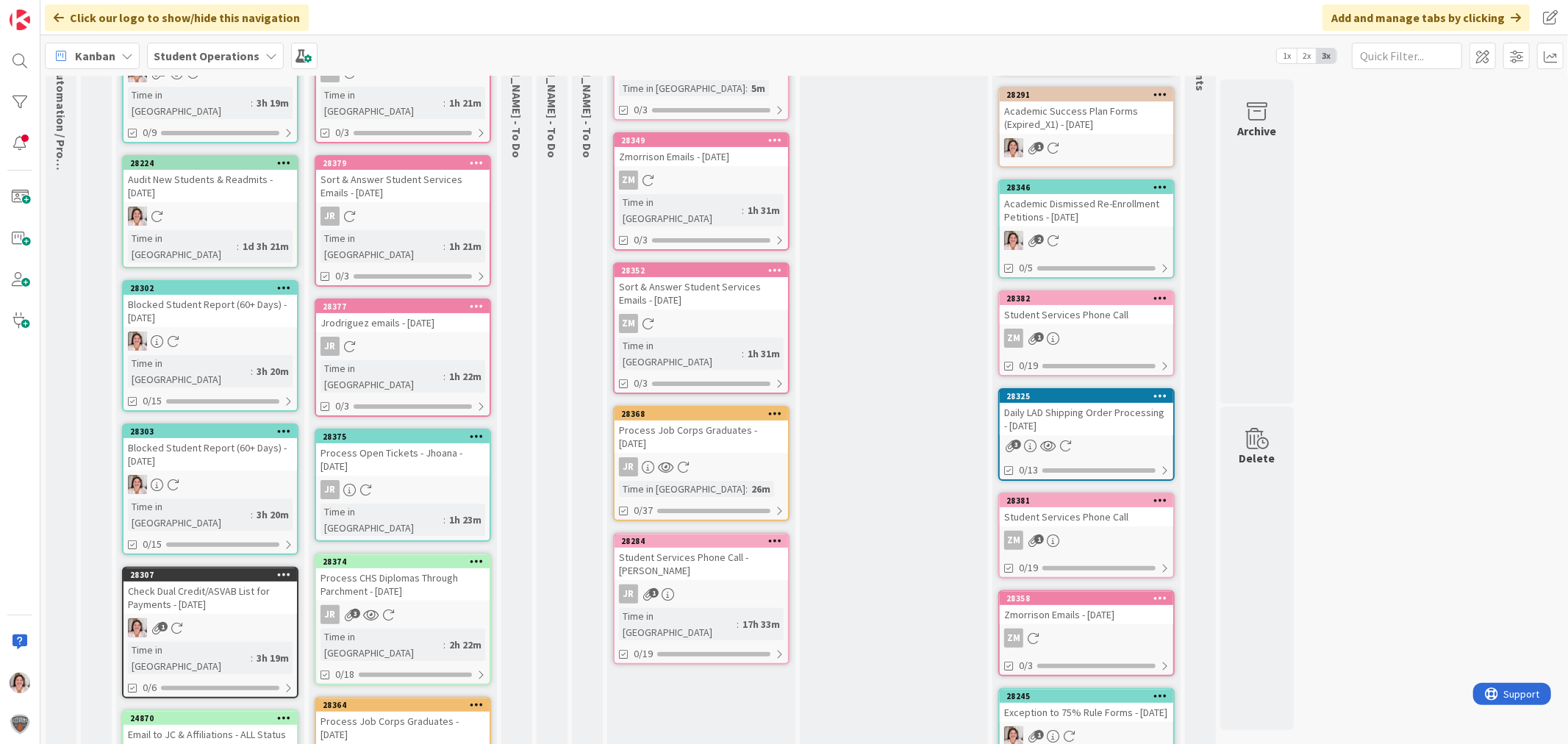
scroll to position [163, 0]
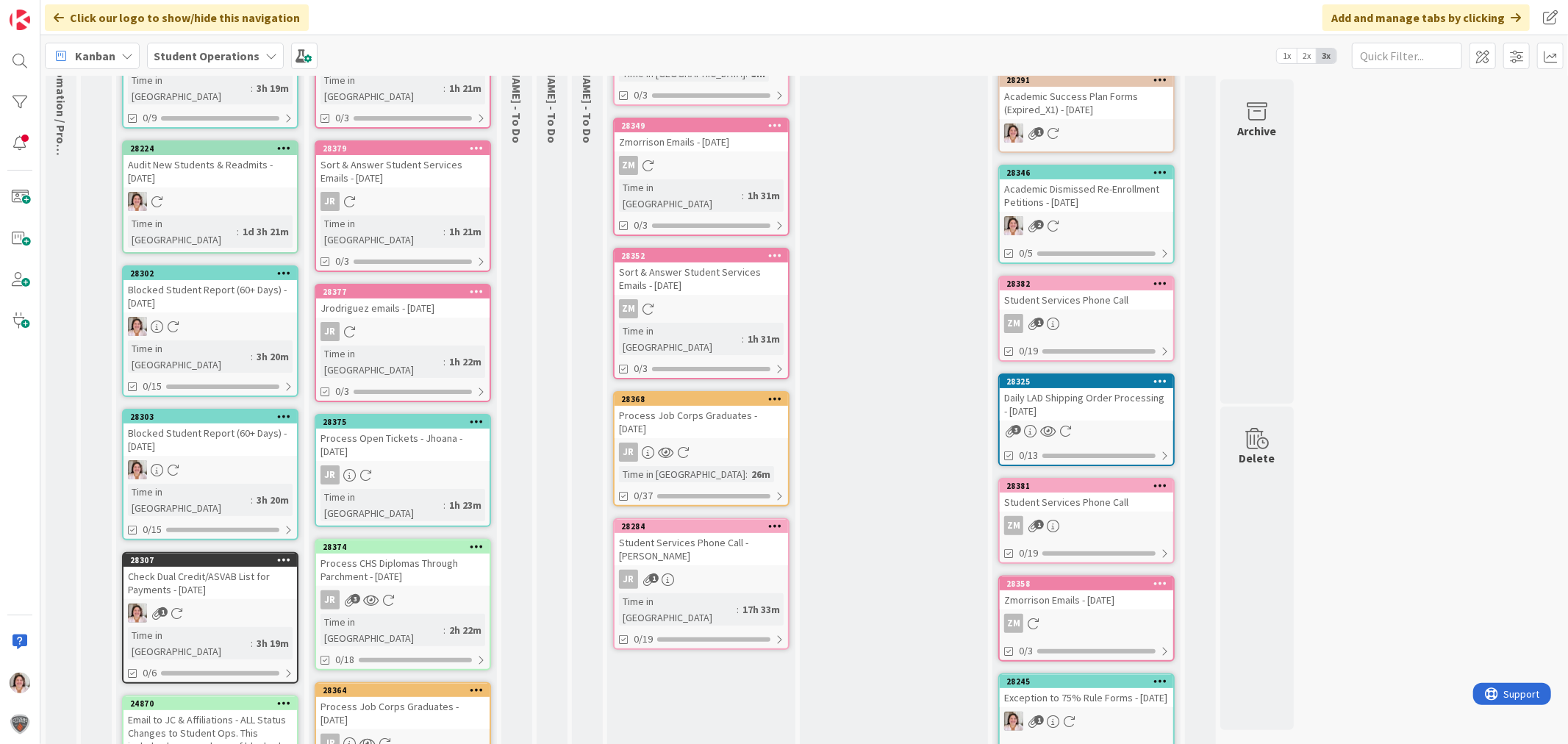
click at [283, 268] on icon at bounding box center [284, 273] width 14 height 11
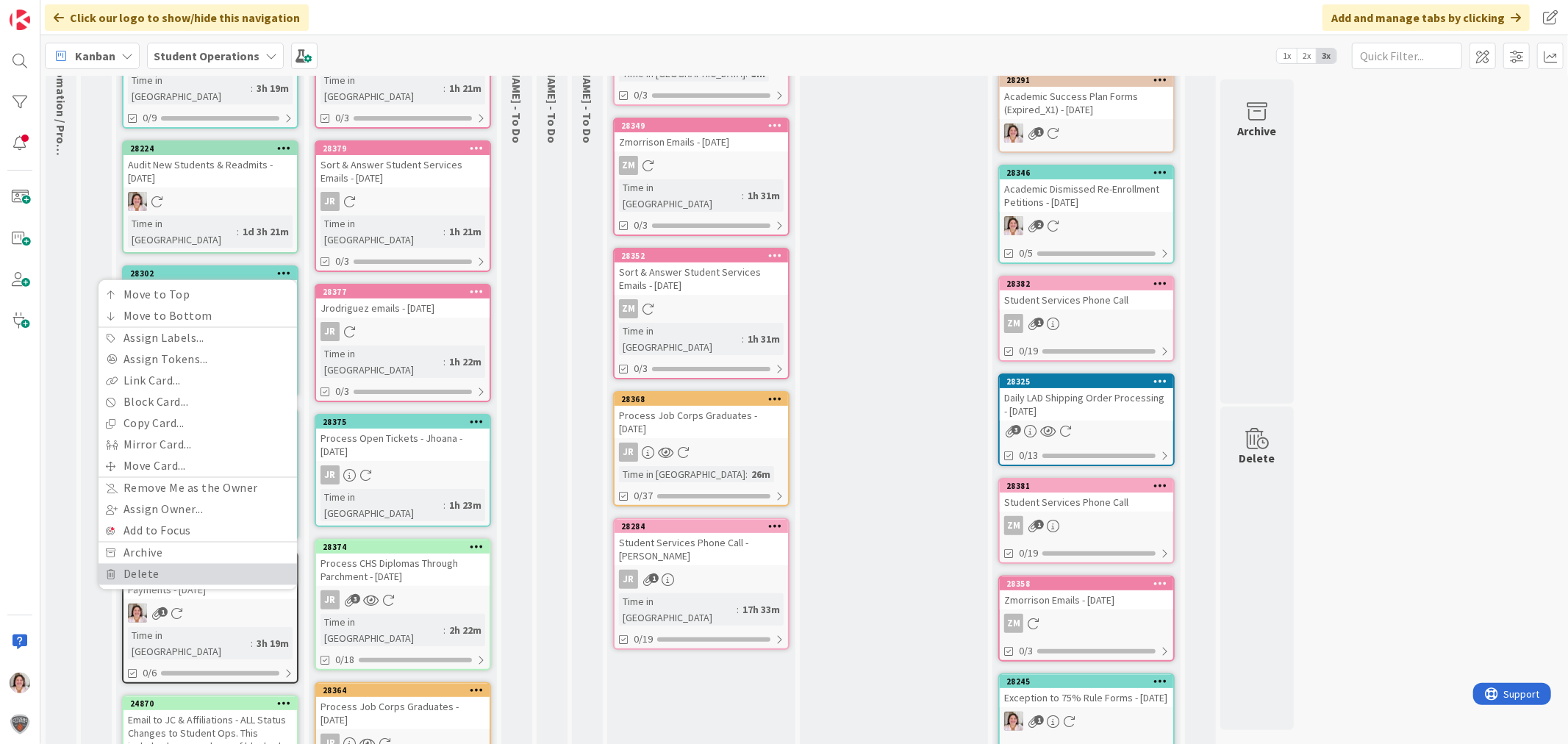
click at [139, 564] on link "Delete" at bounding box center [197, 575] width 198 height 21
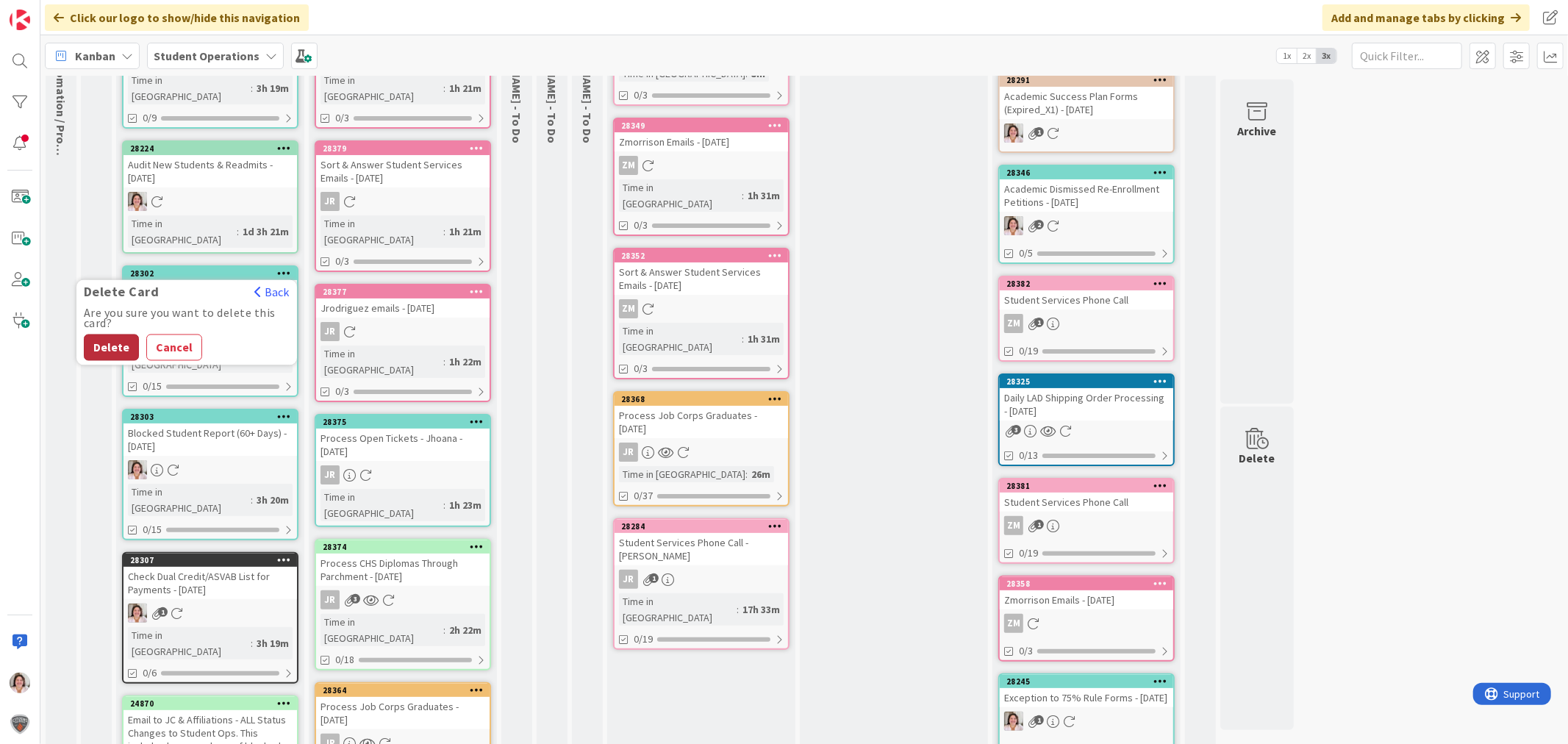
click at [120, 335] on button "Delete" at bounding box center [111, 348] width 55 height 27
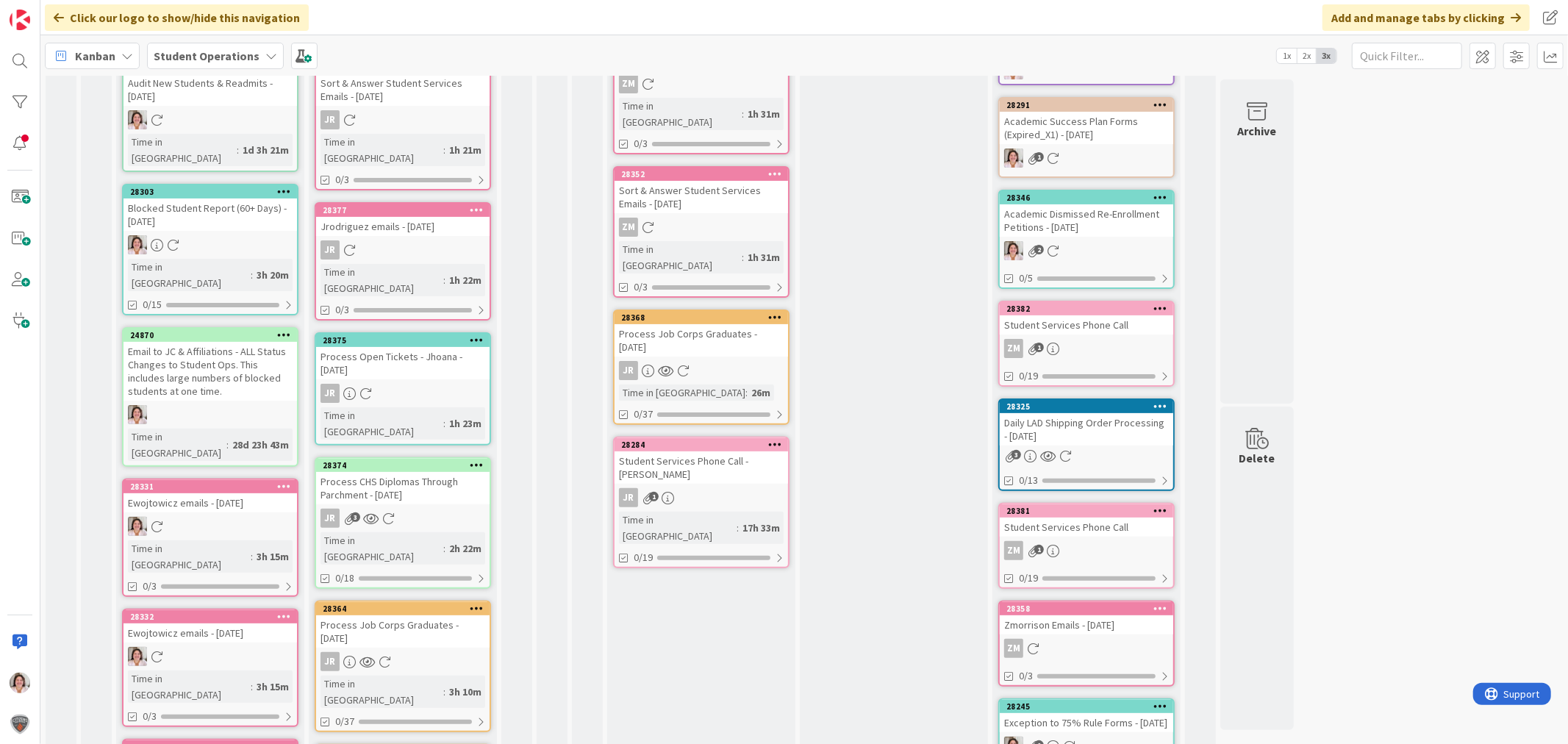
scroll to position [326, 0]
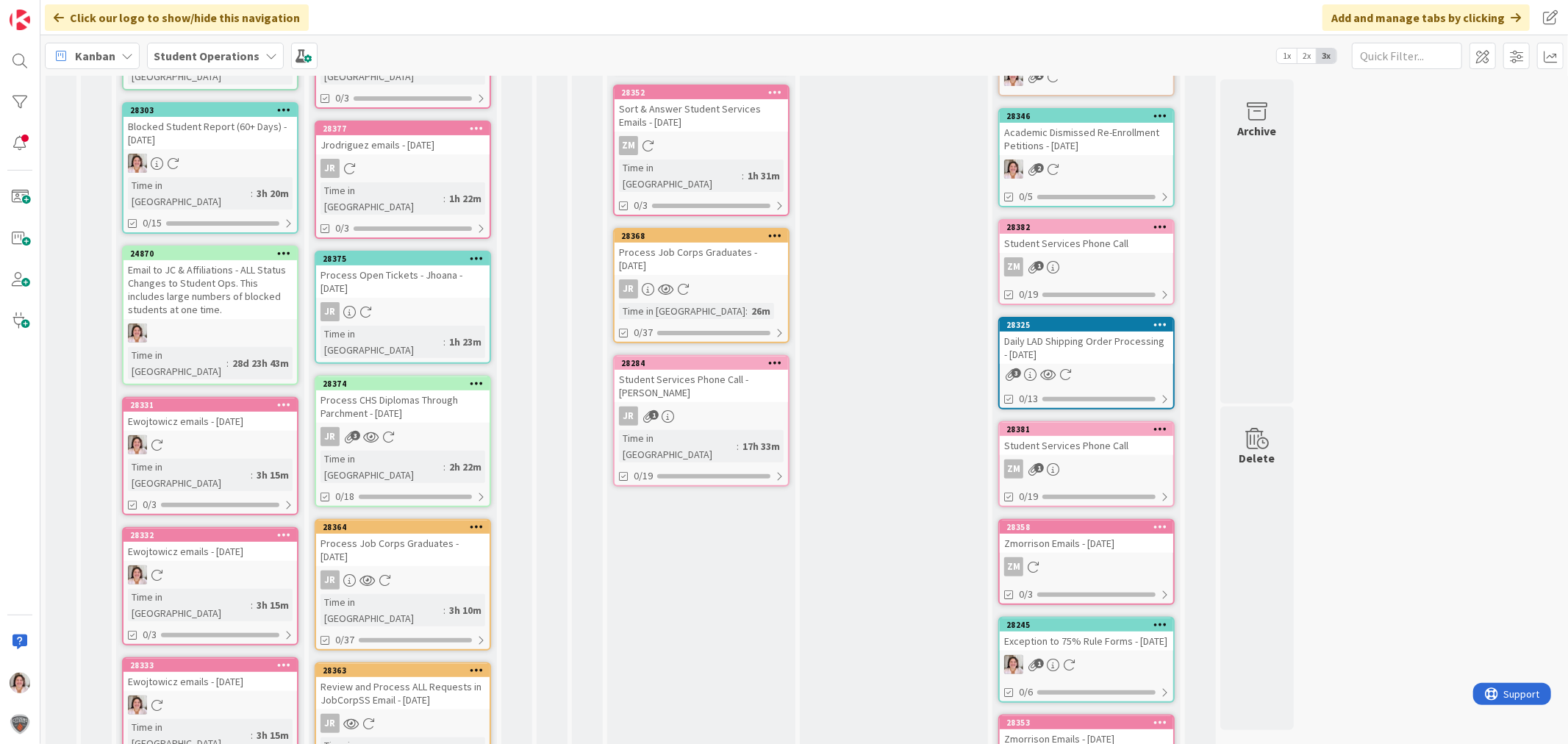
click at [288, 399] on icon at bounding box center [284, 405] width 14 height 11
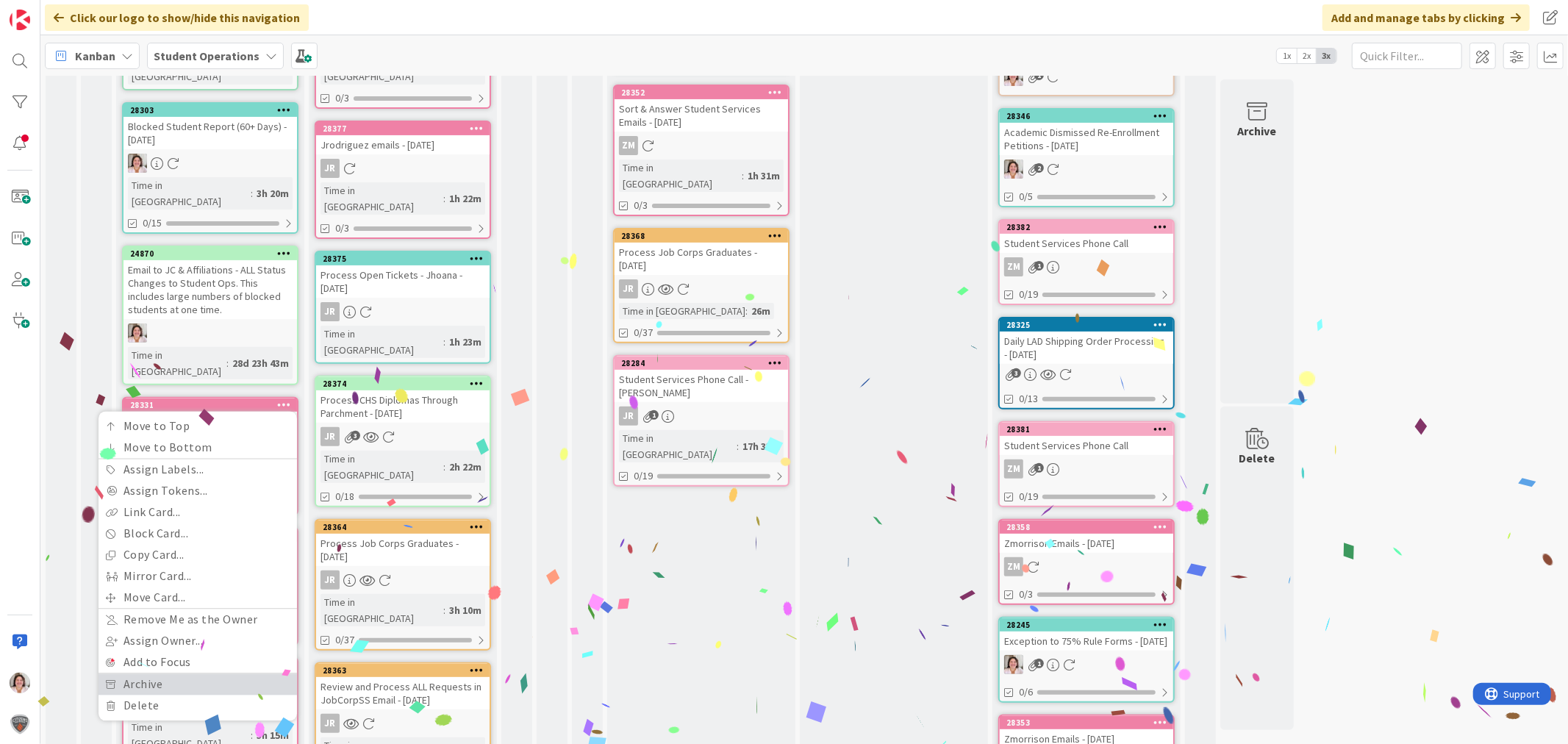
click at [170, 669] on link "Archive" at bounding box center [197, 685] width 198 height 21
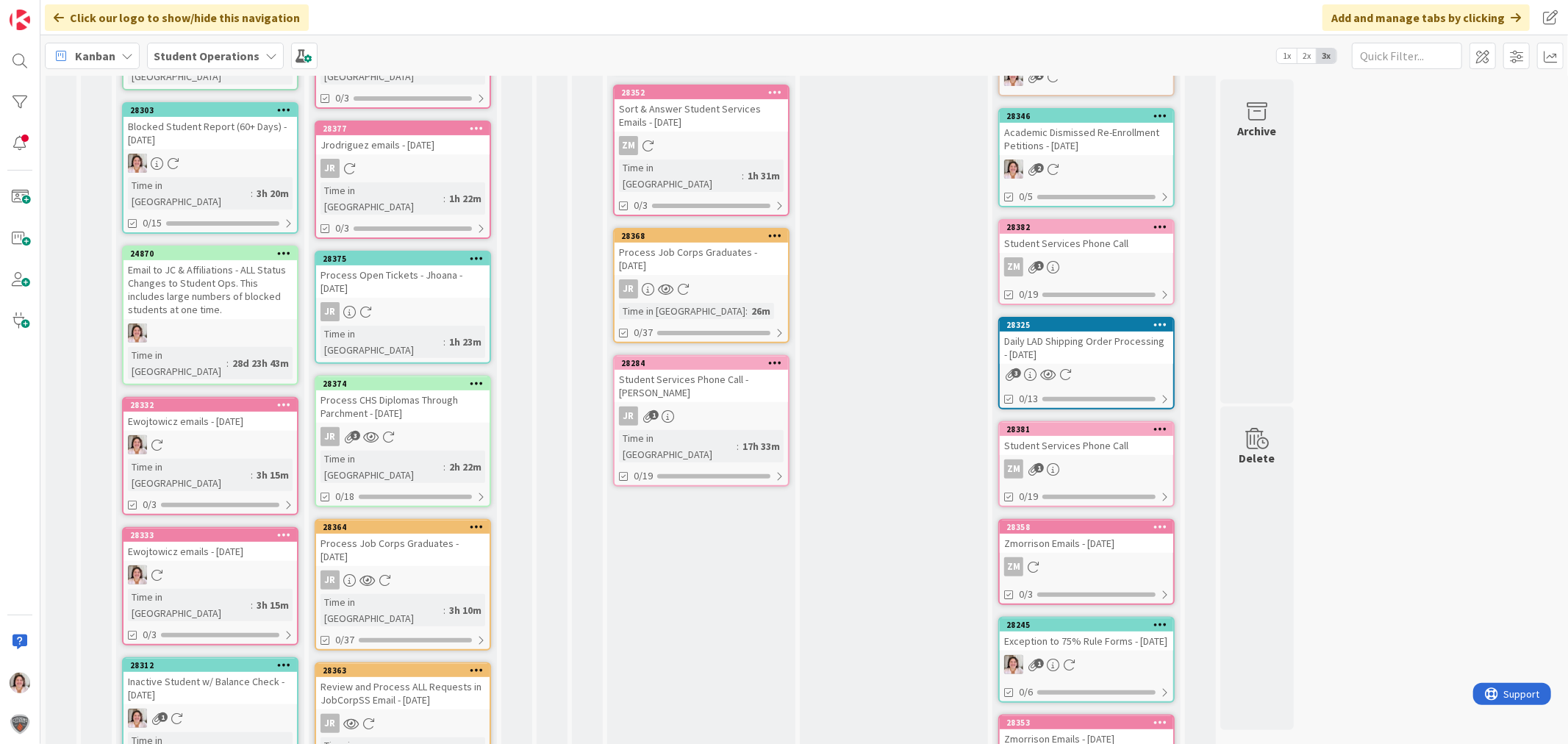
click at [283, 399] on icon at bounding box center [284, 405] width 14 height 11
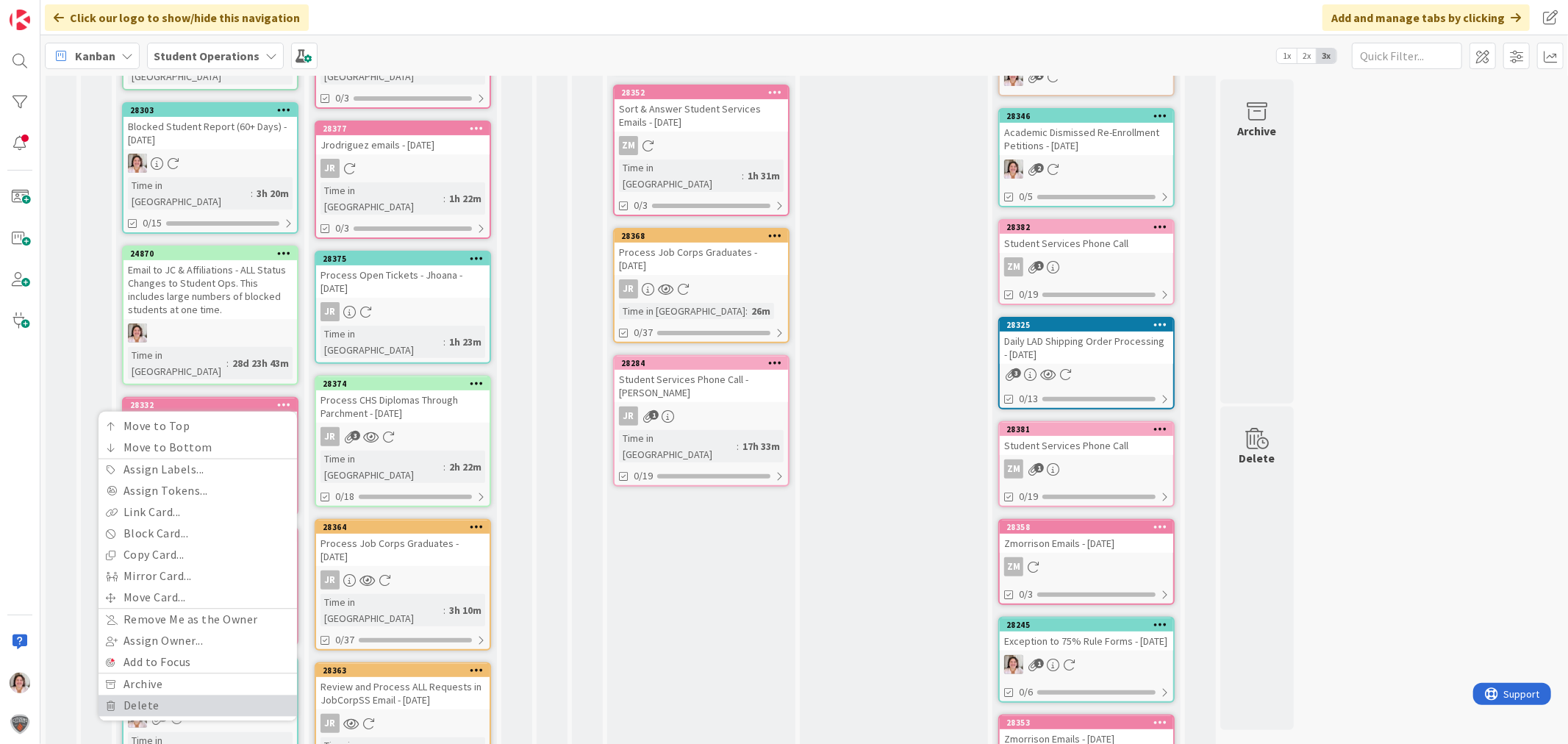
click at [162, 669] on link "Delete" at bounding box center [197, 707] width 198 height 21
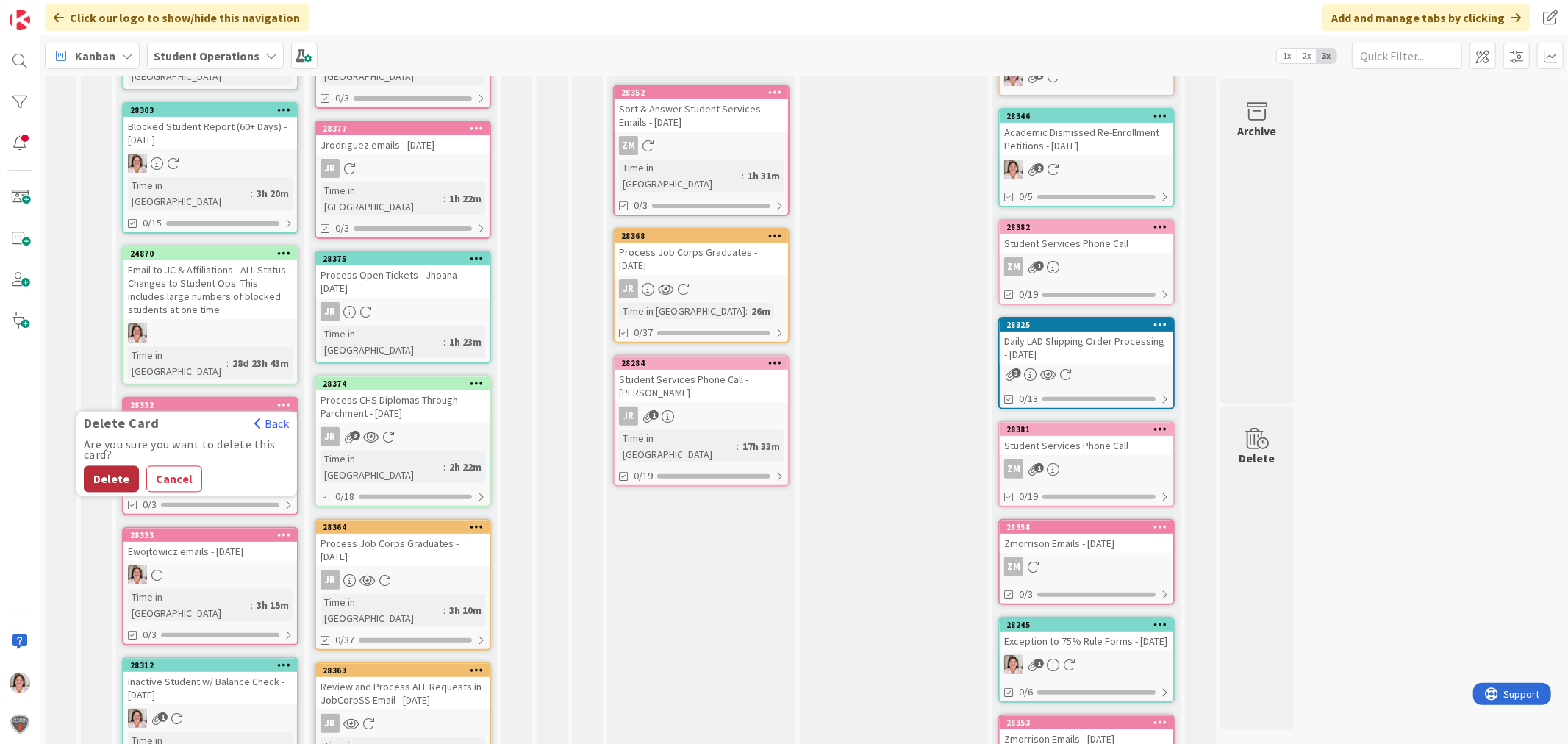
click at [98, 467] on button "Delete" at bounding box center [111, 479] width 55 height 27
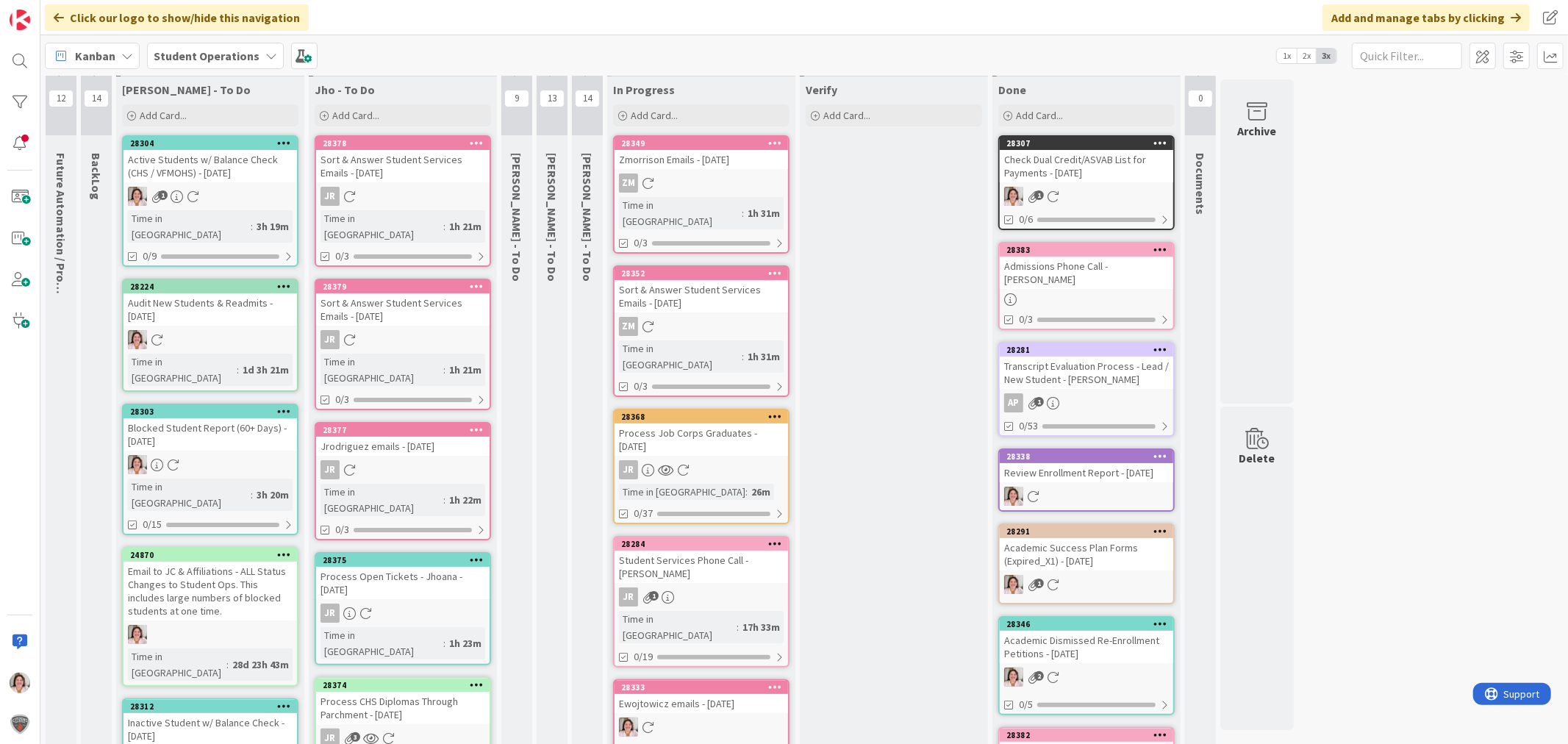
scroll to position [0, 0]
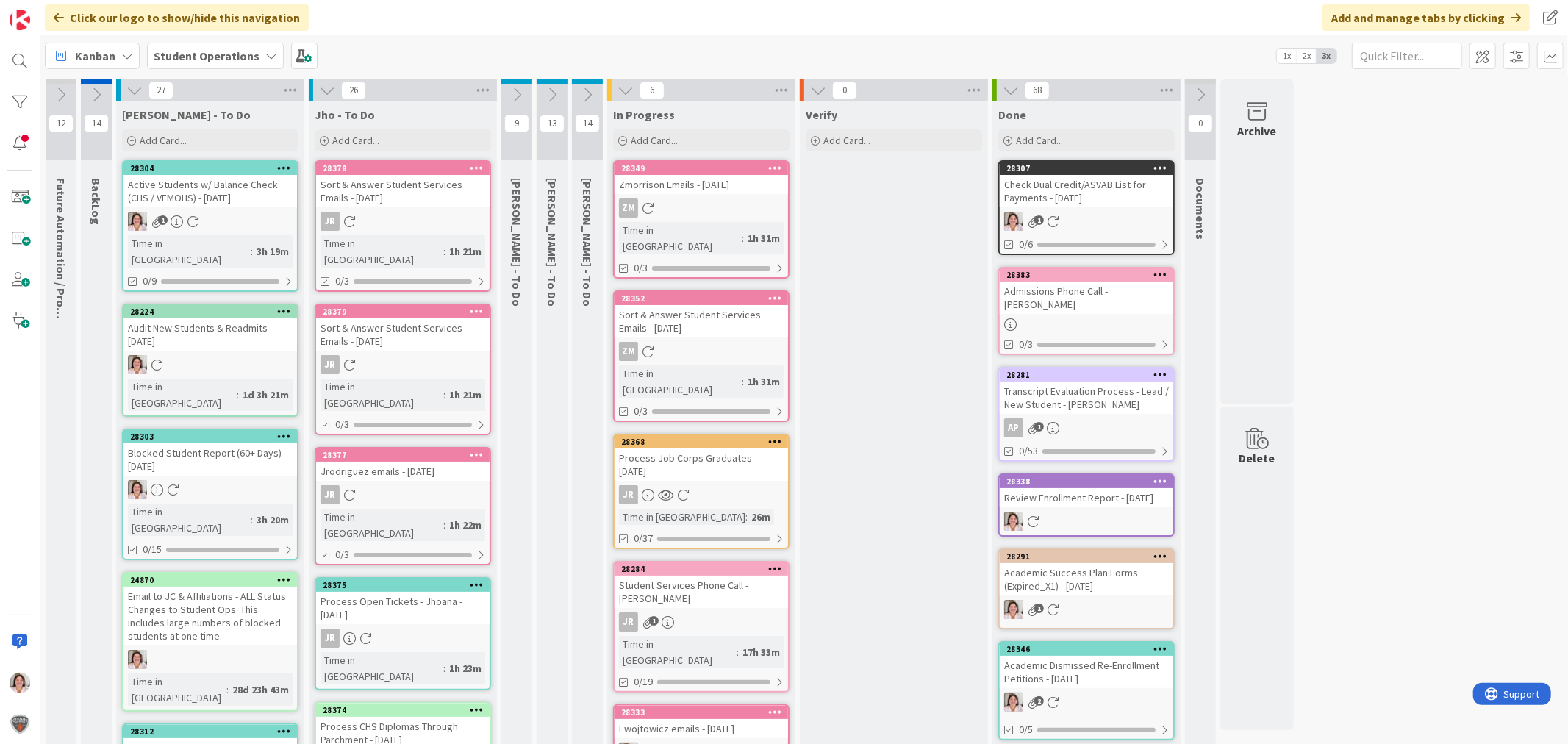
click at [326, 100] on div "26" at bounding box center [402, 90] width 188 height 22
click at [325, 94] on icon at bounding box center [327, 90] width 16 height 16
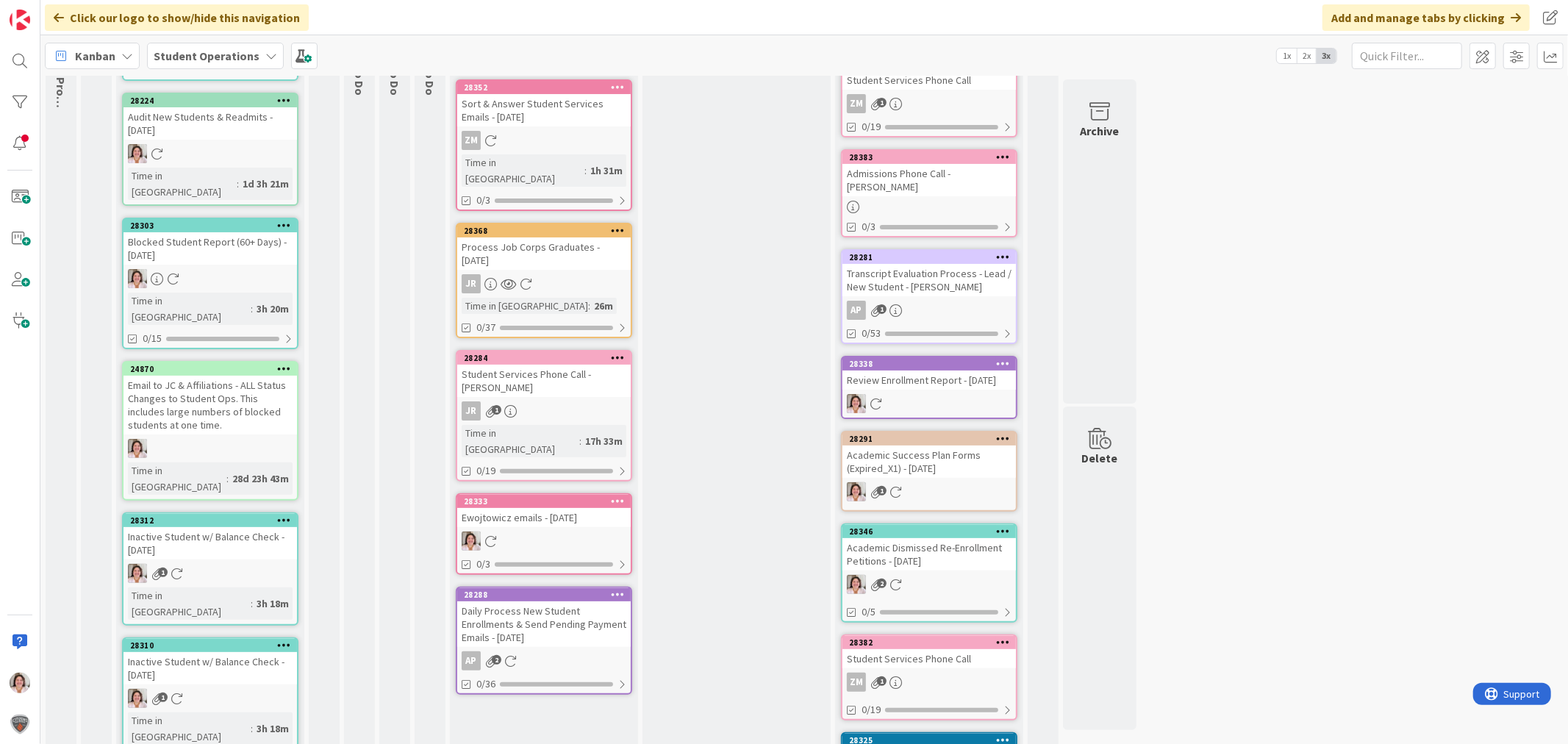
scroll to position [245, 0]
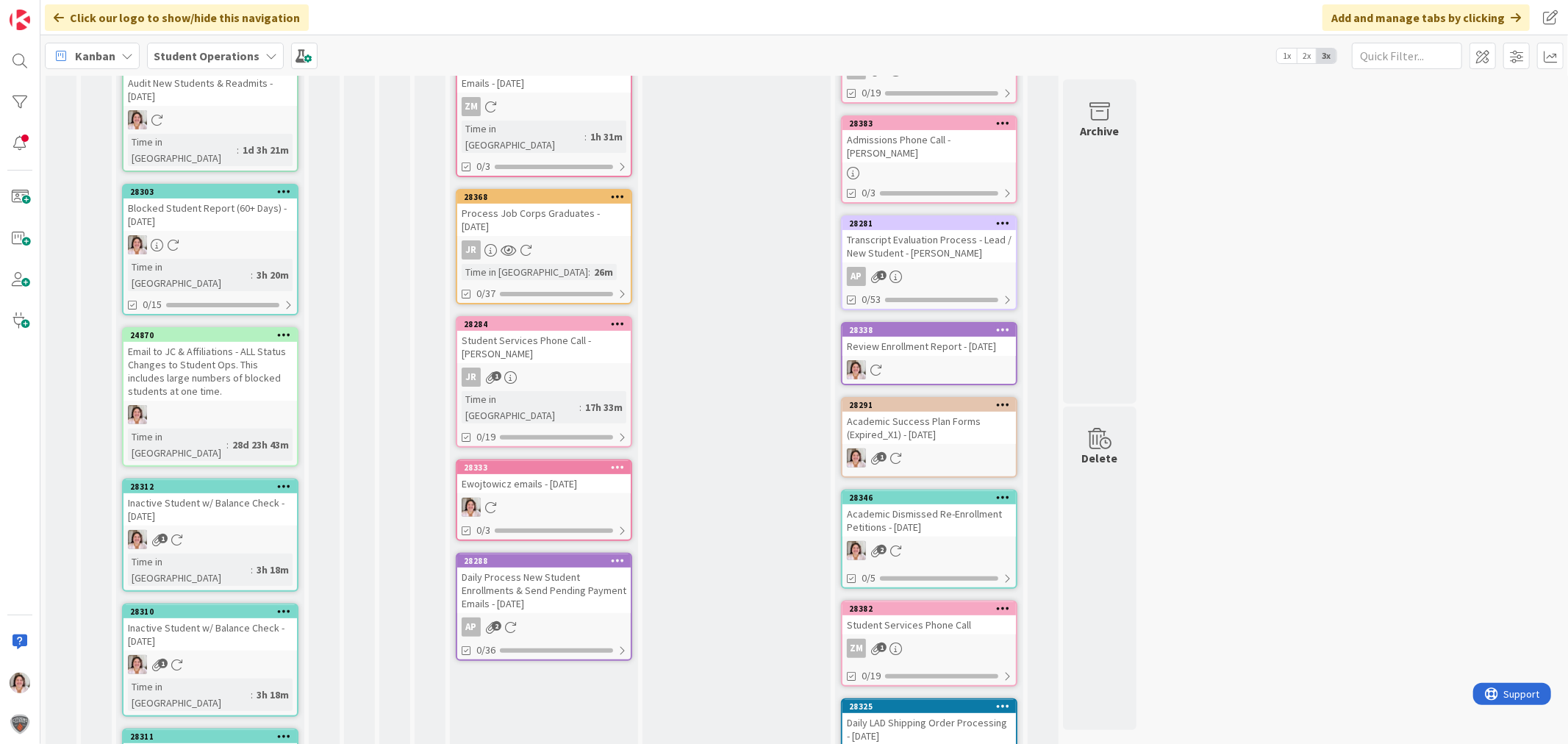
click at [288, 481] on icon at bounding box center [284, 486] width 14 height 11
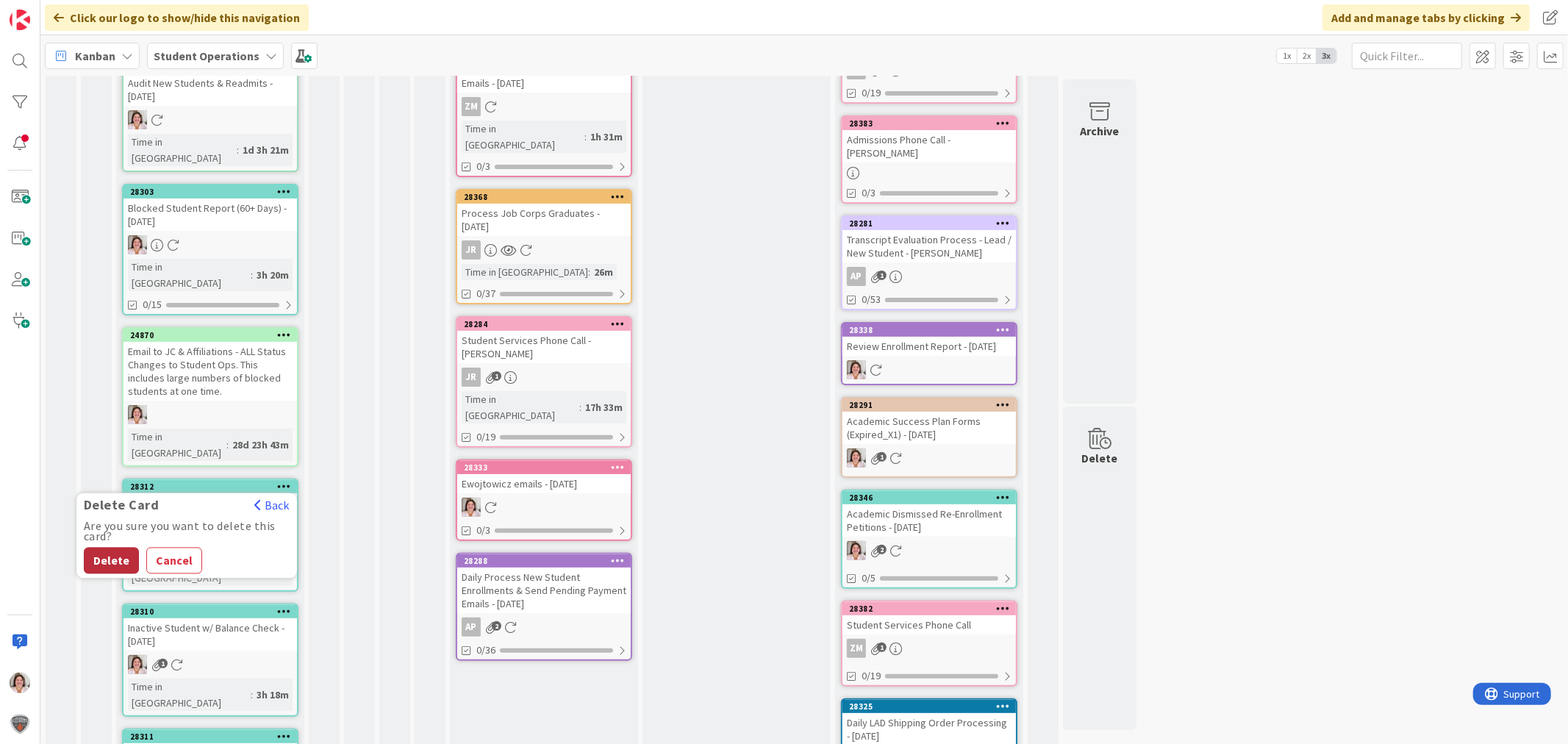
click at [109, 548] on button "Delete" at bounding box center [111, 561] width 55 height 27
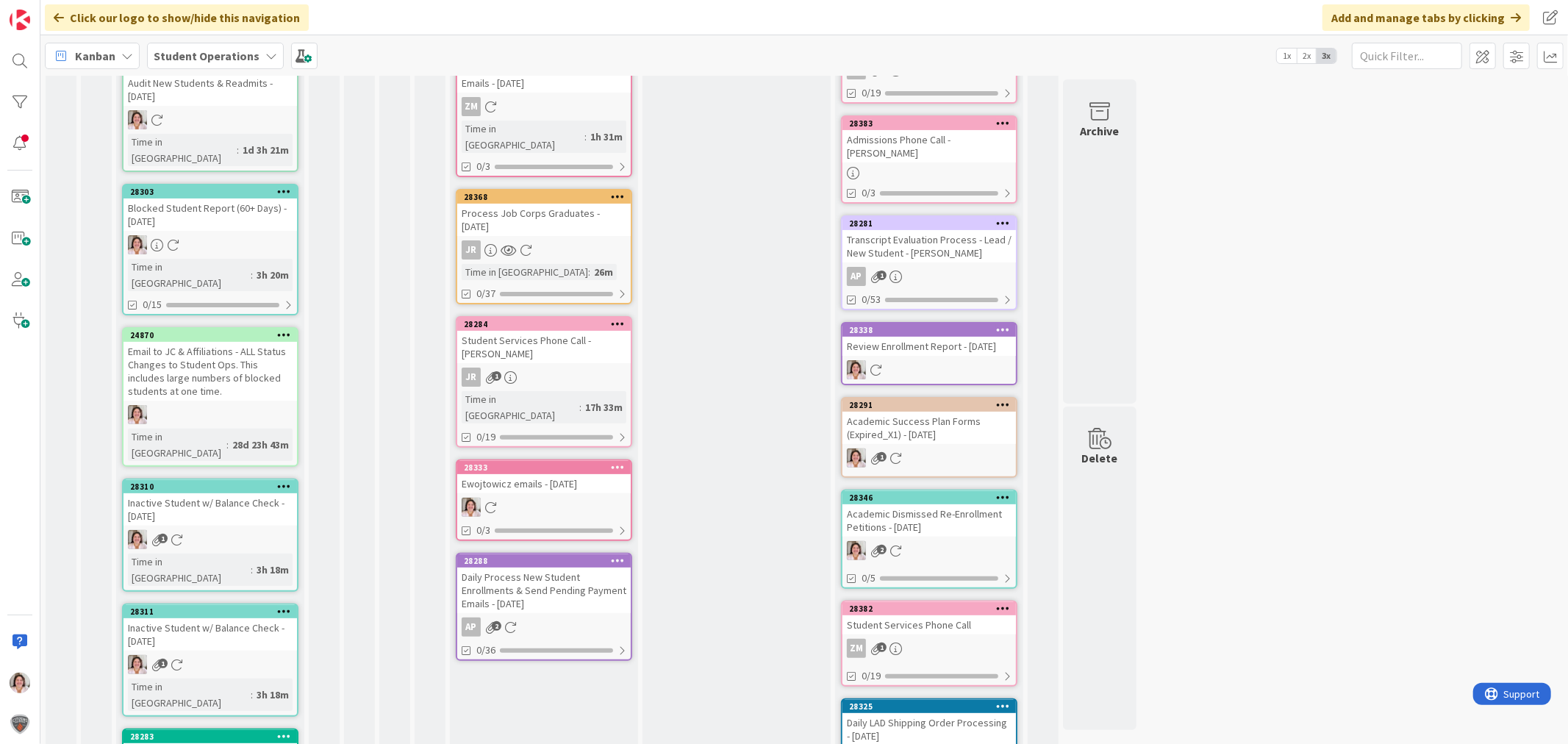
click at [283, 481] on icon at bounding box center [284, 486] width 14 height 11
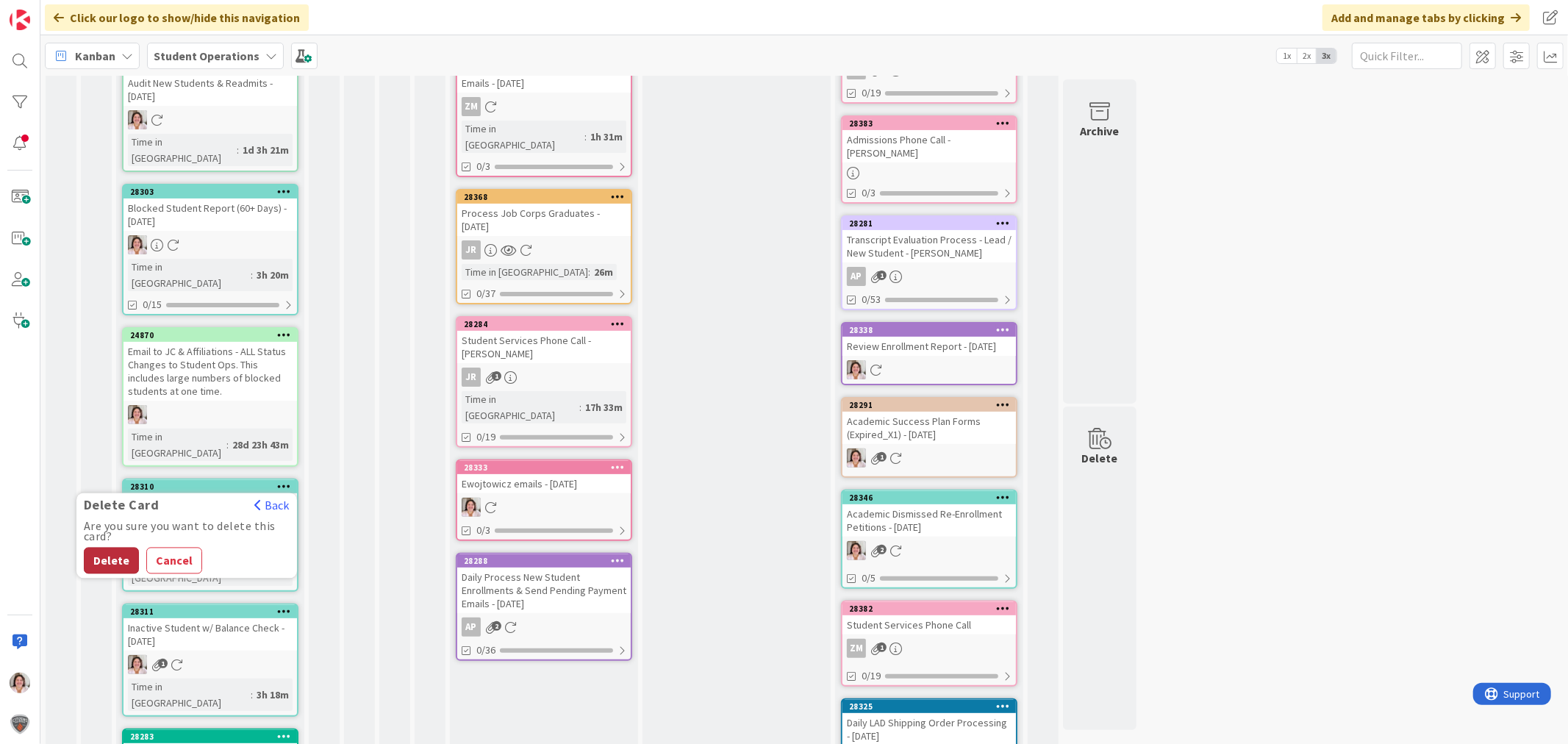
click at [120, 548] on button "Delete" at bounding box center [111, 561] width 55 height 27
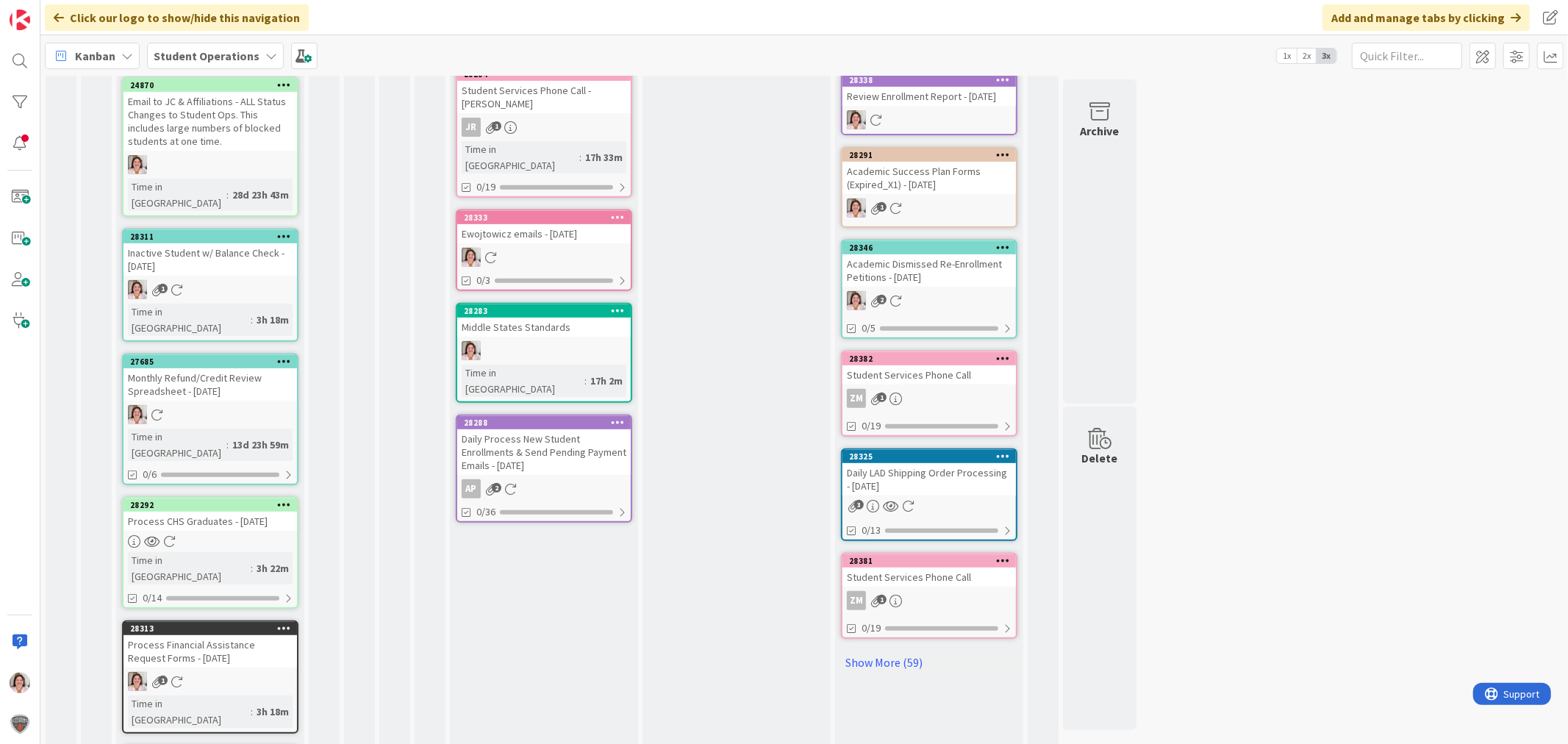
scroll to position [572, 0]
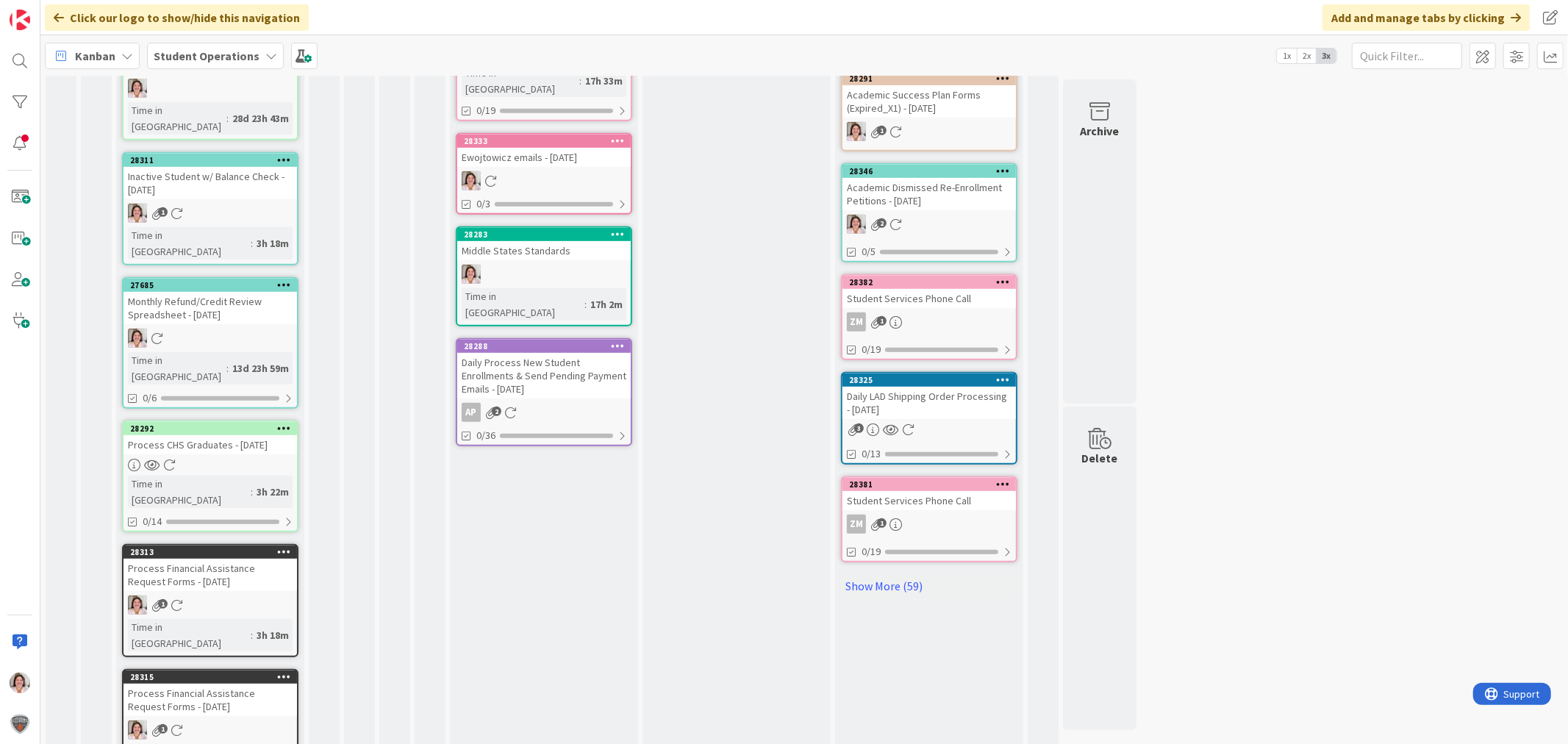
click at [283, 547] on icon at bounding box center [284, 552] width 14 height 11
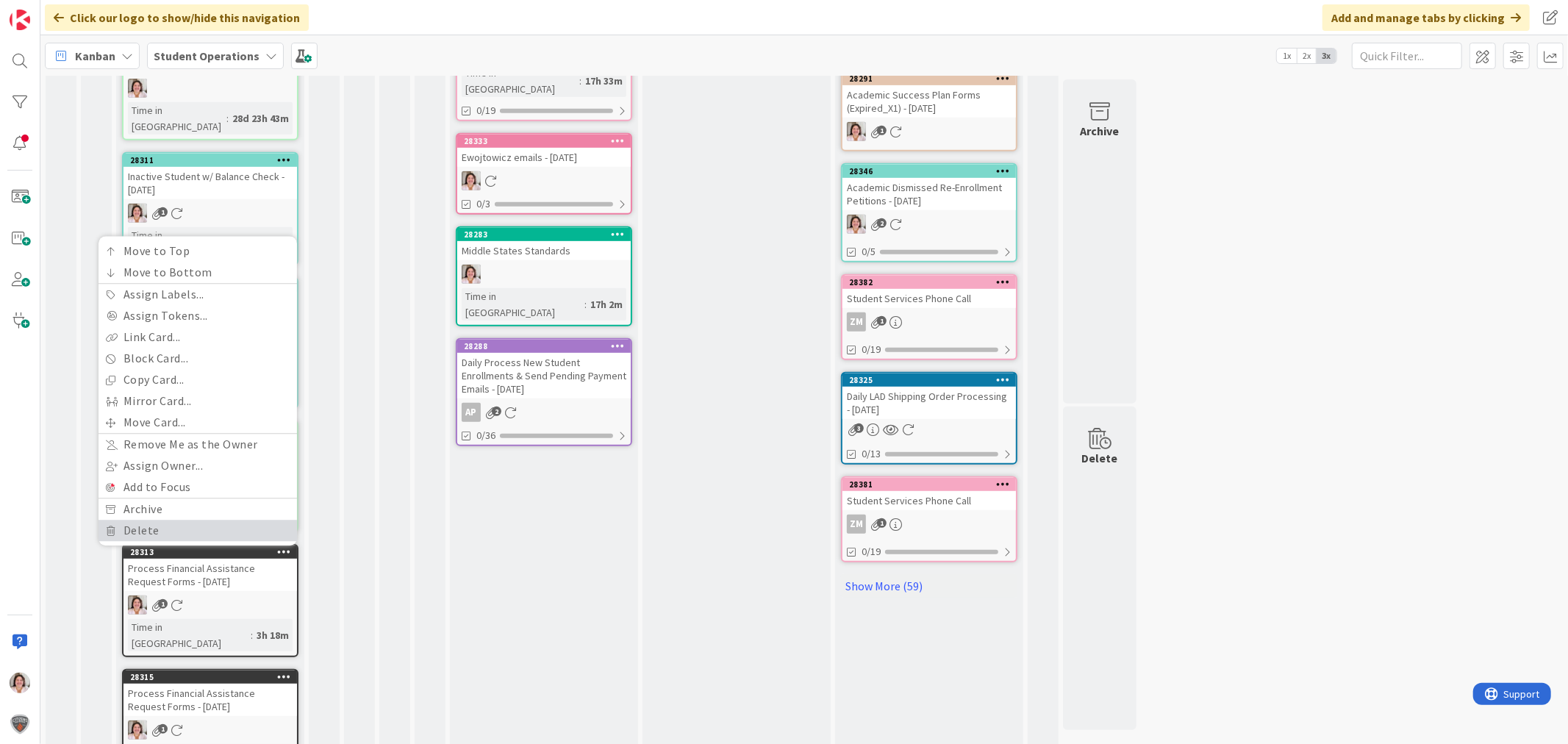
click at [178, 520] on link "Delete" at bounding box center [197, 531] width 198 height 21
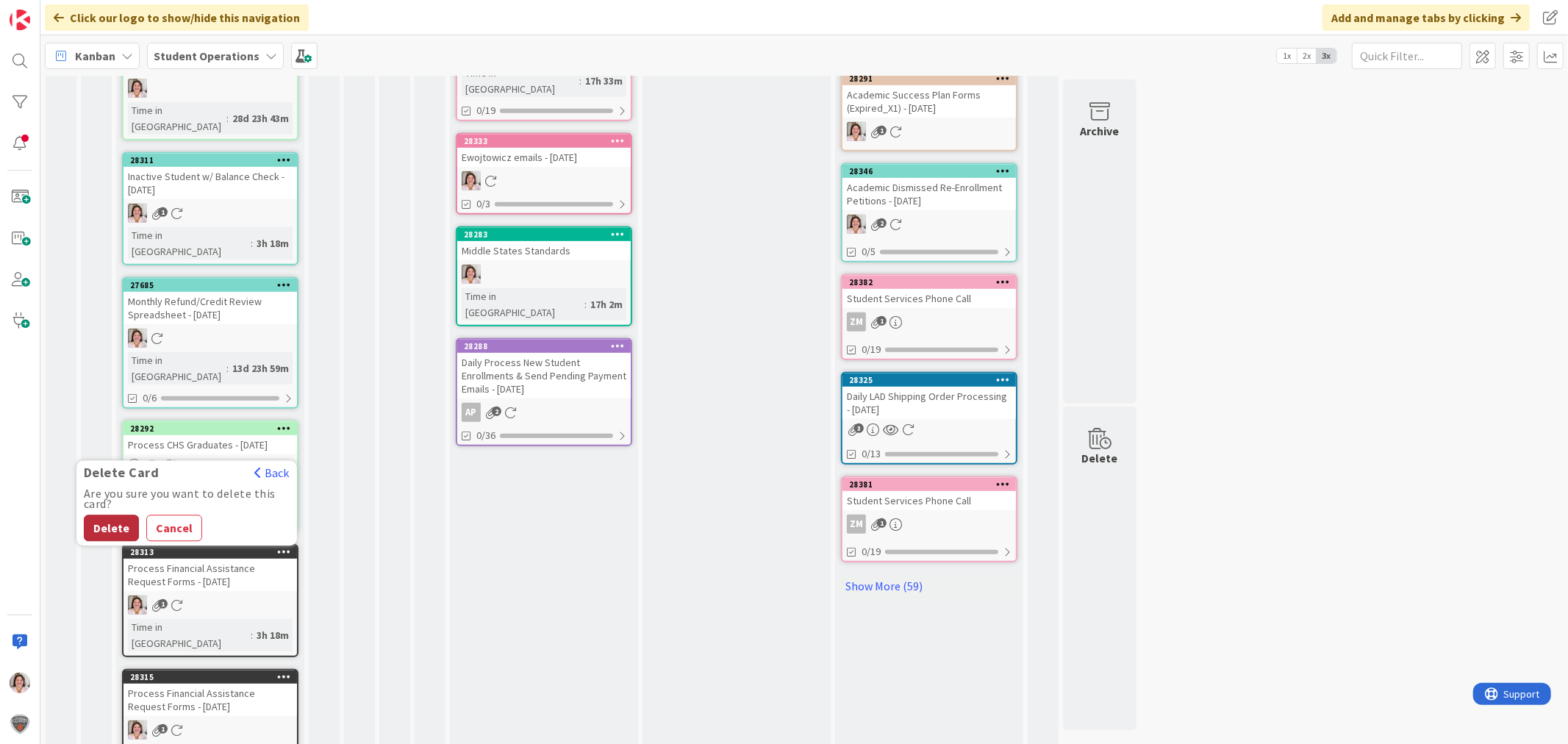
click at [96, 515] on button "Delete" at bounding box center [111, 528] width 55 height 27
click at [285, 547] on icon at bounding box center [284, 552] width 14 height 11
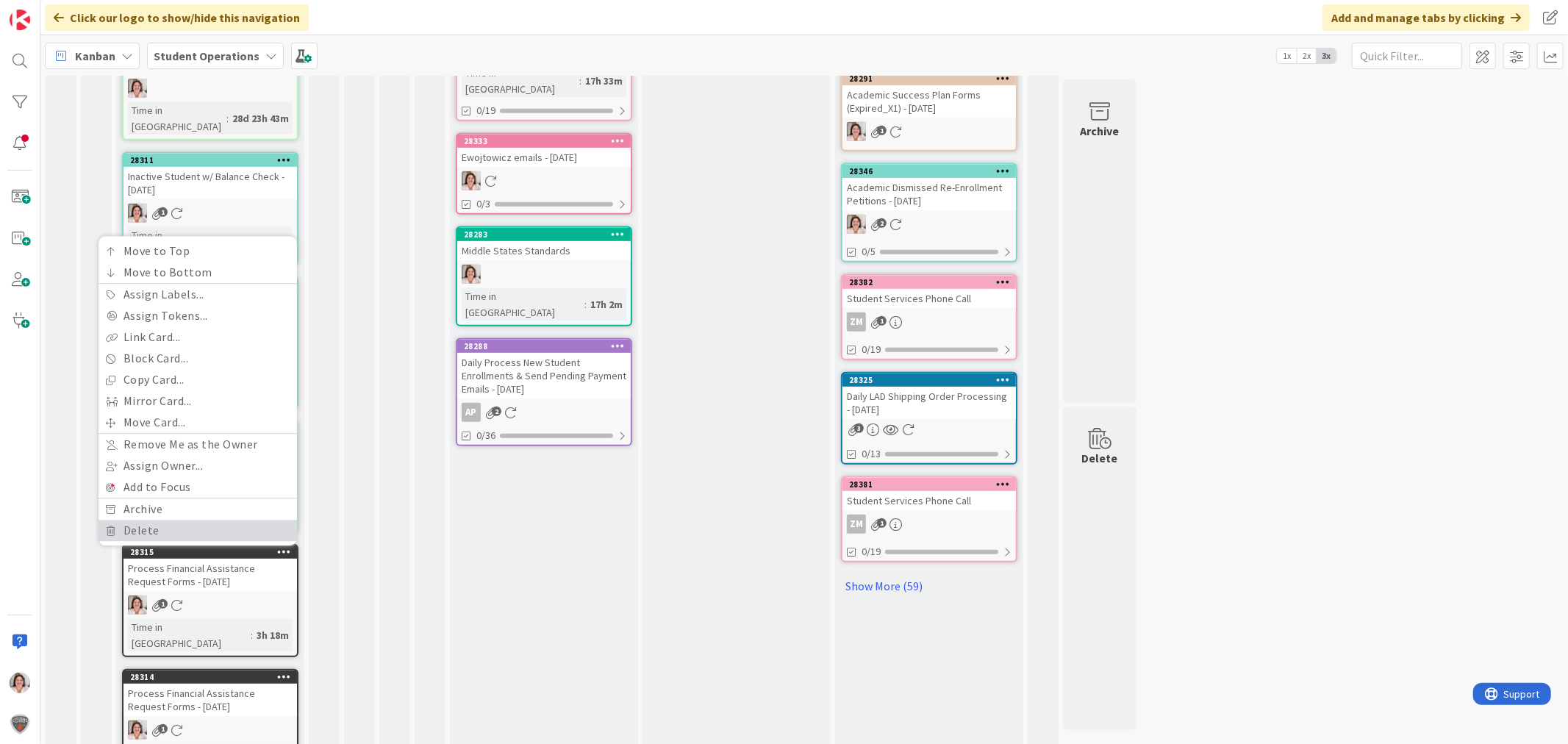
click at [153, 520] on link "Delete" at bounding box center [197, 531] width 198 height 21
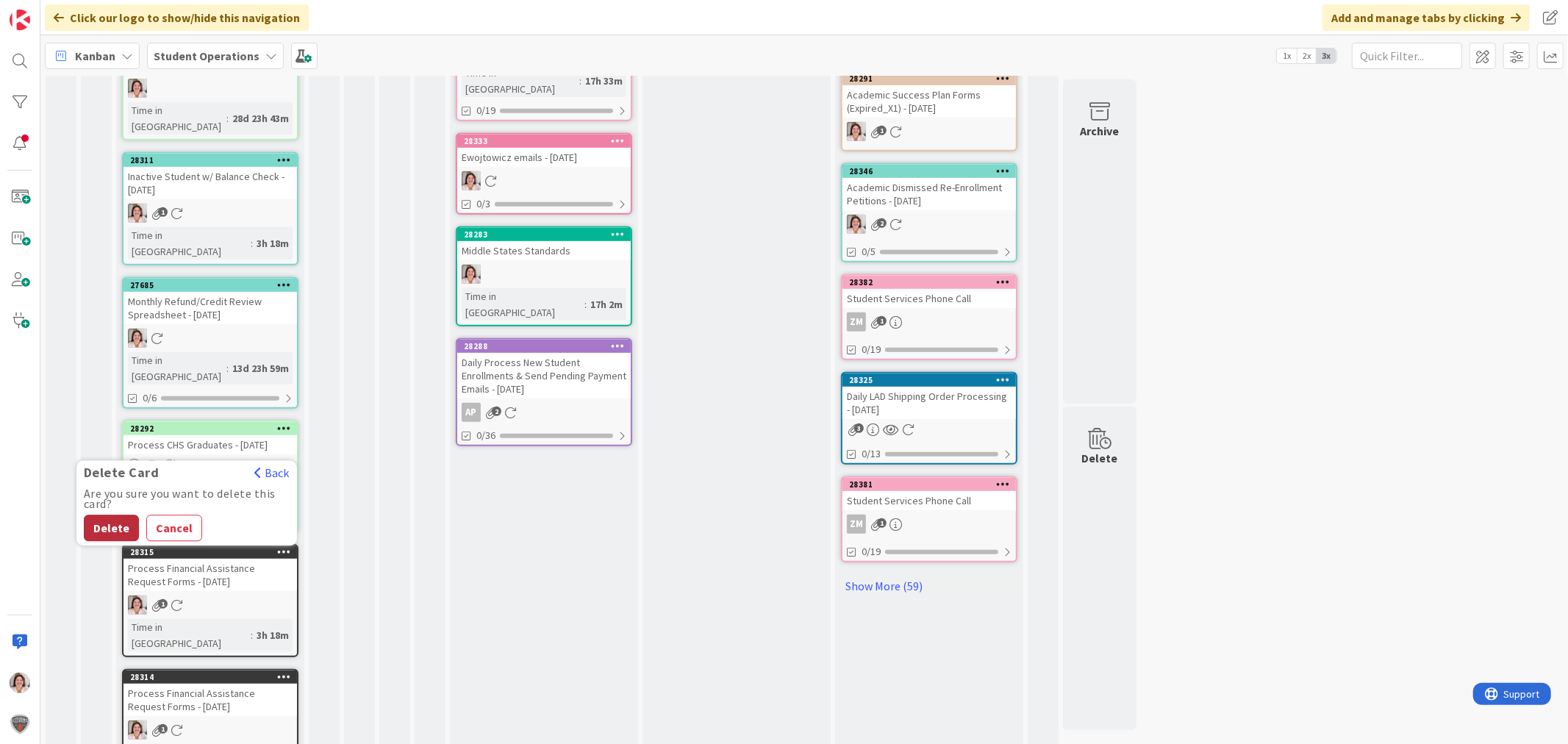
click at [122, 515] on button "Delete" at bounding box center [111, 528] width 55 height 27
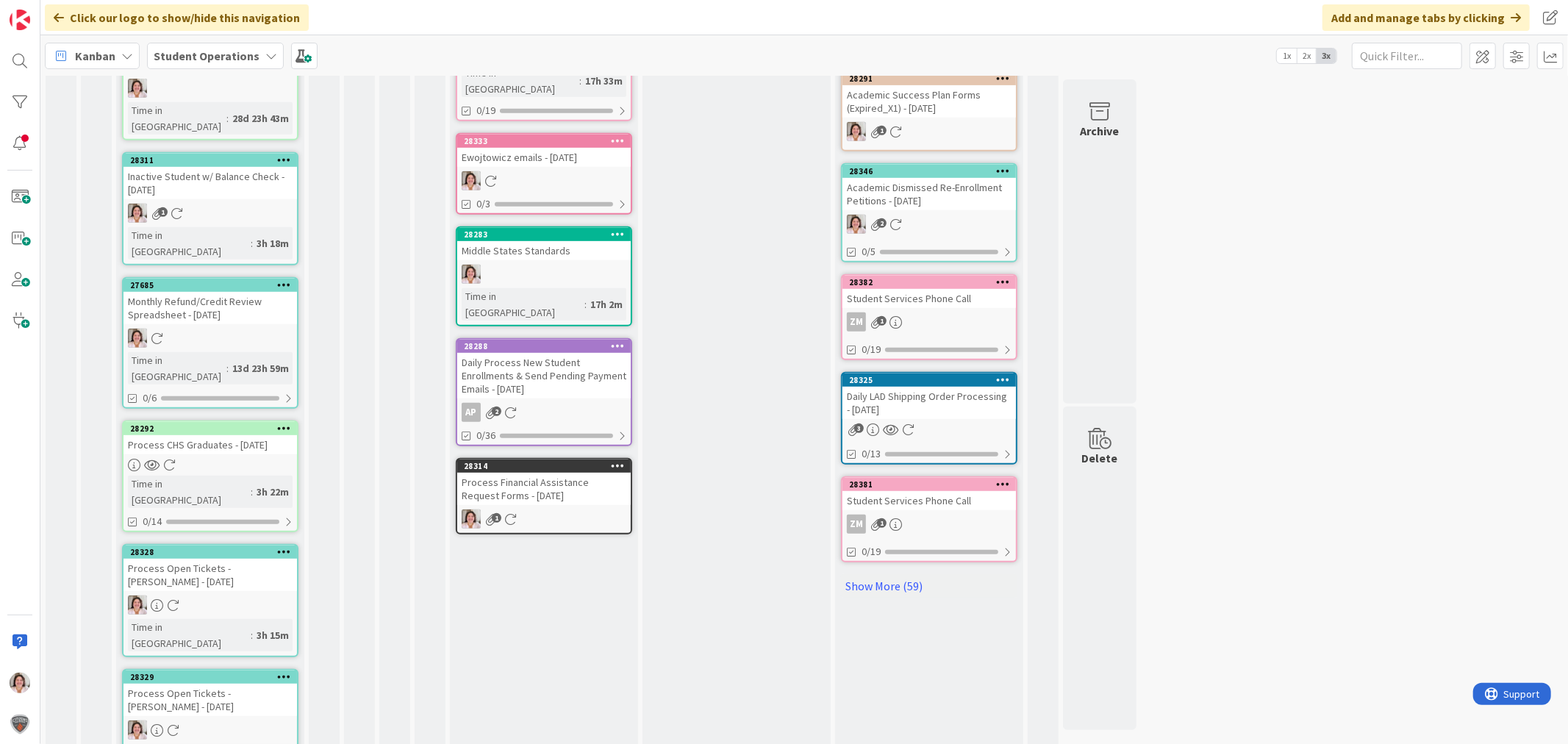
click at [204, 544] on link "28328 Process Open Tickets - [PERSON_NAME] - [DATE] Time in [GEOGRAPHIC_DATA] :…" at bounding box center [210, 601] width 177 height 114
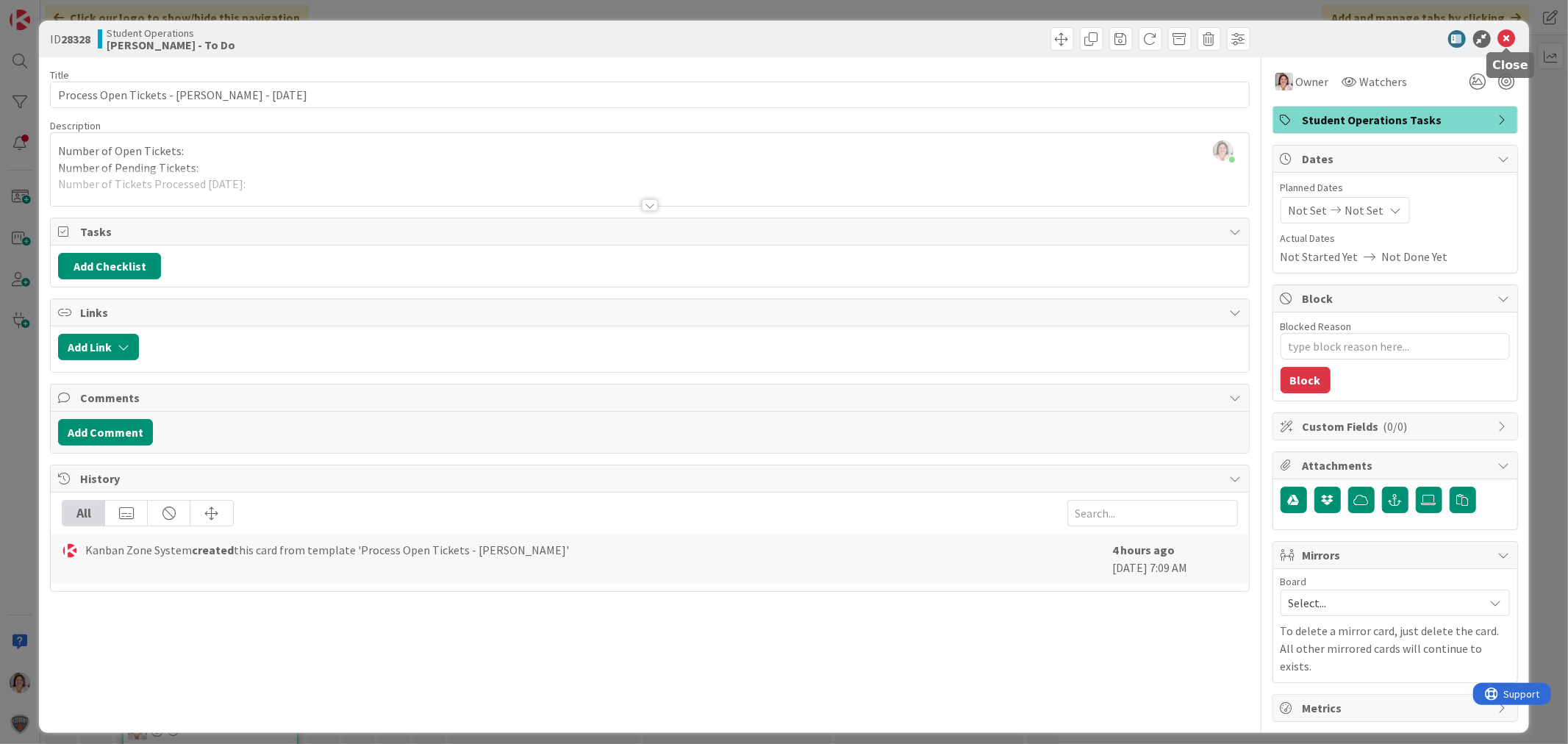
click at [1410, 37] on icon at bounding box center [1506, 39] width 18 height 18
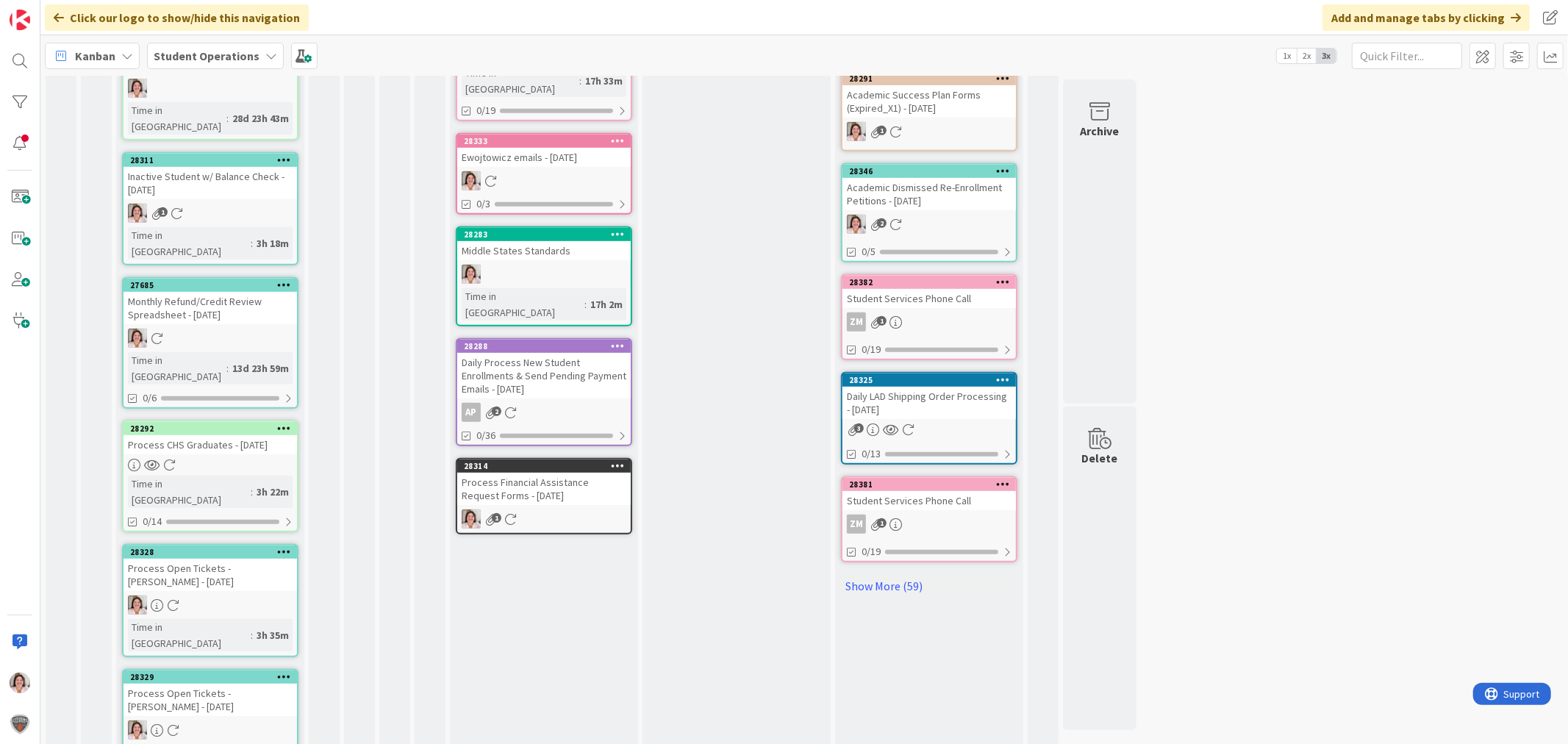
click at [283, 547] on icon at bounding box center [284, 552] width 14 height 11
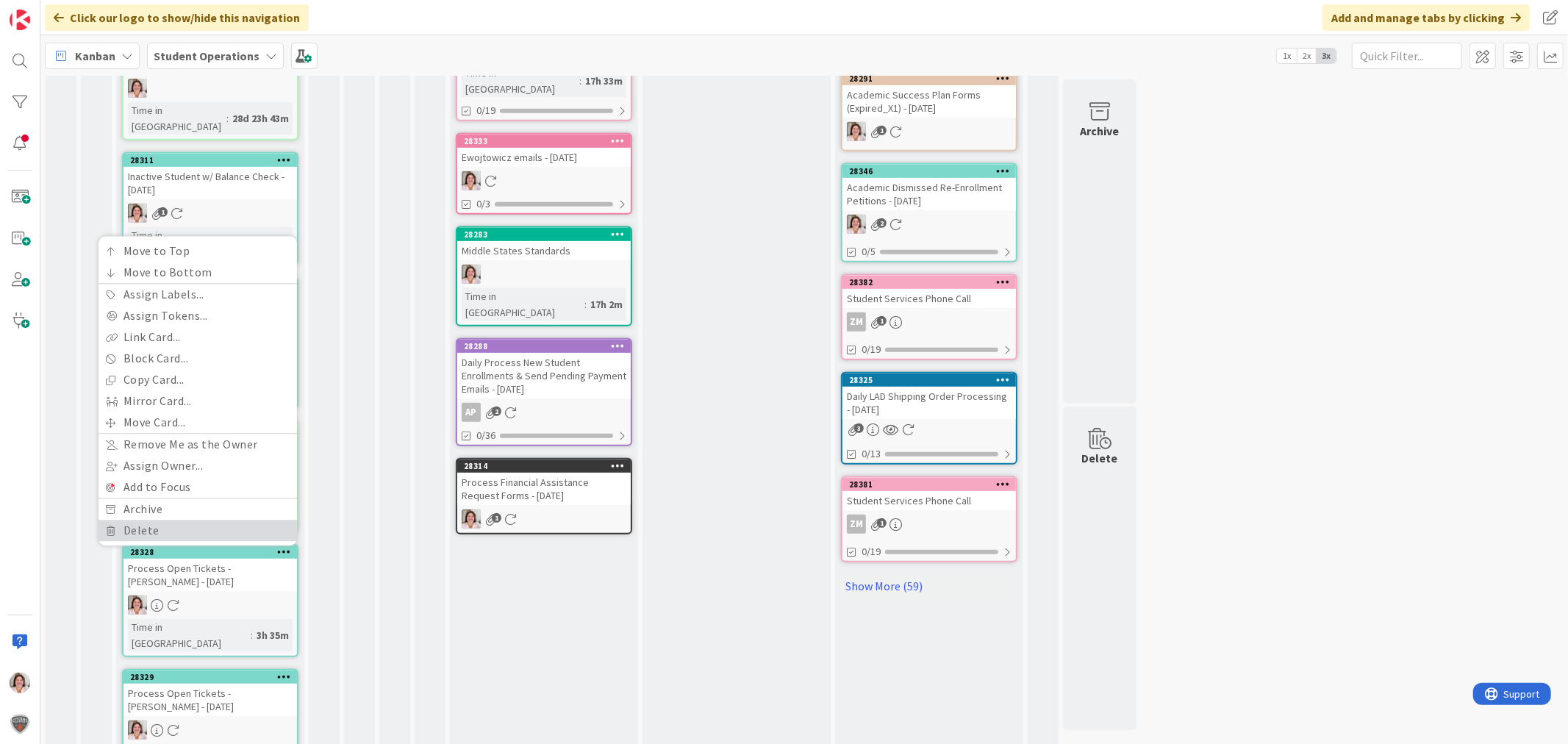
click at [155, 520] on link "Delete" at bounding box center [197, 531] width 198 height 21
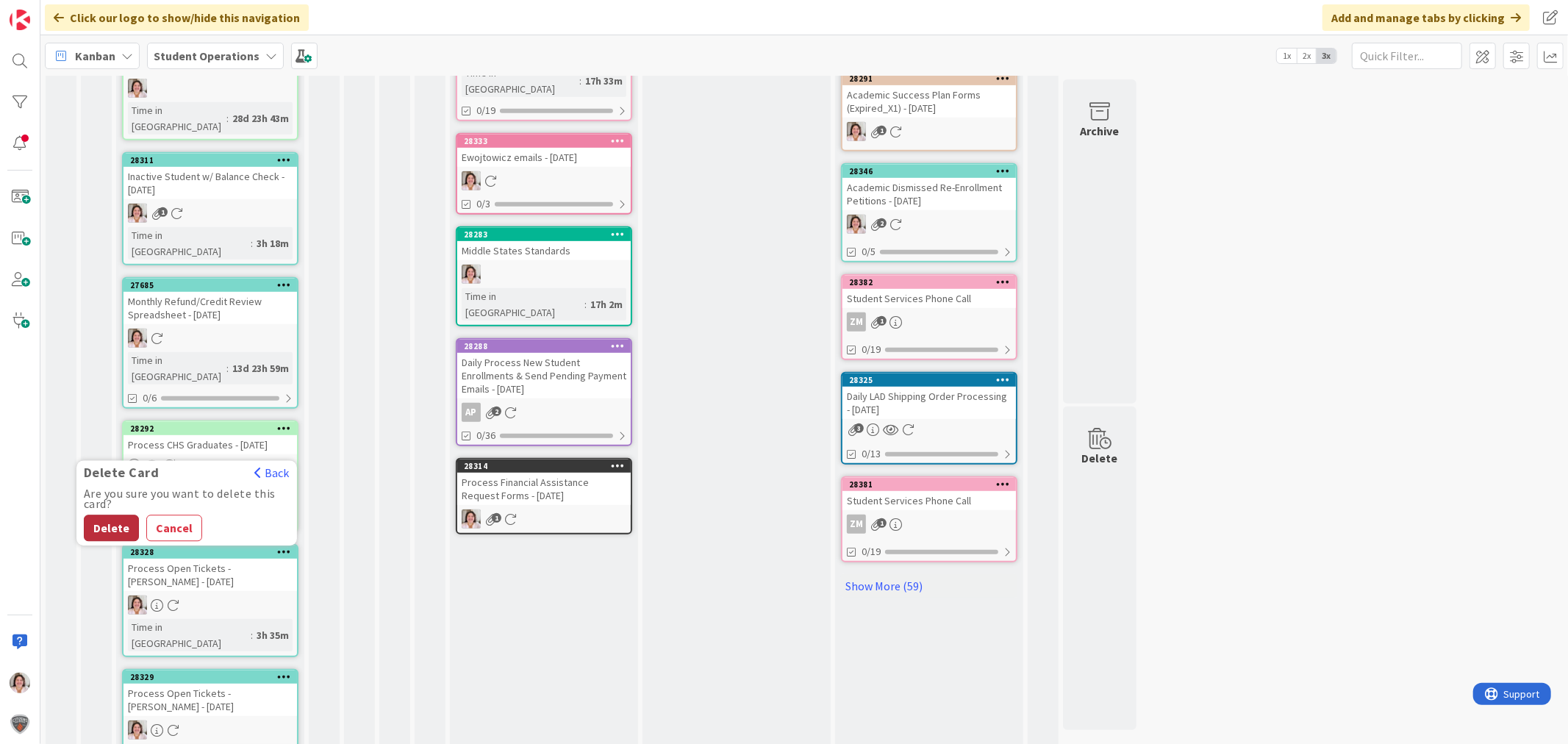
click at [123, 515] on button "Delete" at bounding box center [111, 528] width 55 height 27
click at [285, 547] on icon at bounding box center [284, 552] width 14 height 11
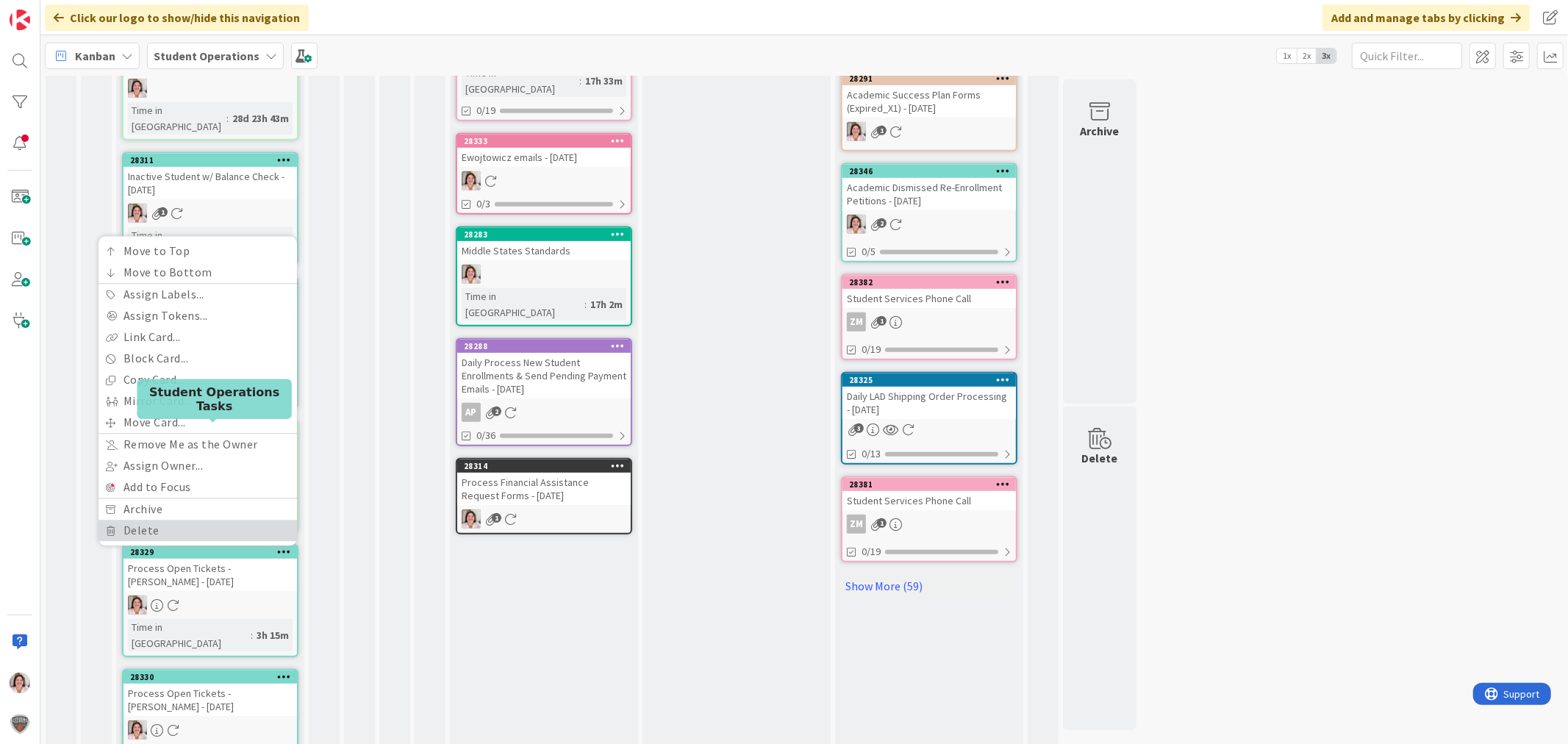
click at [141, 520] on link "Delete" at bounding box center [197, 531] width 198 height 21
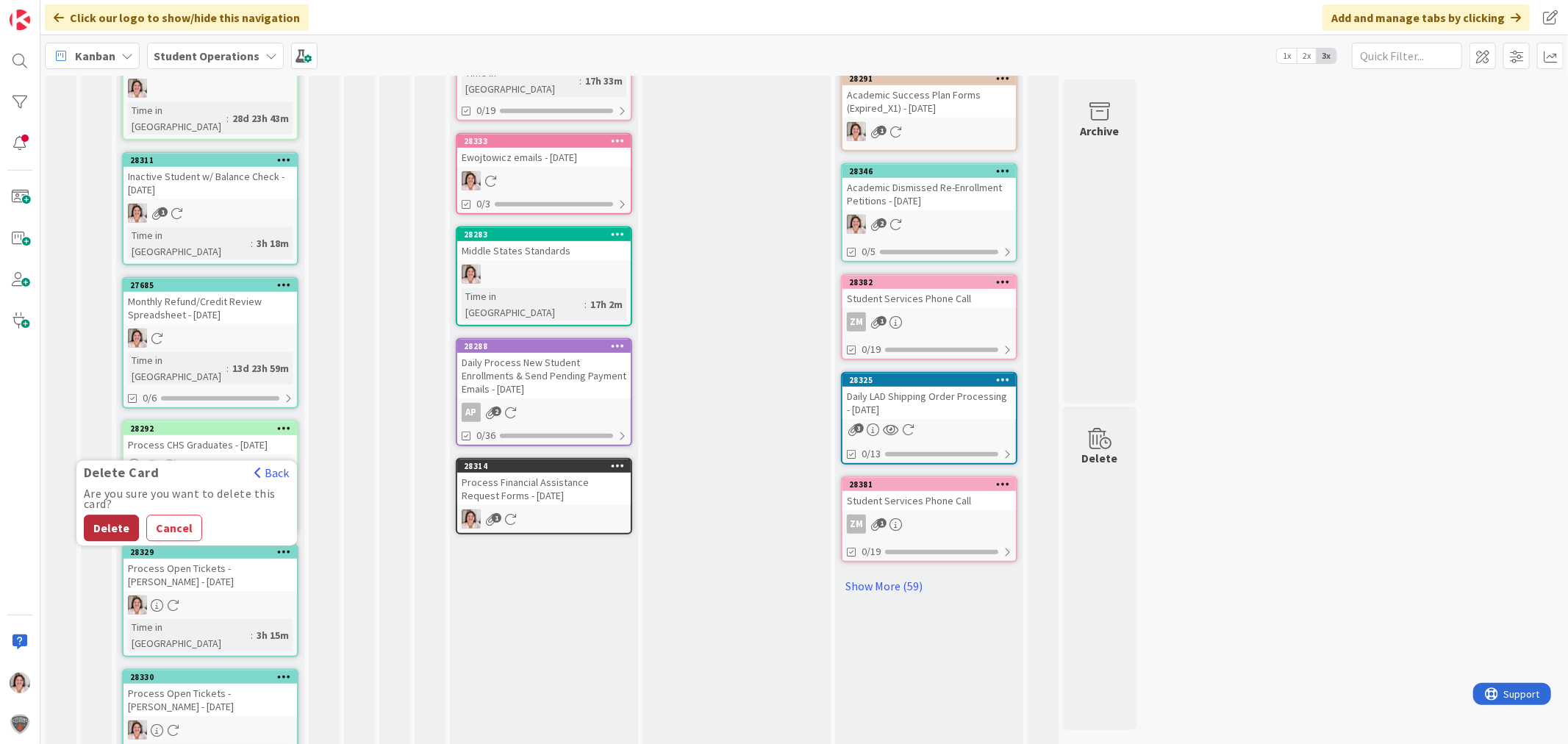
click at [122, 515] on button "Delete" at bounding box center [111, 528] width 55 height 27
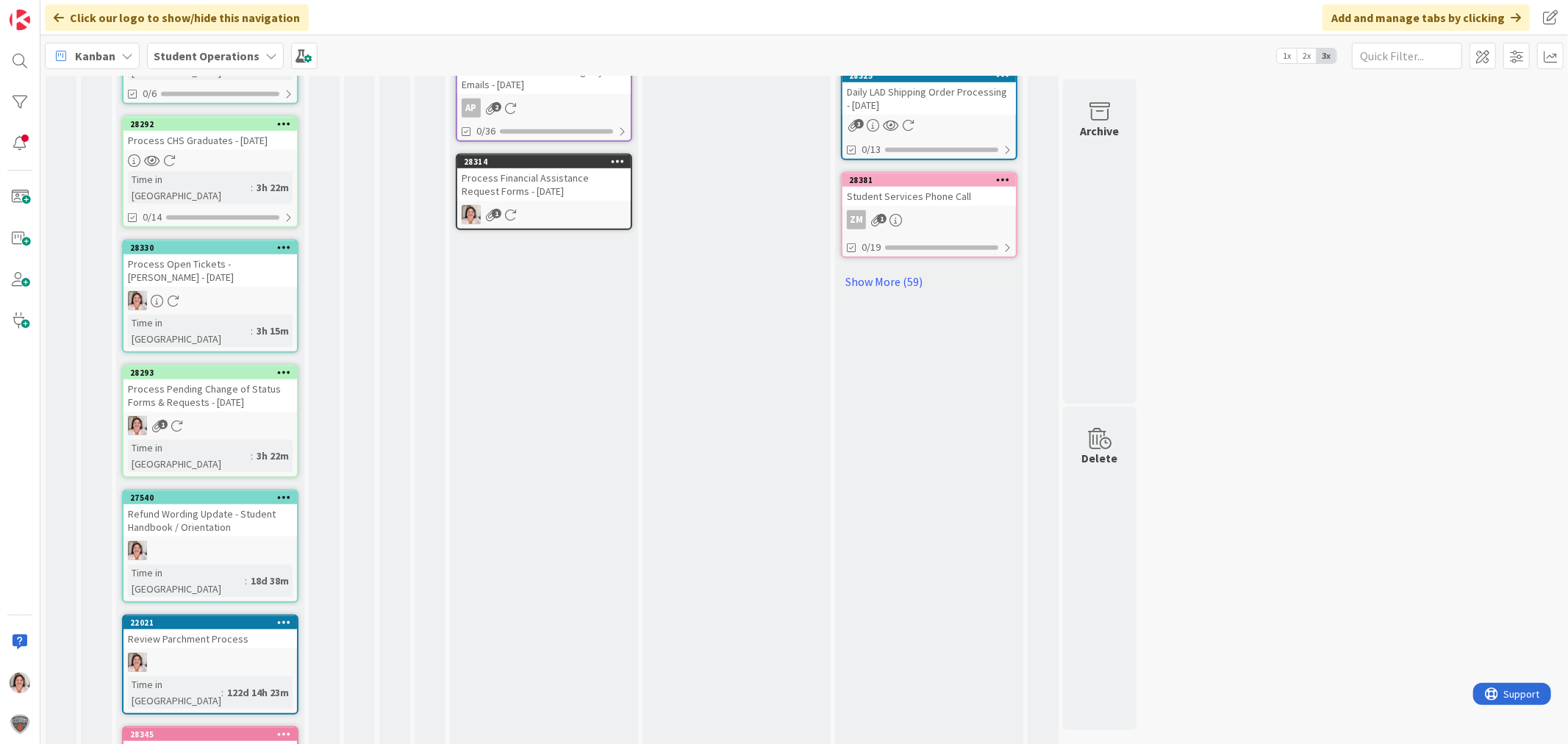
scroll to position [980, 0]
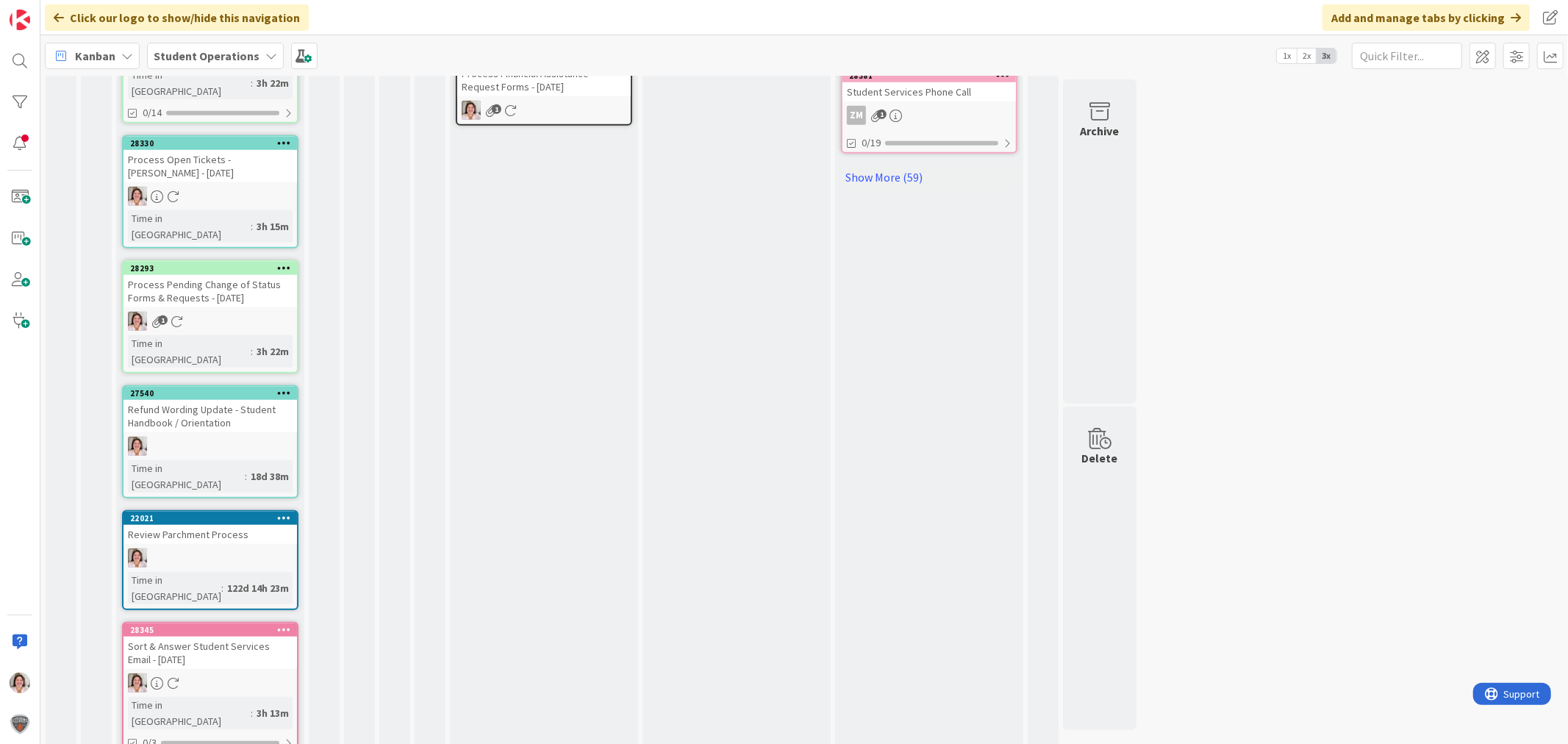
click at [283, 624] on icon at bounding box center [284, 630] width 14 height 11
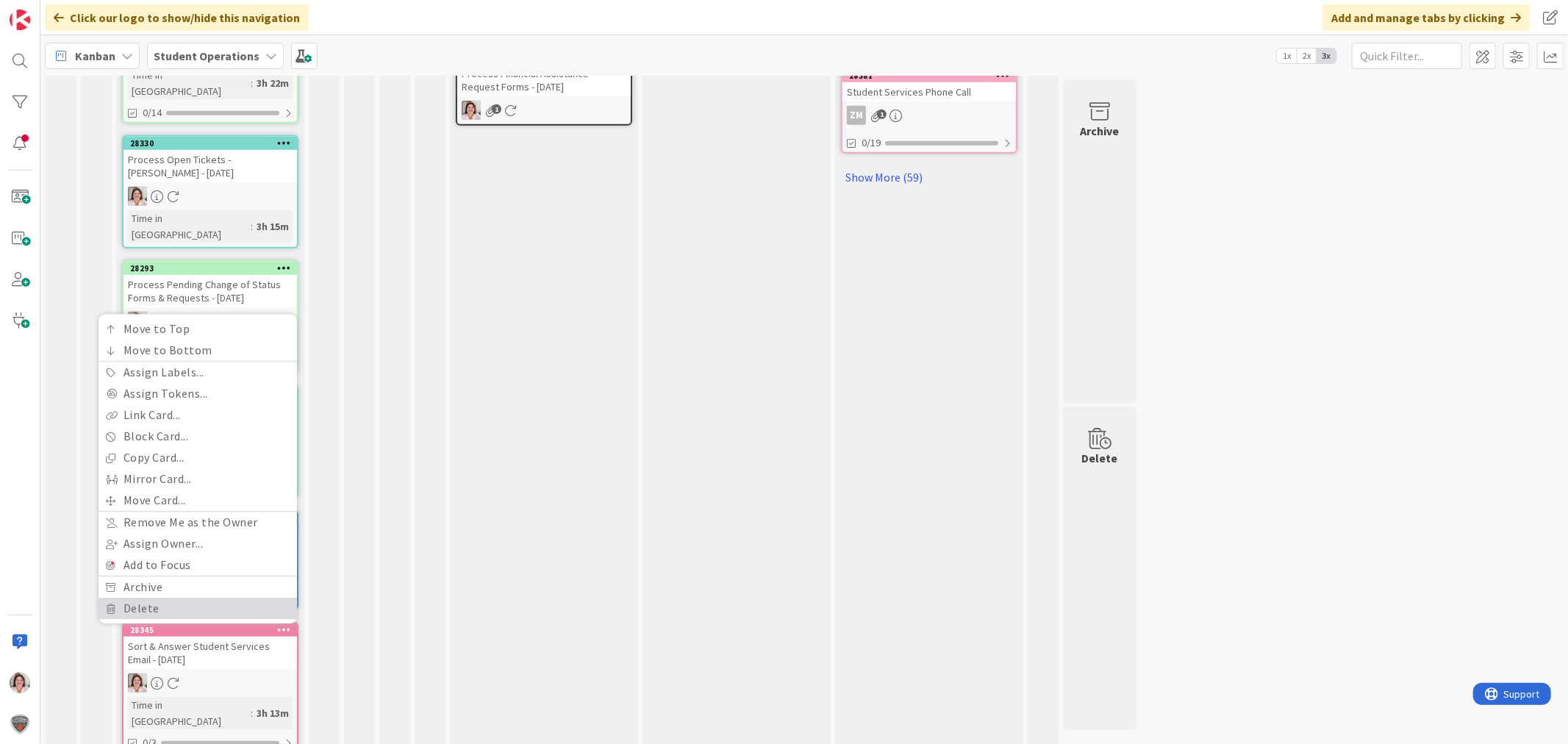
click at [148, 598] on link "Delete" at bounding box center [197, 608] width 198 height 21
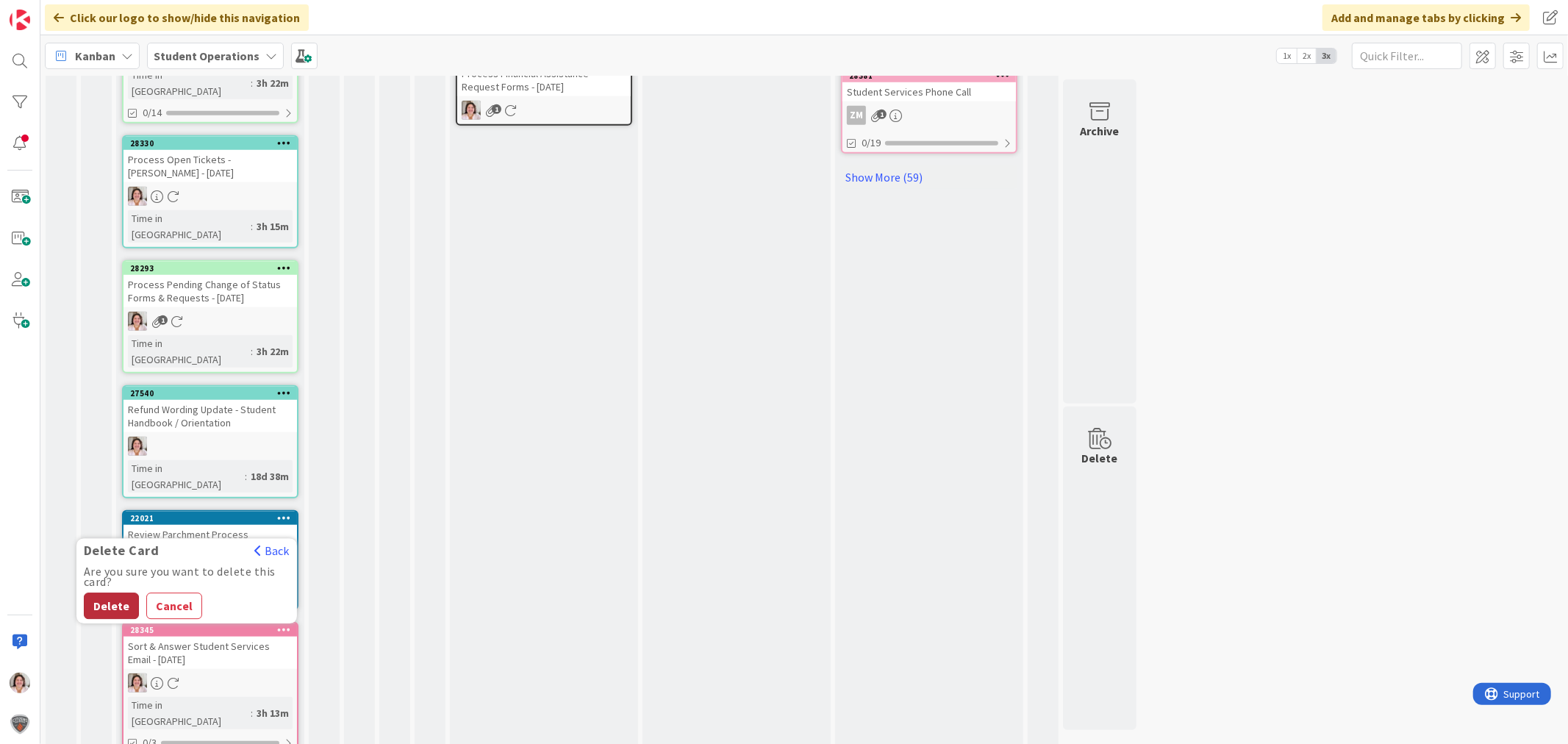
click at [104, 593] on button "Delete" at bounding box center [111, 606] width 55 height 27
click at [283, 624] on icon at bounding box center [284, 630] width 14 height 11
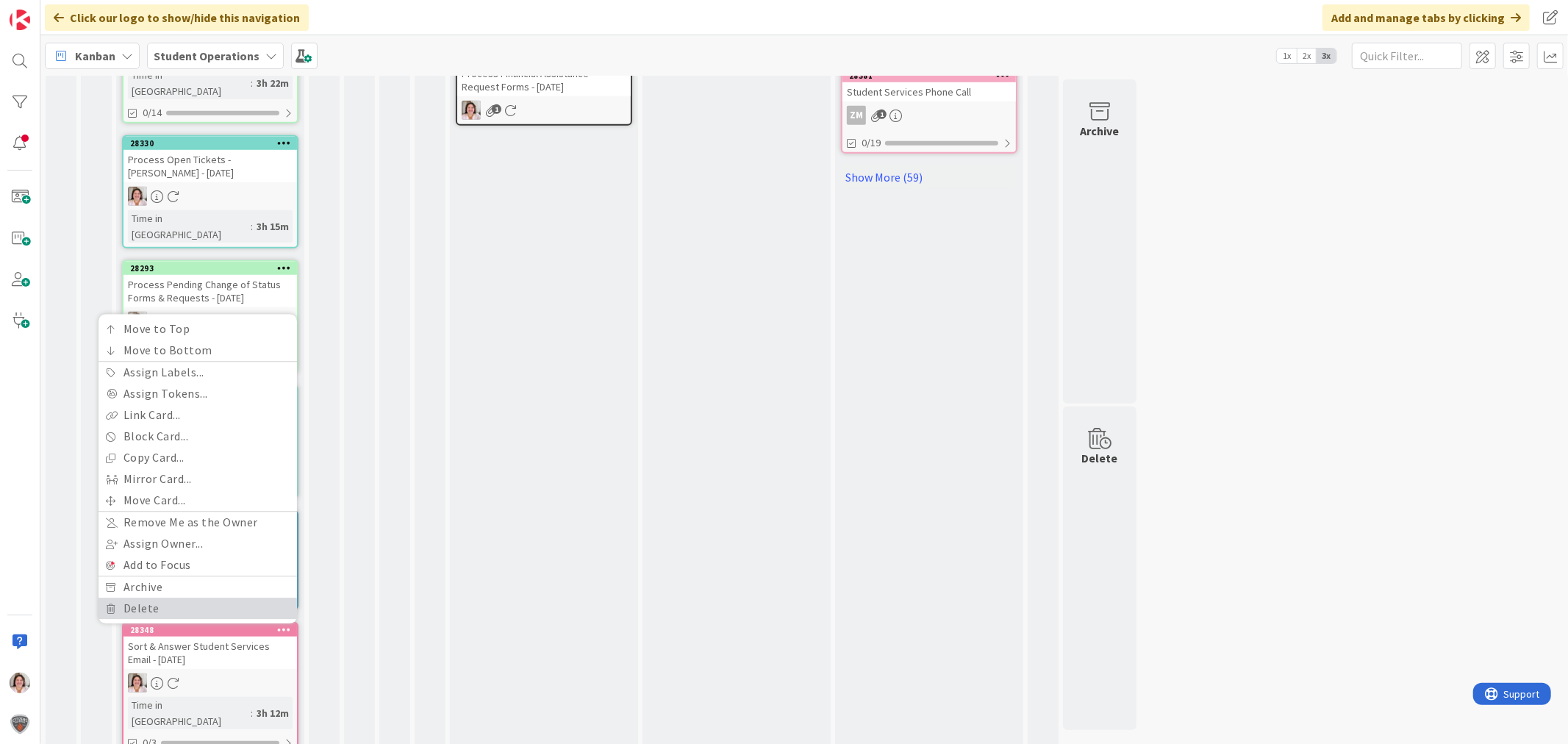
click at [149, 598] on link "Delete" at bounding box center [197, 608] width 198 height 21
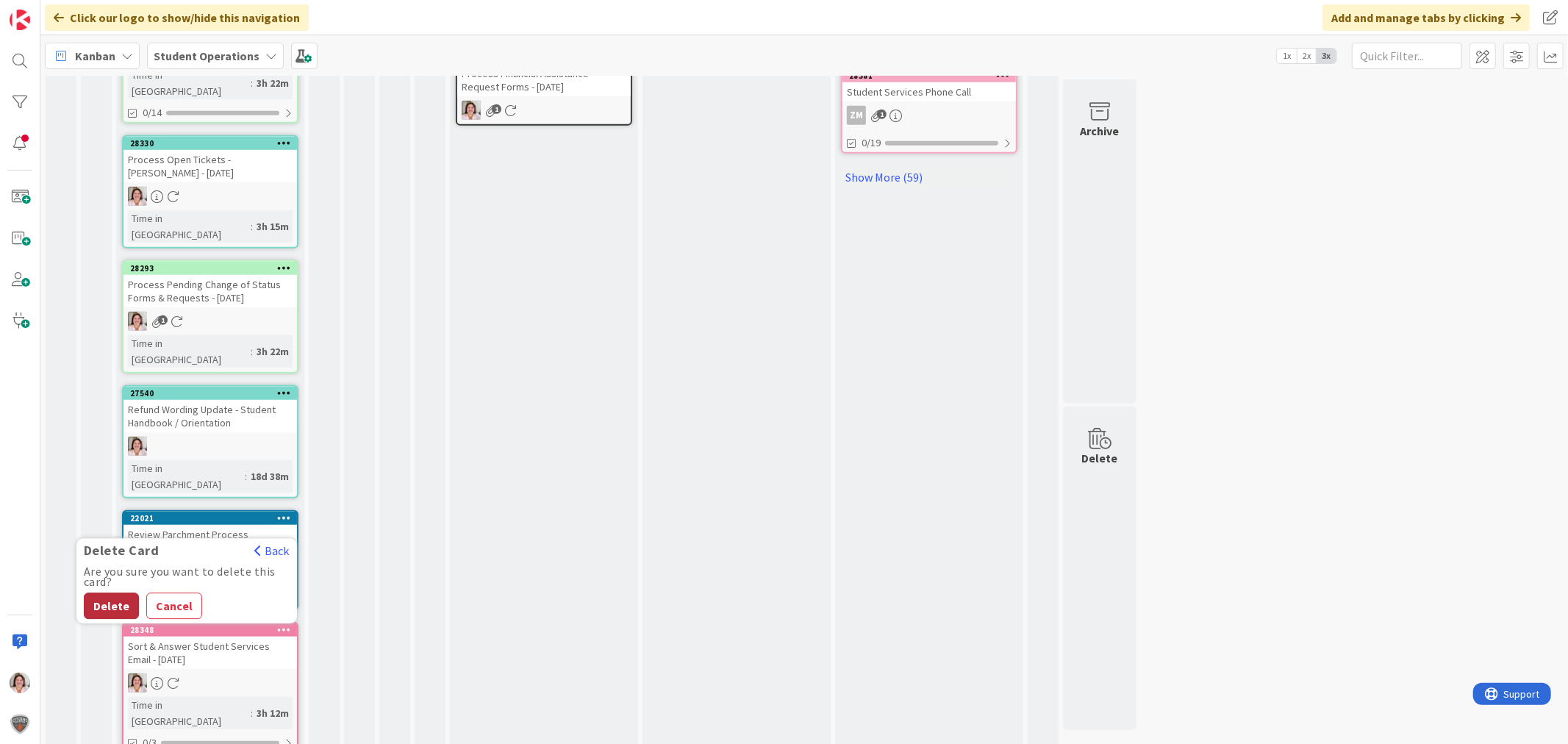
click at [114, 593] on button "Delete" at bounding box center [111, 606] width 55 height 27
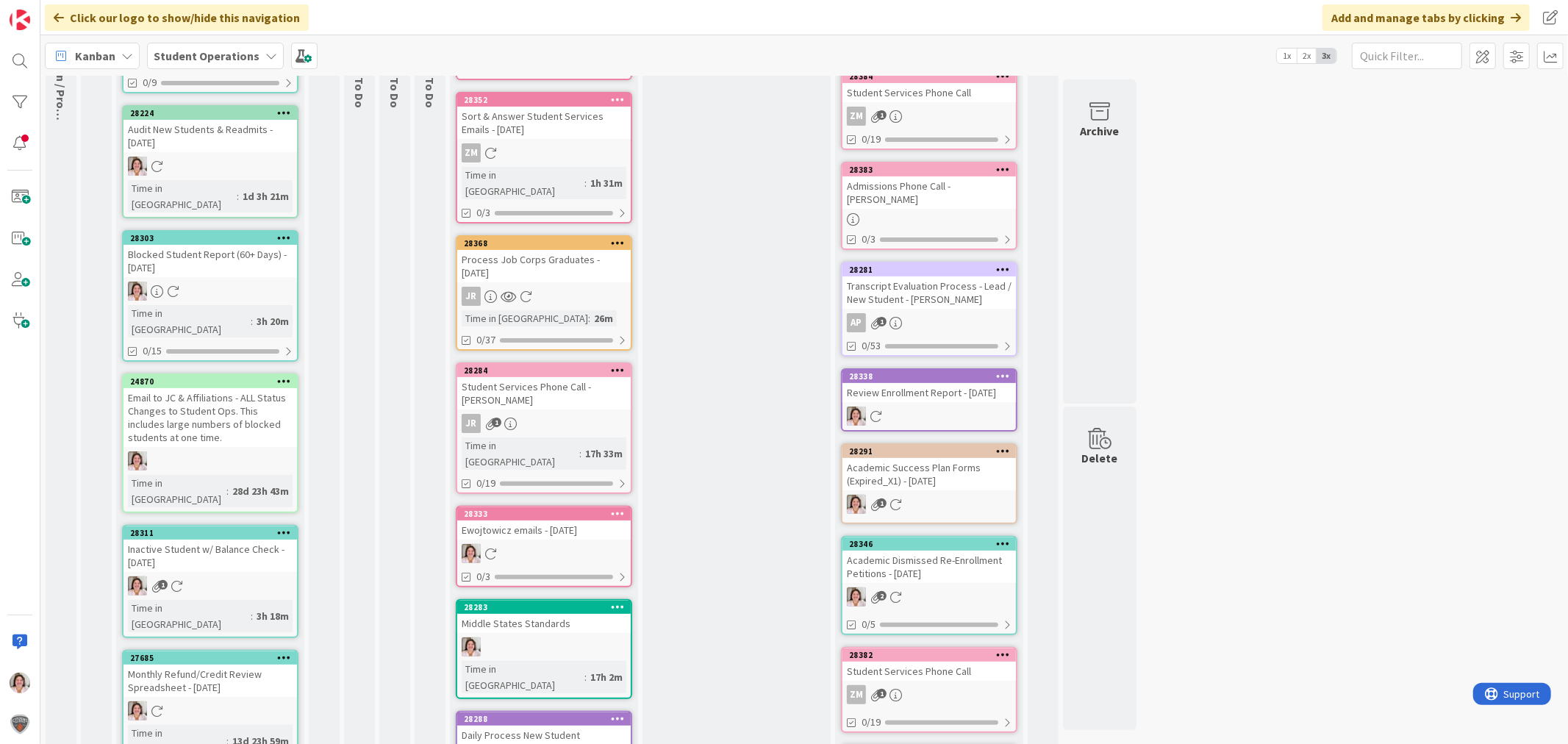
scroll to position [400, 0]
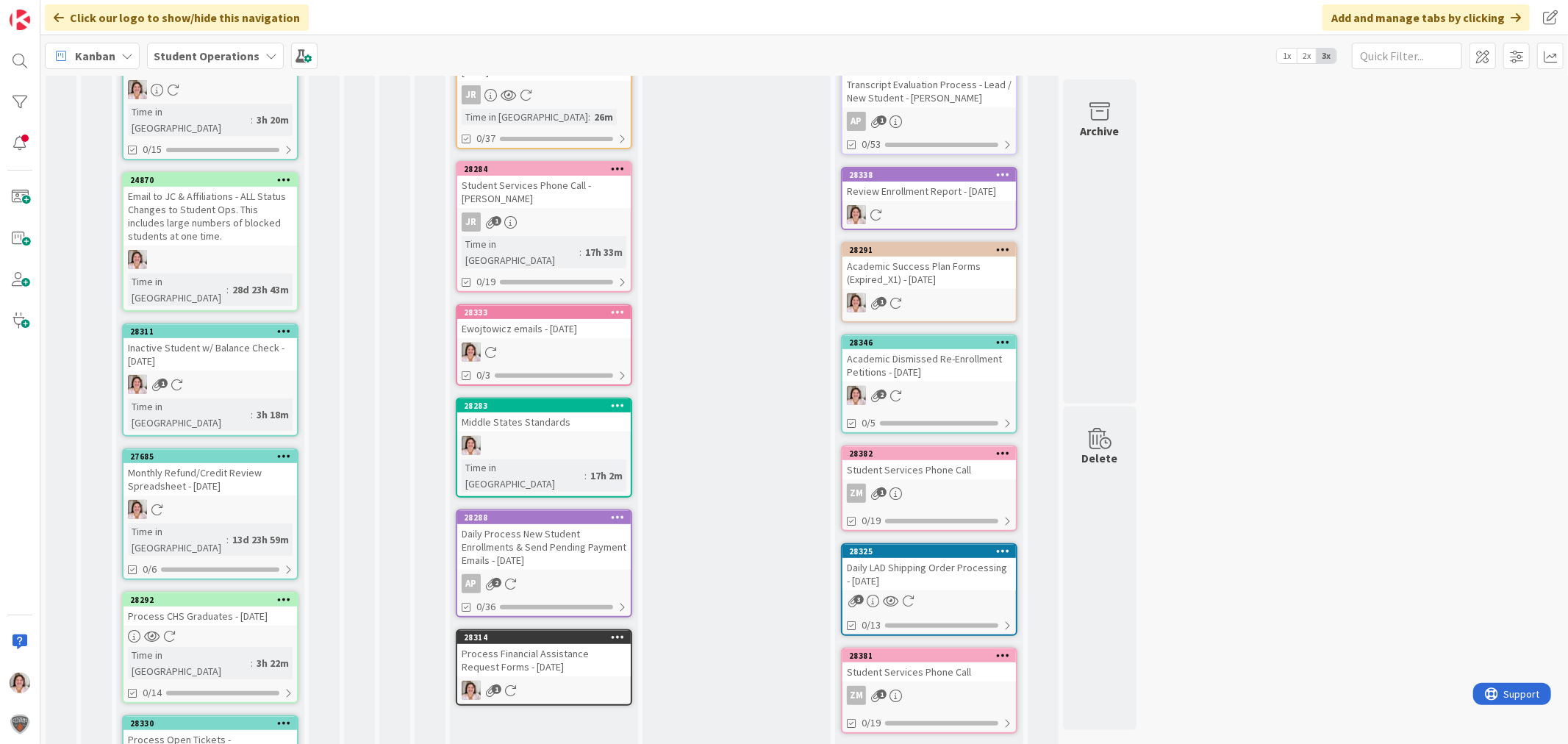
click at [563, 644] on div "Process Financial Assistance Request Forms - [DATE]" at bounding box center [544, 660] width 174 height 32
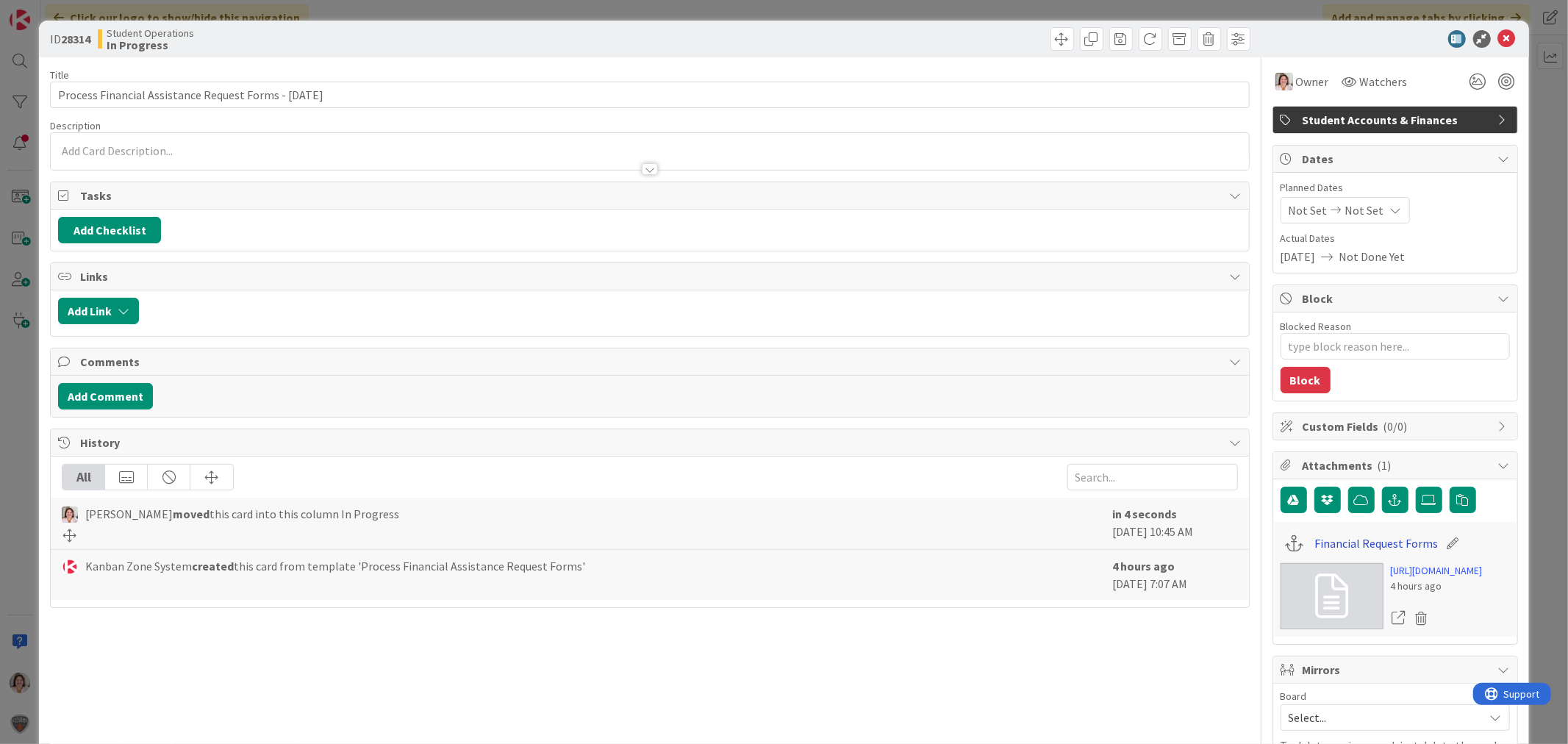
click at [1360, 545] on link "Financial Request Forms" at bounding box center [1376, 543] width 123 height 18
click at [1410, 40] on icon at bounding box center [1506, 39] width 18 height 18
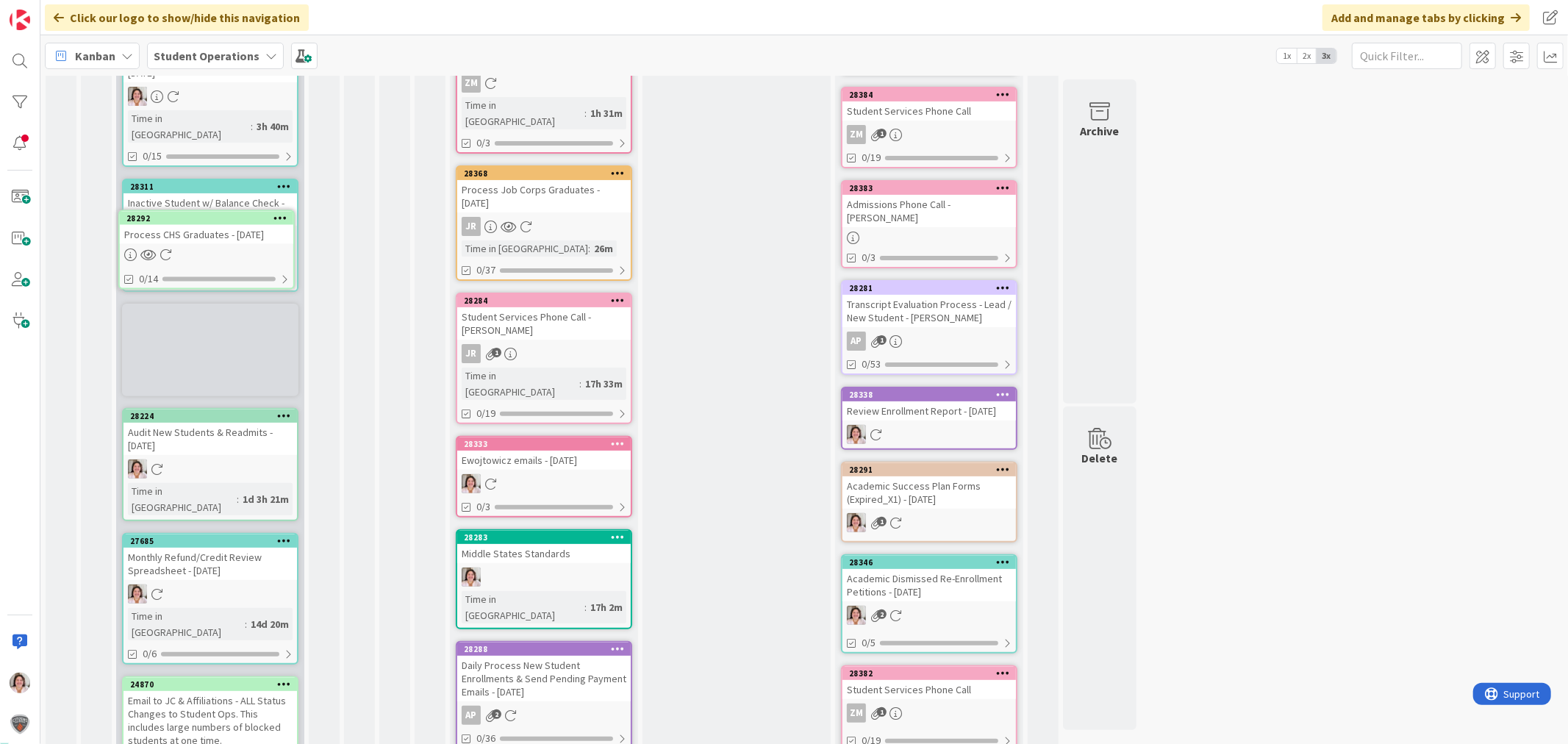
scroll to position [250, 0]
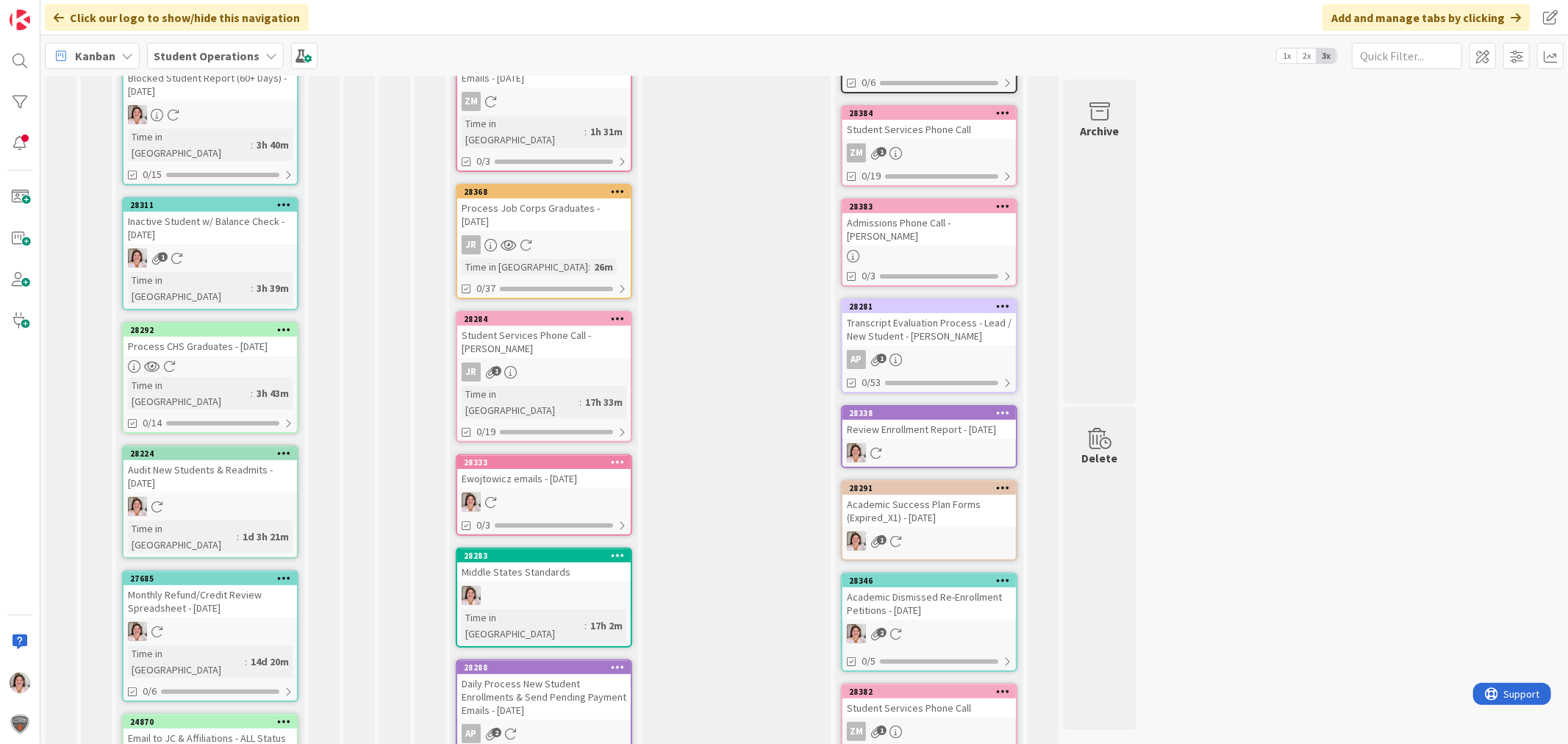
click at [229, 337] on div "Process CHS Graduates - [DATE]" at bounding box center [210, 346] width 174 height 19
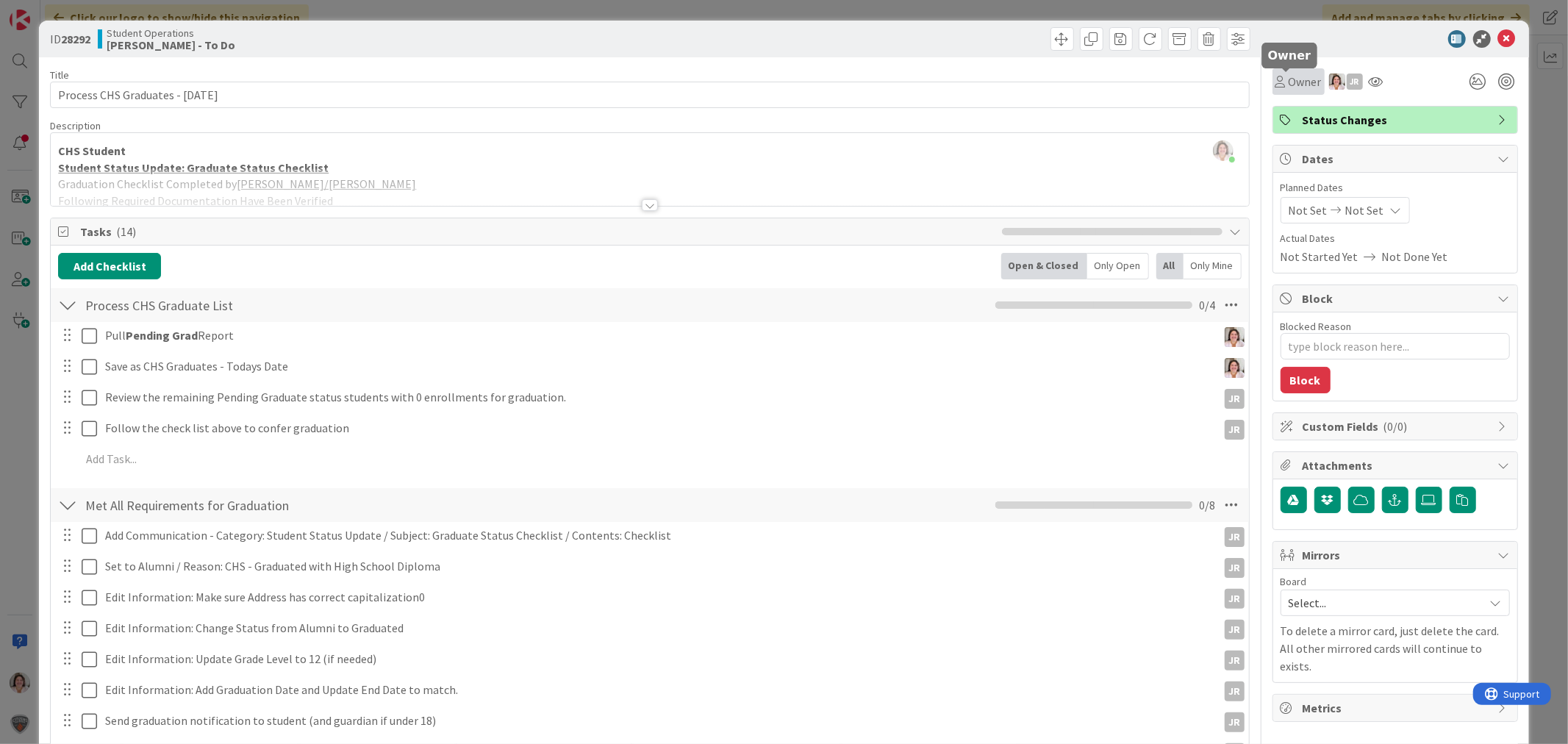
click at [1296, 82] on span "Owner" at bounding box center [1304, 82] width 33 height 18
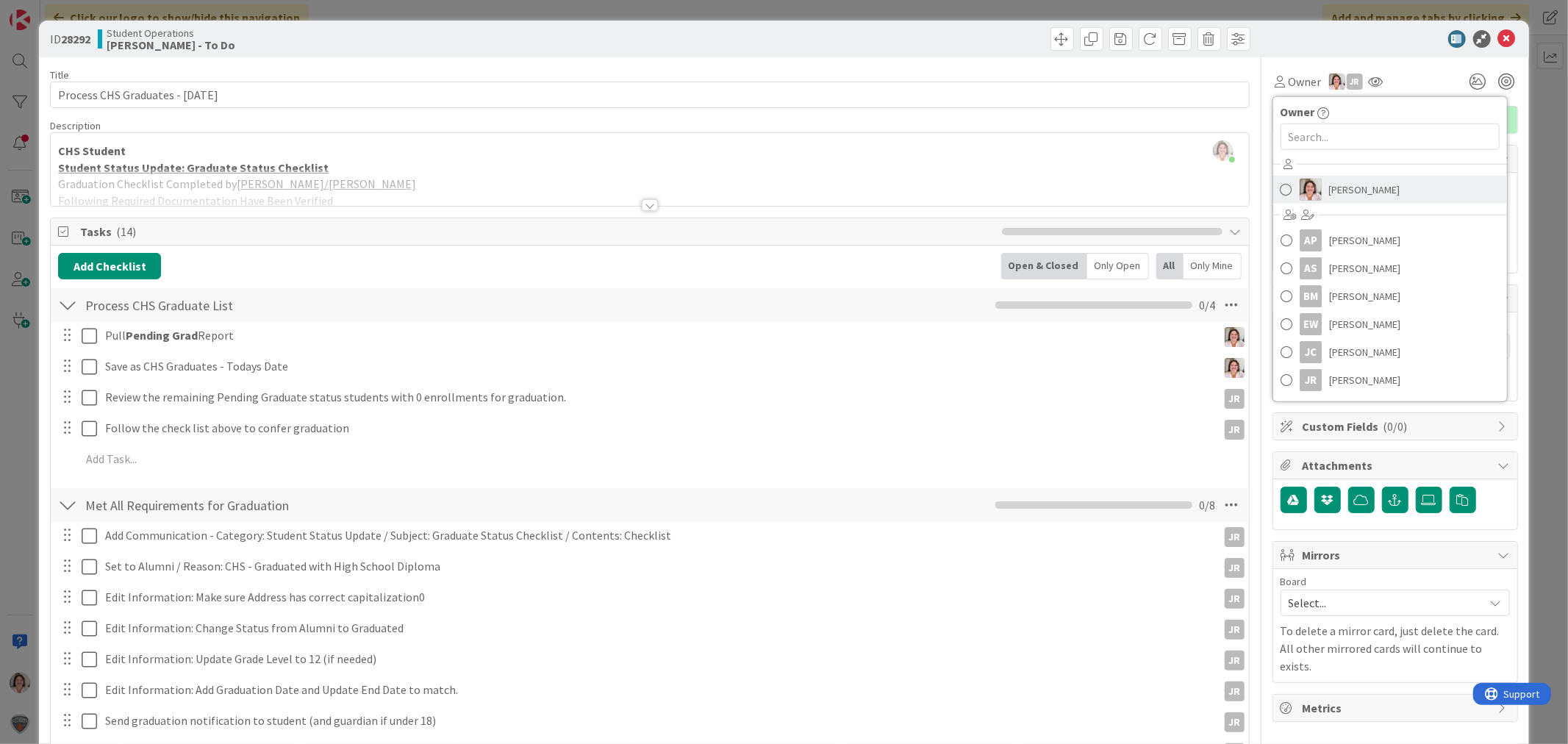
click at [1313, 196] on link "[PERSON_NAME]" at bounding box center [1390, 190] width 234 height 28
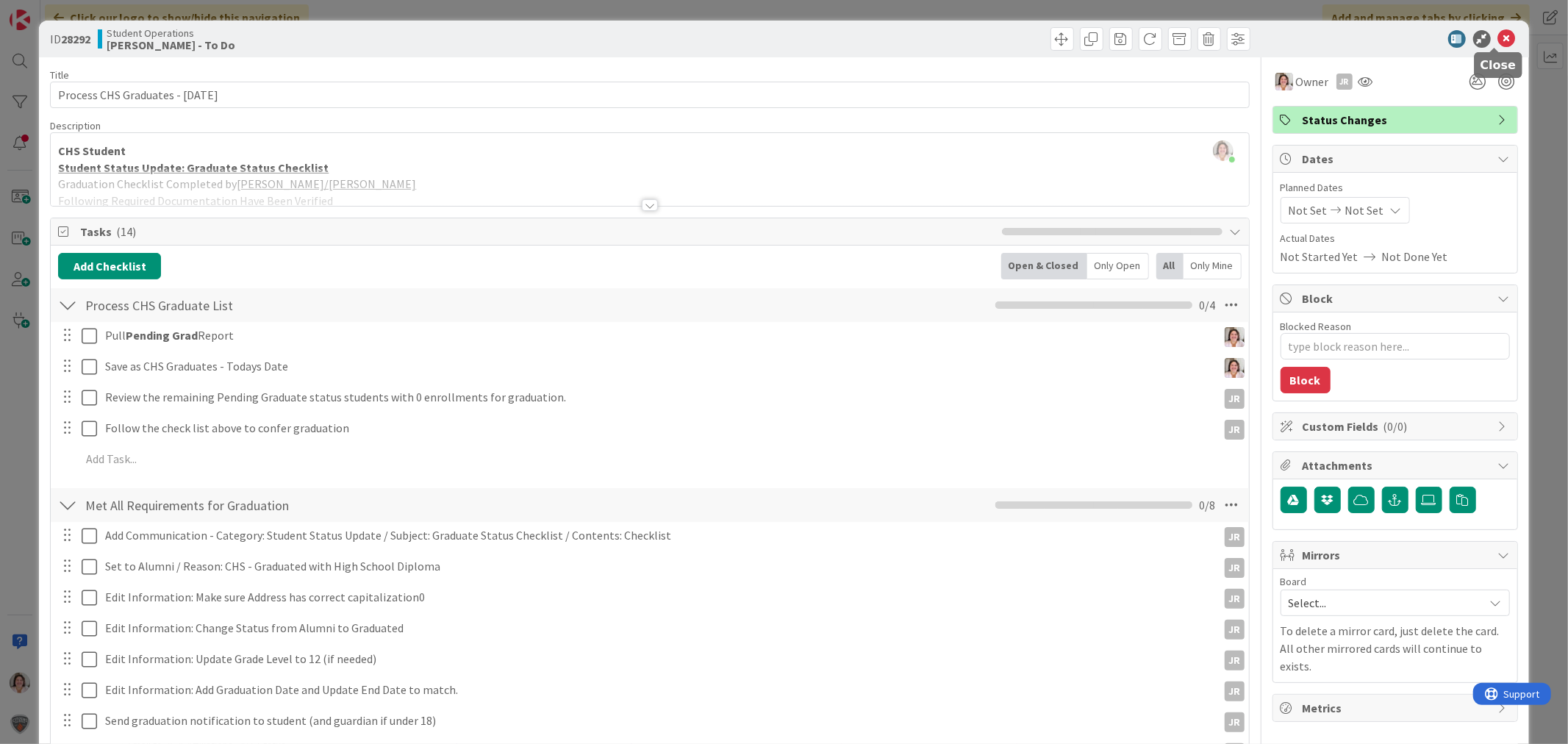
click at [1410, 40] on icon at bounding box center [1506, 39] width 18 height 18
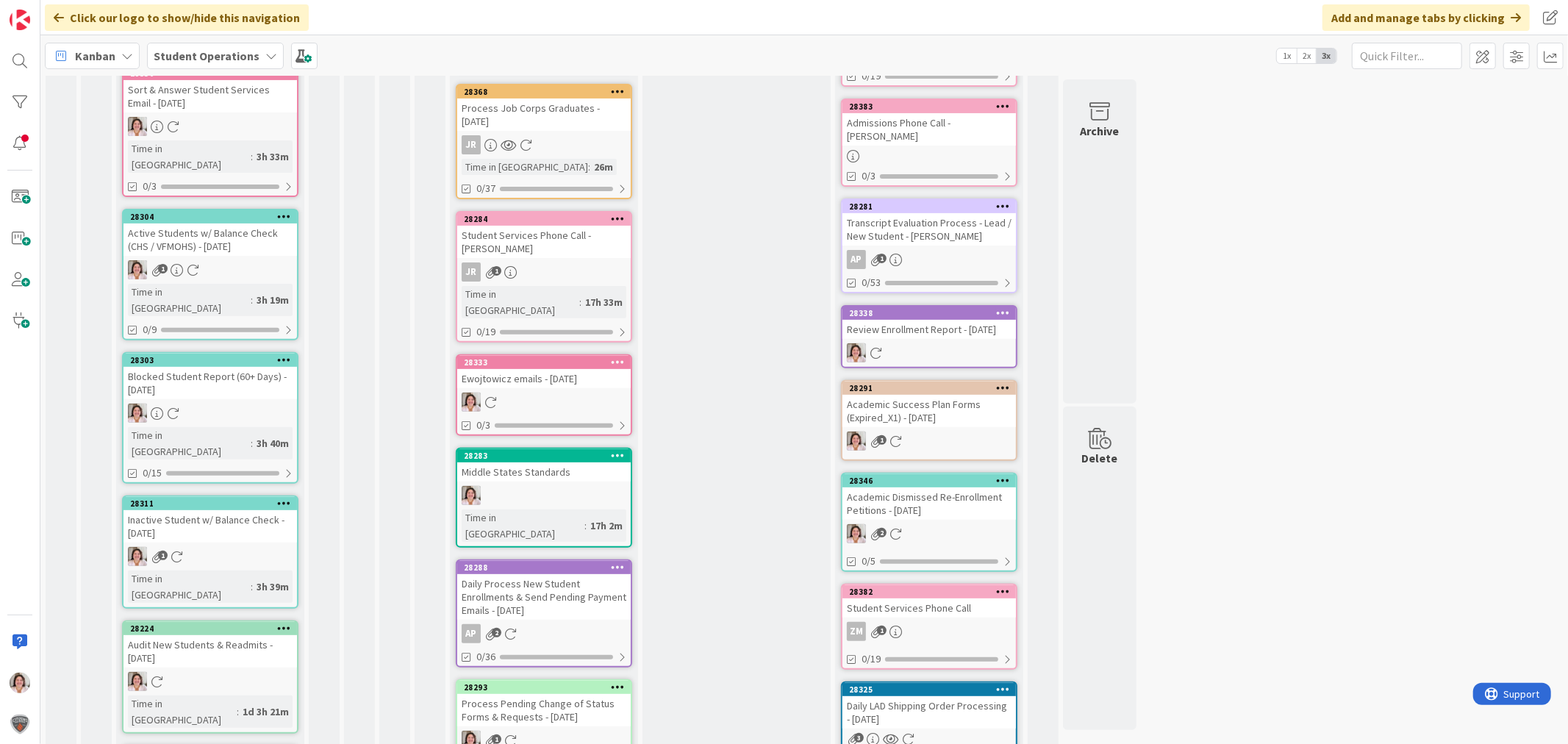
scroll to position [397, 0]
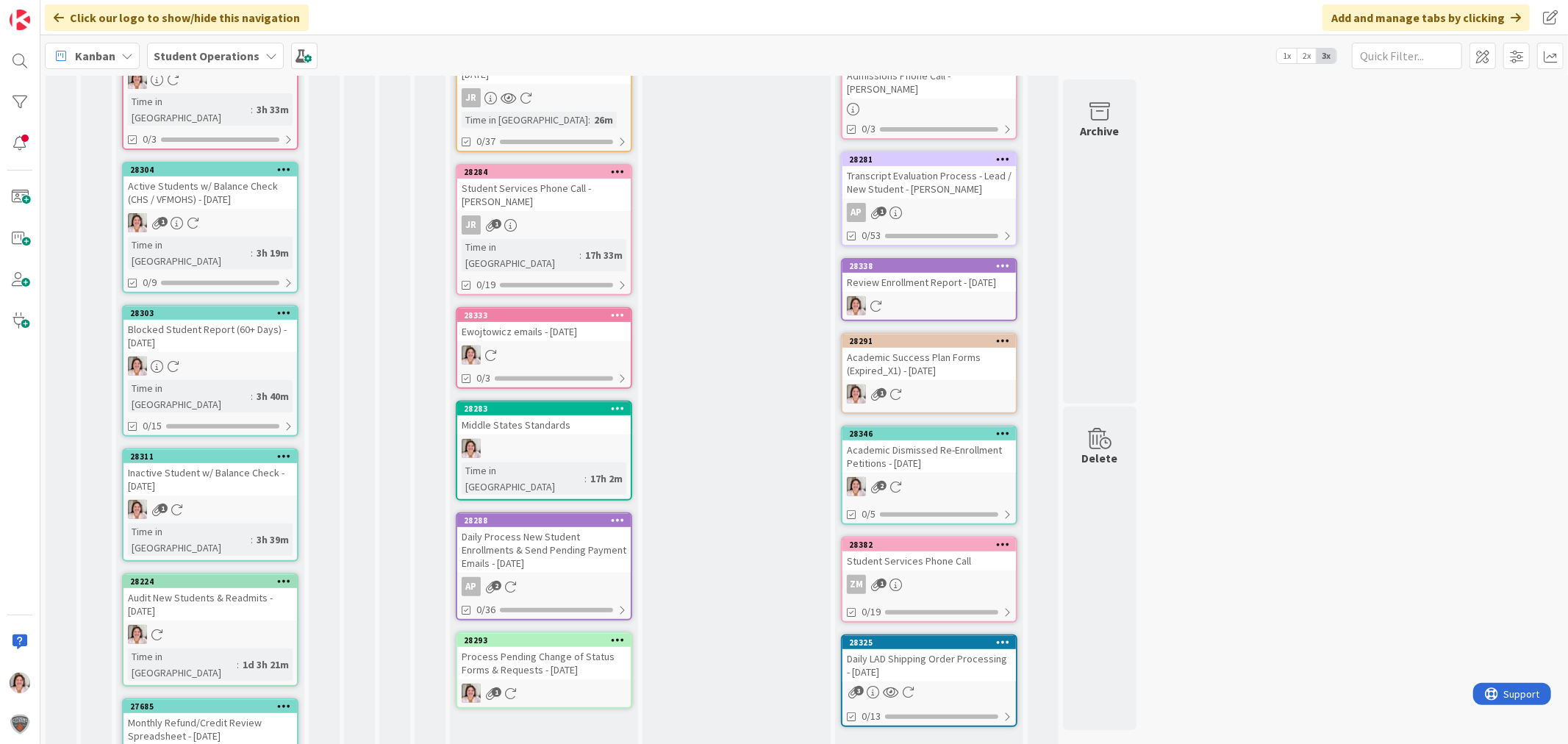
click at [552, 647] on div "Process Pending Change of Status Forms & Requests - [DATE]" at bounding box center [544, 663] width 174 height 32
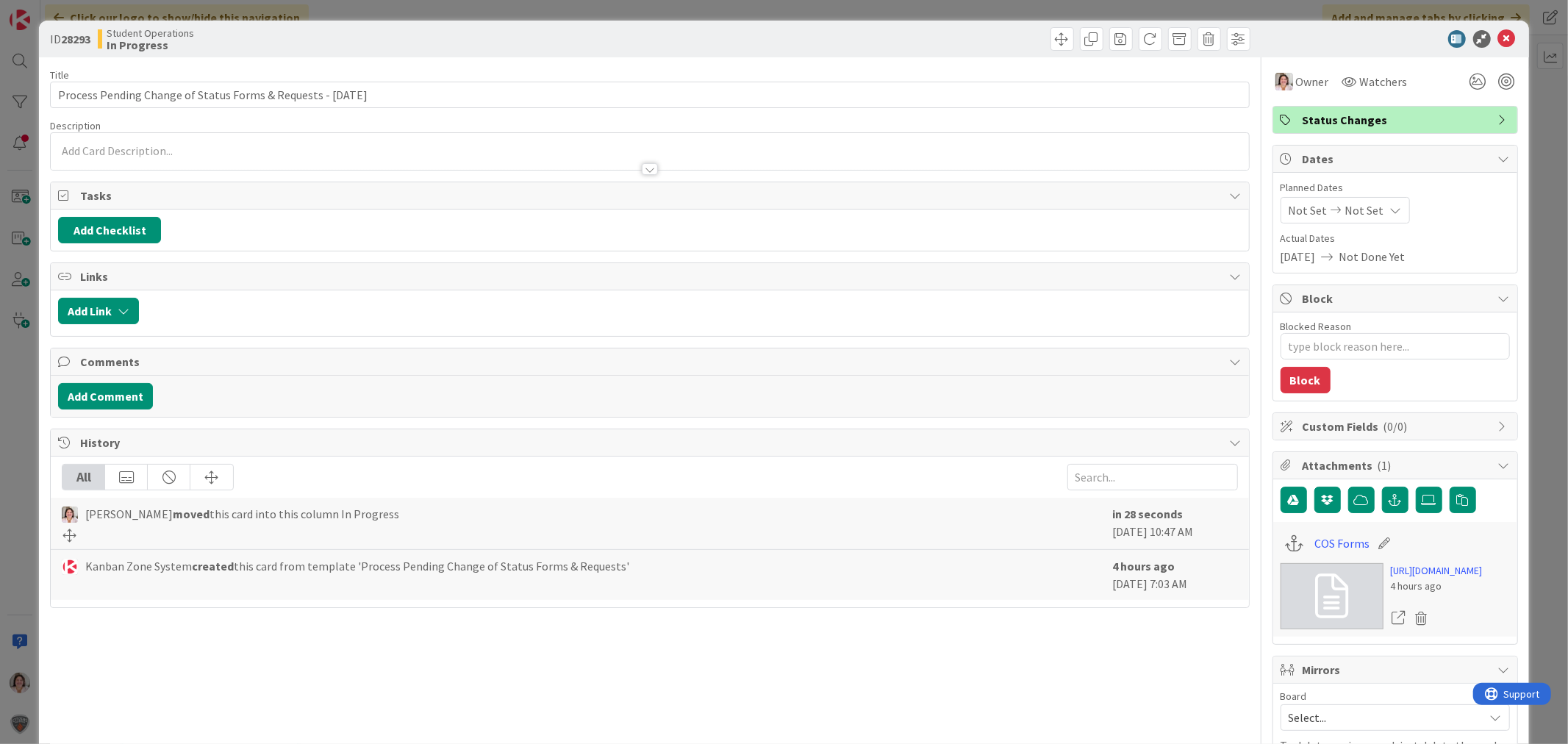
type textarea "x"
click at [1323, 540] on link "COS Forms" at bounding box center [1342, 543] width 55 height 18
click at [1410, 28] on div "ID 28293 Student Operations In Progress" at bounding box center [783, 39] width 1490 height 37
click at [1410, 38] on icon at bounding box center [1506, 39] width 18 height 18
